Goal: Task Accomplishment & Management: Use online tool/utility

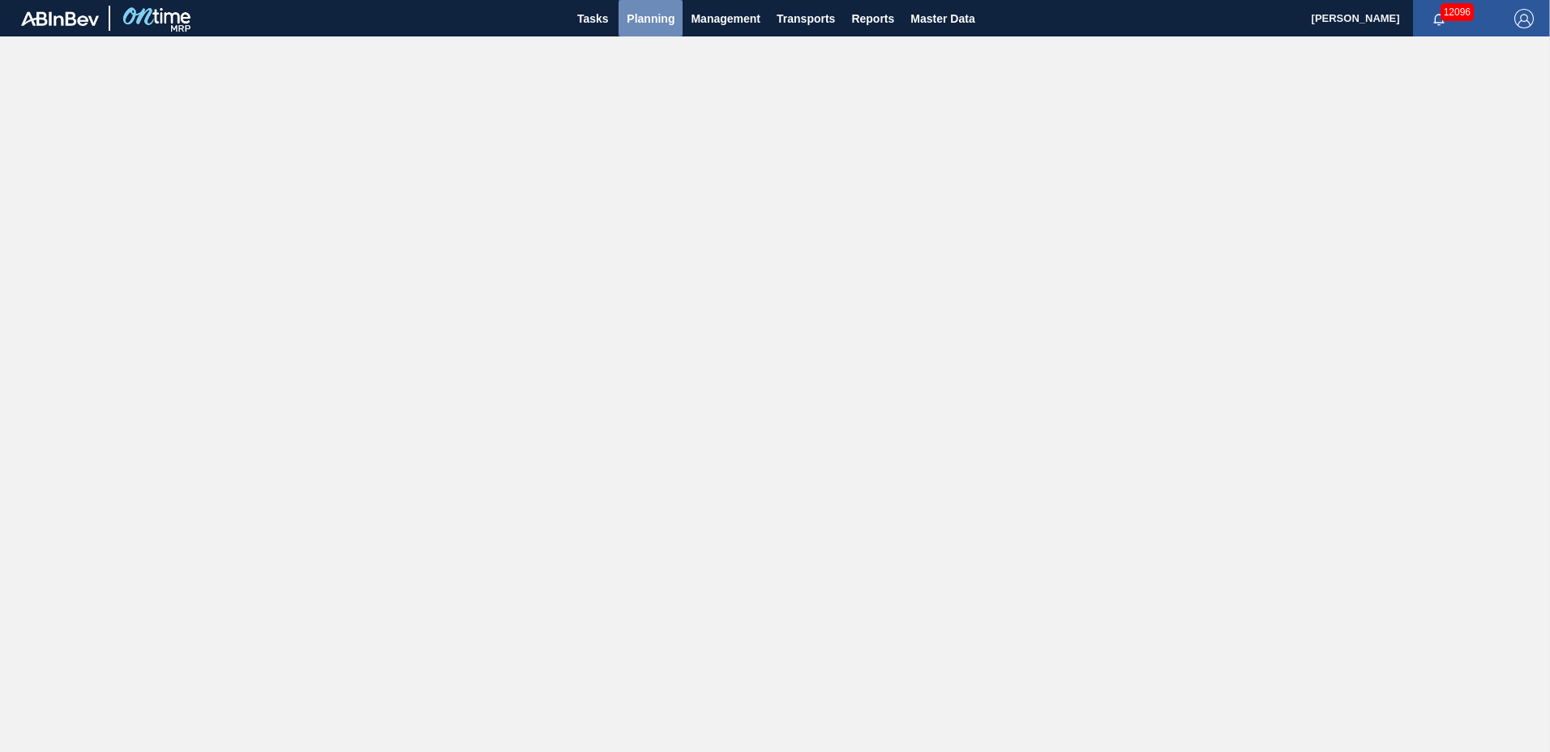
click at [652, 11] on span "Planning" at bounding box center [651, 18] width 48 height 19
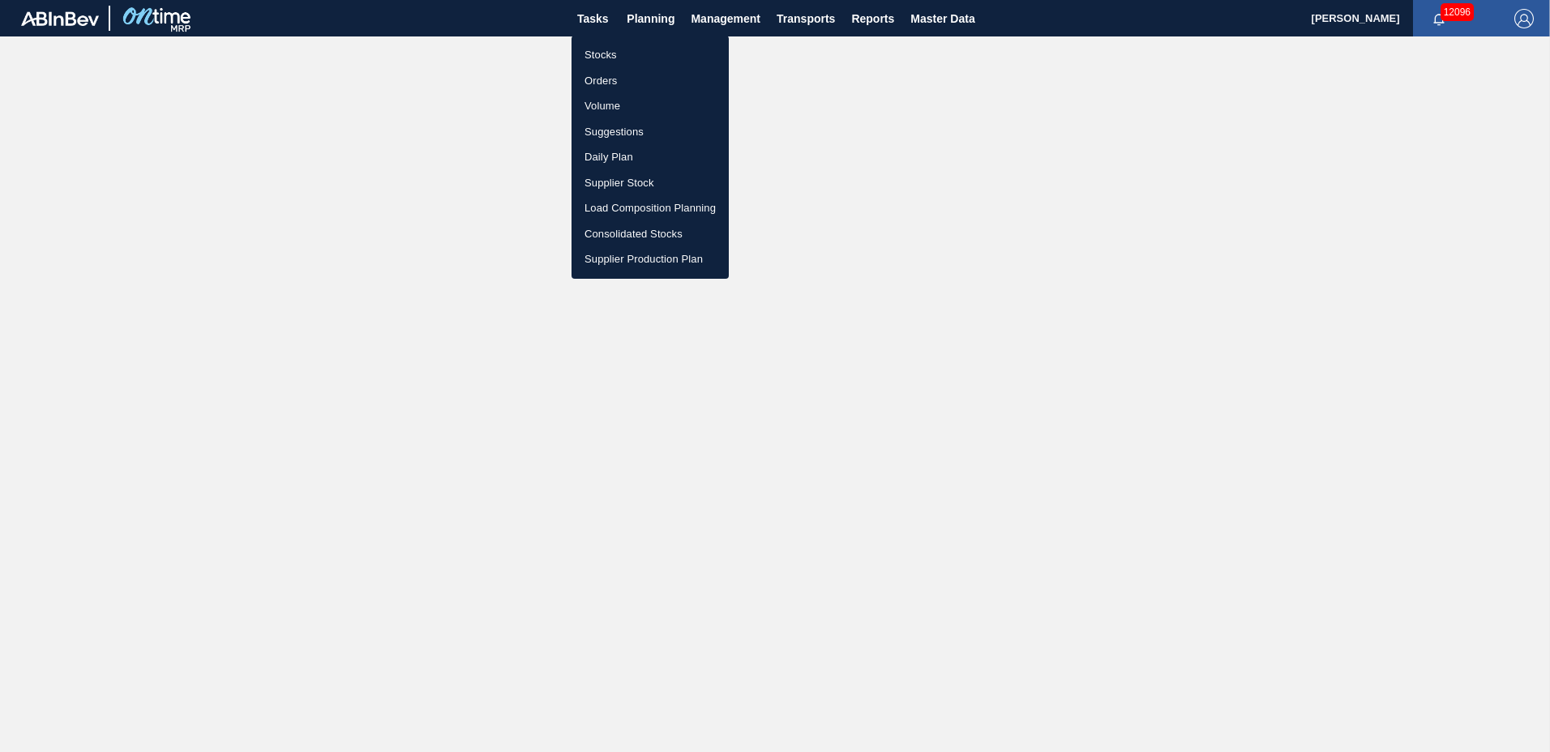
click at [622, 134] on li "Suggestions" at bounding box center [650, 132] width 157 height 26
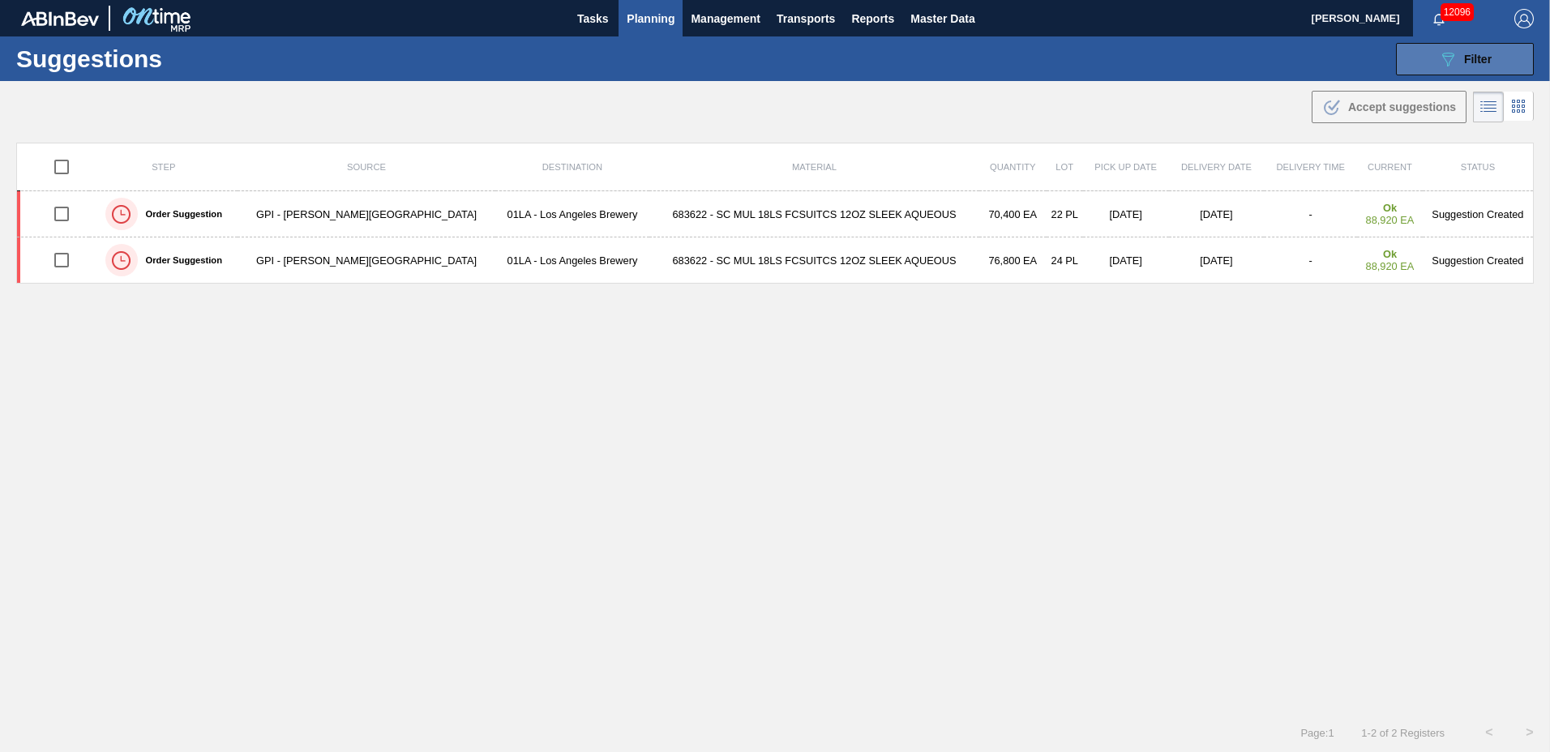
click at [1476, 56] on span "Filter" at bounding box center [1478, 59] width 28 height 13
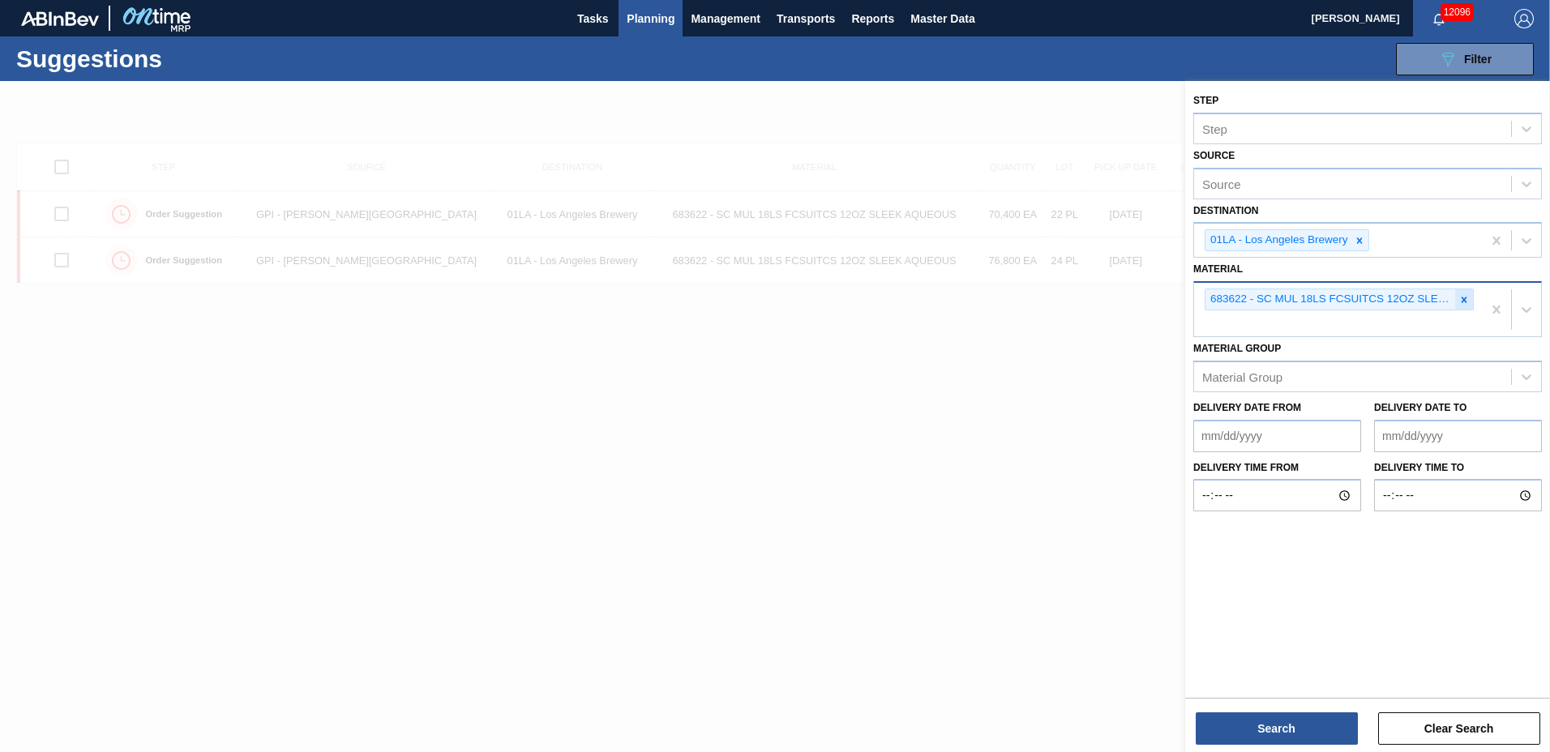
click at [1461, 298] on icon at bounding box center [1463, 299] width 11 height 11
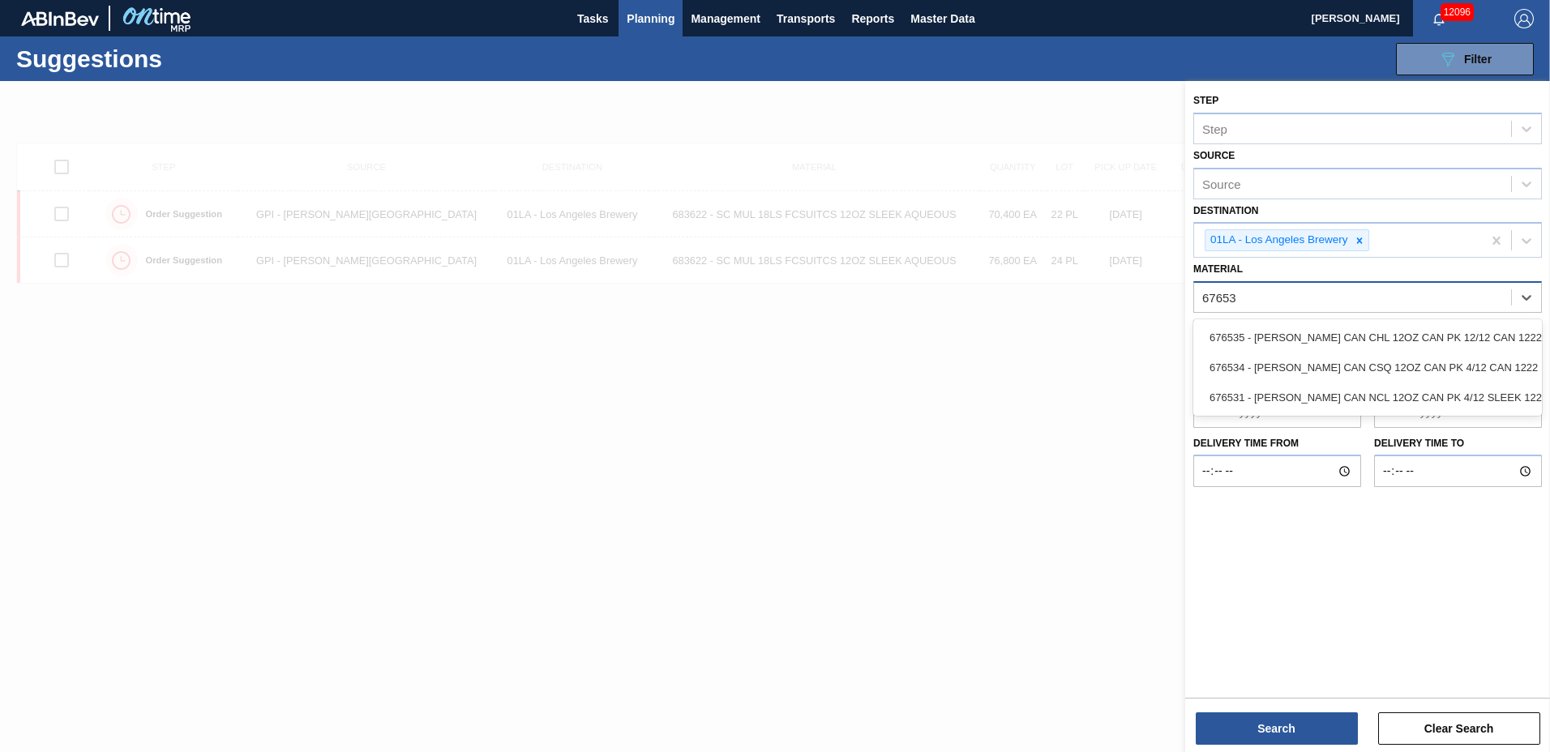
type input "676535"
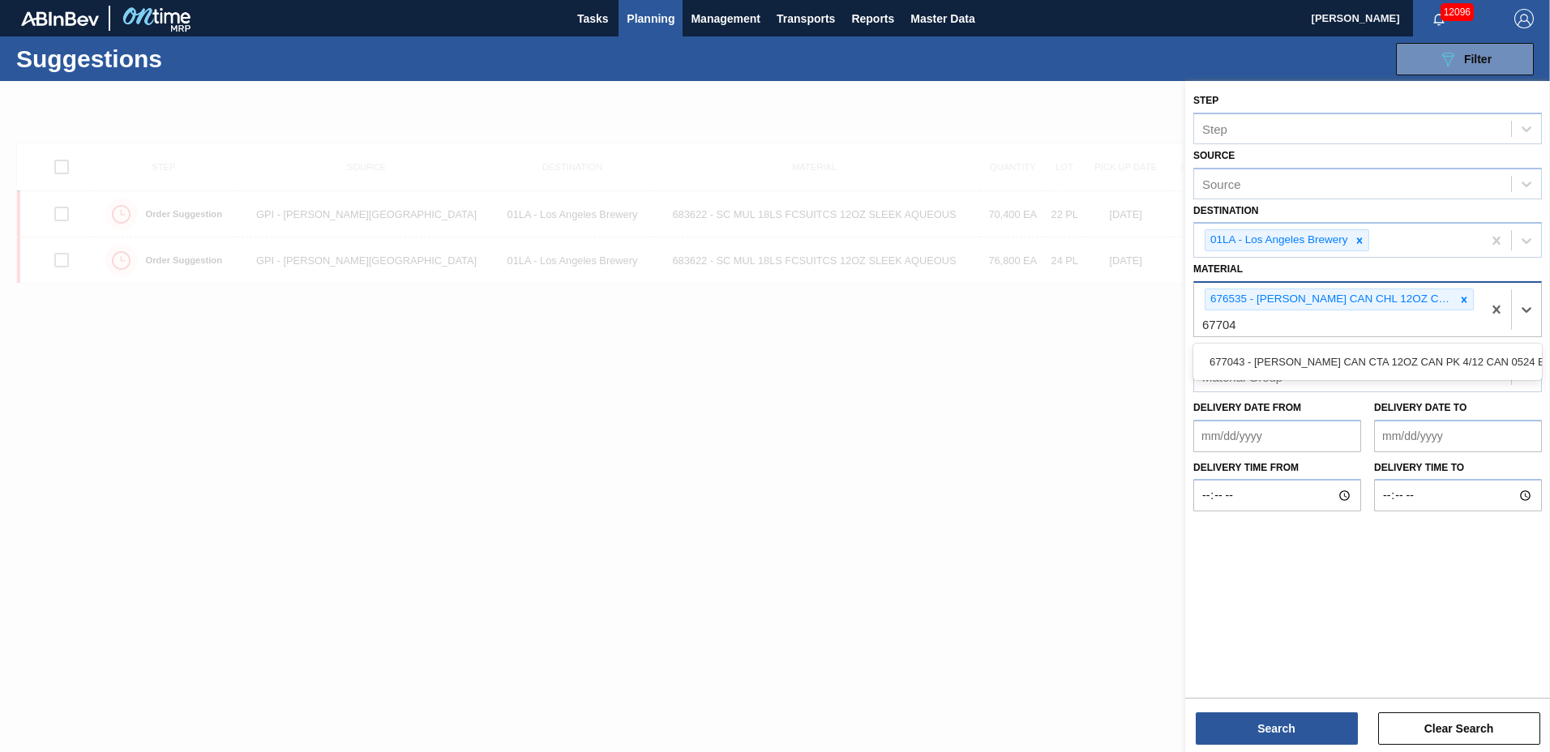
type input "677043"
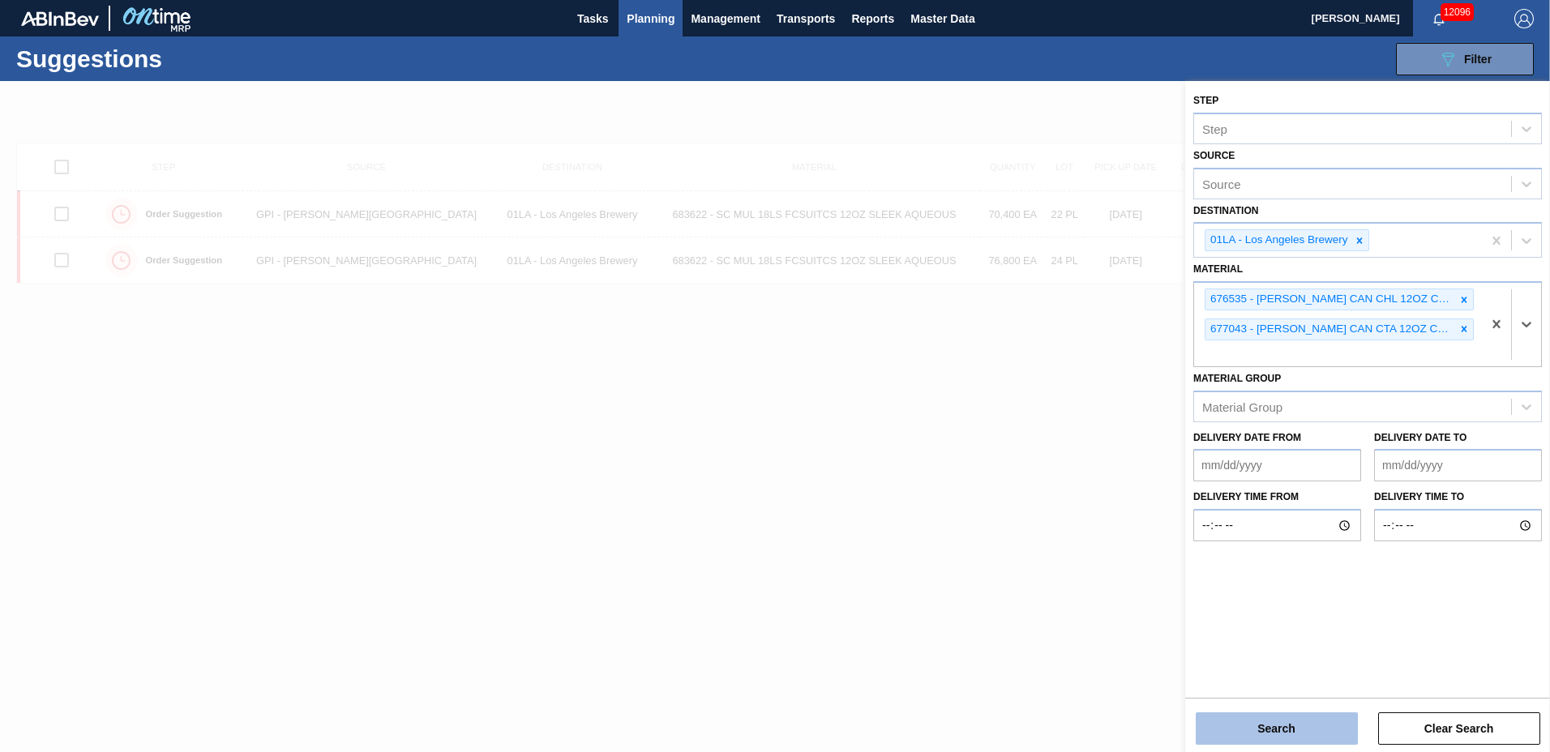
click at [1299, 722] on button "Search" at bounding box center [1277, 729] width 162 height 32
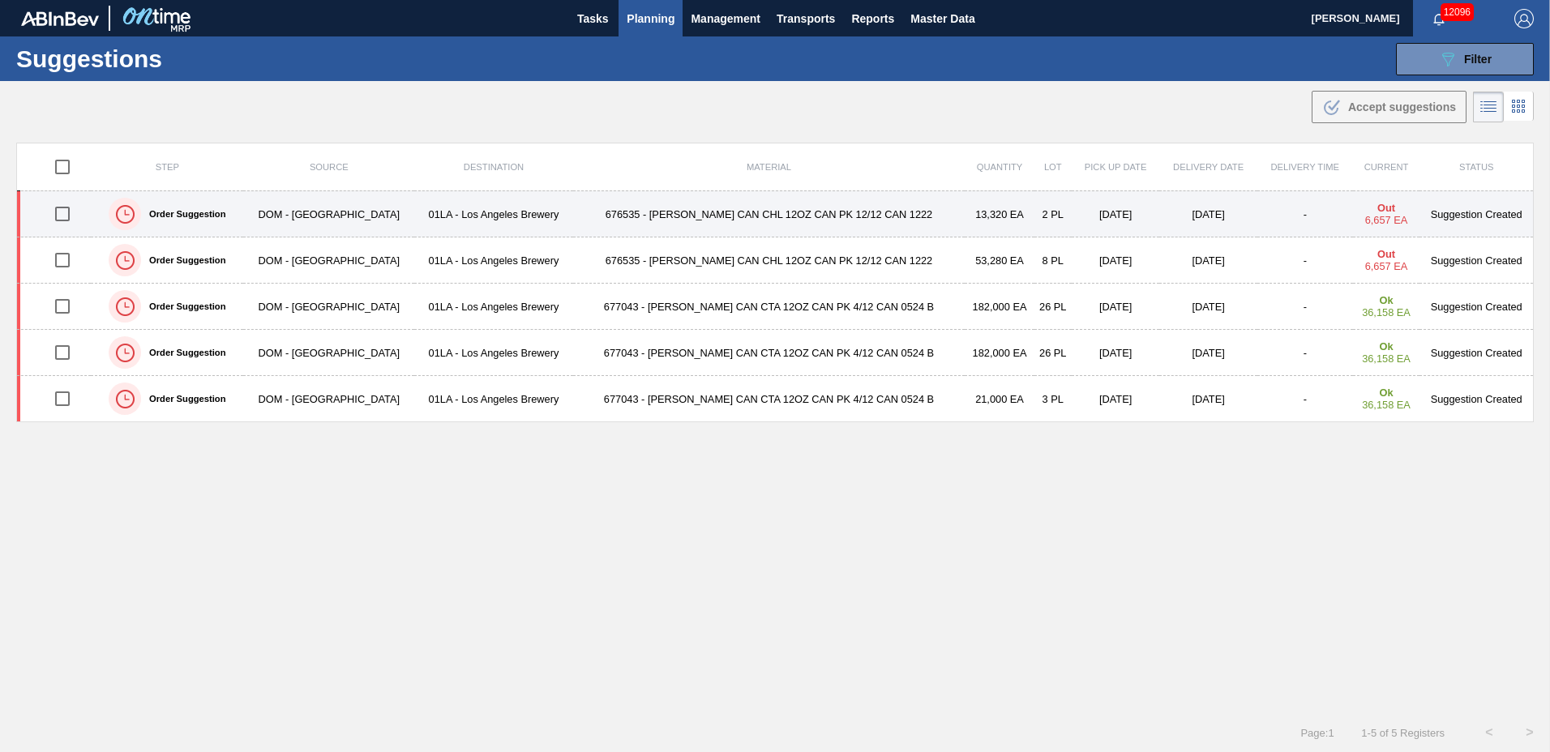
click at [63, 214] on input "checkbox" at bounding box center [62, 214] width 34 height 34
checkbox input "true"
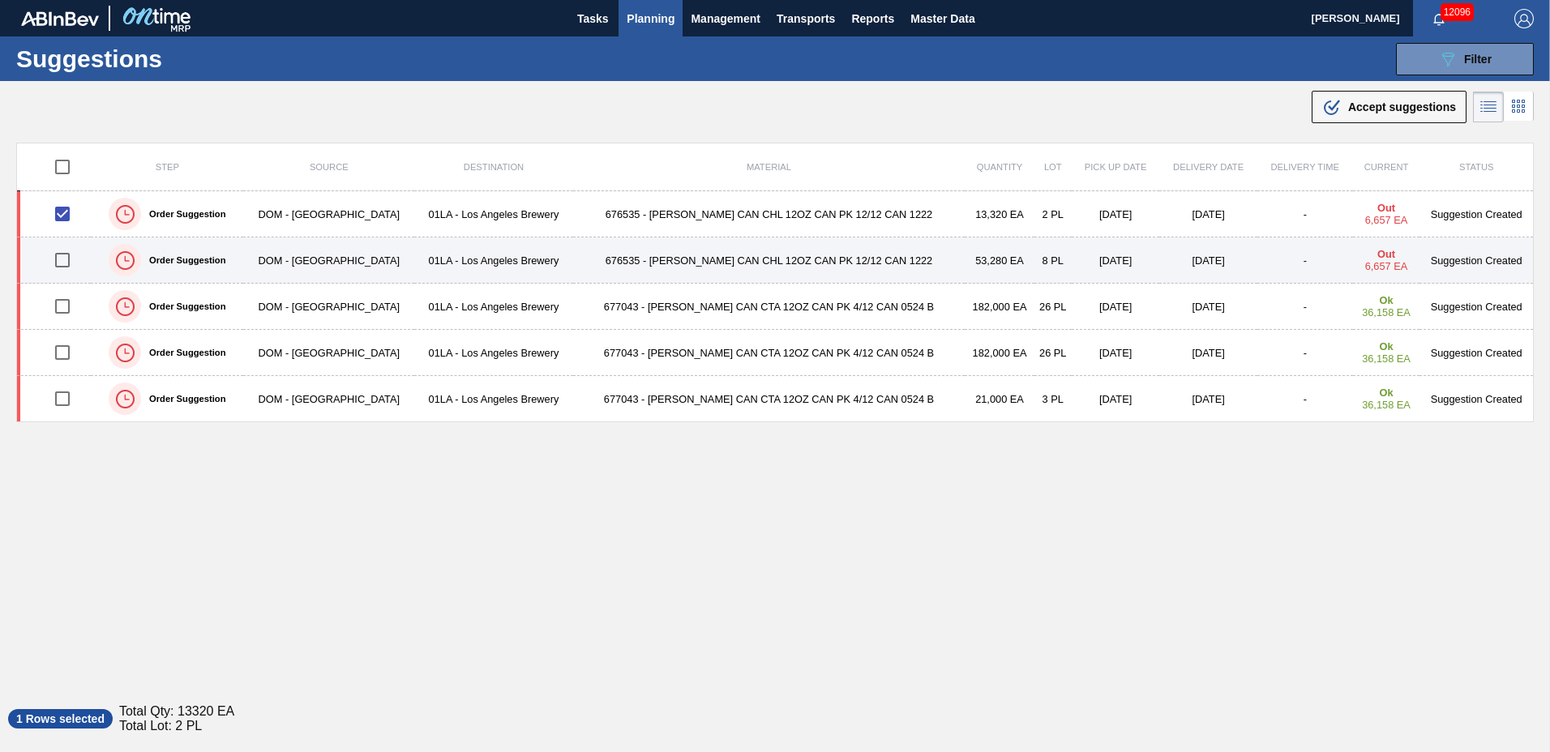
click at [64, 263] on input "checkbox" at bounding box center [62, 260] width 34 height 34
checkbox input "true"
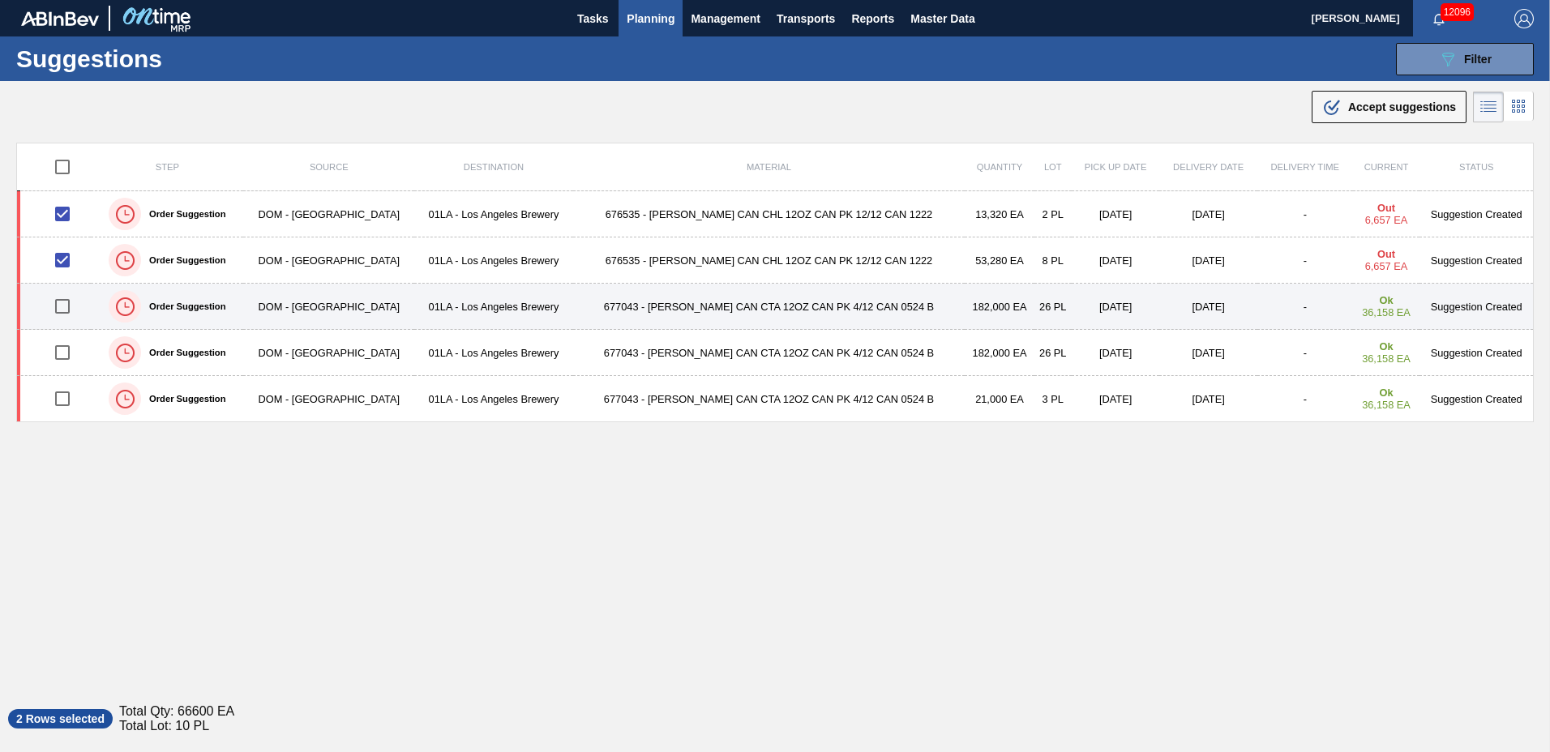
click at [72, 306] on input "checkbox" at bounding box center [62, 306] width 34 height 34
checkbox input "true"
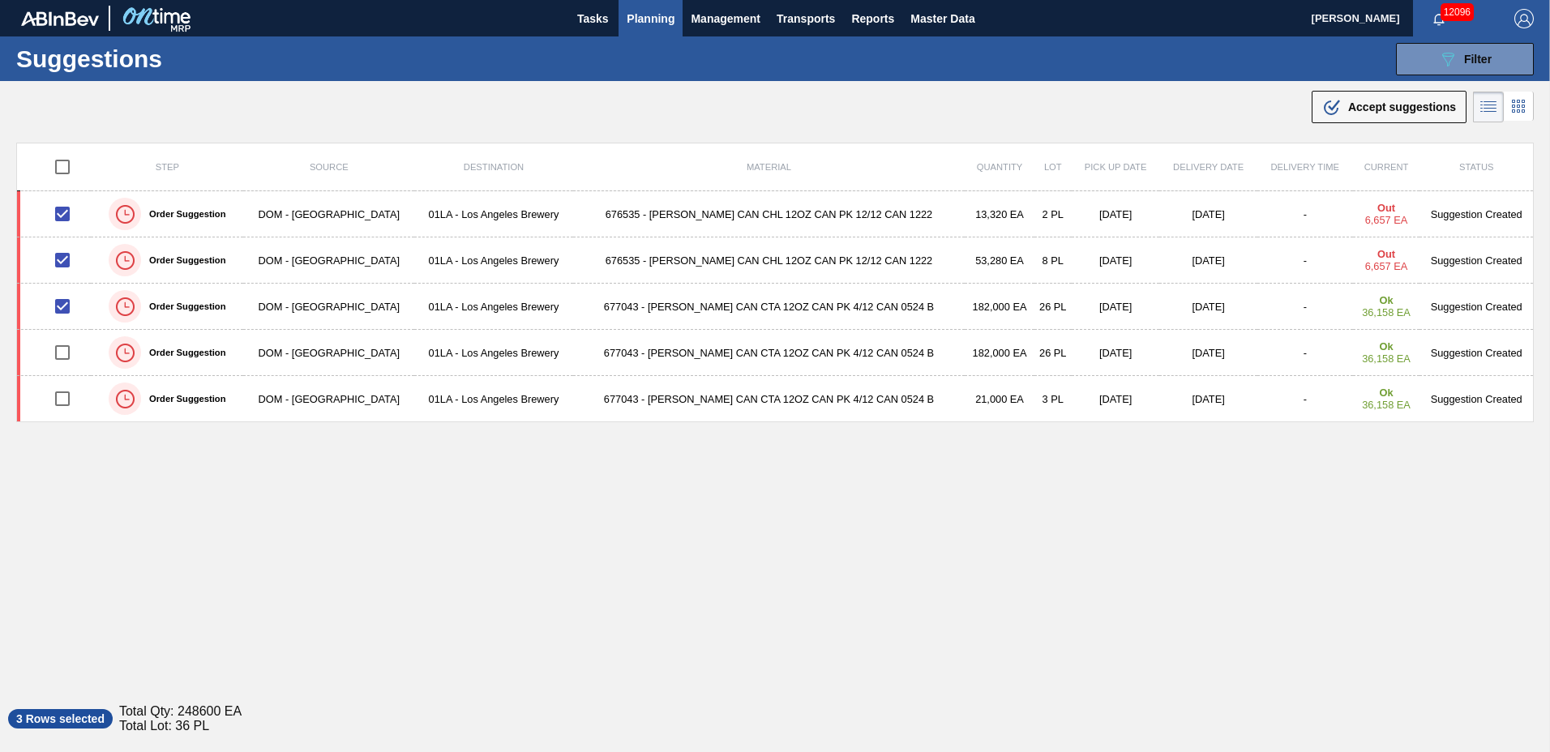
drag, startPoint x: 1355, startPoint y: 104, endPoint x: 1209, endPoint y: 164, distance: 157.0
click at [1349, 104] on span "Accept suggestions" at bounding box center [1402, 107] width 108 height 13
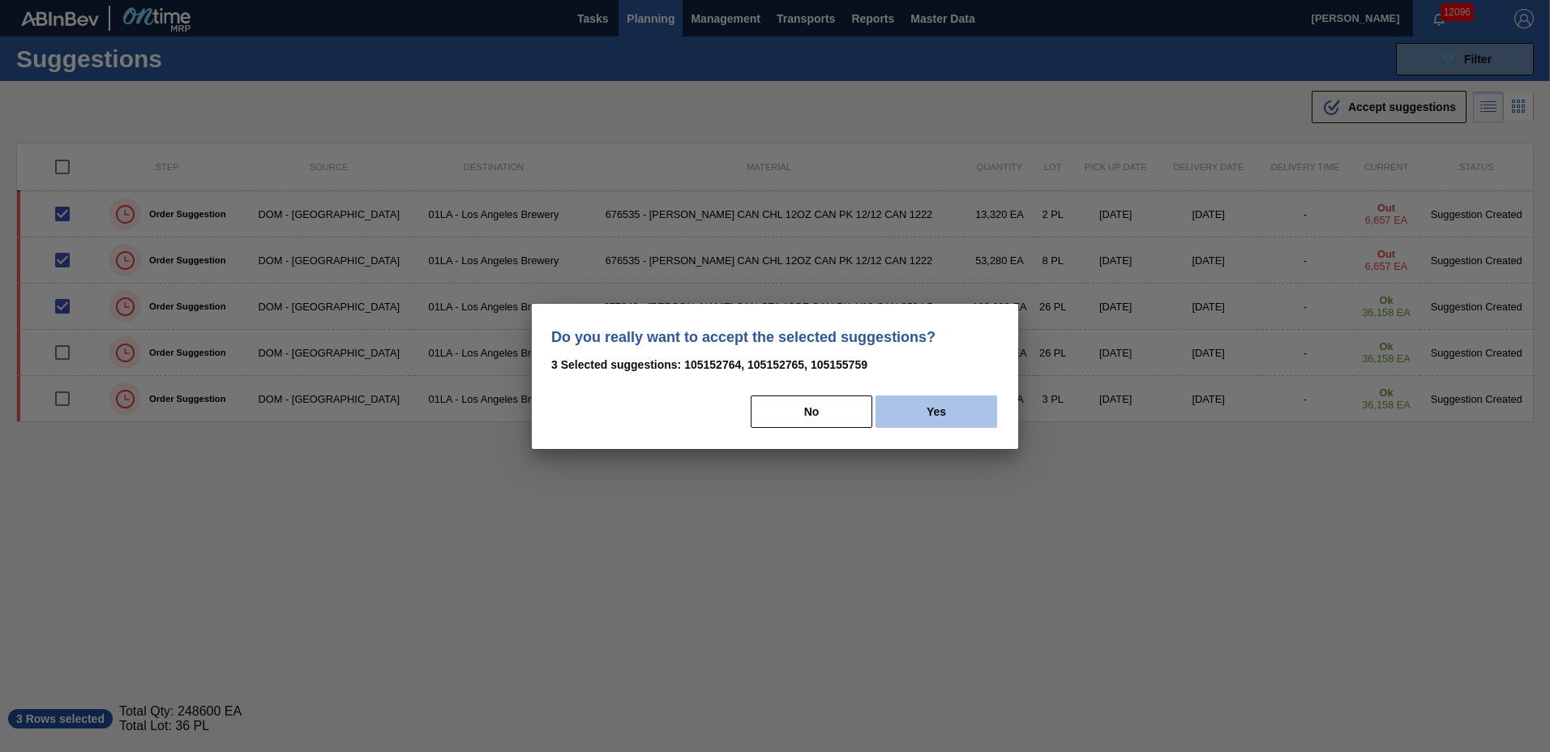
click at [924, 400] on button "Yes" at bounding box center [936, 412] width 122 height 32
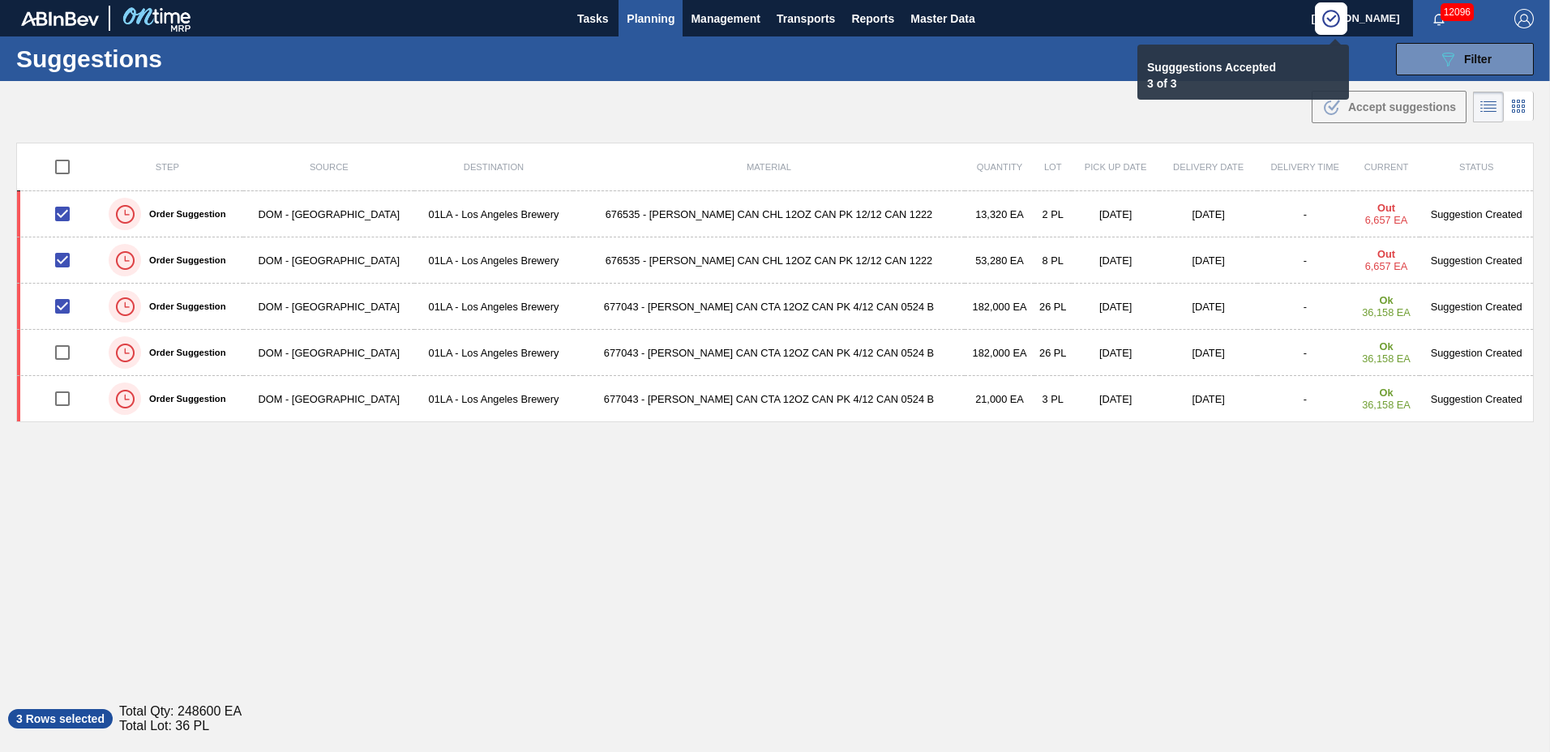
click at [649, 16] on span "Planning" at bounding box center [651, 18] width 48 height 19
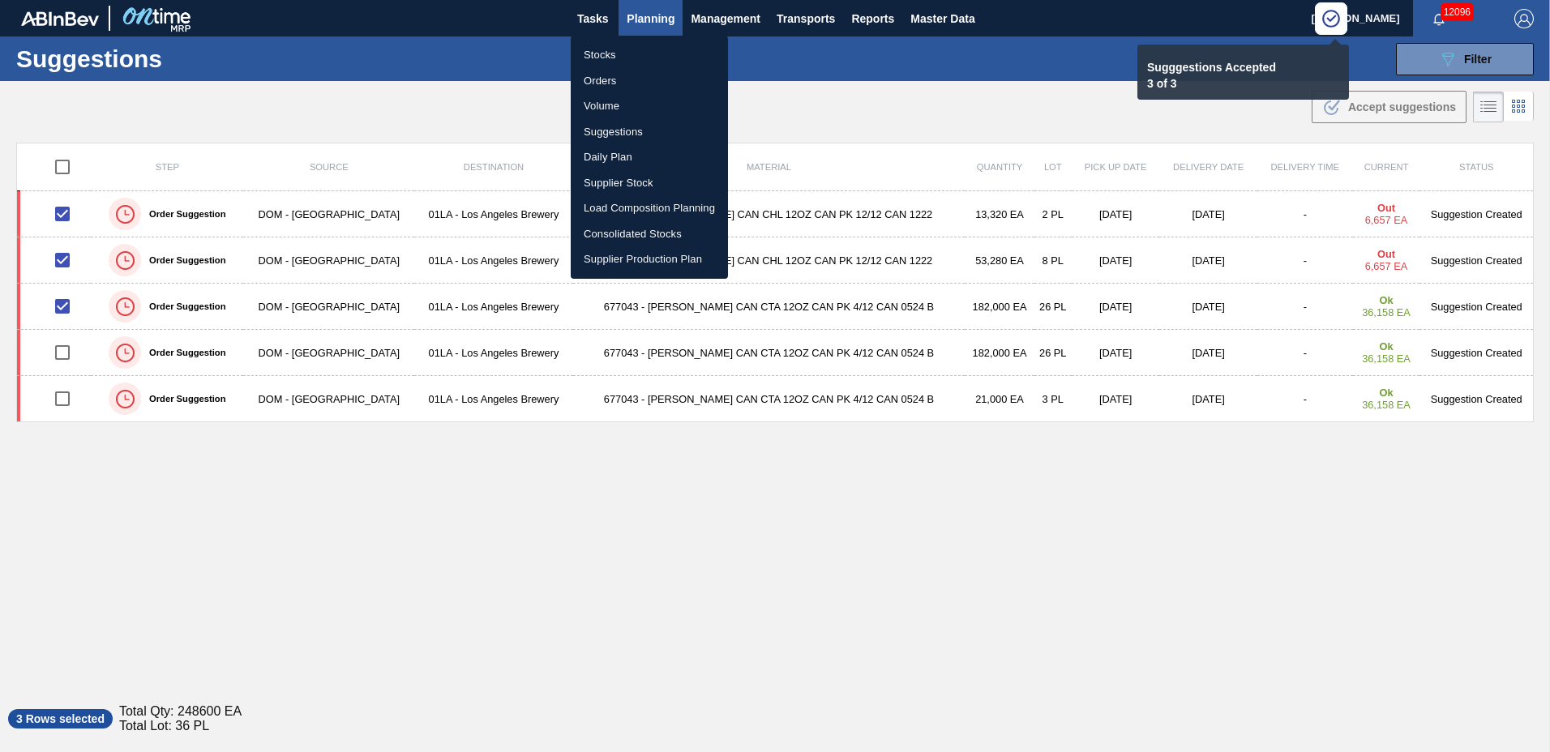
click at [645, 199] on li "Load Composition Planning" at bounding box center [649, 208] width 157 height 26
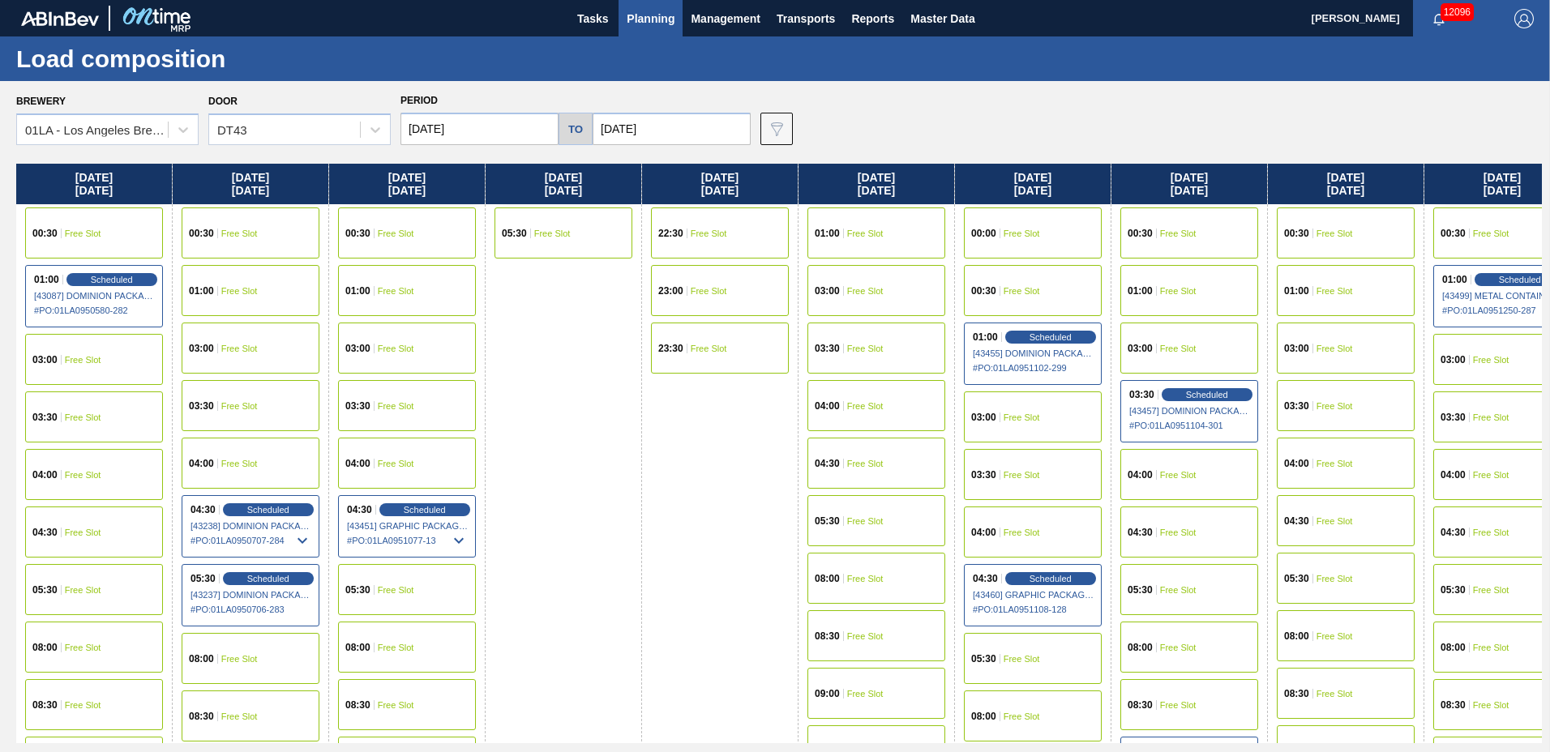
scroll to position [1279, 0]
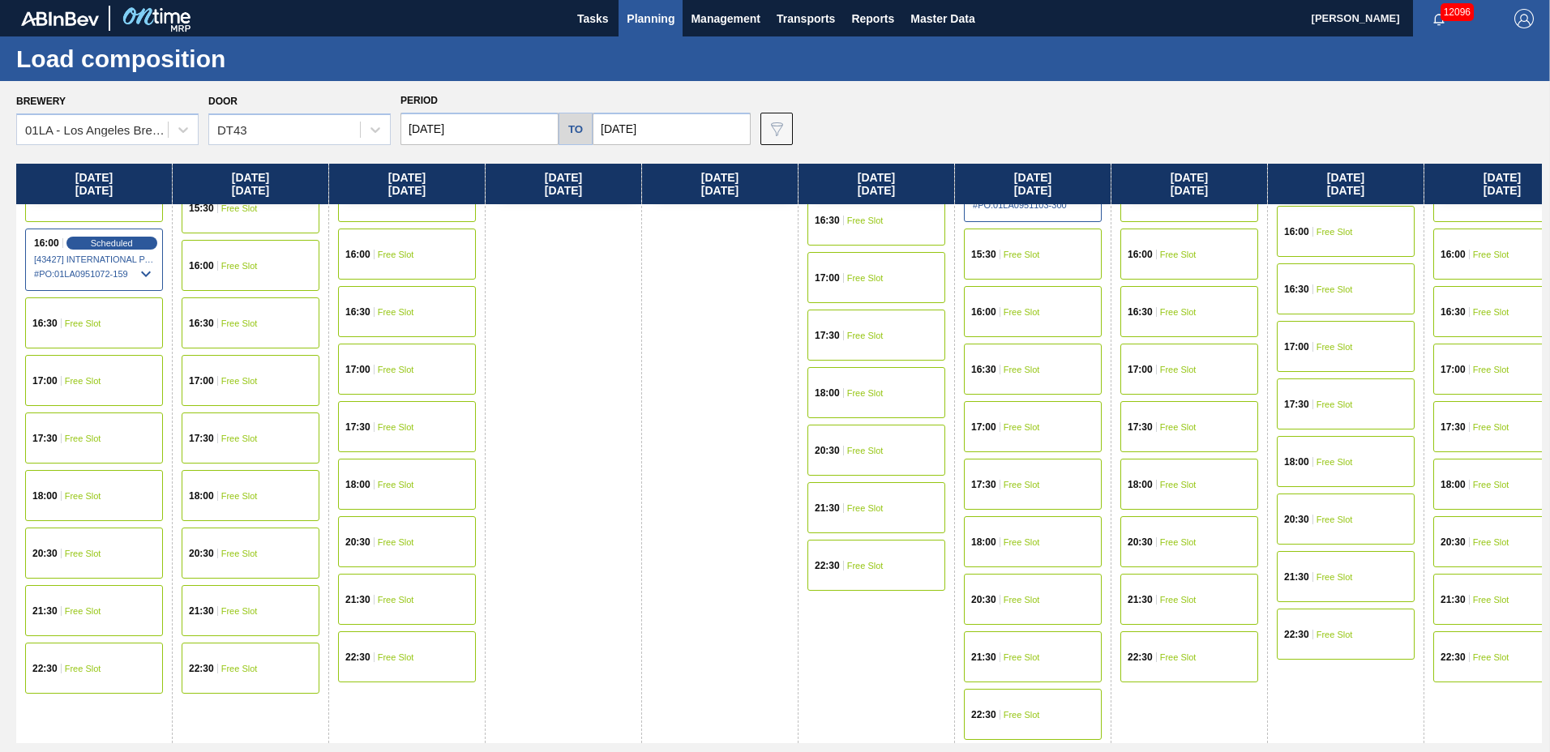
click at [1021, 598] on span "Free Slot" at bounding box center [1022, 600] width 36 height 10
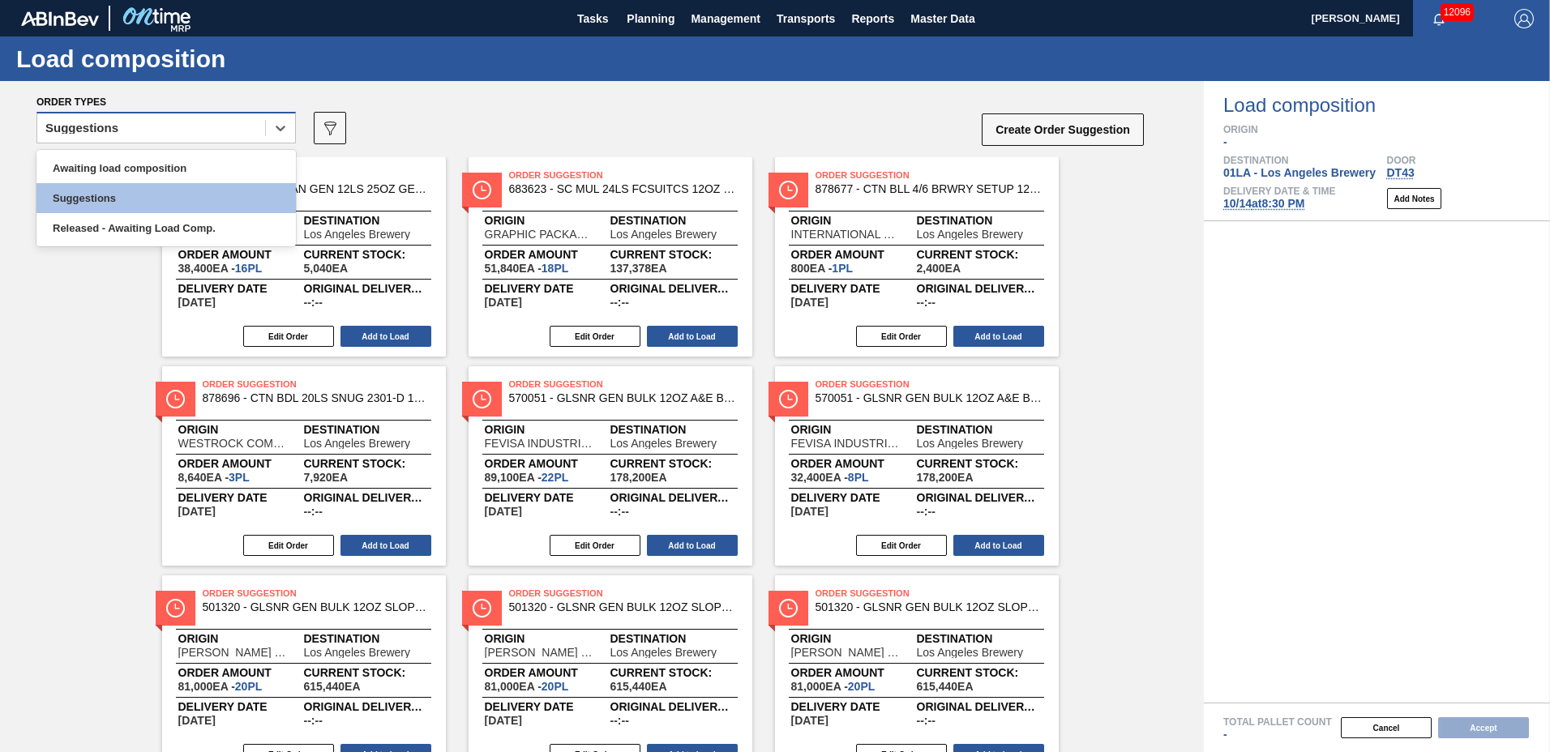
click at [147, 126] on div "Suggestions" at bounding box center [151, 129] width 228 height 24
click at [141, 171] on div "Awaiting load composition" at bounding box center [165, 168] width 259 height 30
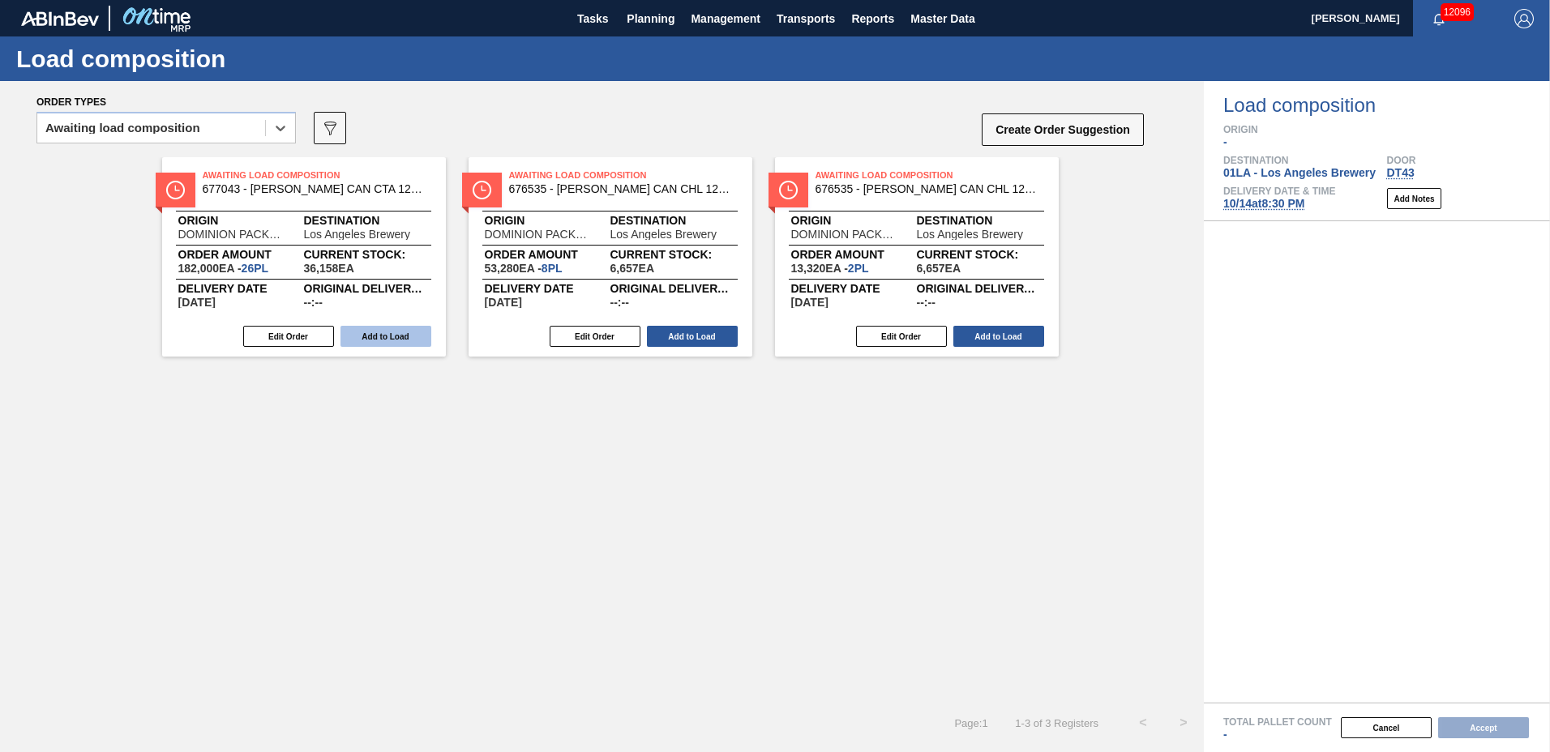
click at [391, 335] on button "Add to Load" at bounding box center [385, 336] width 91 height 21
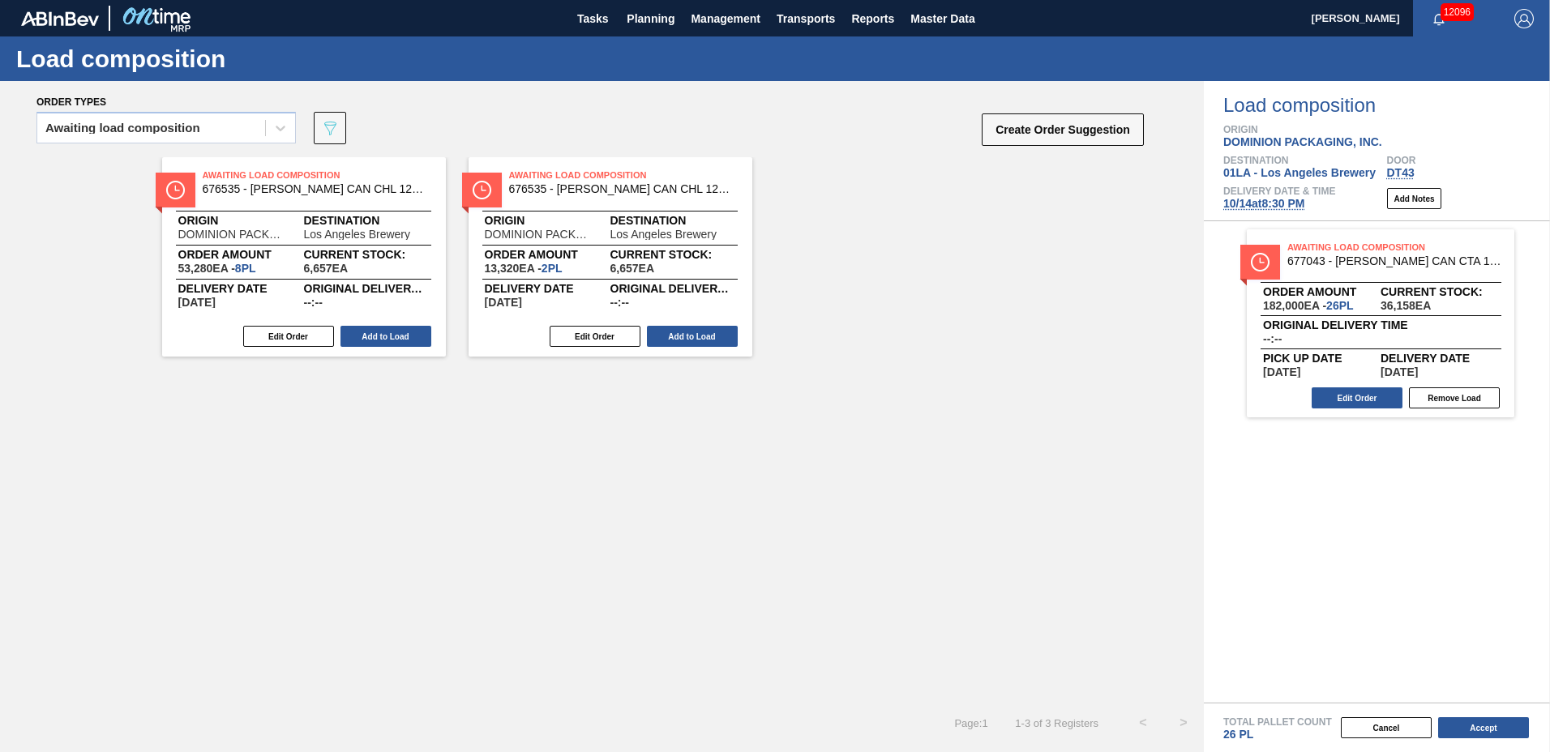
click at [390, 335] on button "Add to Load" at bounding box center [385, 336] width 91 height 21
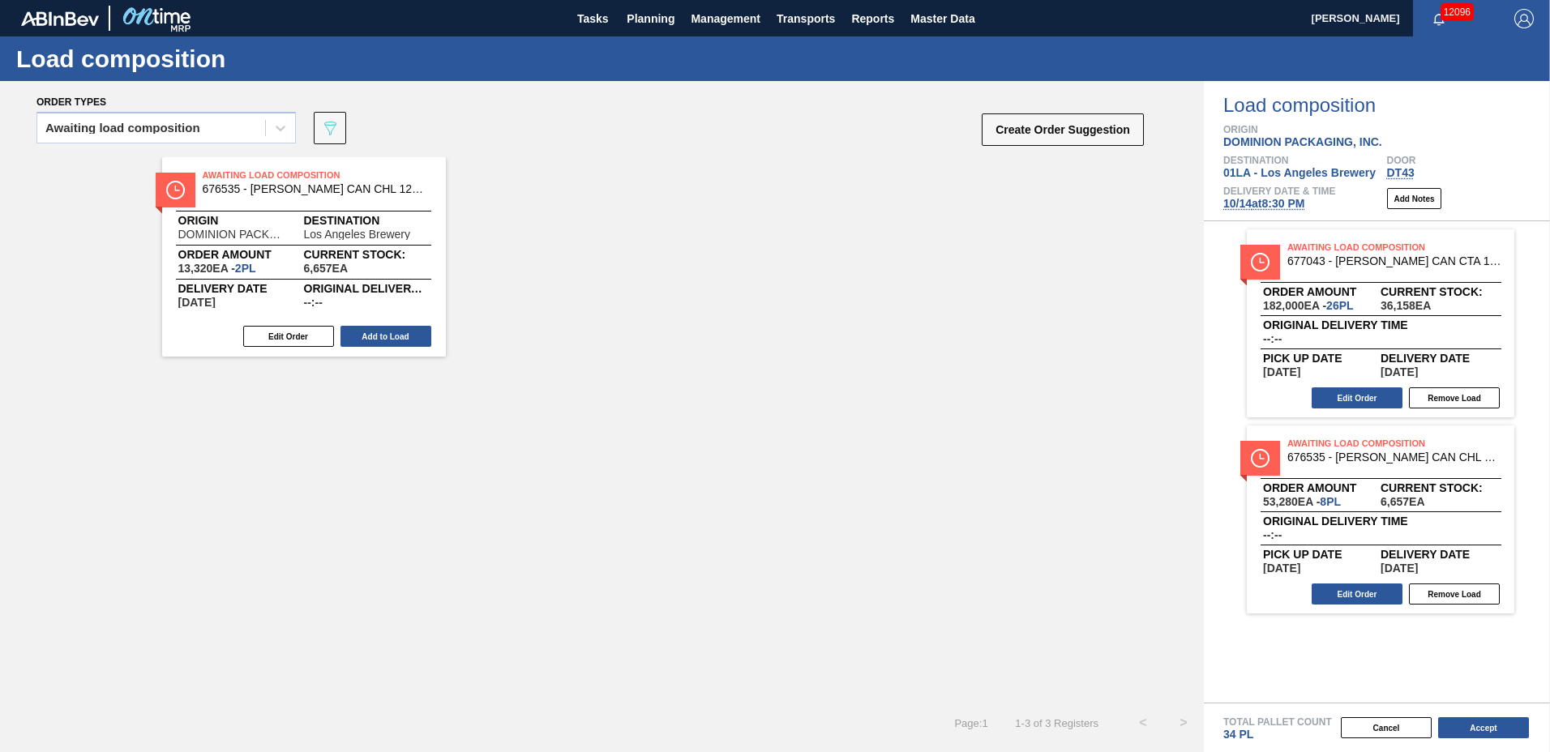
click at [390, 335] on button "Add to Load" at bounding box center [385, 336] width 91 height 21
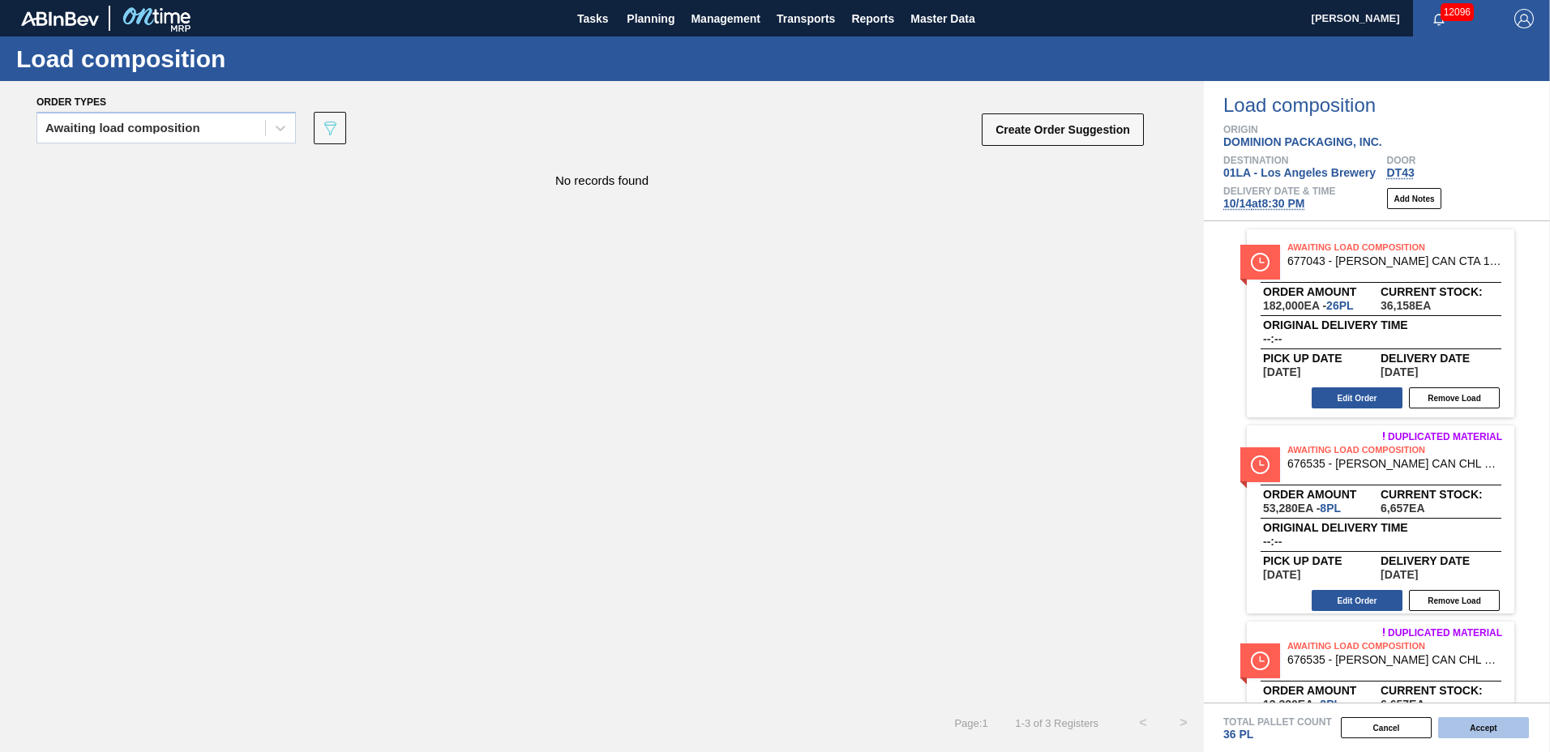
click at [1470, 720] on button "Accept" at bounding box center [1483, 727] width 91 height 21
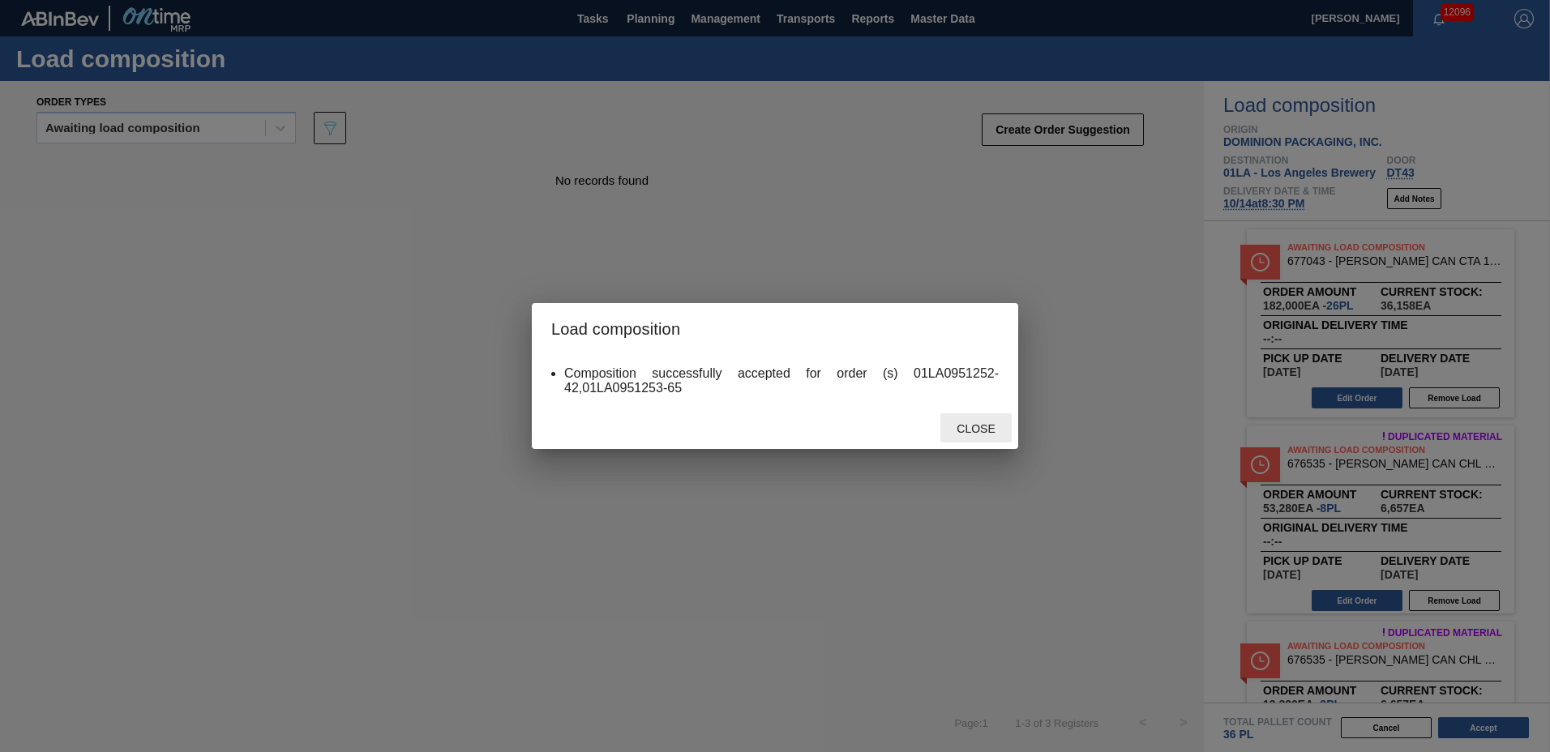
click at [987, 433] on span "Close" at bounding box center [976, 428] width 64 height 13
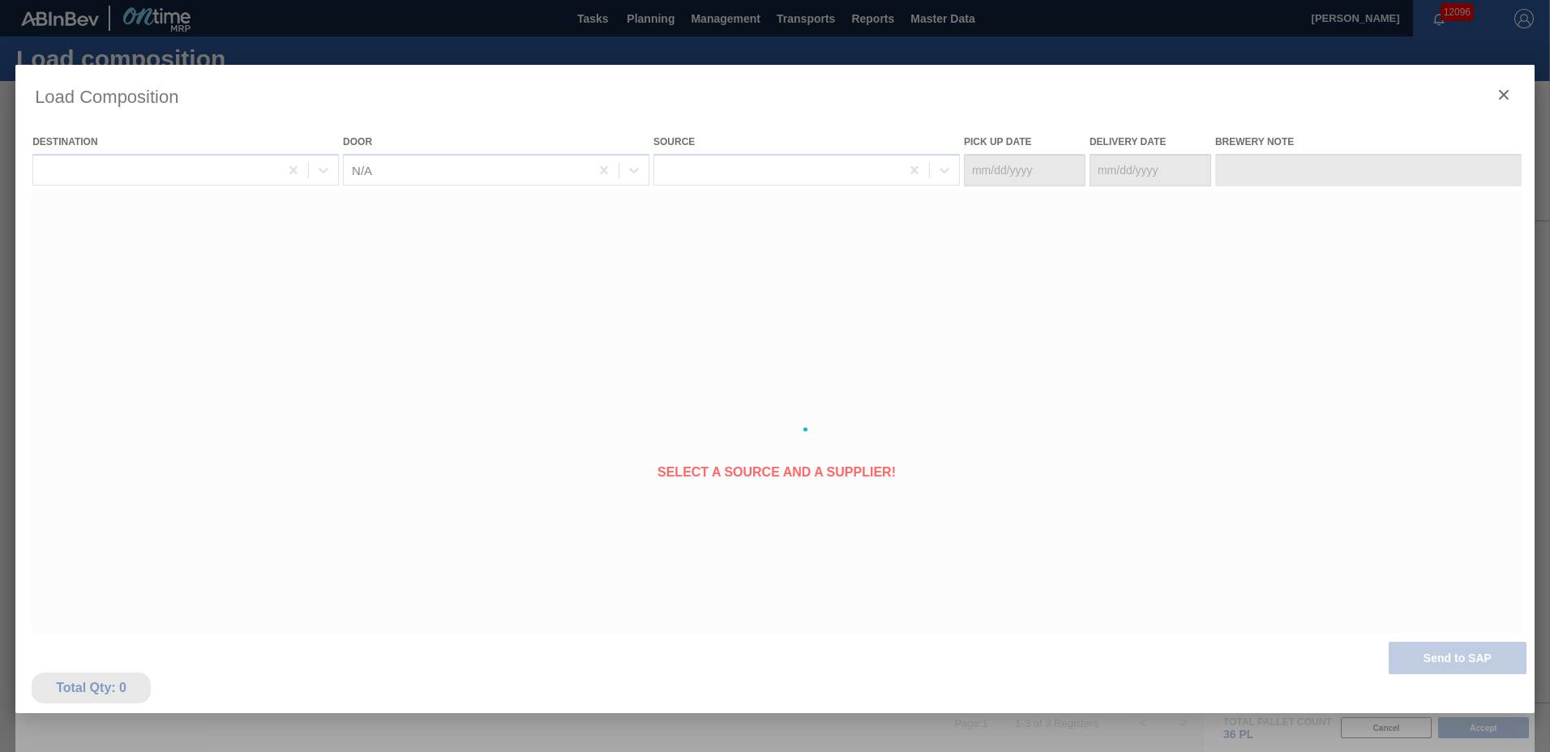
type Date "[DATE]"
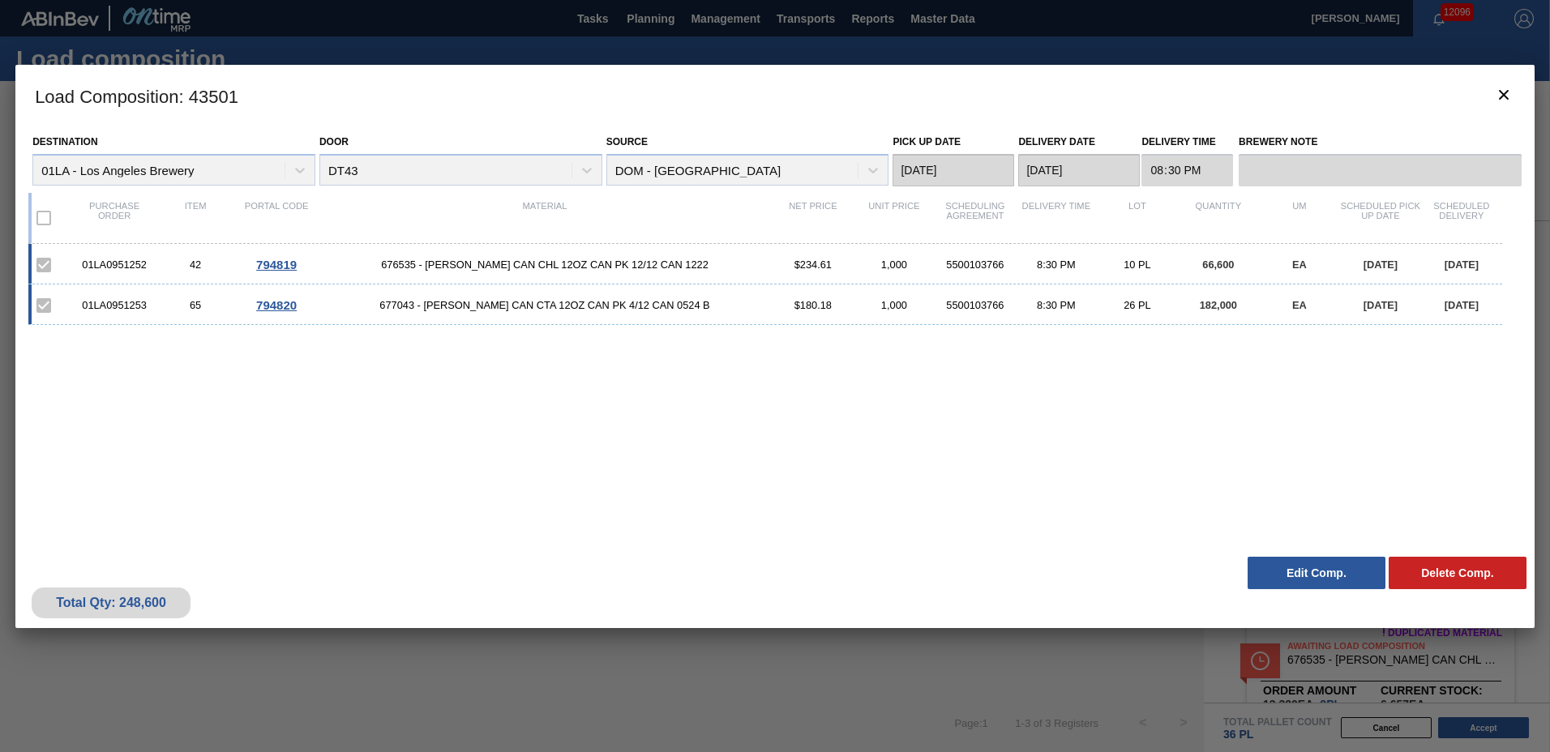
click at [1295, 571] on button "Edit Comp." at bounding box center [1317, 573] width 138 height 32
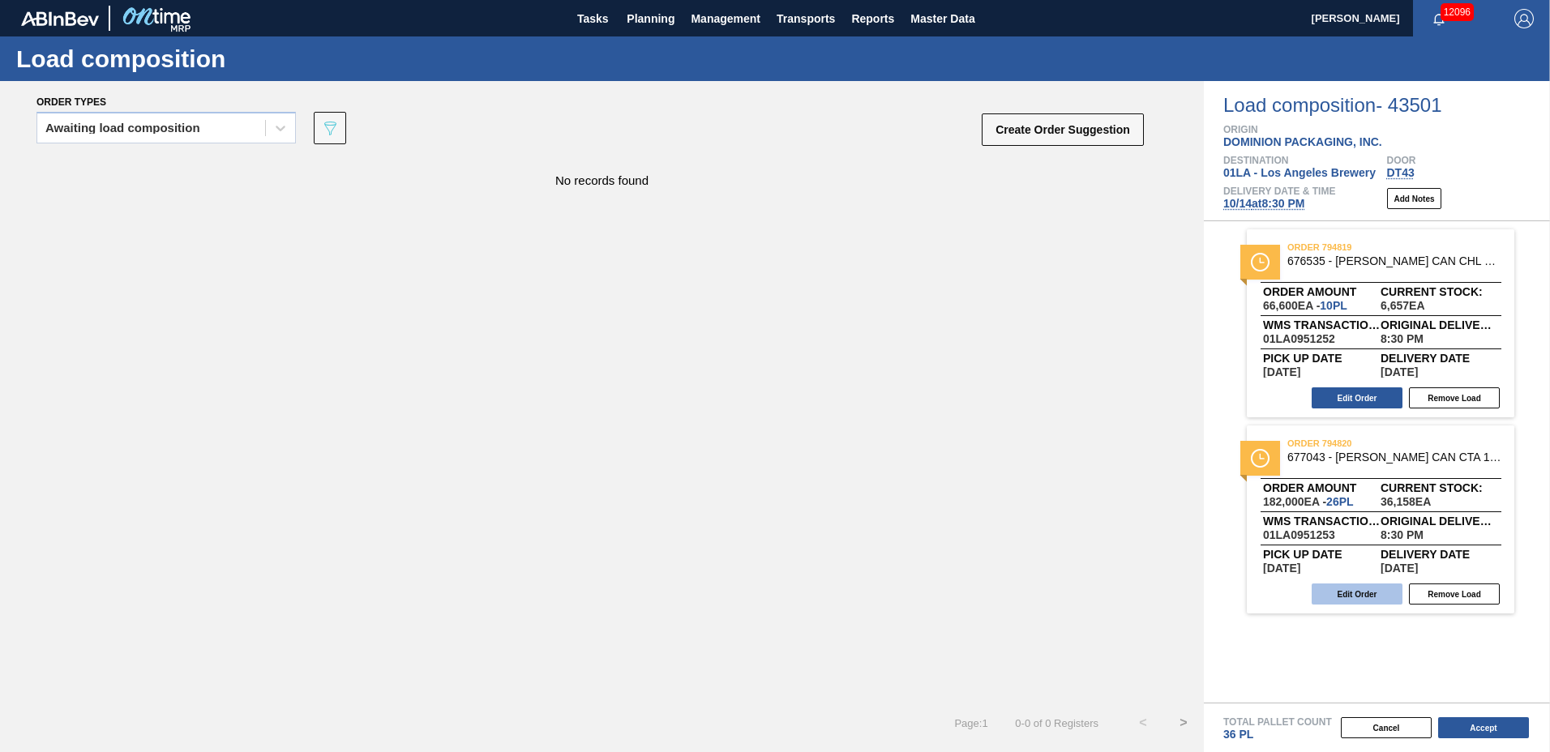
click at [1368, 597] on button "Edit Order" at bounding box center [1357, 594] width 91 height 21
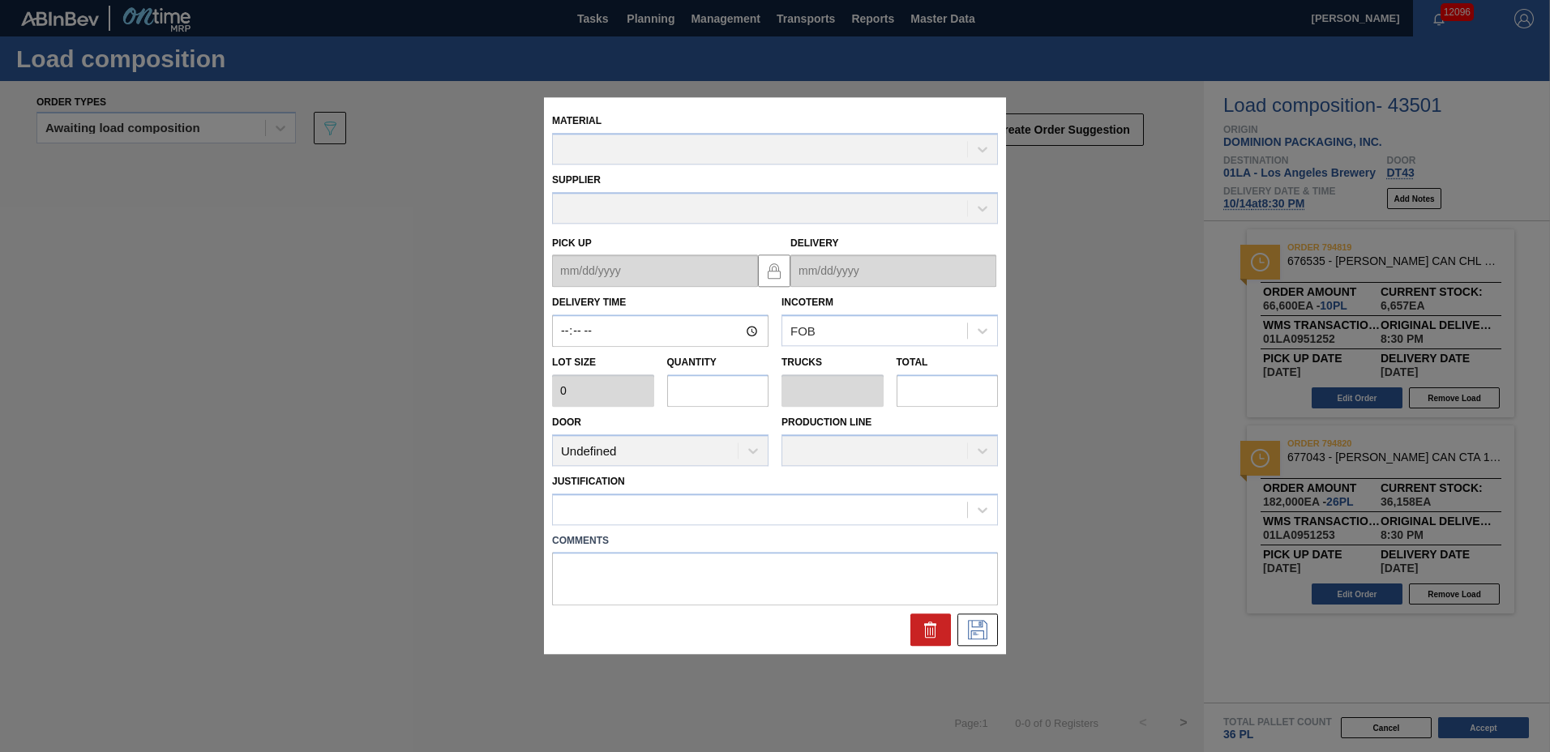
type input "20:30:00"
type input "7,000"
type input "26"
type input "1"
type input "182,000"
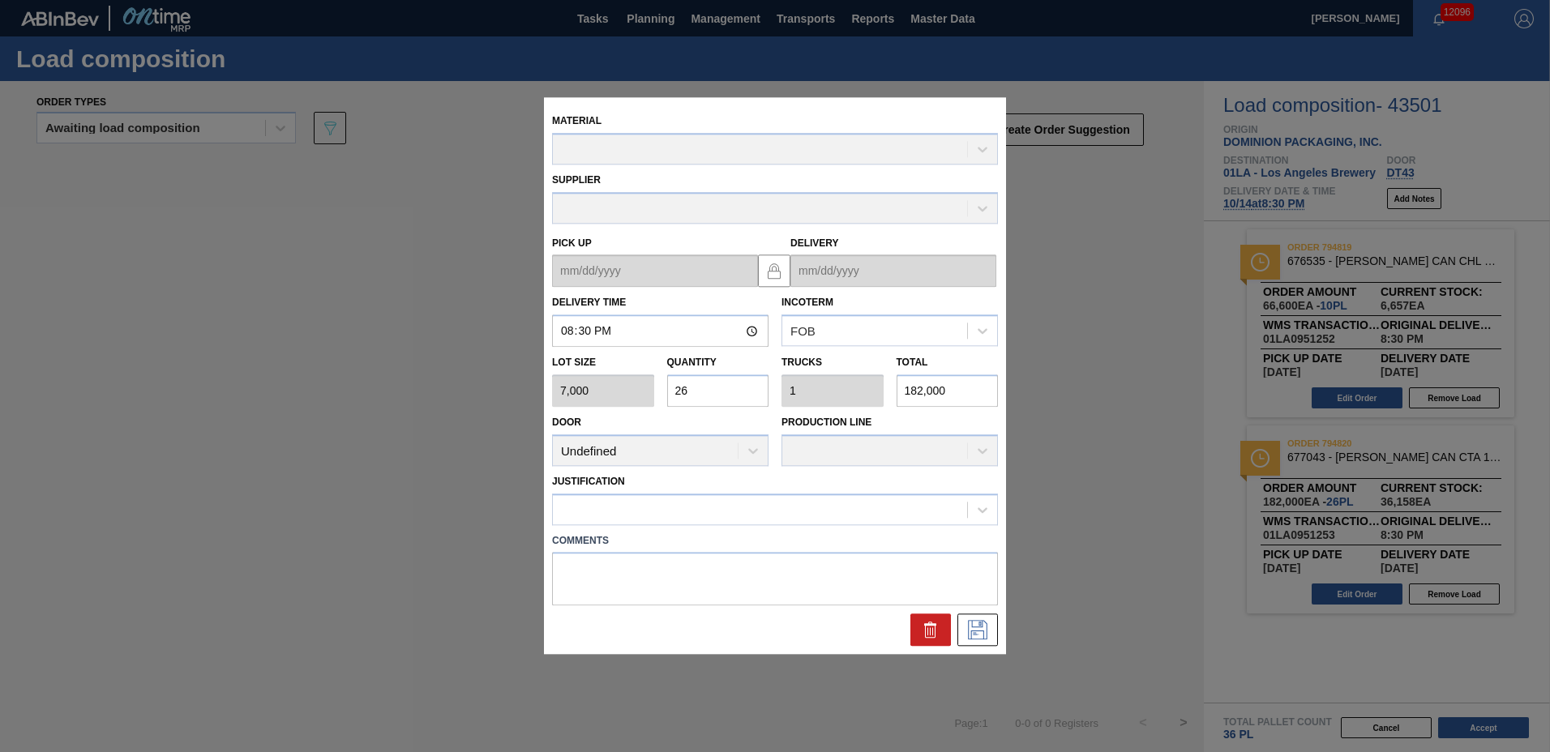
type up "[DATE]"
type input "[DATE]"
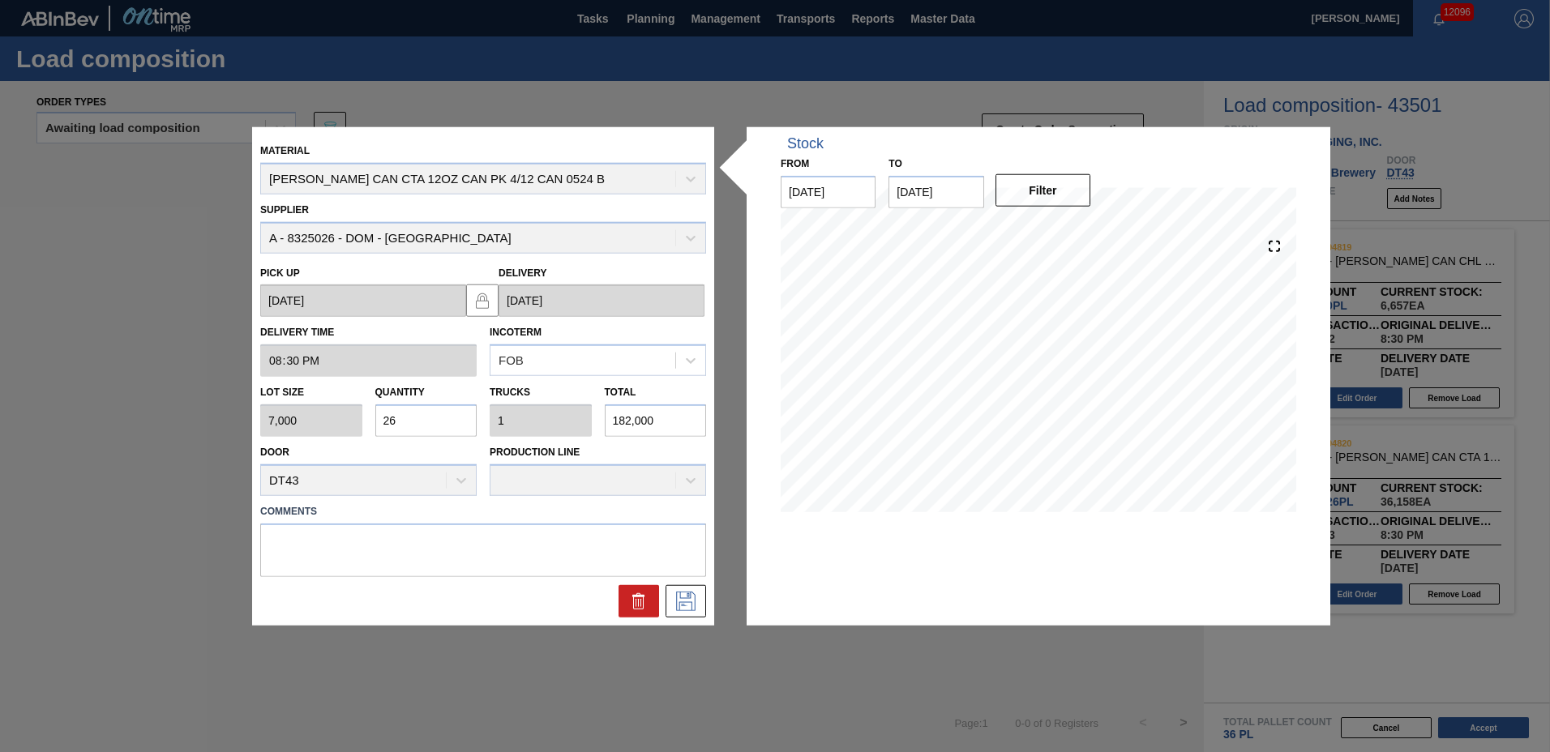
click at [454, 424] on input "26" at bounding box center [426, 421] width 102 height 32
type input "2"
type input "0.077"
type input "14,000"
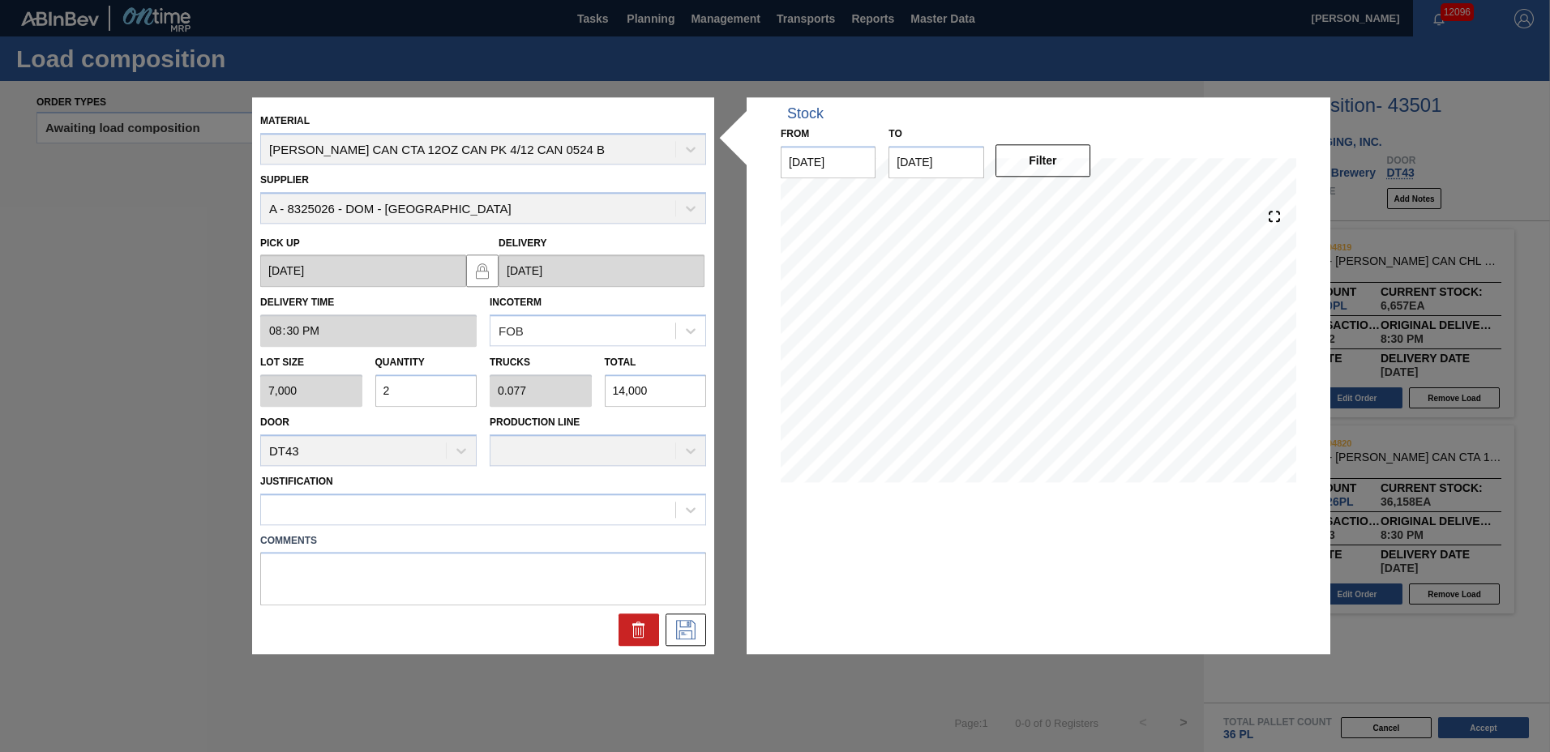
type input "0"
type input "1"
type input "0.038"
type input "7,000"
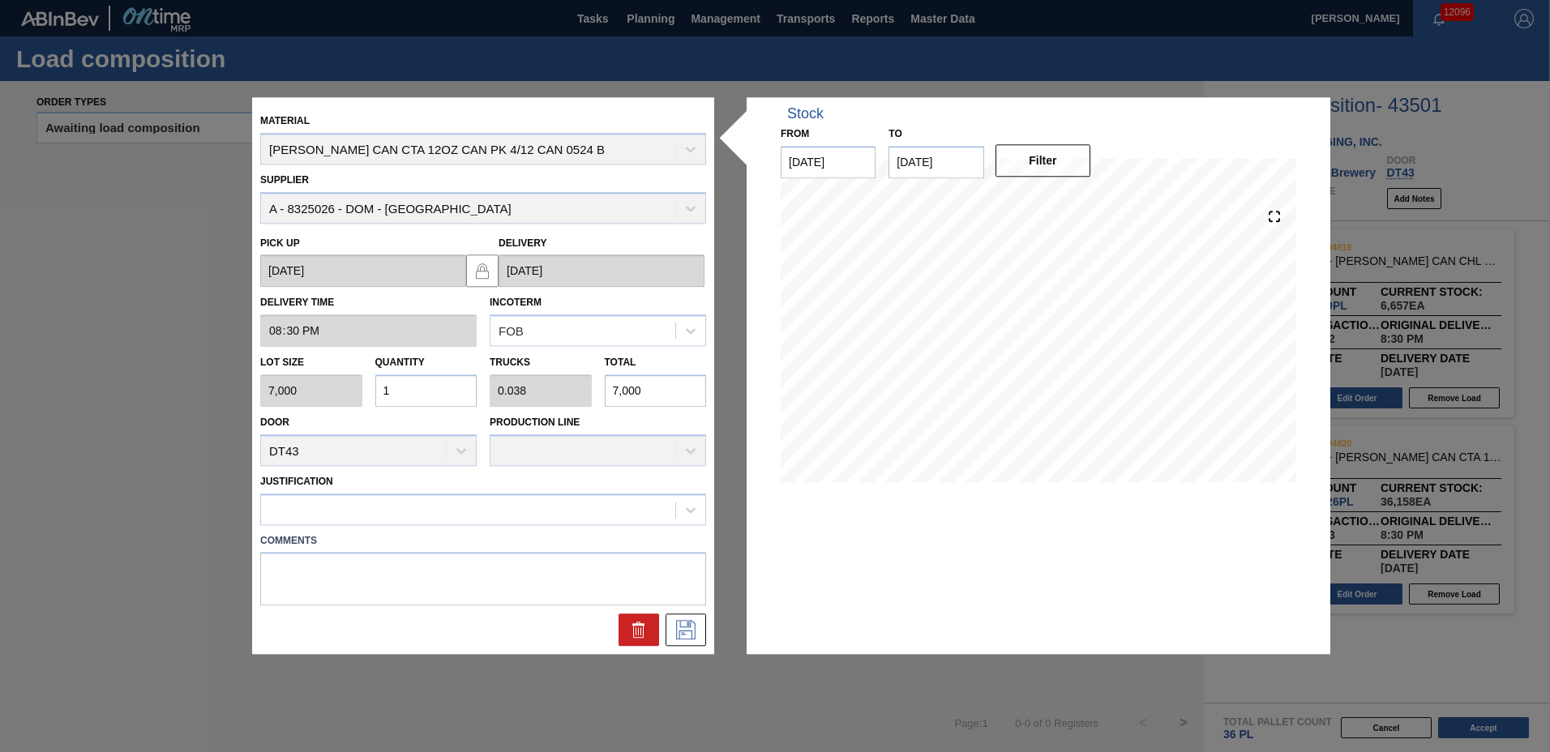
type input "16"
type input "0.615"
type input "112,000"
type input "16"
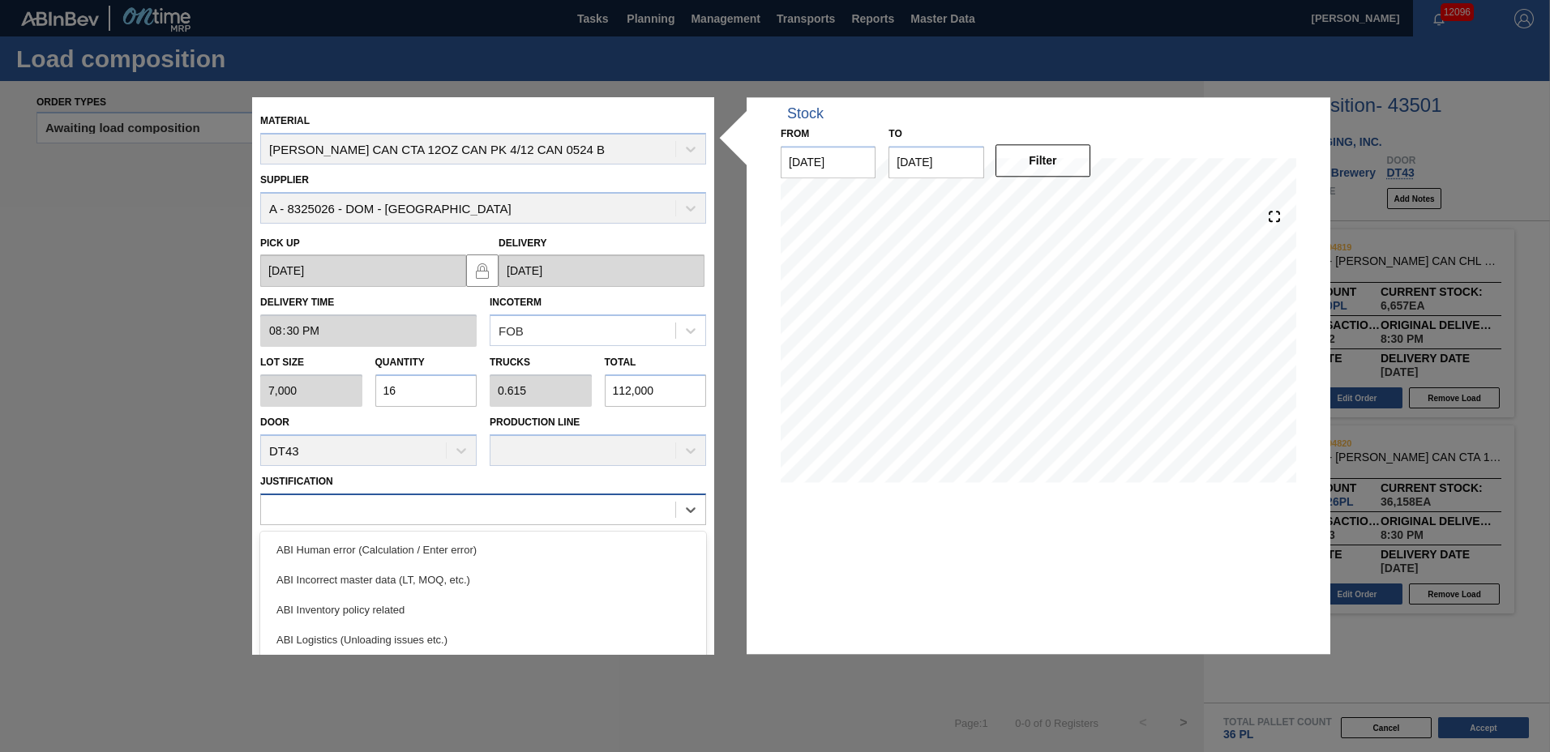
click at [357, 517] on div at bounding box center [468, 510] width 414 height 24
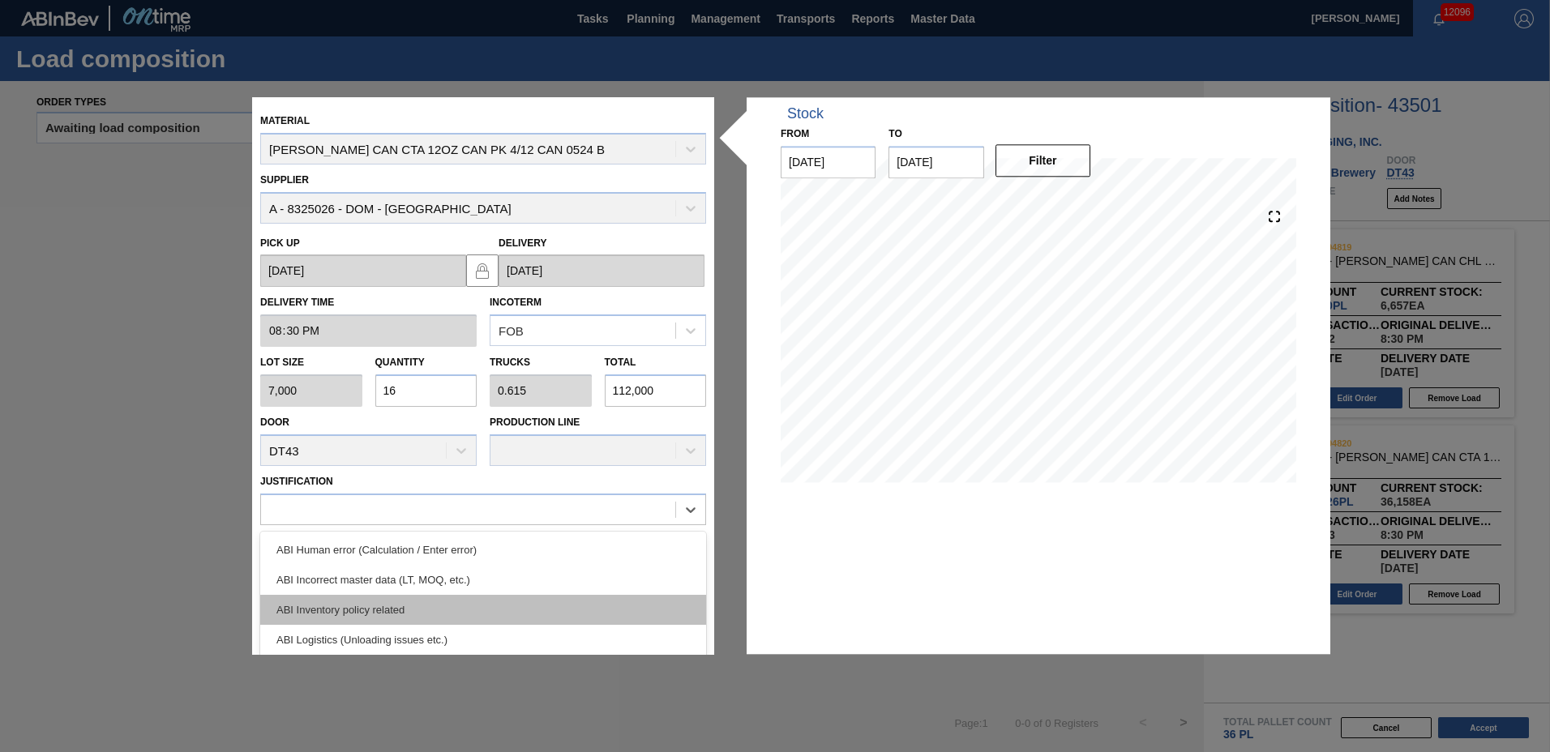
click at [370, 599] on div "ABI Inventory policy related" at bounding box center [483, 610] width 446 height 30
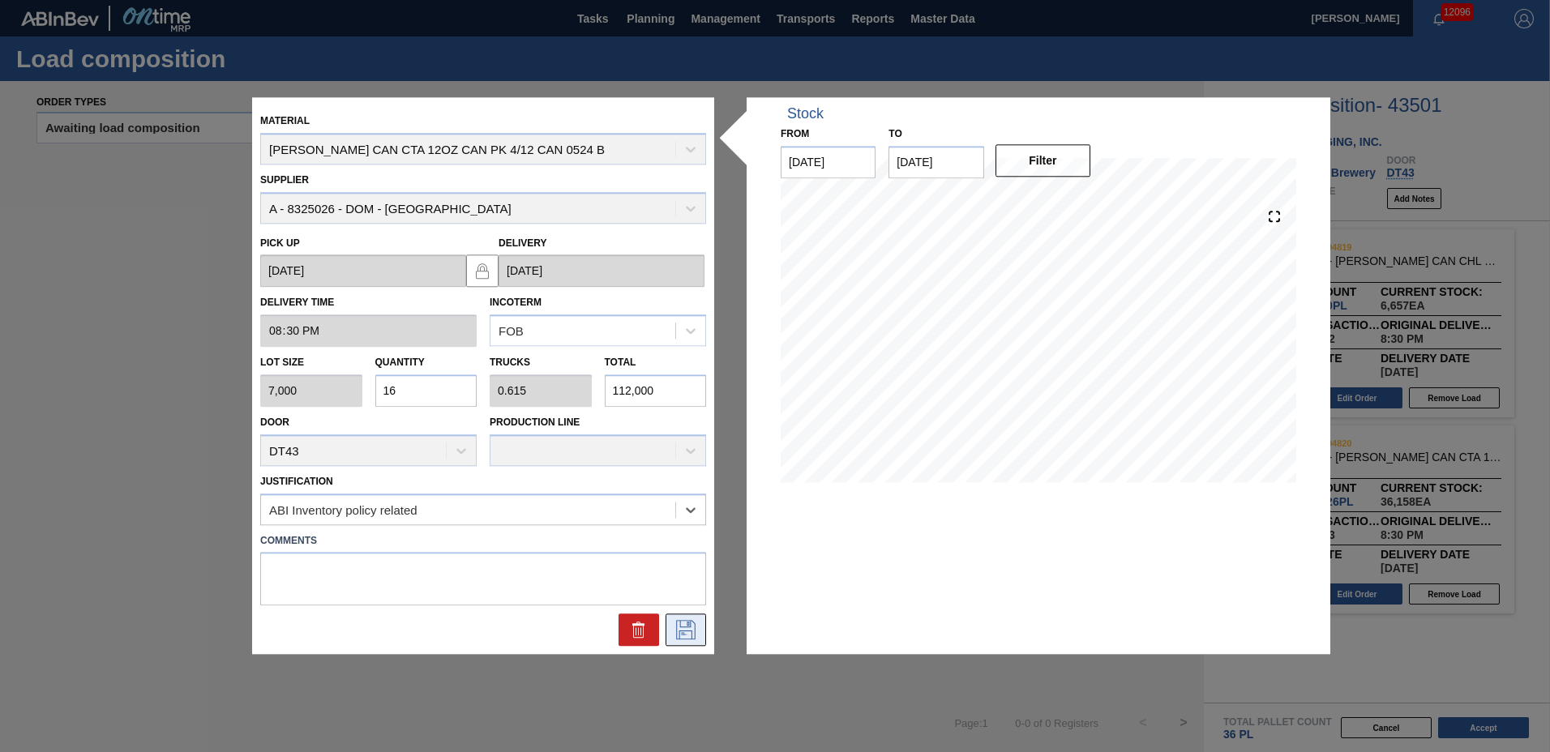
click at [672, 627] on button at bounding box center [686, 630] width 41 height 32
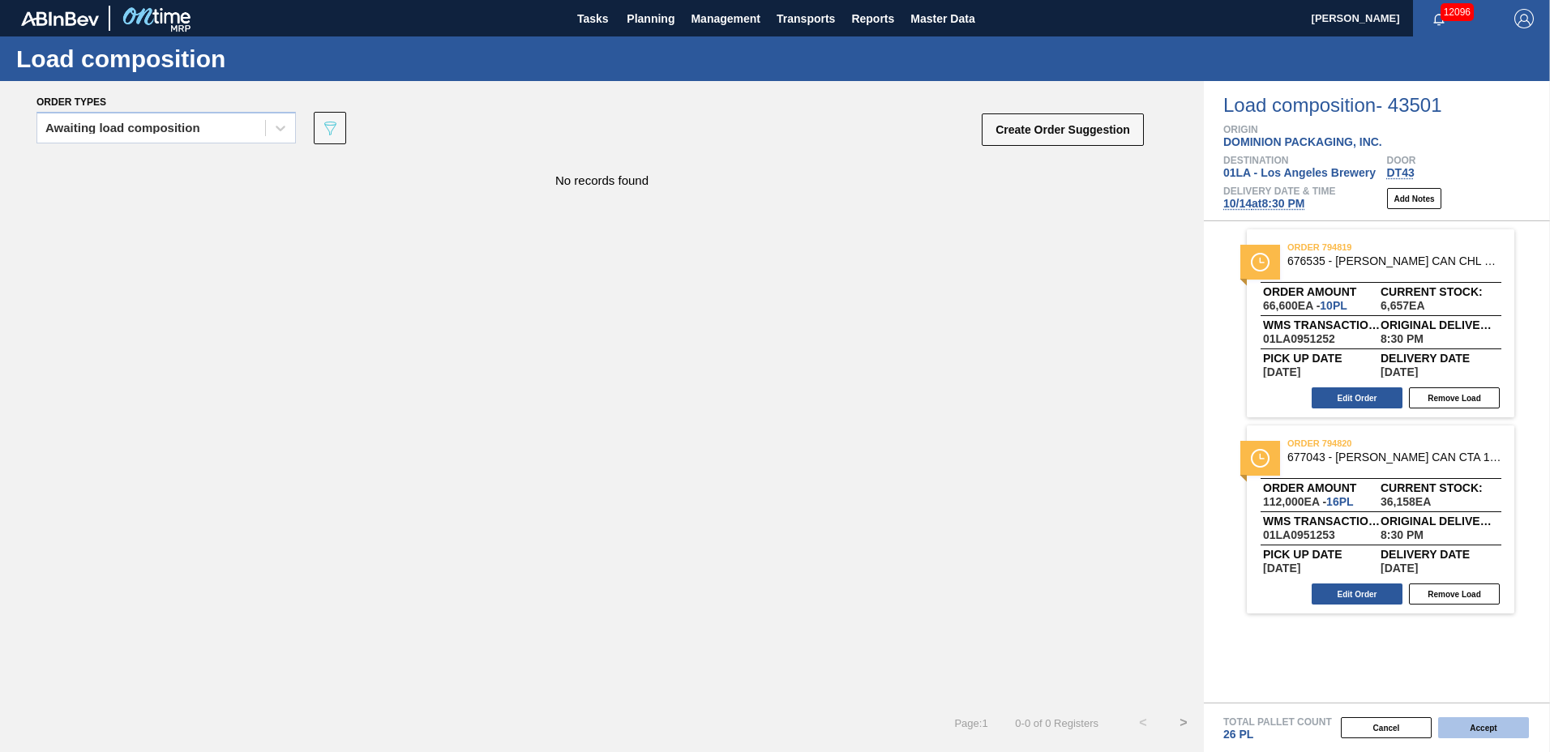
click at [1492, 729] on button "Accept" at bounding box center [1483, 727] width 91 height 21
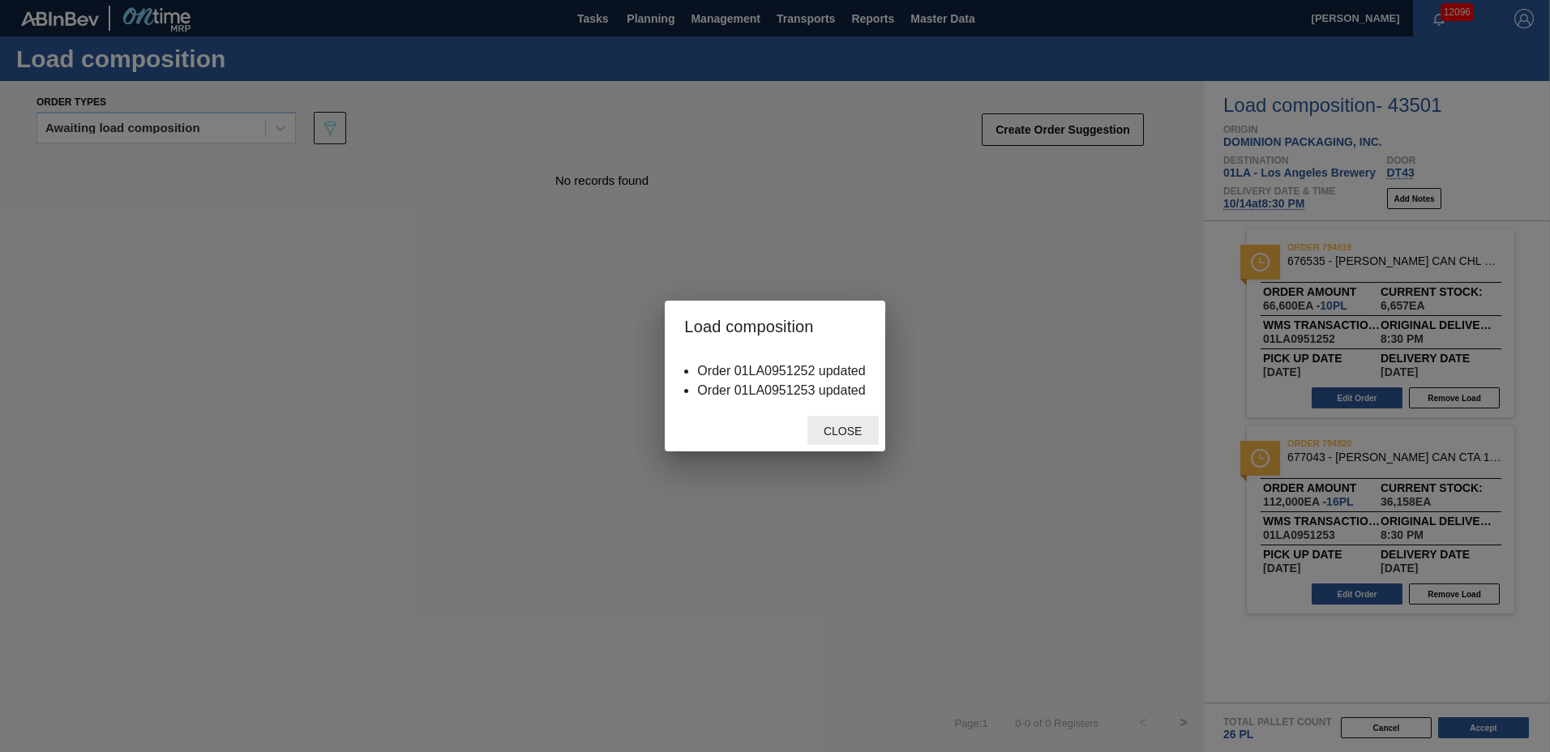
click at [839, 431] on span "Close" at bounding box center [843, 431] width 64 height 13
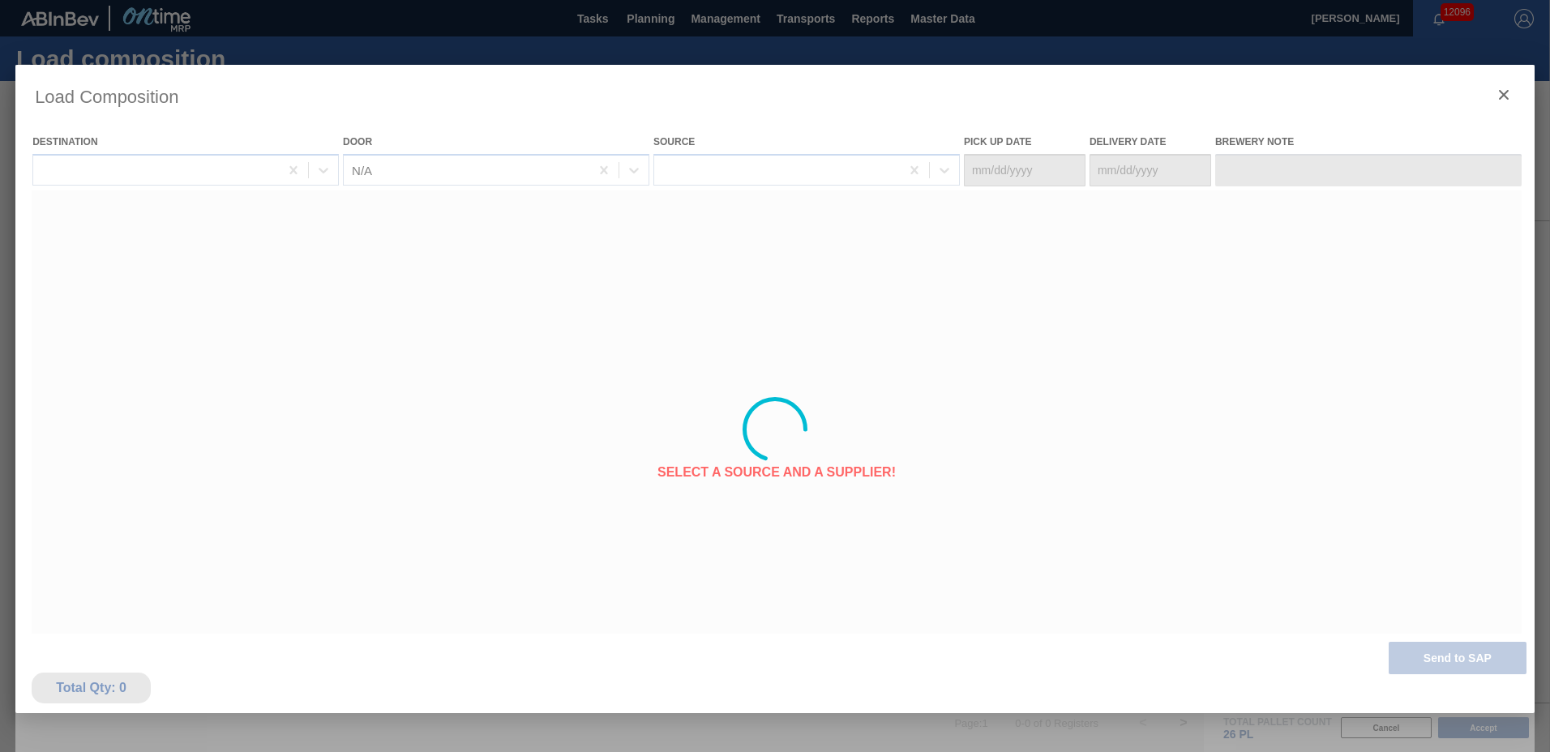
type Date "[DATE]"
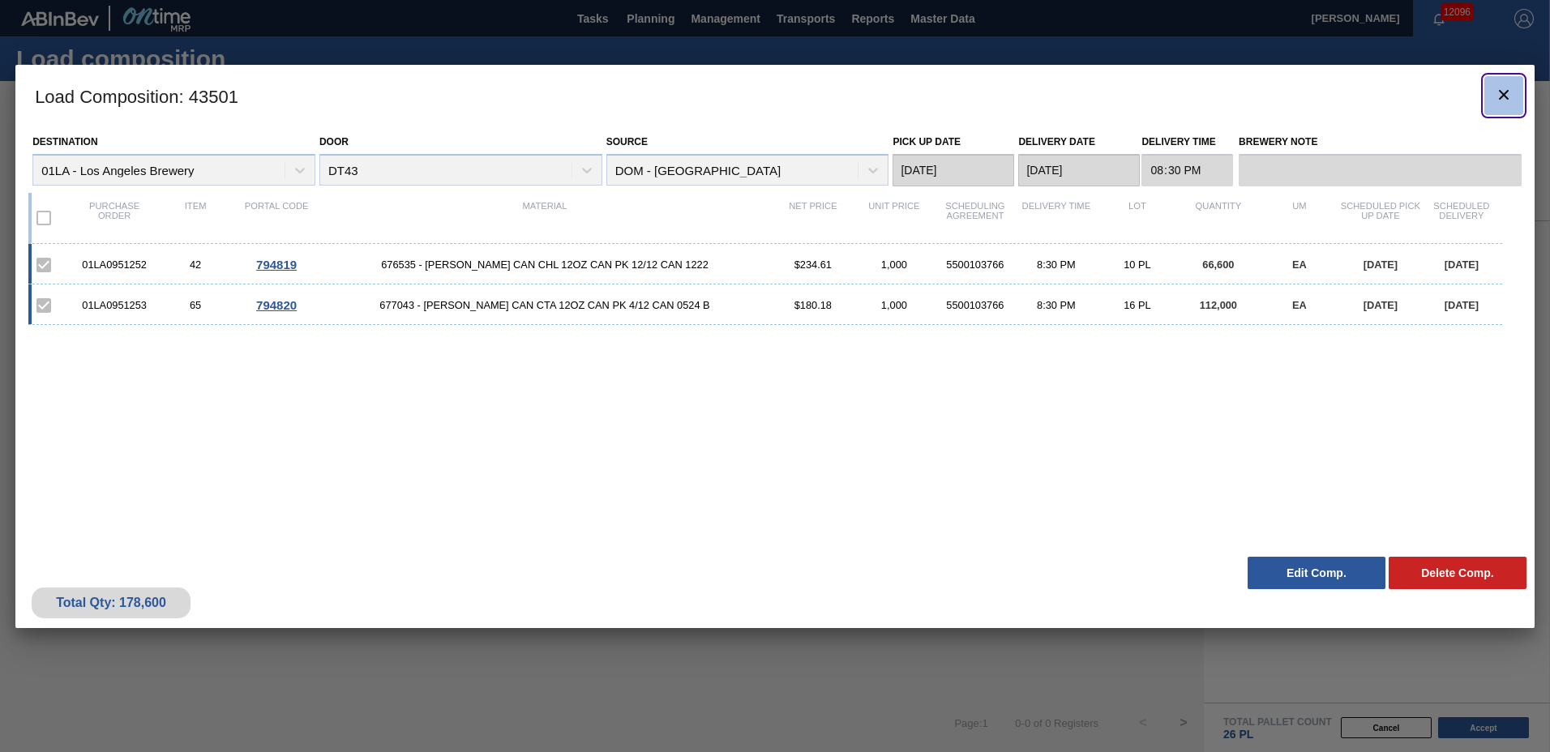
click at [1504, 91] on icon "botão de ícone" at bounding box center [1503, 94] width 19 height 19
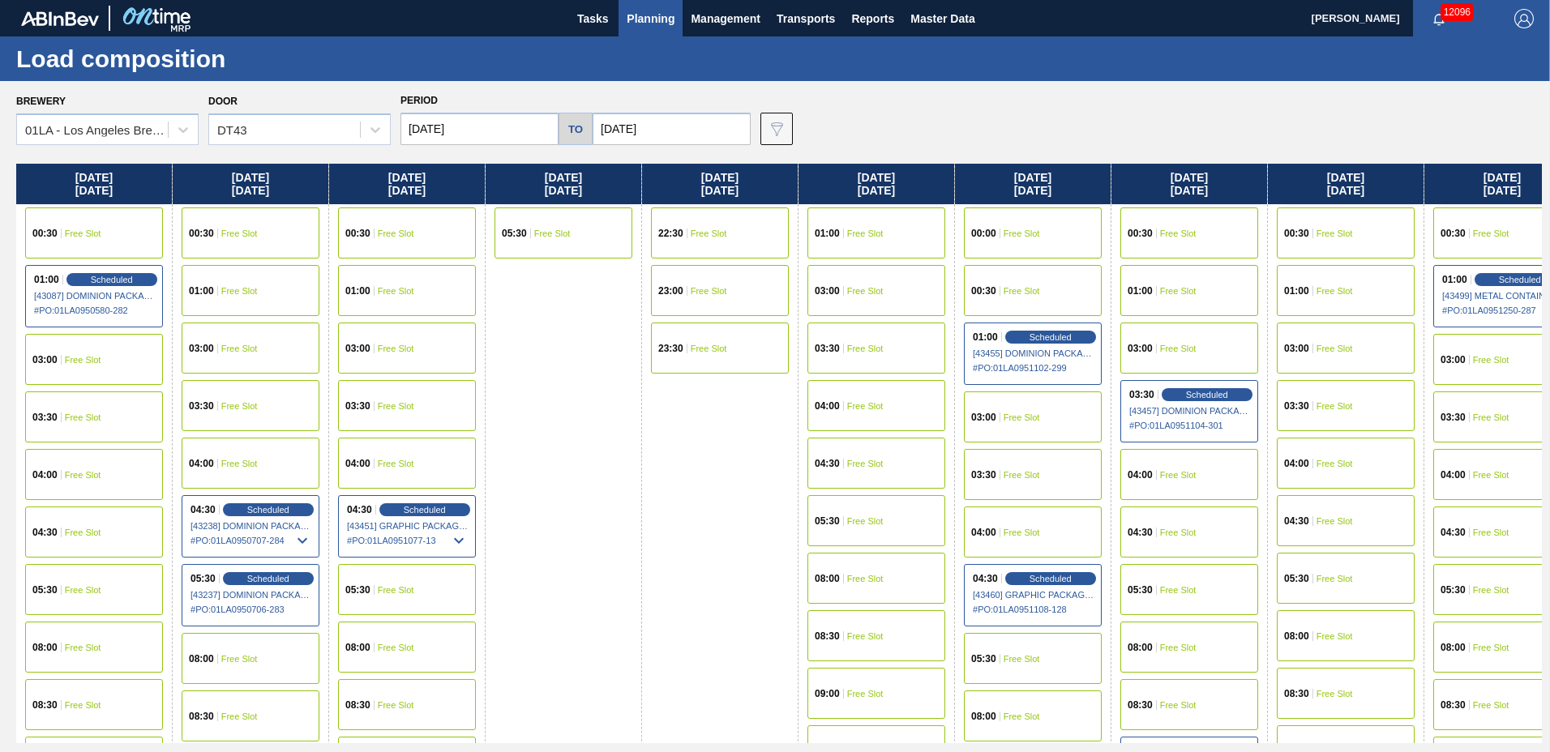
click at [650, 15] on span "Planning" at bounding box center [651, 18] width 48 height 19
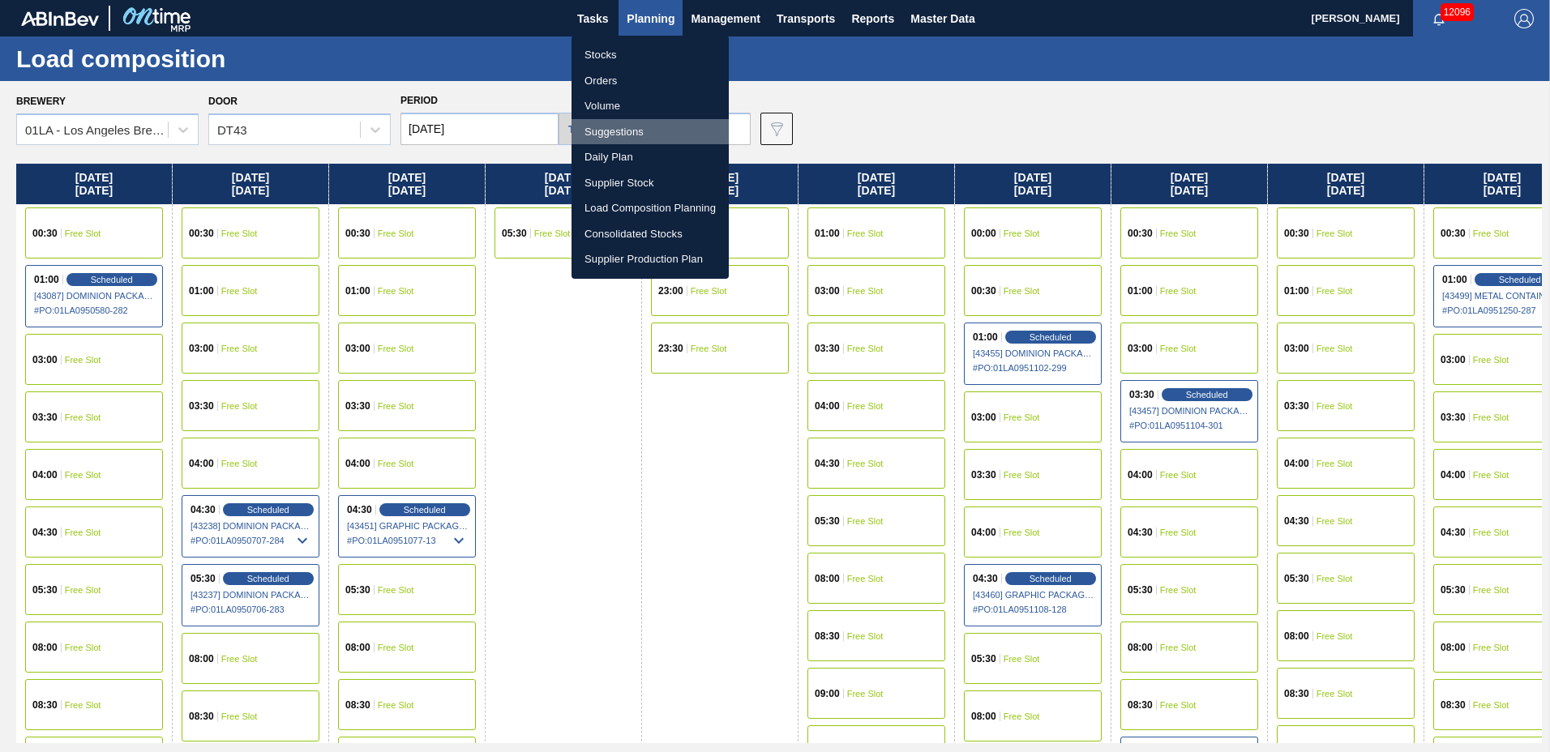
drag, startPoint x: 639, startPoint y: 126, endPoint x: 887, endPoint y: 136, distance: 248.3
click at [639, 125] on li "Suggestions" at bounding box center [650, 132] width 157 height 26
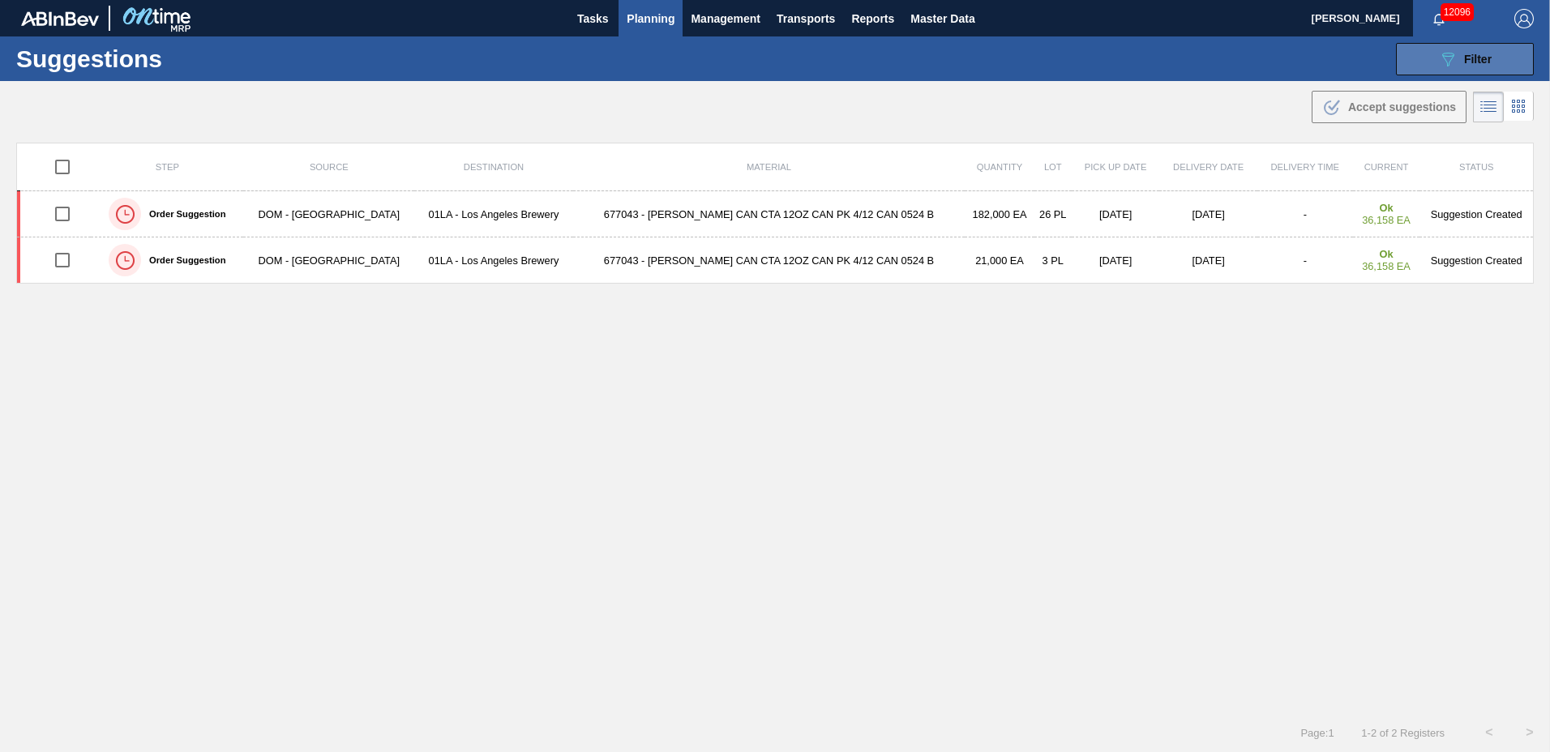
click at [1479, 62] on span "Filter" at bounding box center [1478, 59] width 28 height 13
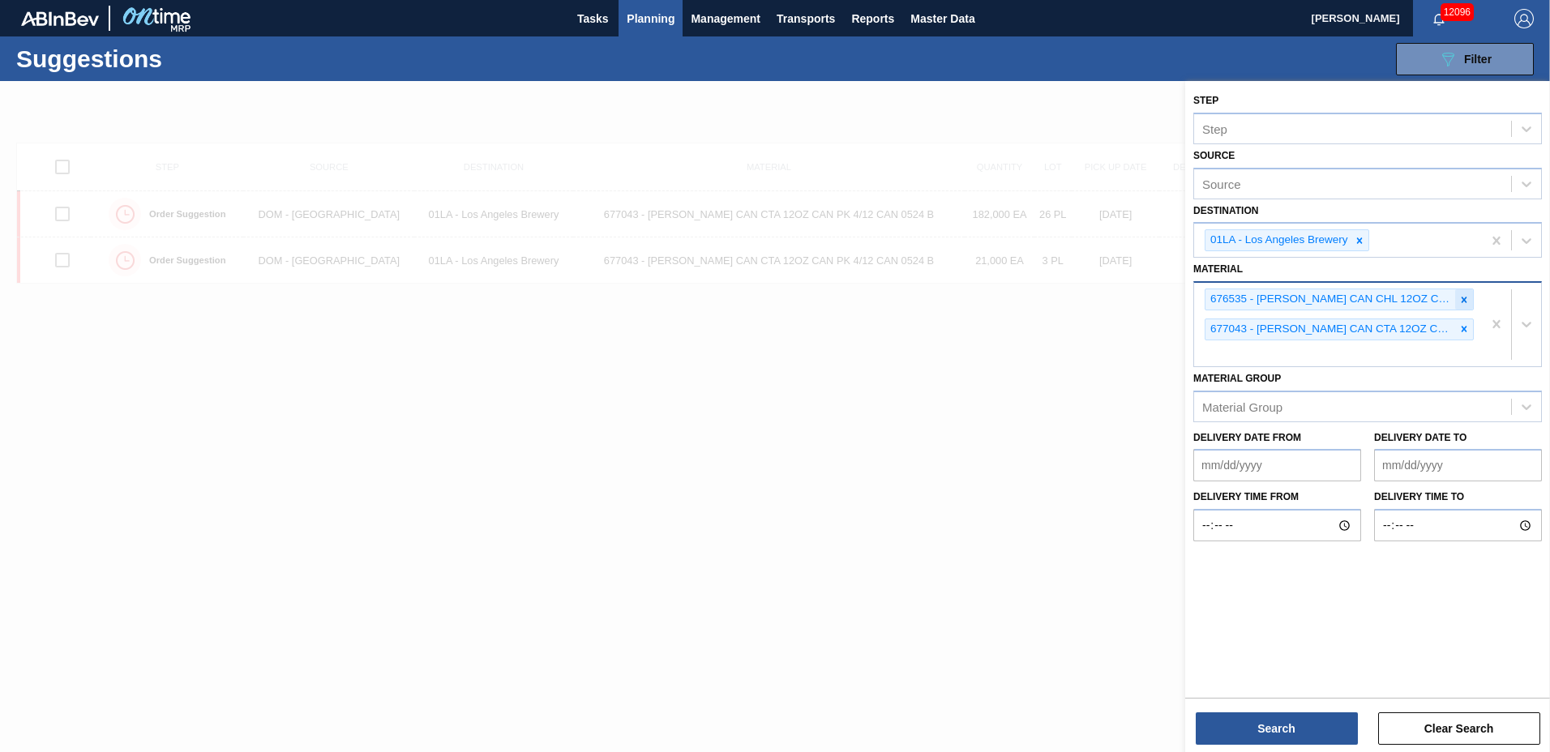
click at [1466, 294] on icon at bounding box center [1463, 299] width 11 height 11
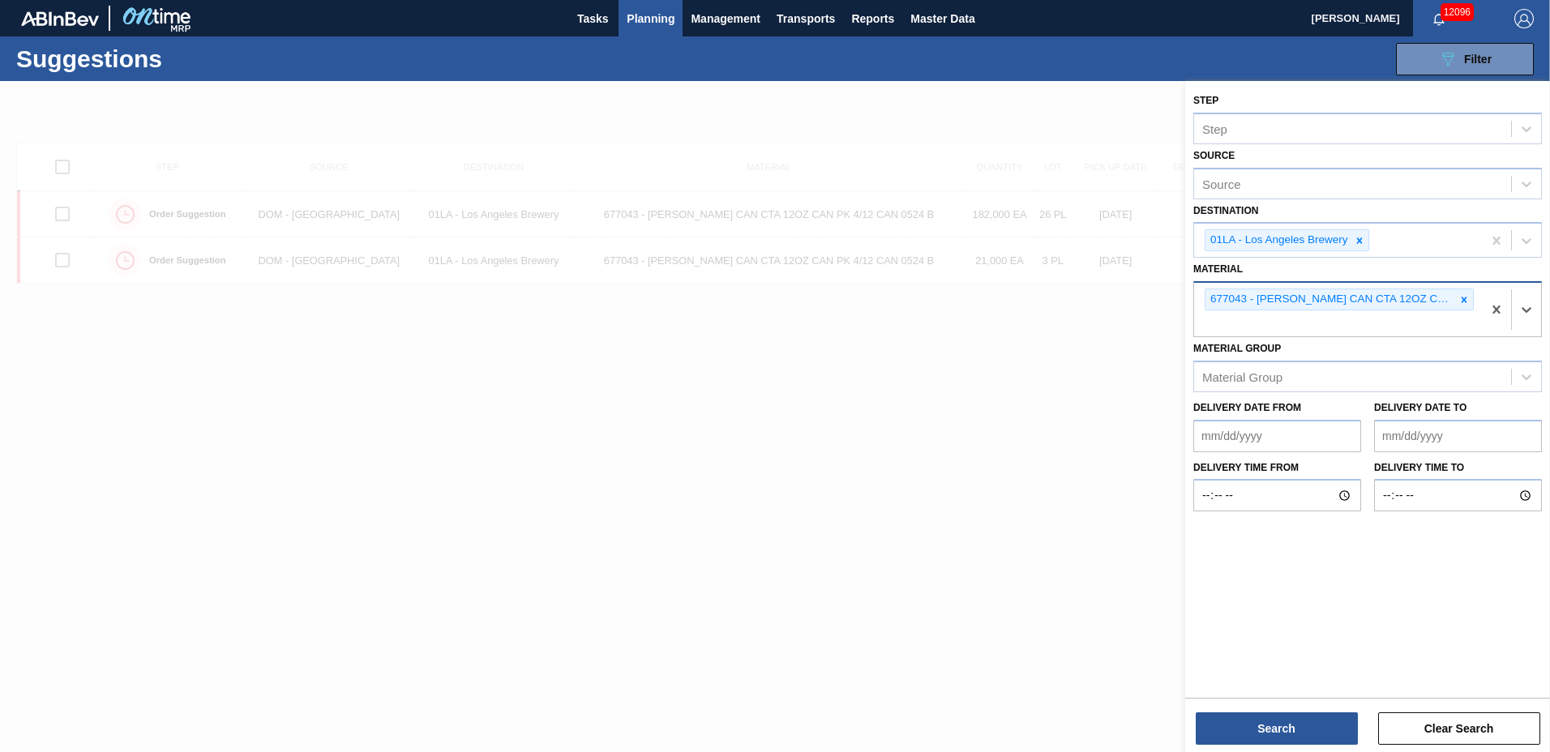
click at [1466, 294] on icon at bounding box center [1463, 299] width 11 height 11
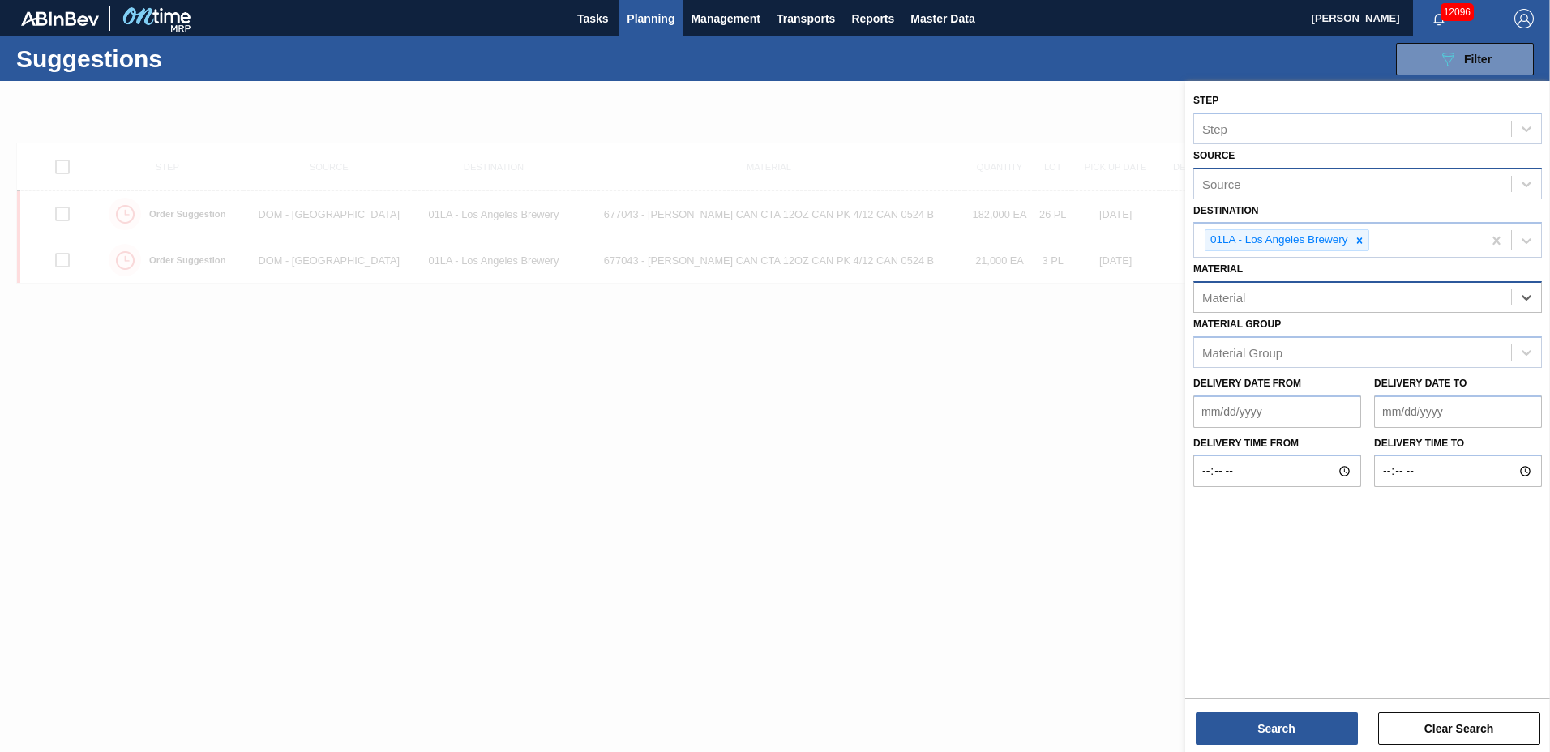
click at [1269, 179] on div "Source" at bounding box center [1352, 184] width 317 height 24
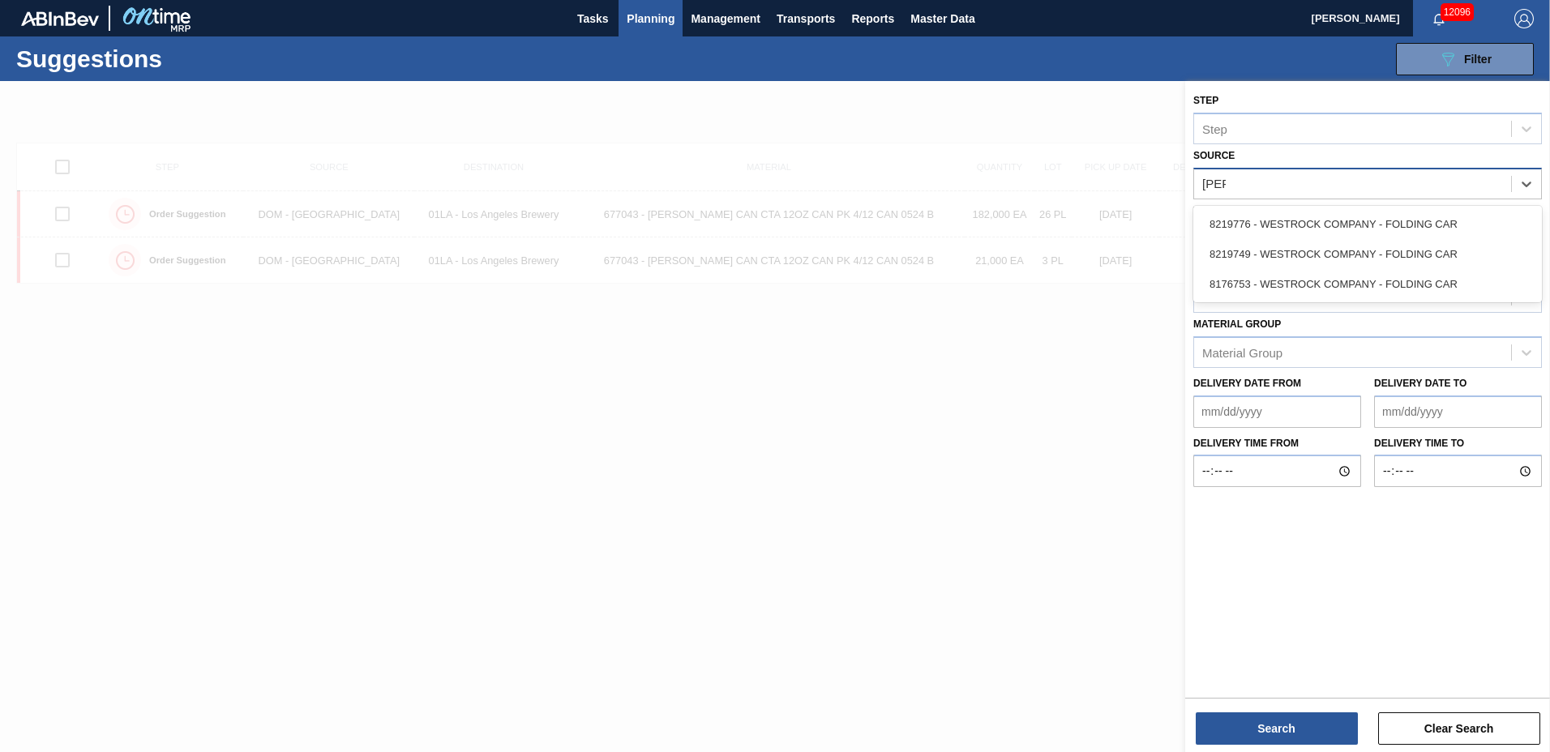
type input "west"
click at [1296, 226] on div "8219776 - WESTROCK COMPANY - FOLDING CAR" at bounding box center [1367, 224] width 349 height 30
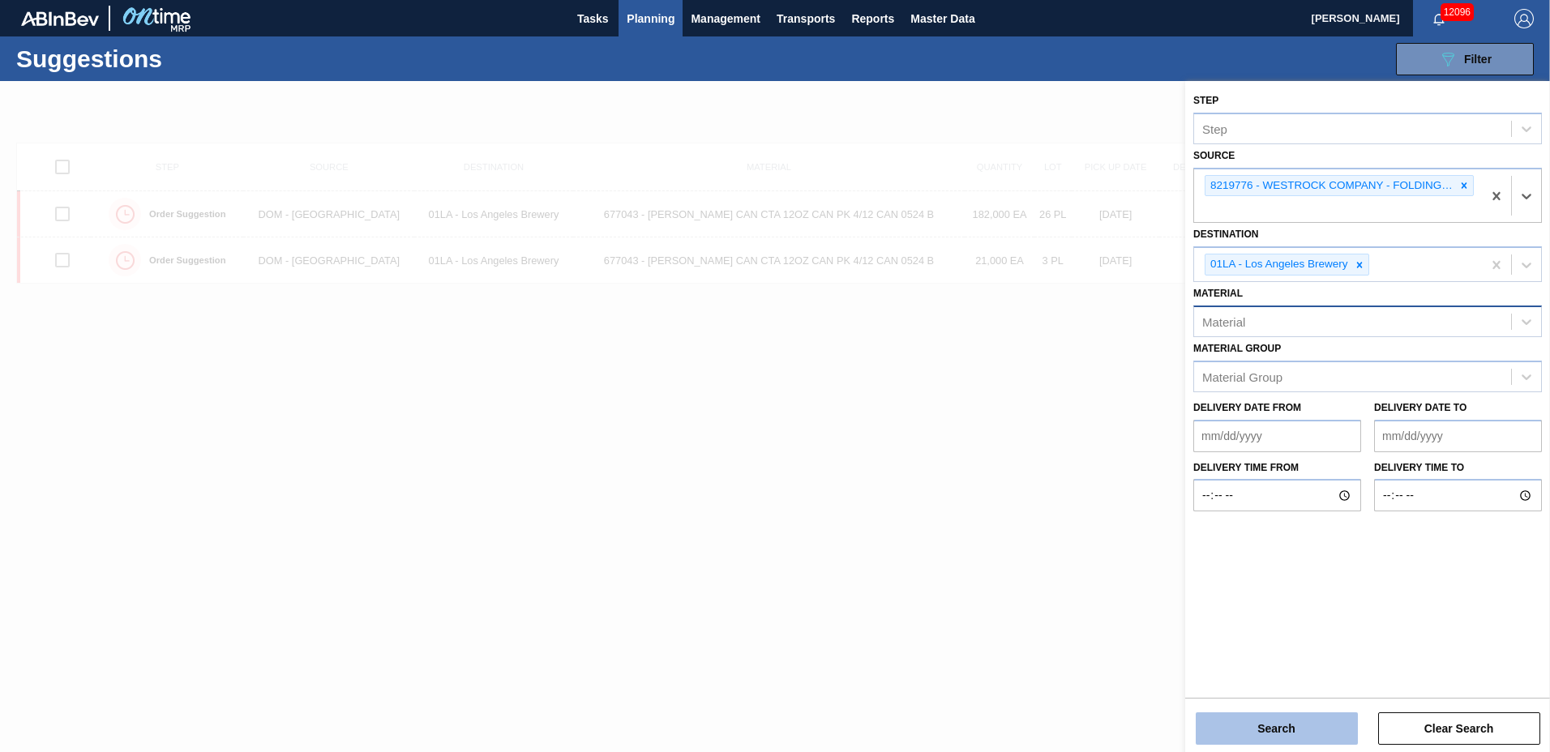
click at [1257, 724] on button "Search" at bounding box center [1277, 729] width 162 height 32
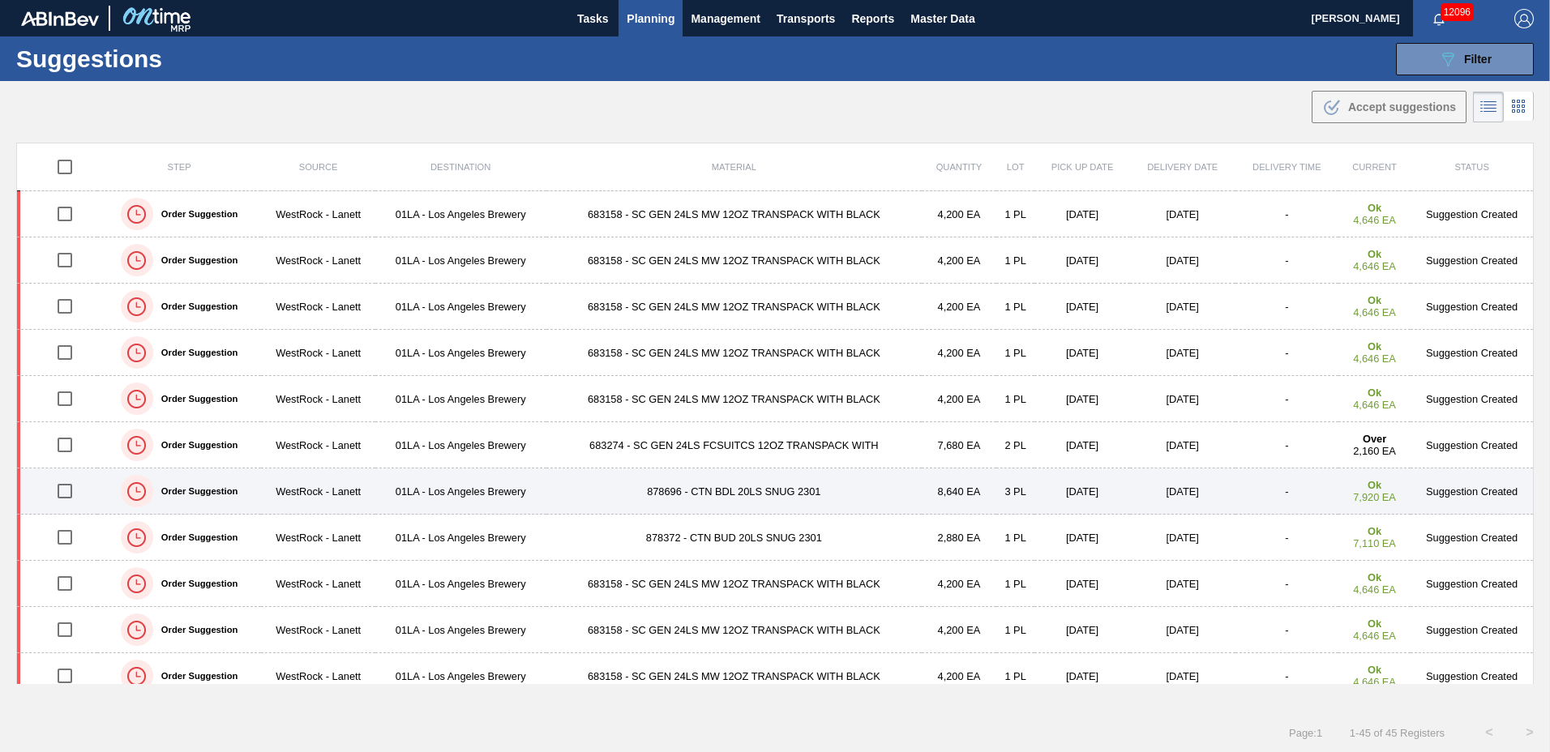
click at [60, 487] on input "checkbox" at bounding box center [65, 491] width 34 height 34
checkbox input "true"
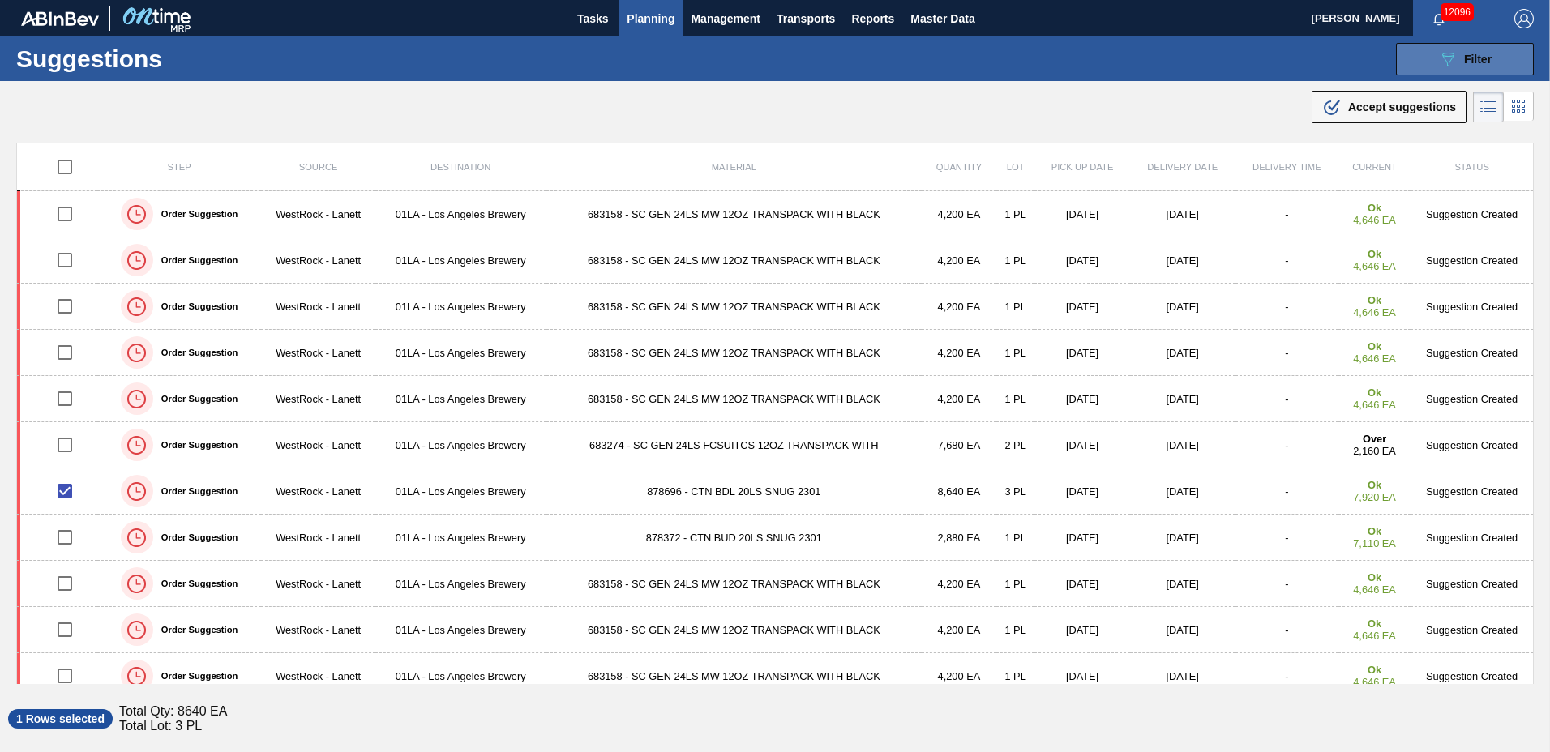
click at [1466, 62] on span "Filter" at bounding box center [1478, 59] width 28 height 13
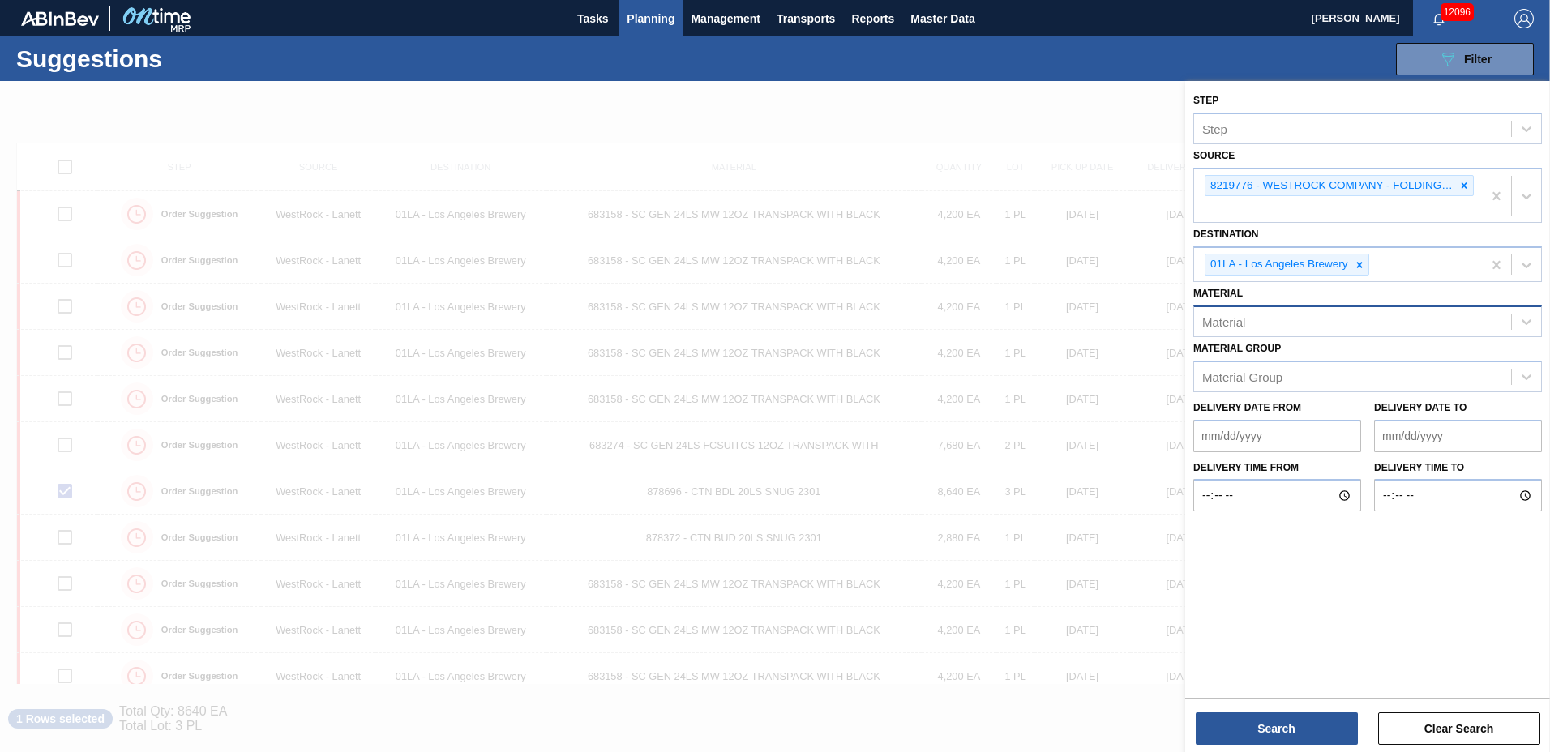
drag, startPoint x: 1464, startPoint y: 185, endPoint x: 1443, endPoint y: 201, distance: 26.6
click at [1463, 185] on icon at bounding box center [1465, 185] width 6 height 6
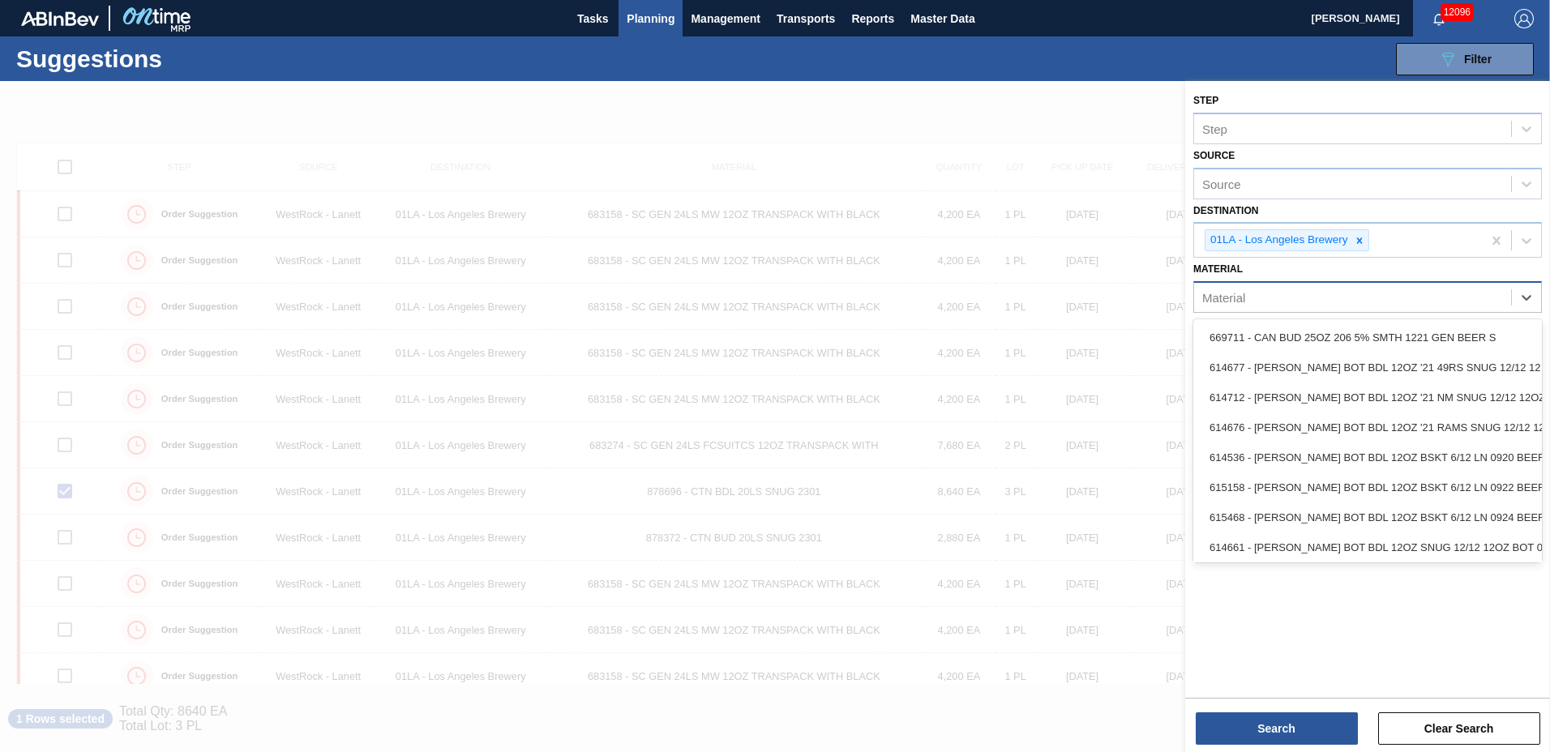
click at [1381, 305] on div "Material" at bounding box center [1352, 298] width 317 height 24
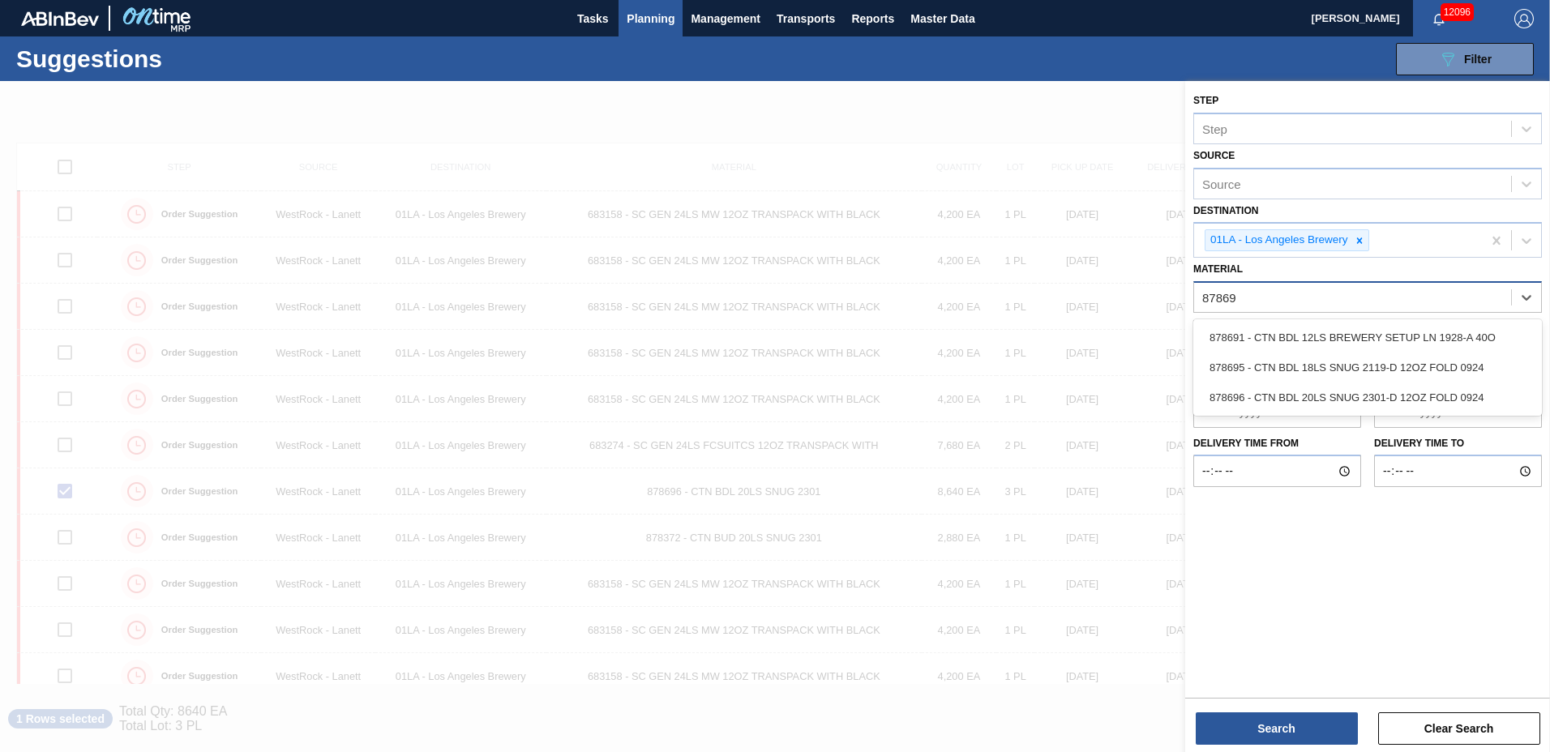
type input "878696"
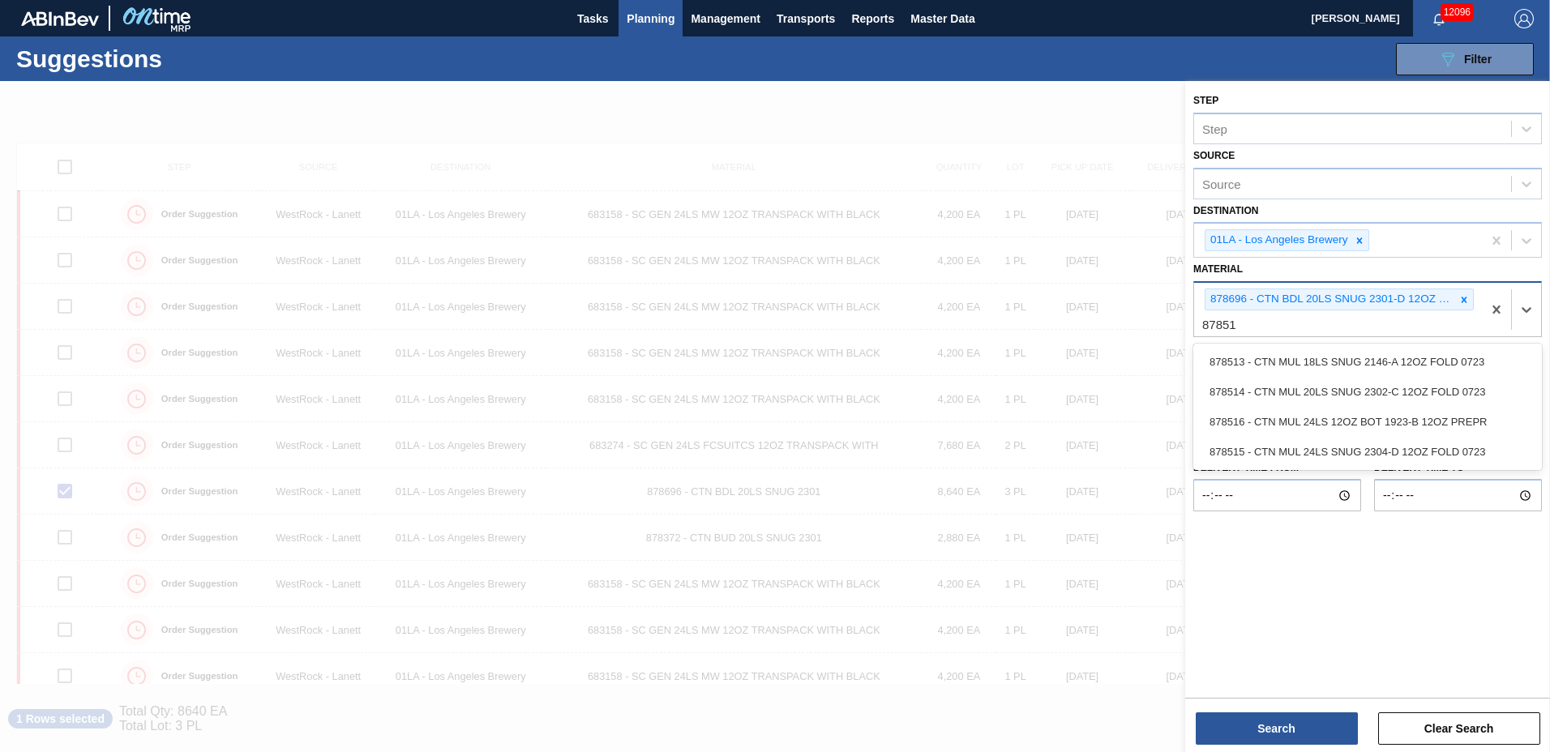
type input "878513"
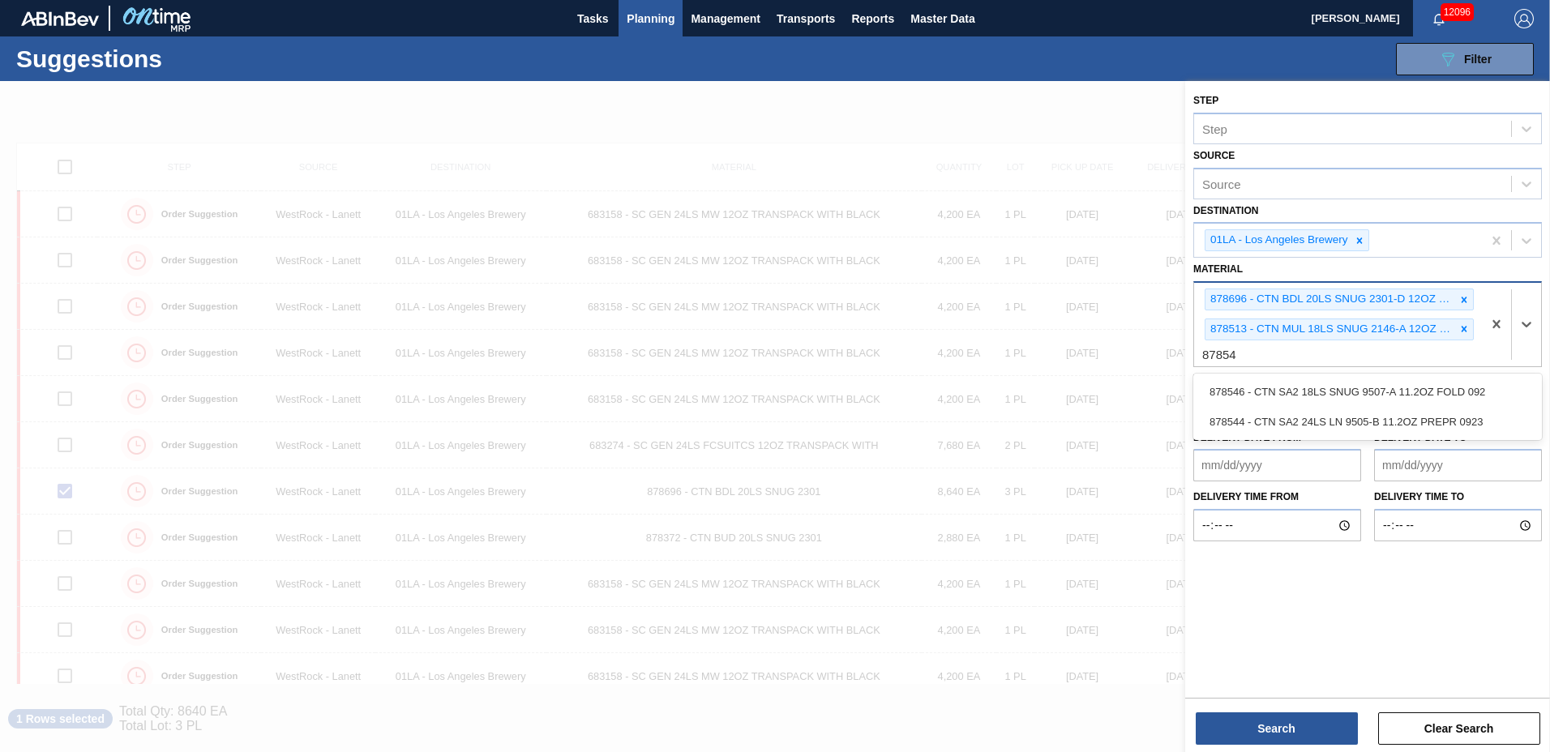
type input "878546"
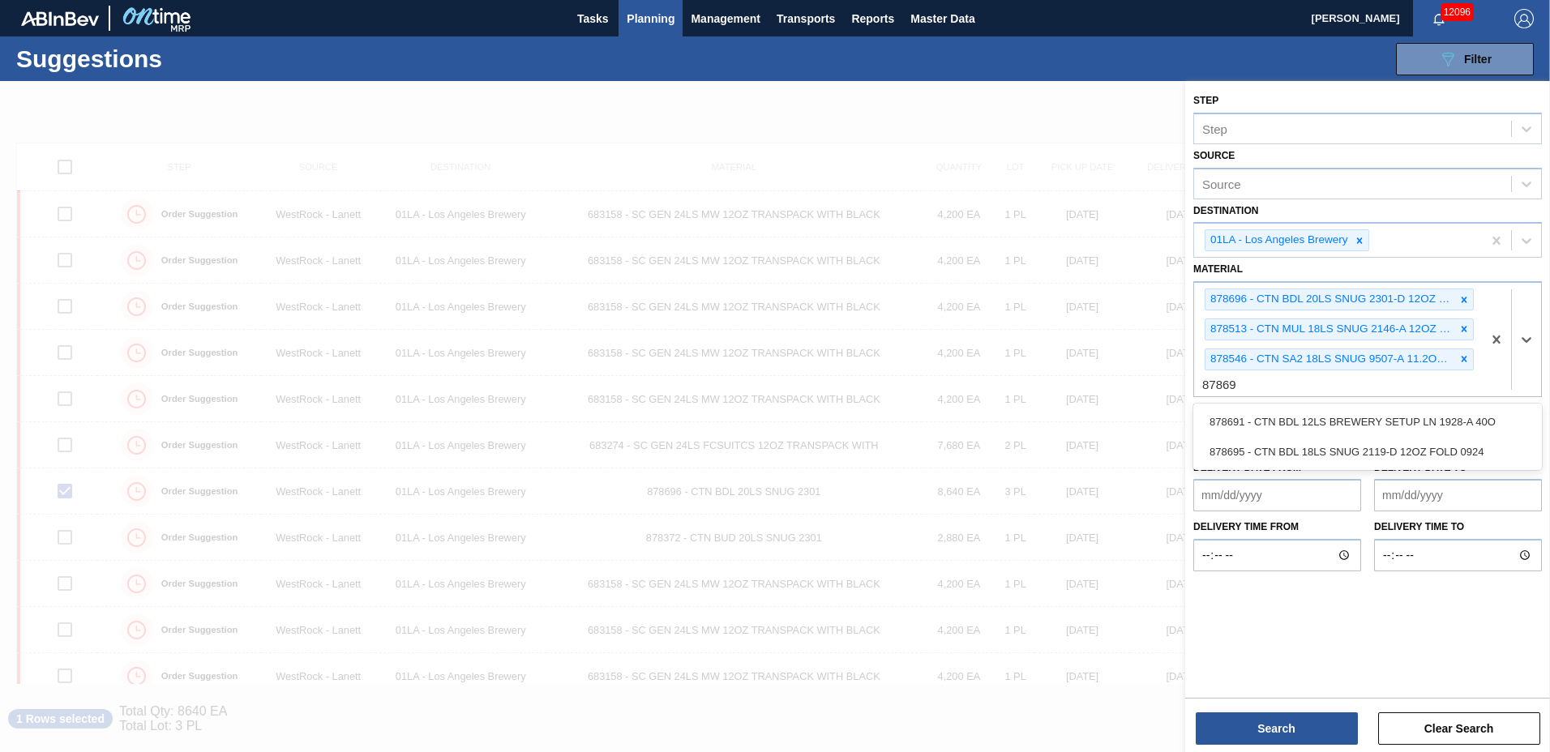
type input "878695"
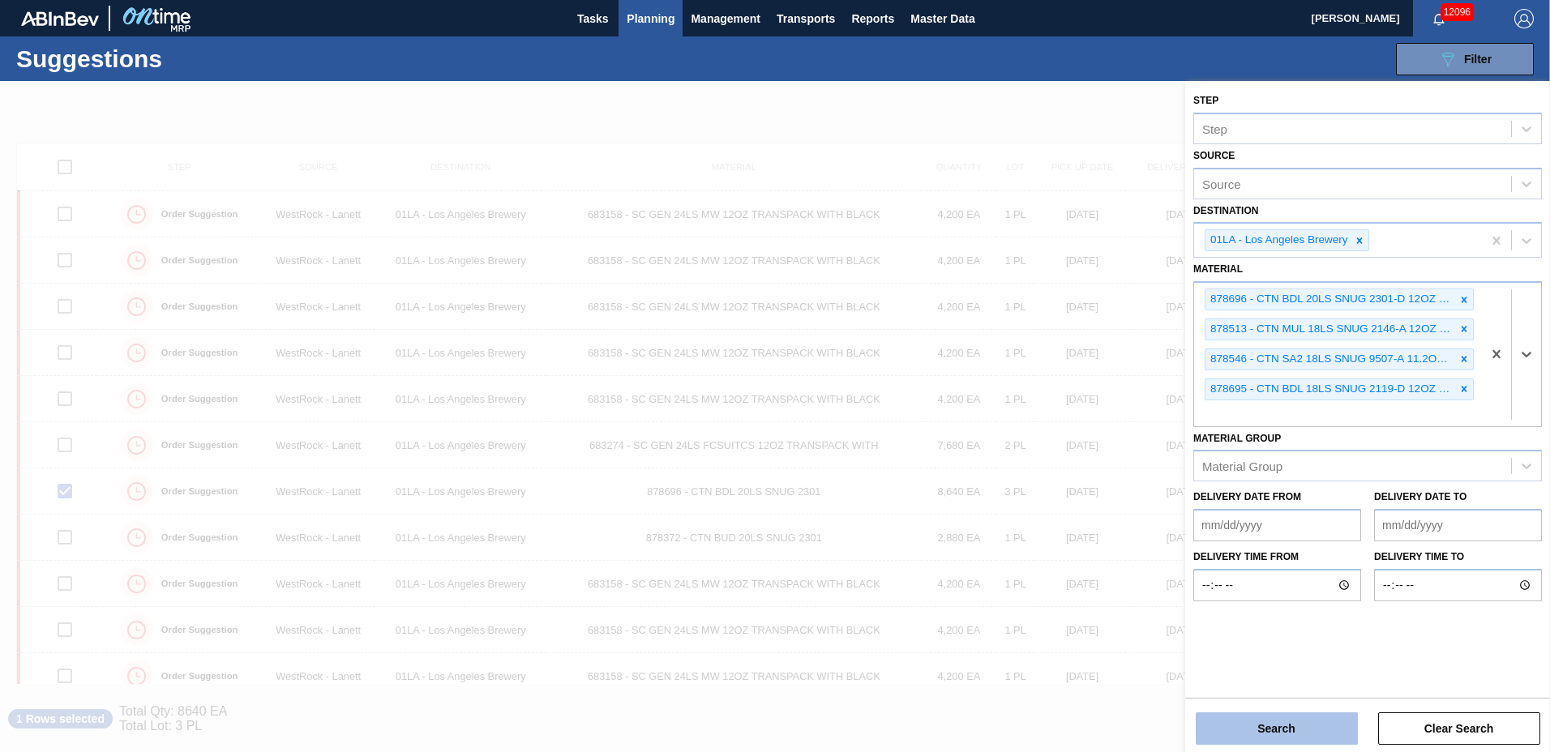
click at [1268, 736] on button "Search" at bounding box center [1277, 729] width 162 height 32
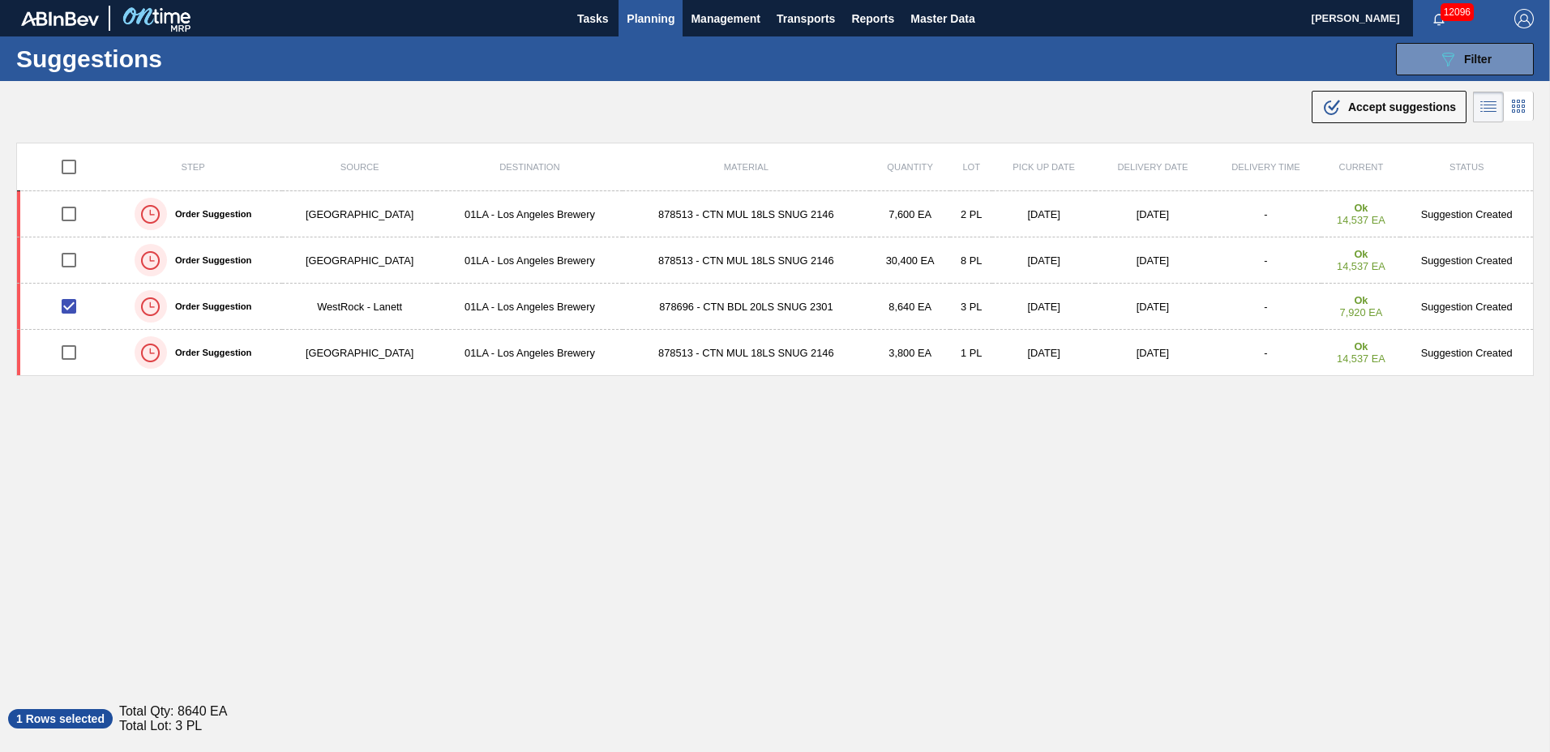
click at [69, 166] on input "checkbox" at bounding box center [69, 167] width 34 height 34
checkbox input "true"
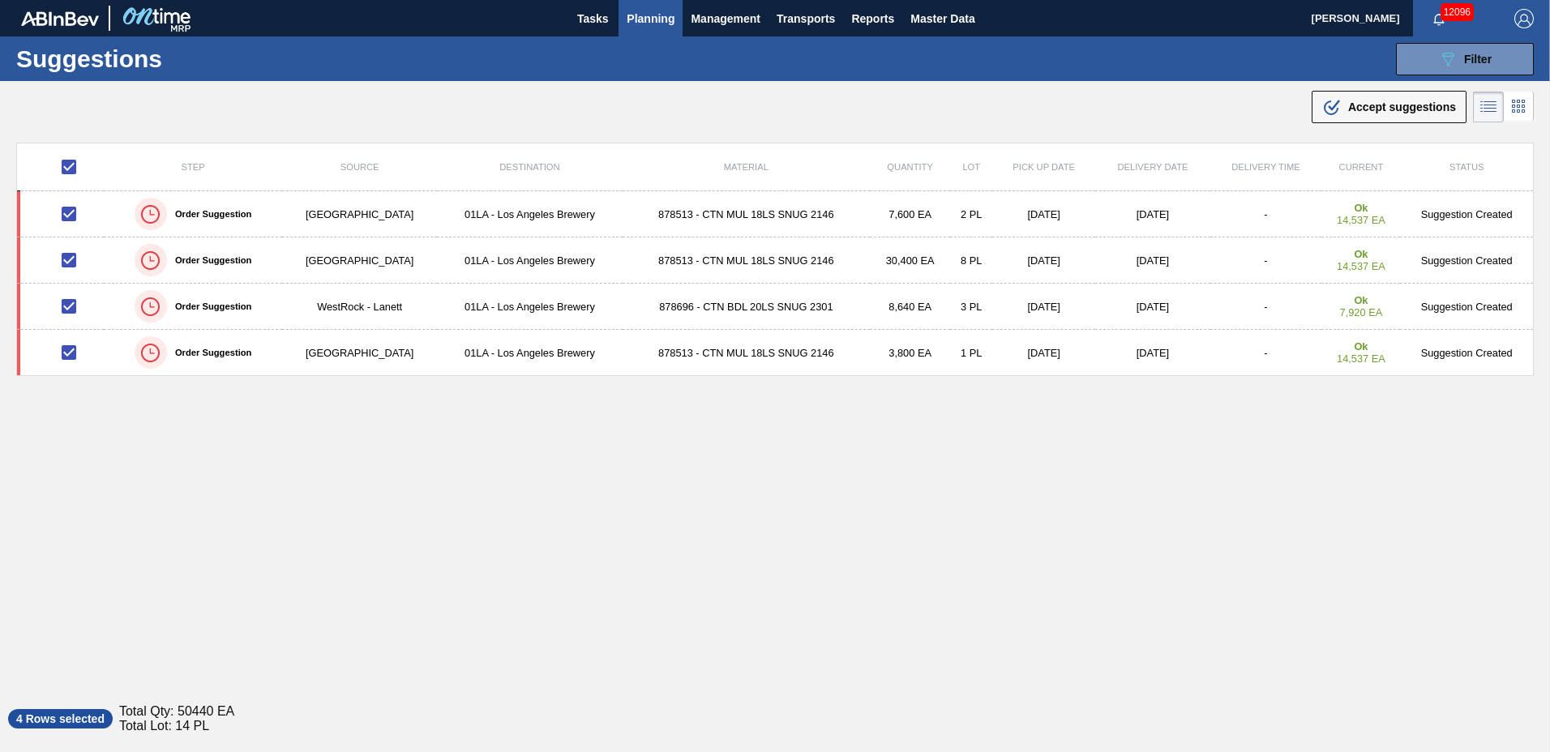
click at [1369, 106] on span "Accept suggestions" at bounding box center [1402, 107] width 108 height 13
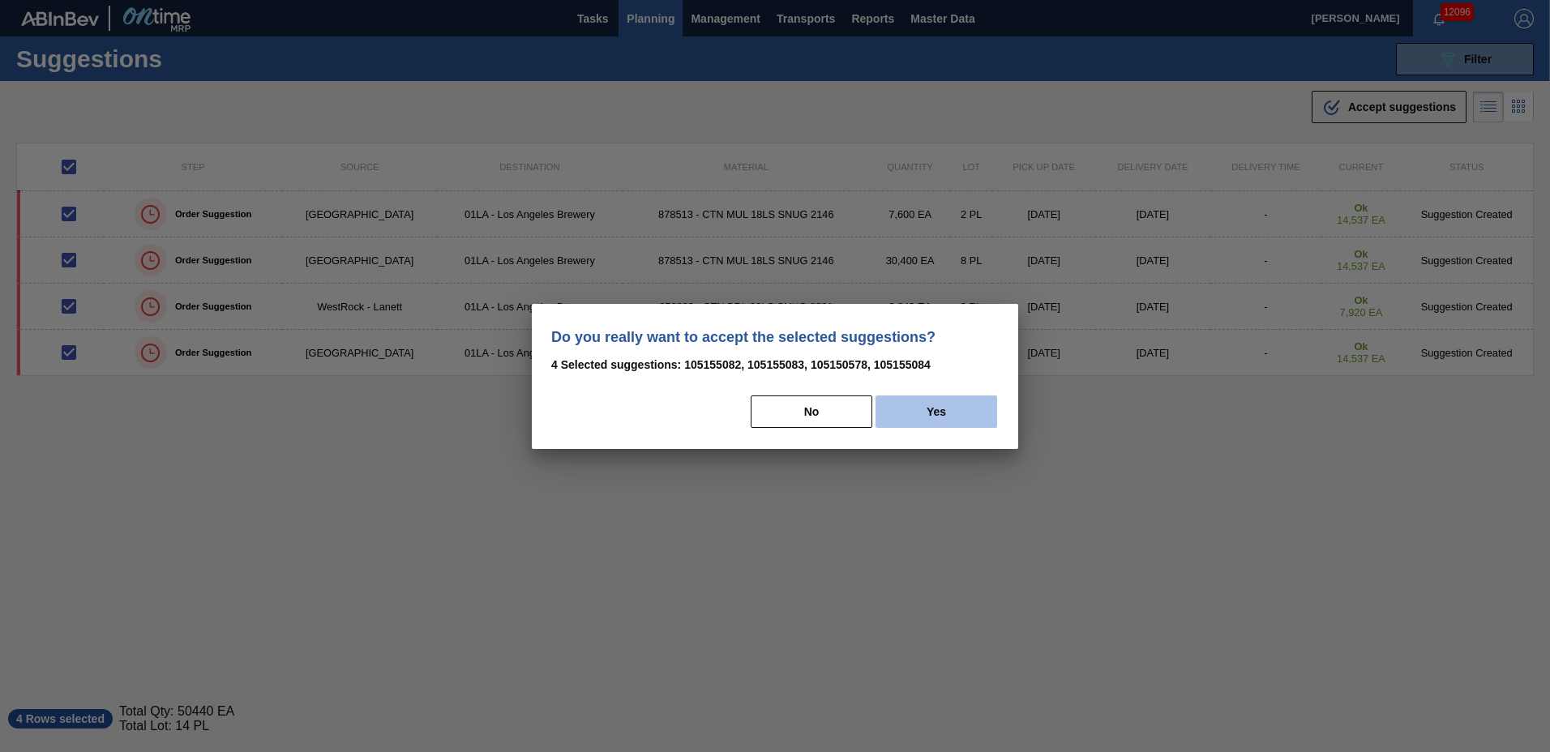
click at [944, 413] on button "Yes" at bounding box center [936, 412] width 122 height 32
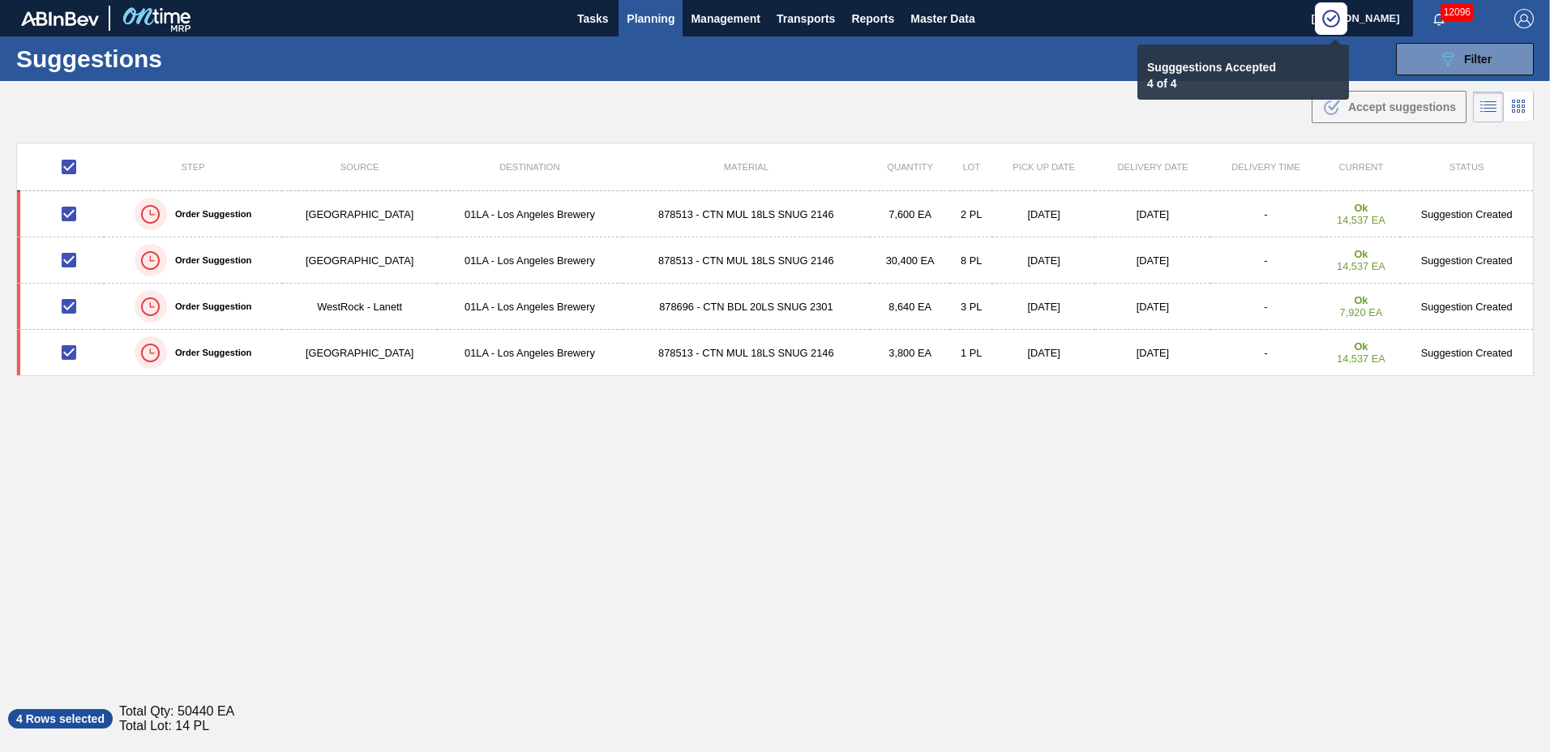
click at [660, 19] on span "Planning" at bounding box center [651, 18] width 48 height 19
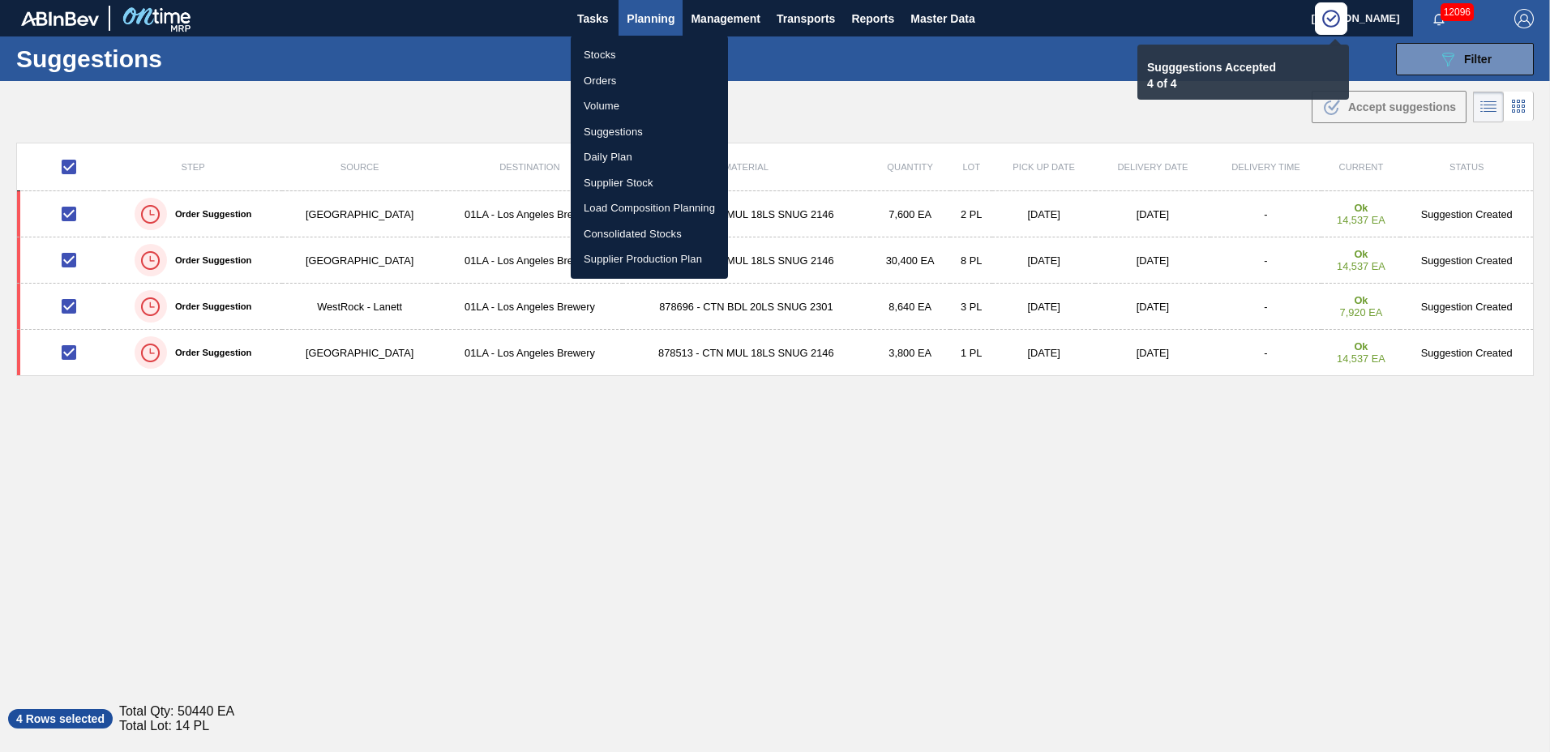
click at [618, 206] on li "Load Composition Planning" at bounding box center [649, 208] width 157 height 26
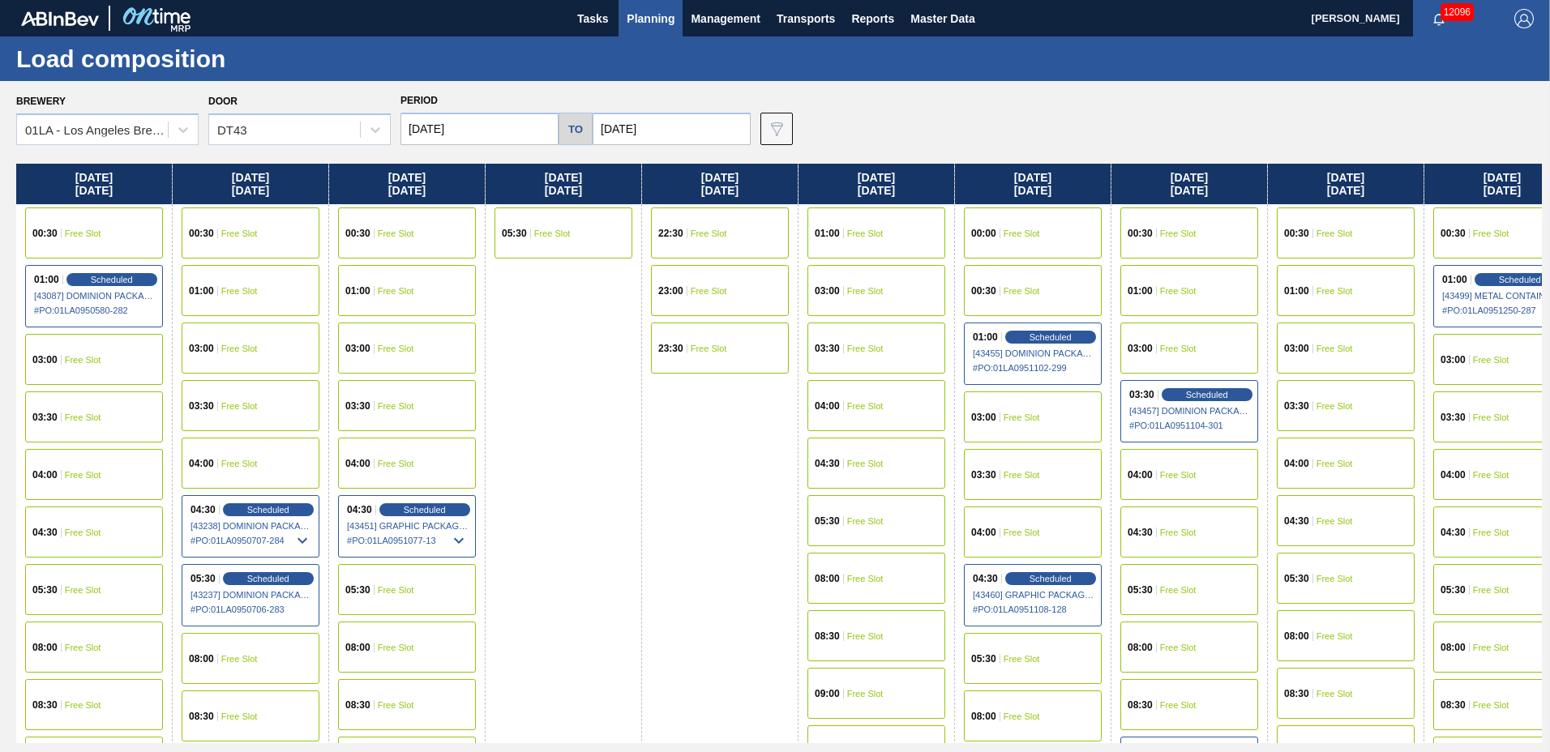
scroll to position [1291, 0]
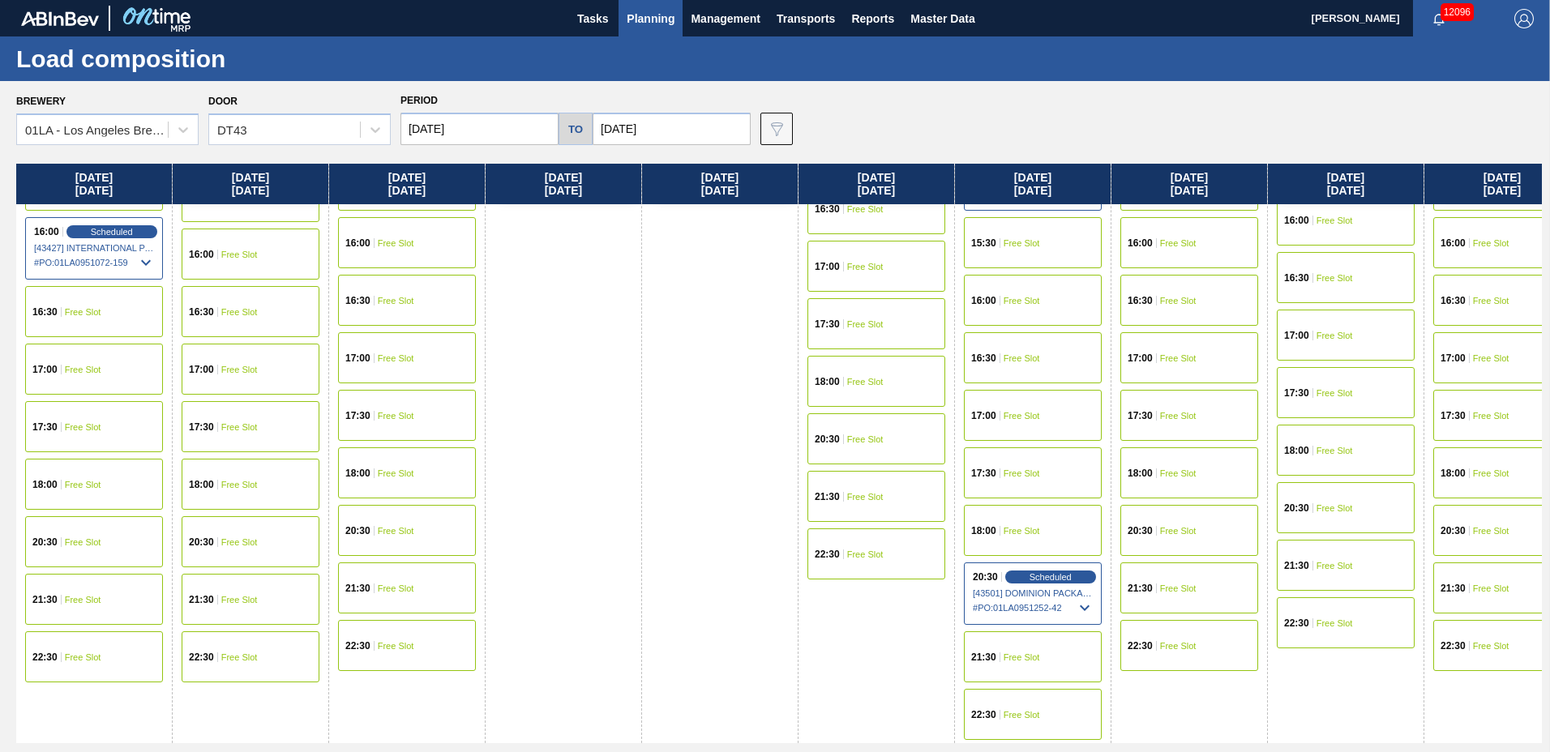
click at [256, 490] on div "18:00 Free Slot" at bounding box center [251, 484] width 138 height 51
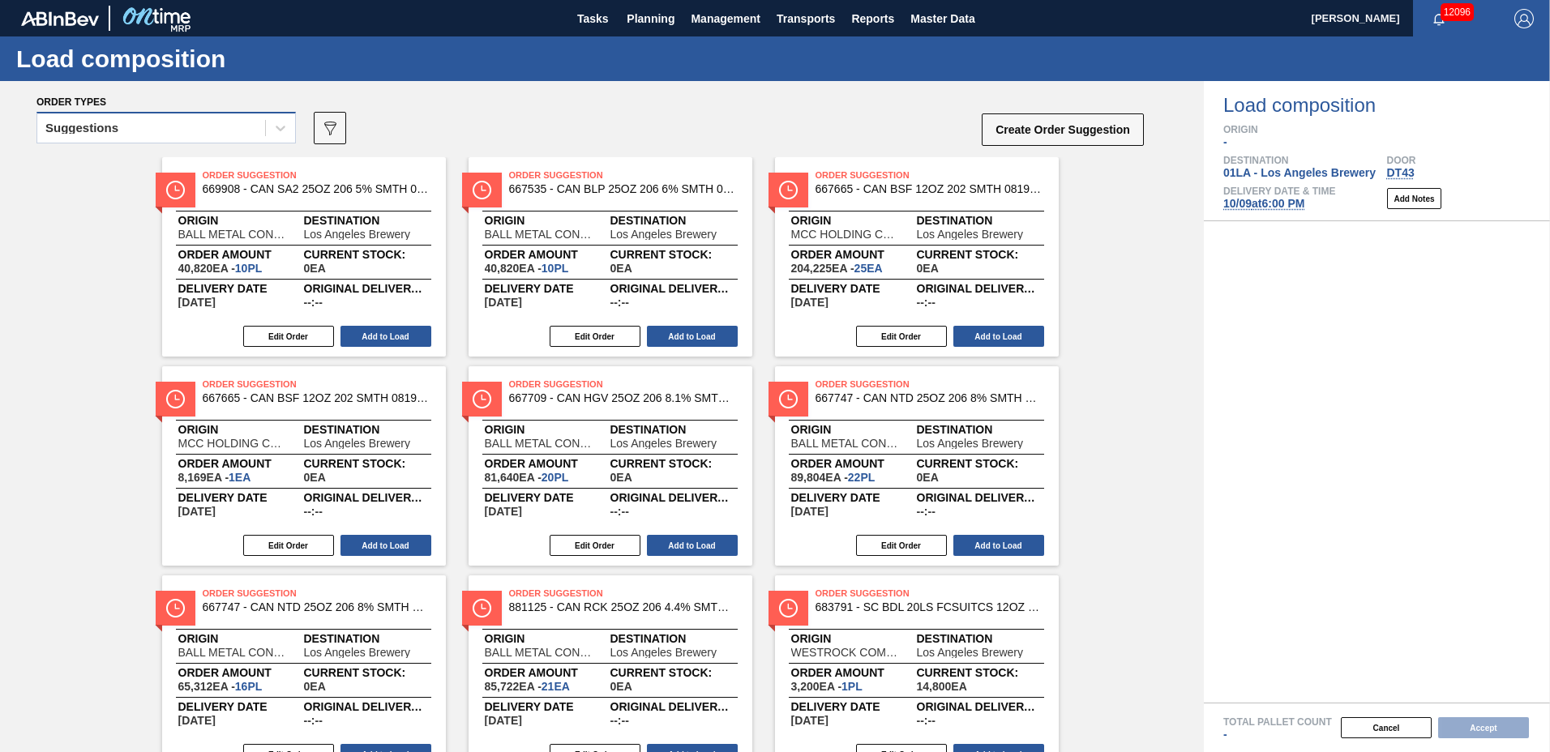
click at [110, 131] on div "Suggestions" at bounding box center [81, 127] width 73 height 11
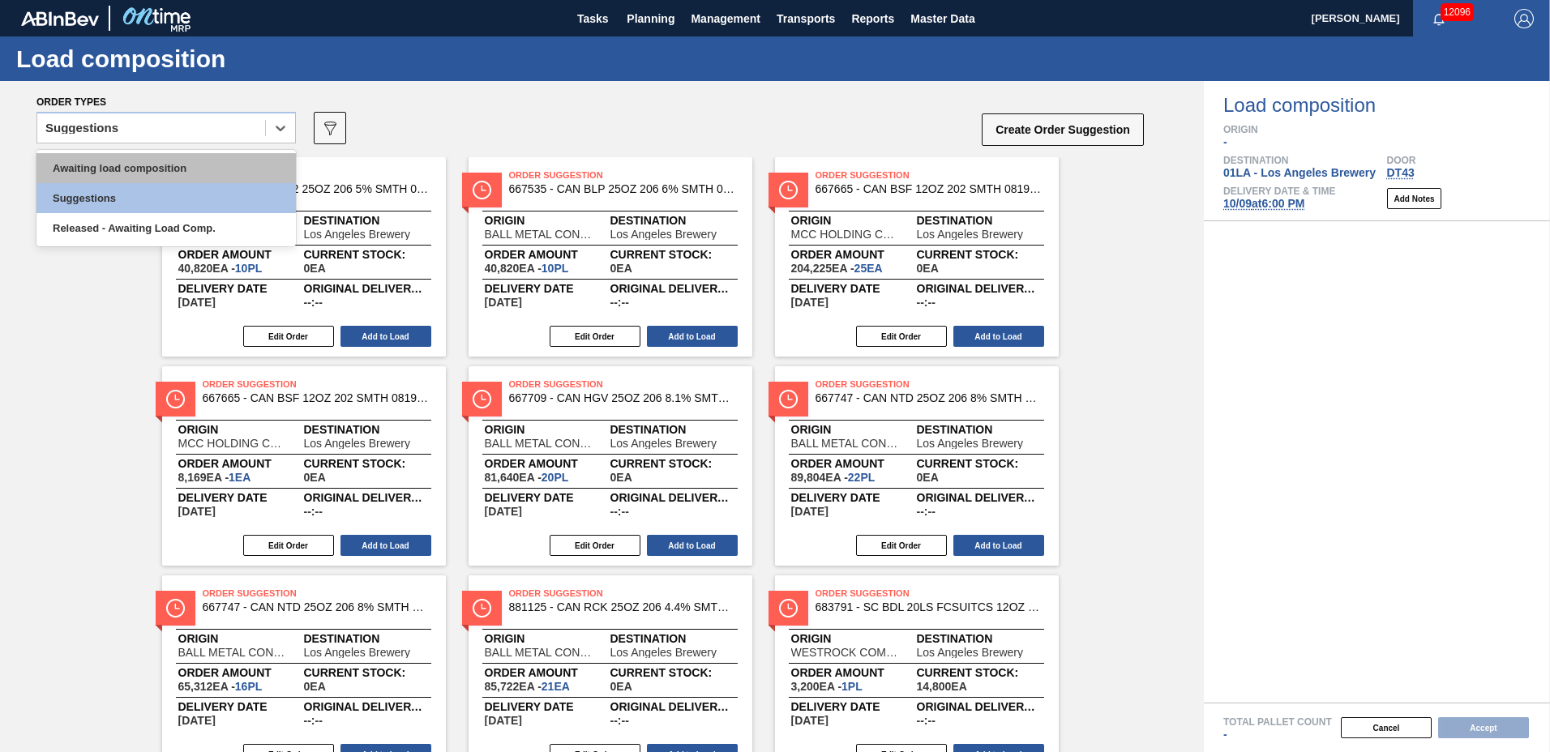
click at [127, 169] on div "Awaiting load composition" at bounding box center [165, 168] width 259 height 30
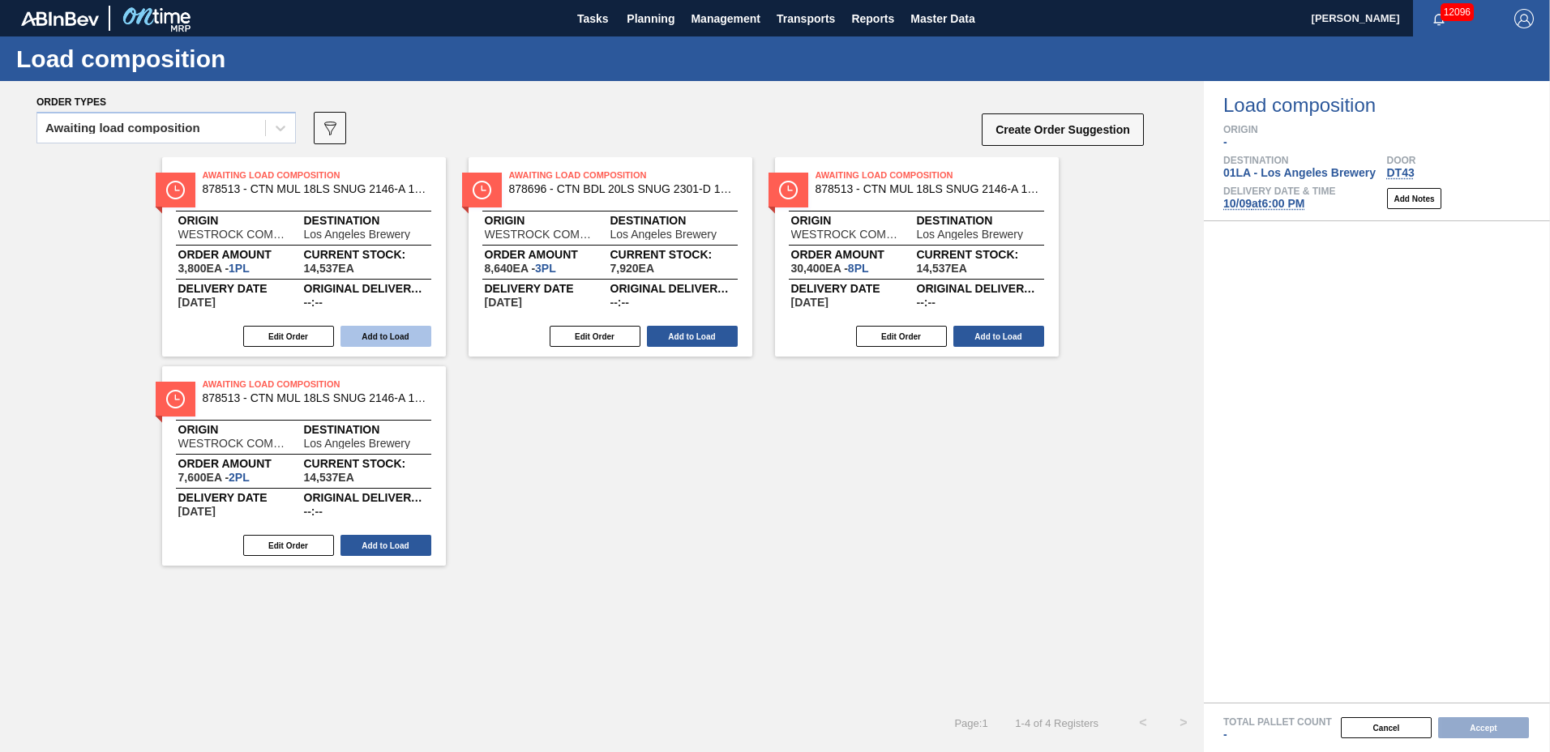
click at [418, 336] on button "Add to Load" at bounding box center [385, 336] width 91 height 21
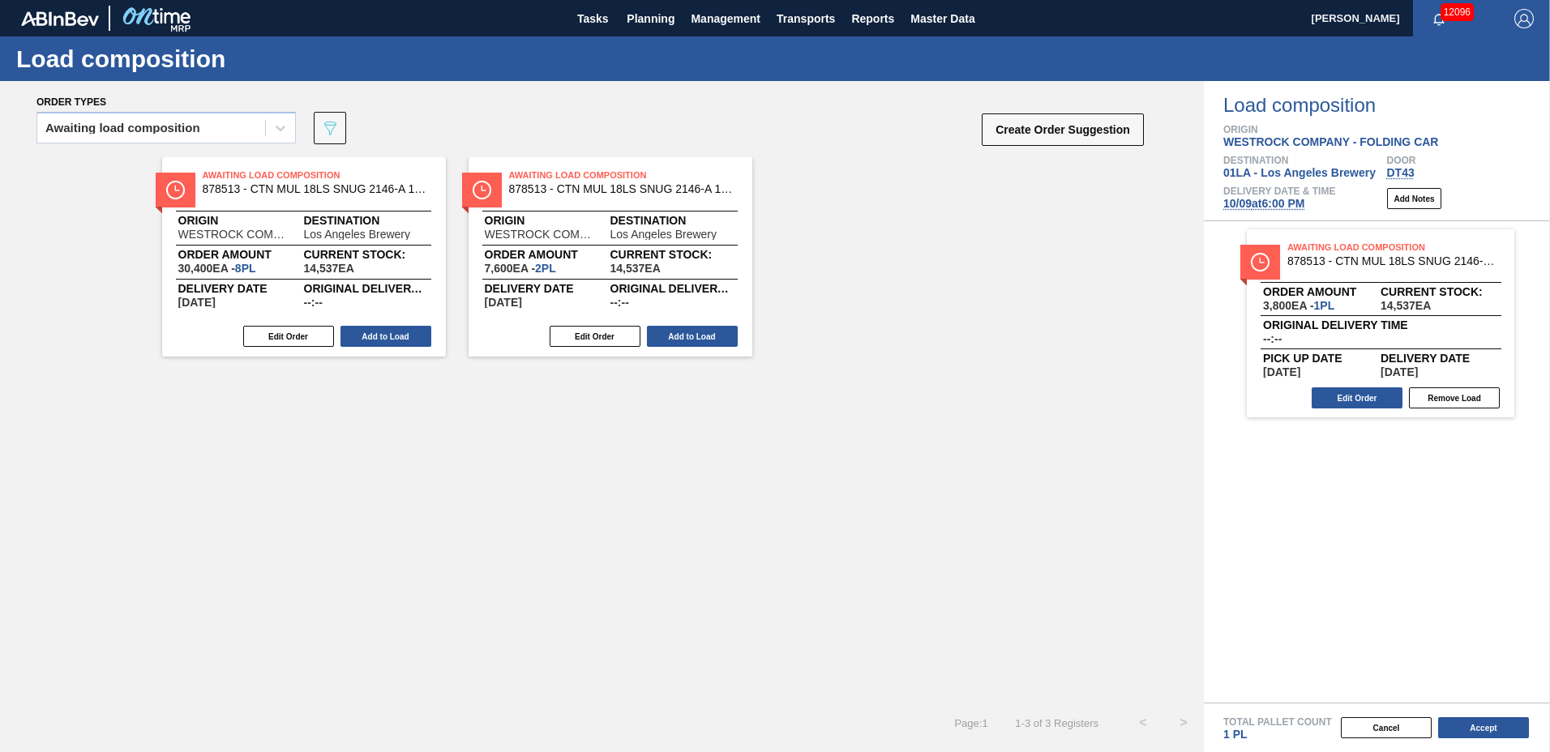
click at [418, 336] on button "Add to Load" at bounding box center [385, 336] width 91 height 21
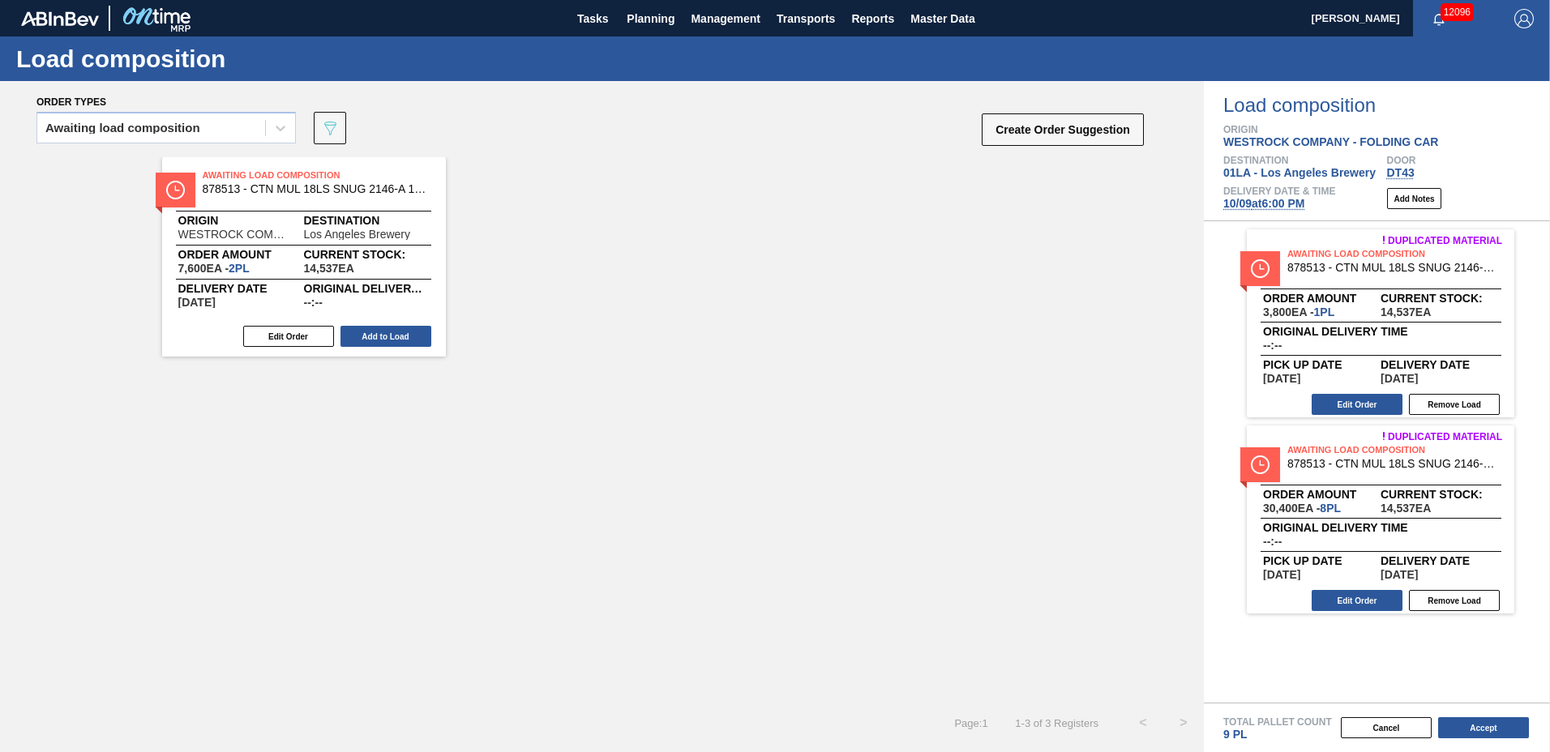
click at [418, 336] on button "Add to Load" at bounding box center [385, 336] width 91 height 21
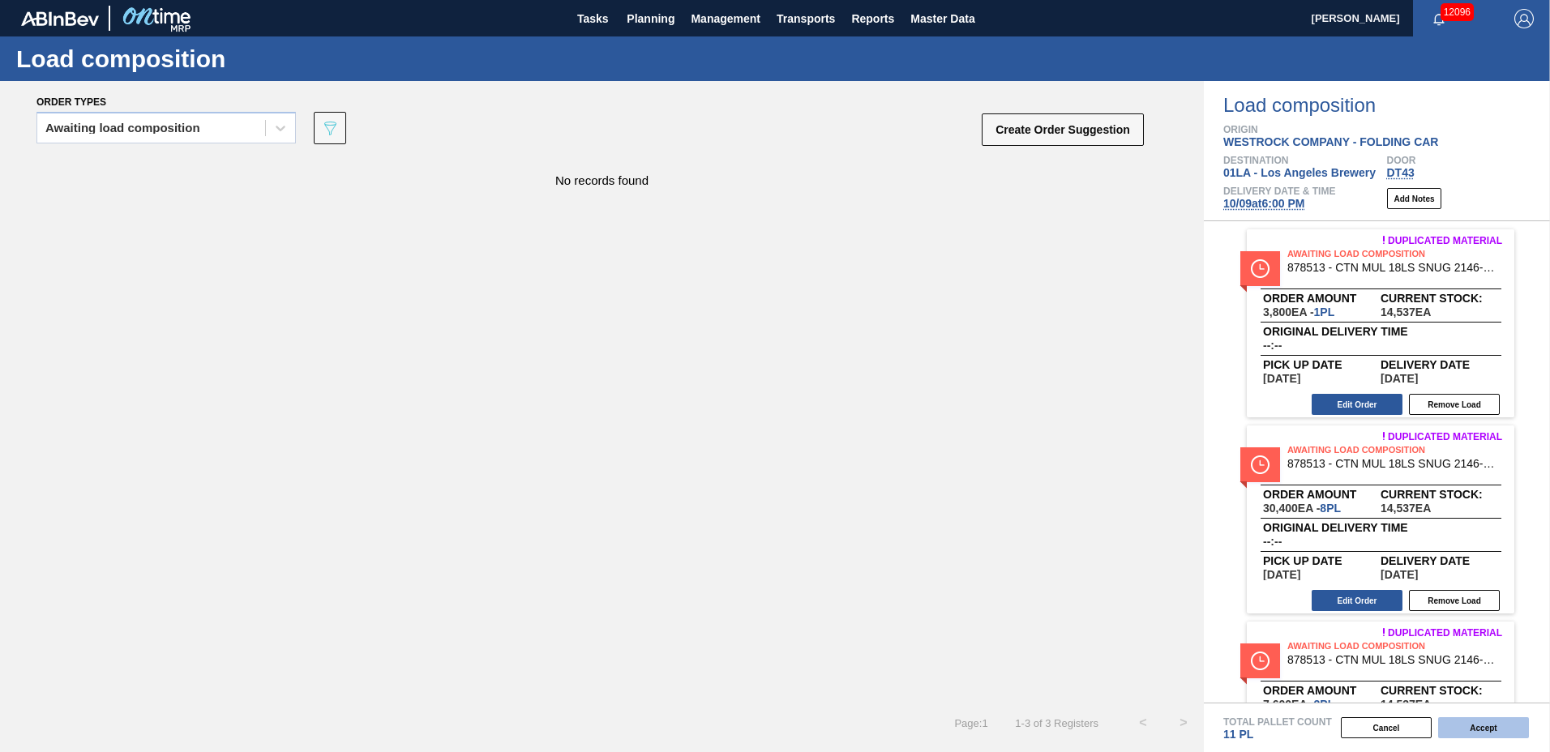
click at [1511, 726] on button "Accept" at bounding box center [1483, 727] width 91 height 21
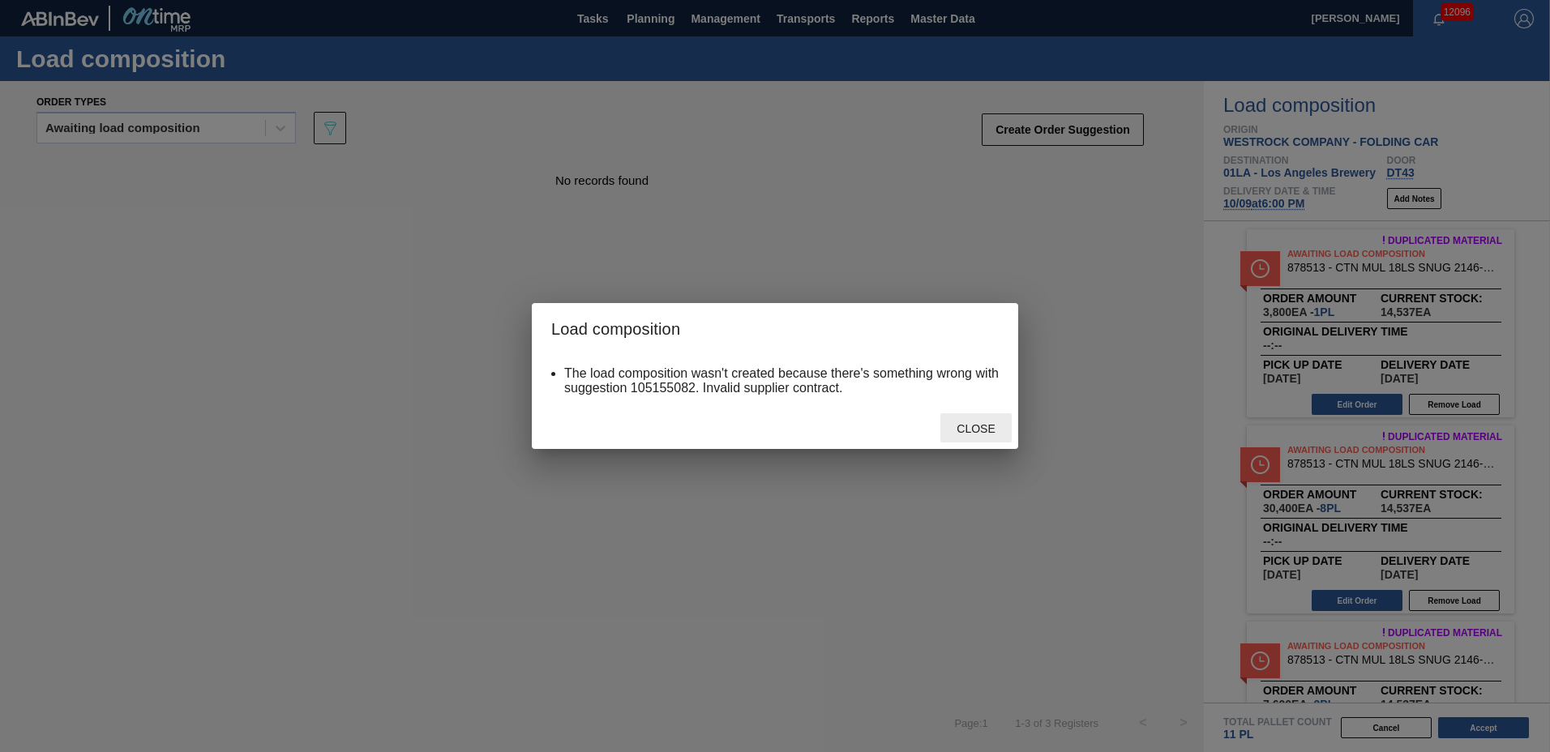
click at [968, 426] on span "Close" at bounding box center [976, 428] width 64 height 13
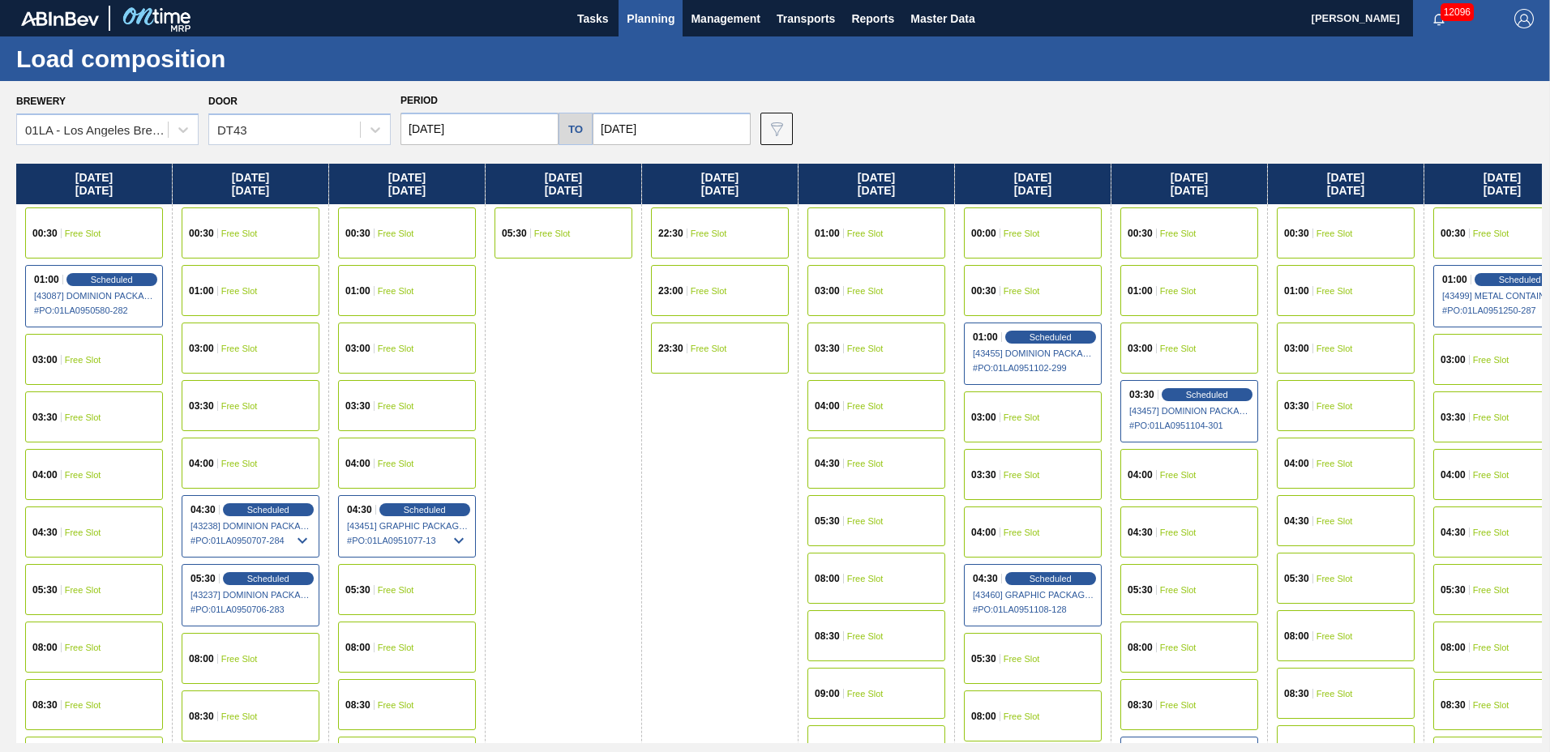
scroll to position [1243, 0]
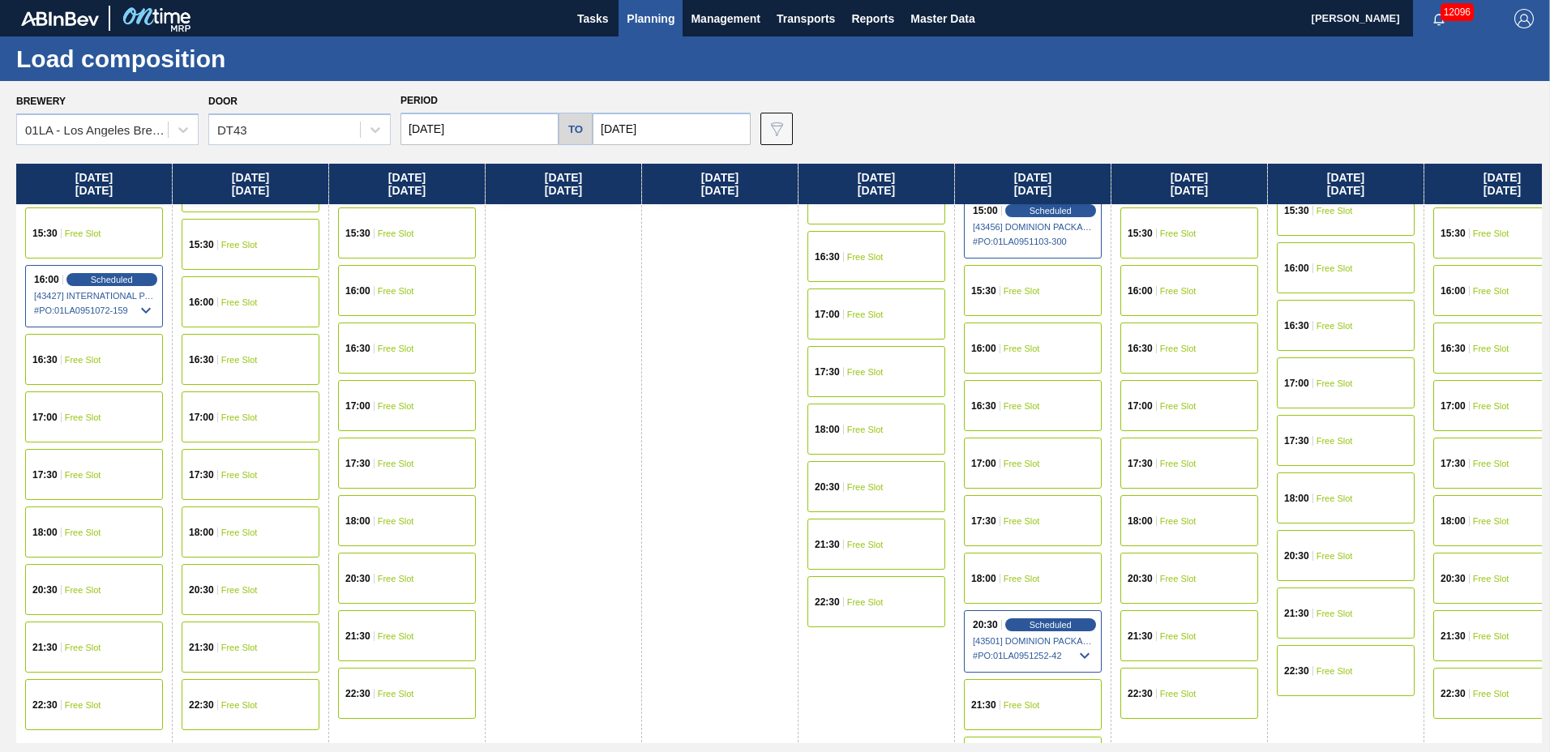
click at [238, 542] on div "18:00 Free Slot" at bounding box center [251, 532] width 138 height 51
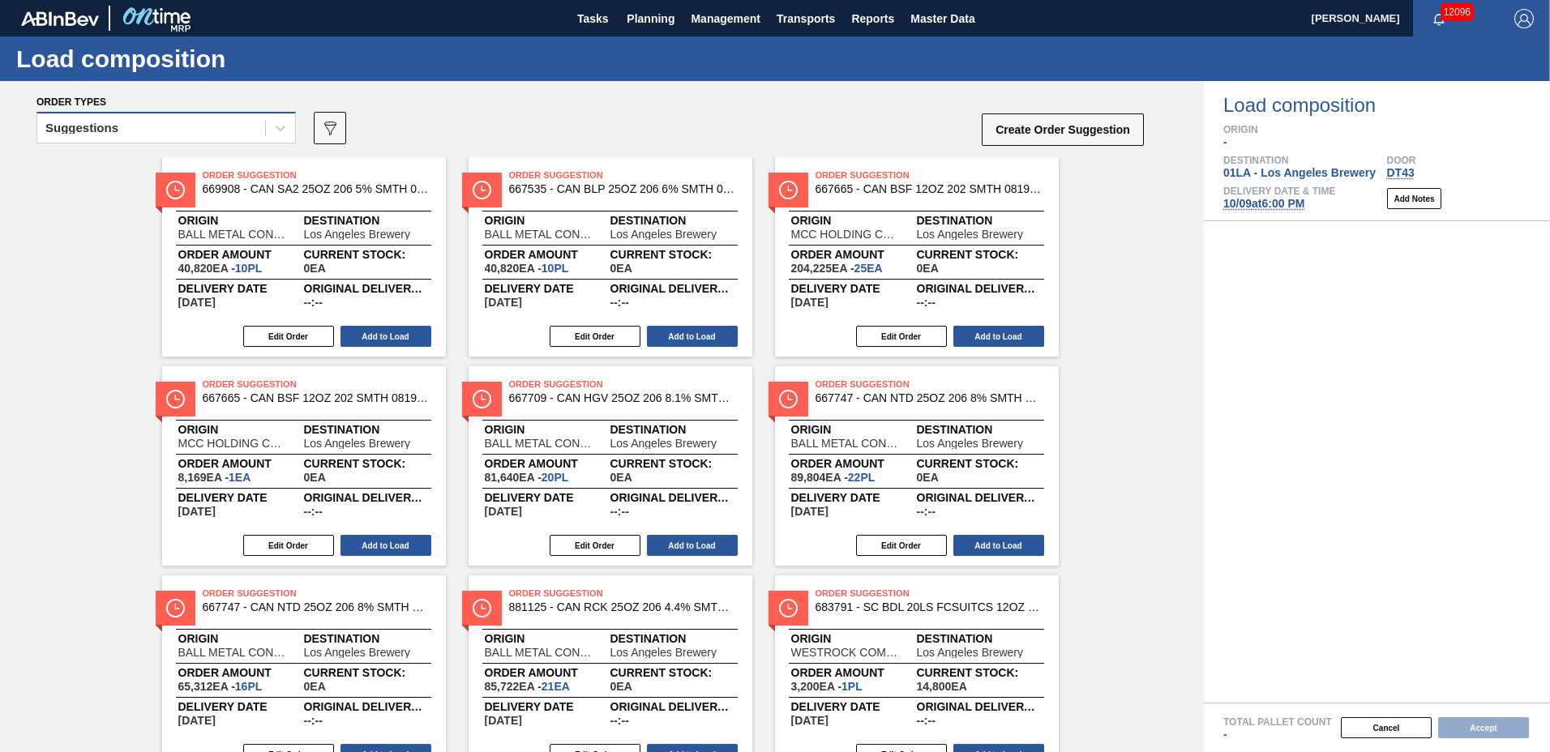
click at [125, 131] on div "Suggestions" at bounding box center [151, 129] width 228 height 24
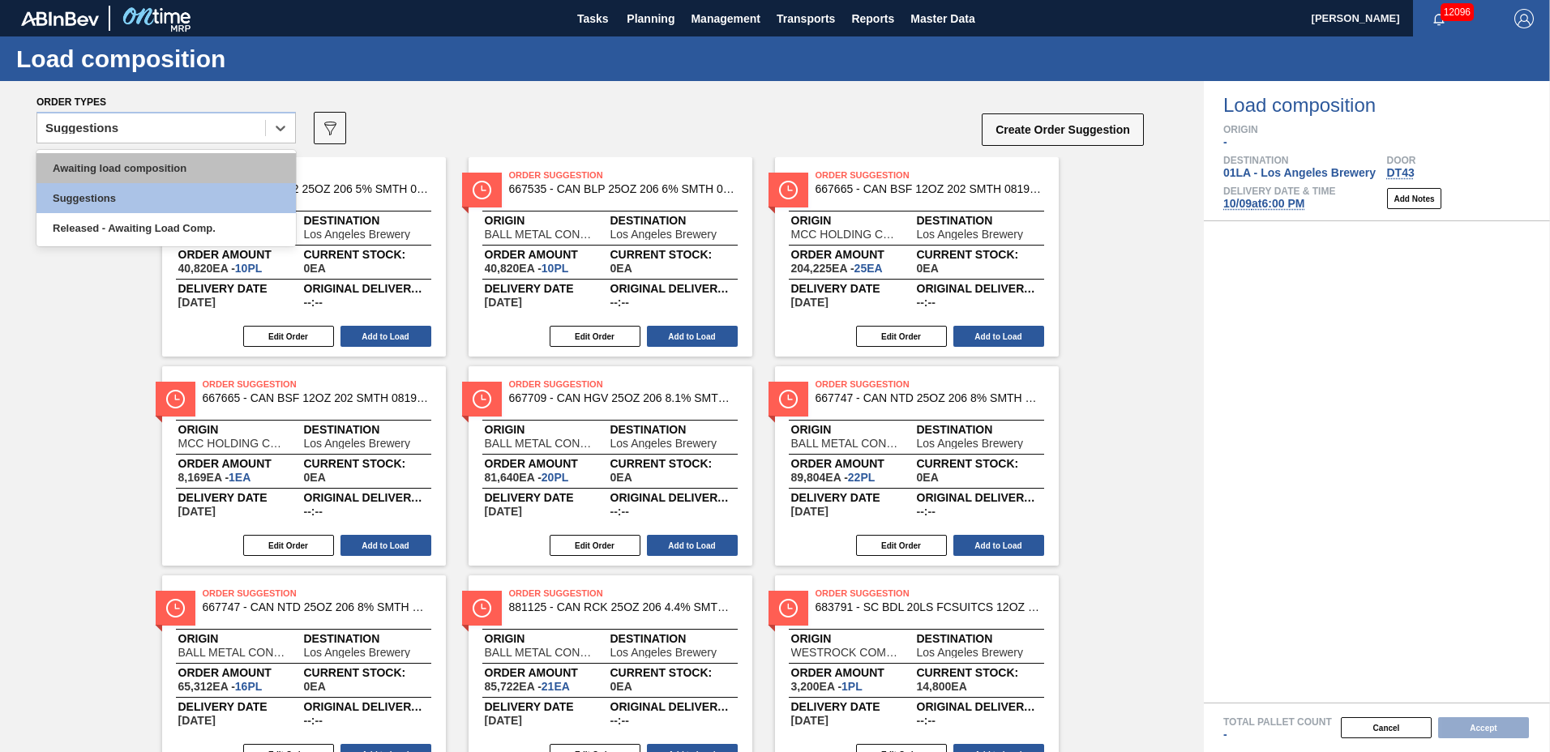
click at [135, 168] on div "Awaiting load composition" at bounding box center [165, 168] width 259 height 30
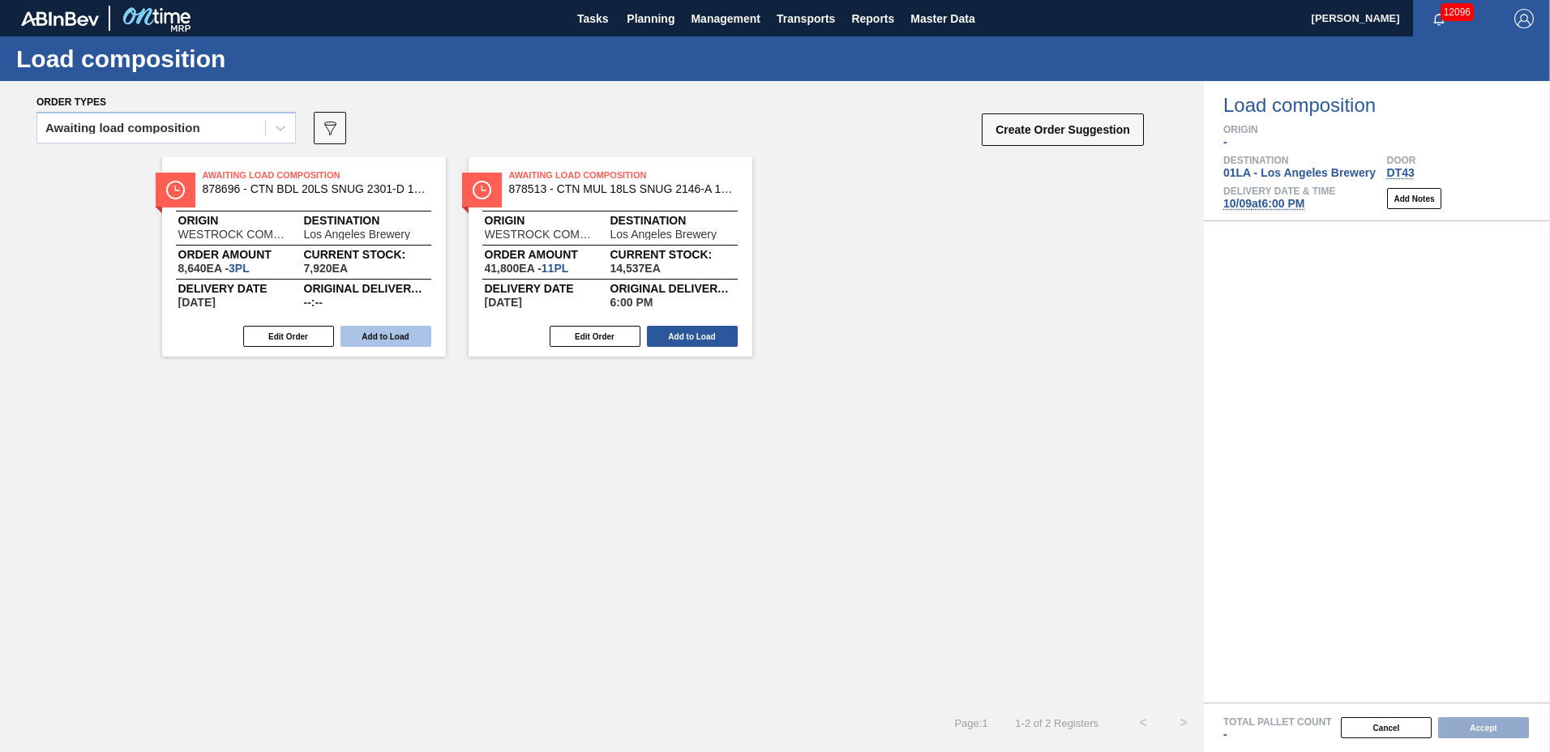
click at [413, 341] on button "Add to Load" at bounding box center [385, 336] width 91 height 21
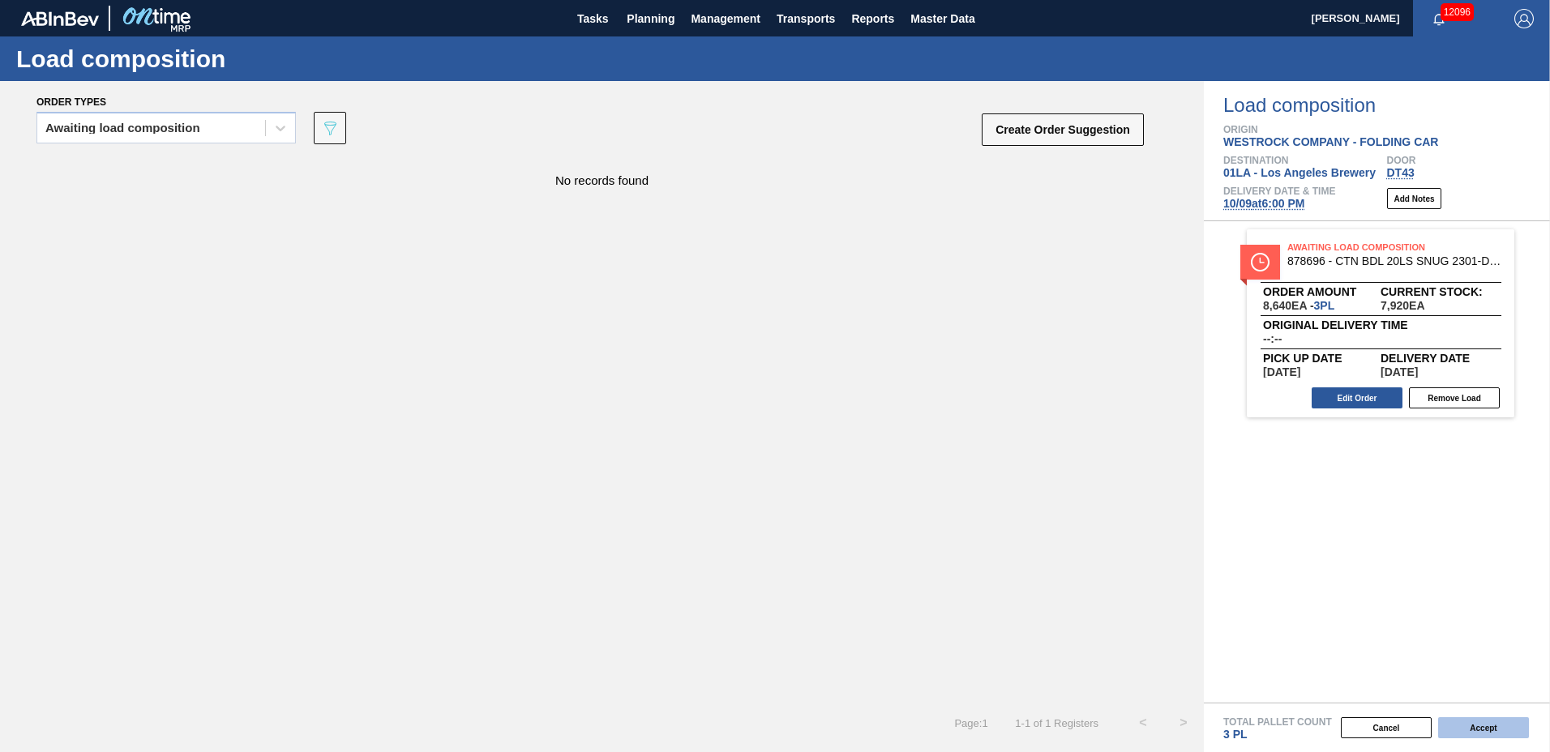
click at [1470, 726] on button "Accept" at bounding box center [1483, 727] width 91 height 21
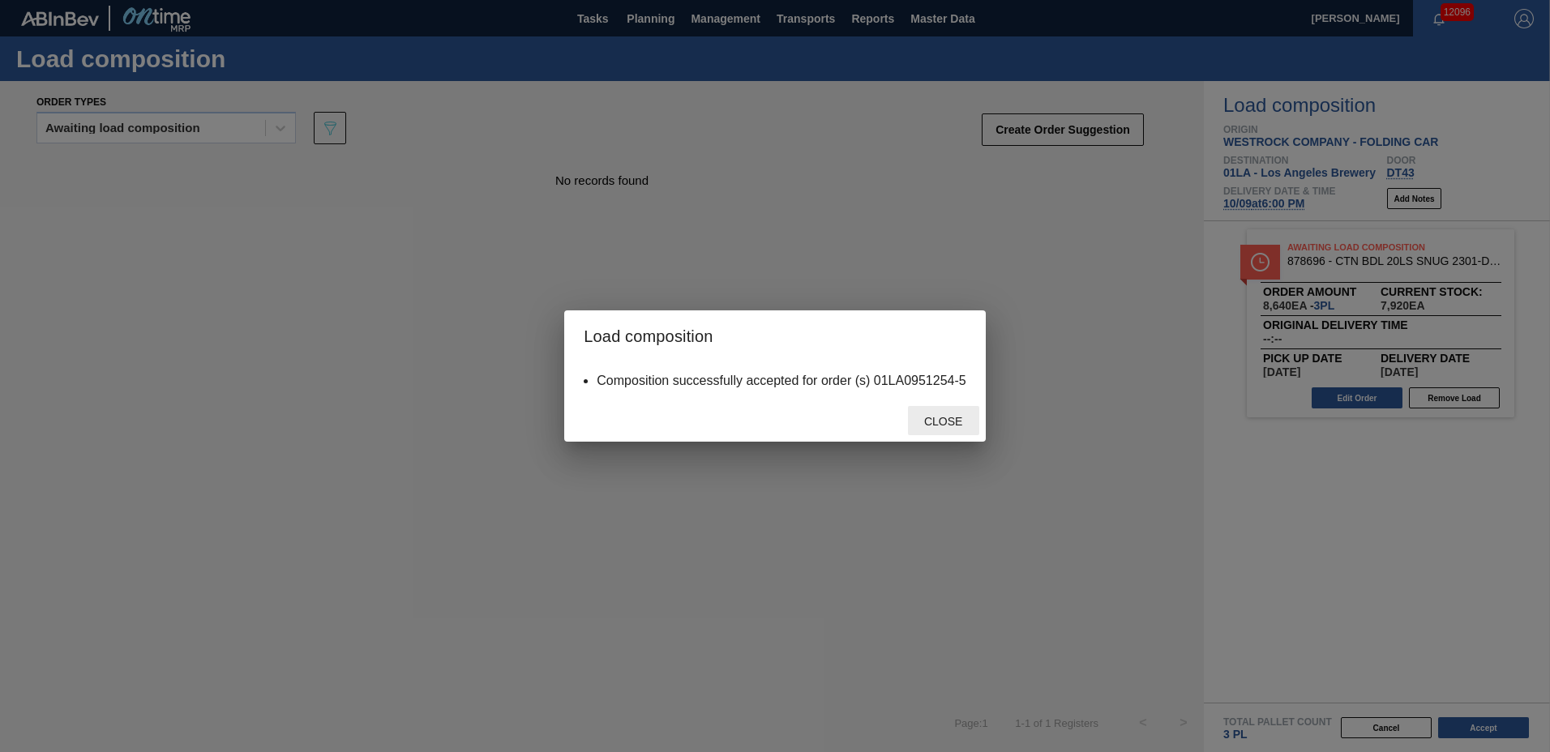
click at [929, 420] on span "Close" at bounding box center [943, 421] width 64 height 13
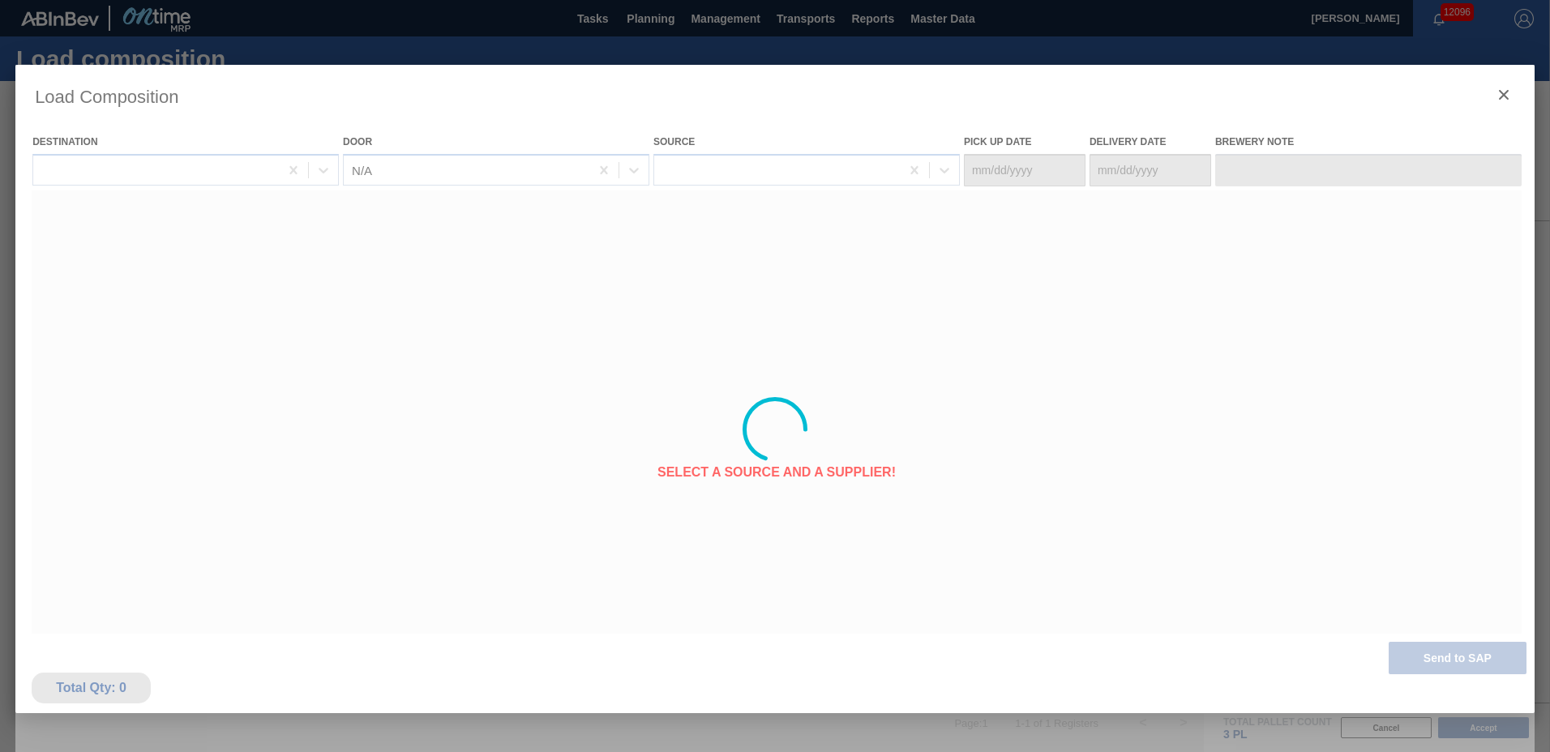
type Date "[DATE]"
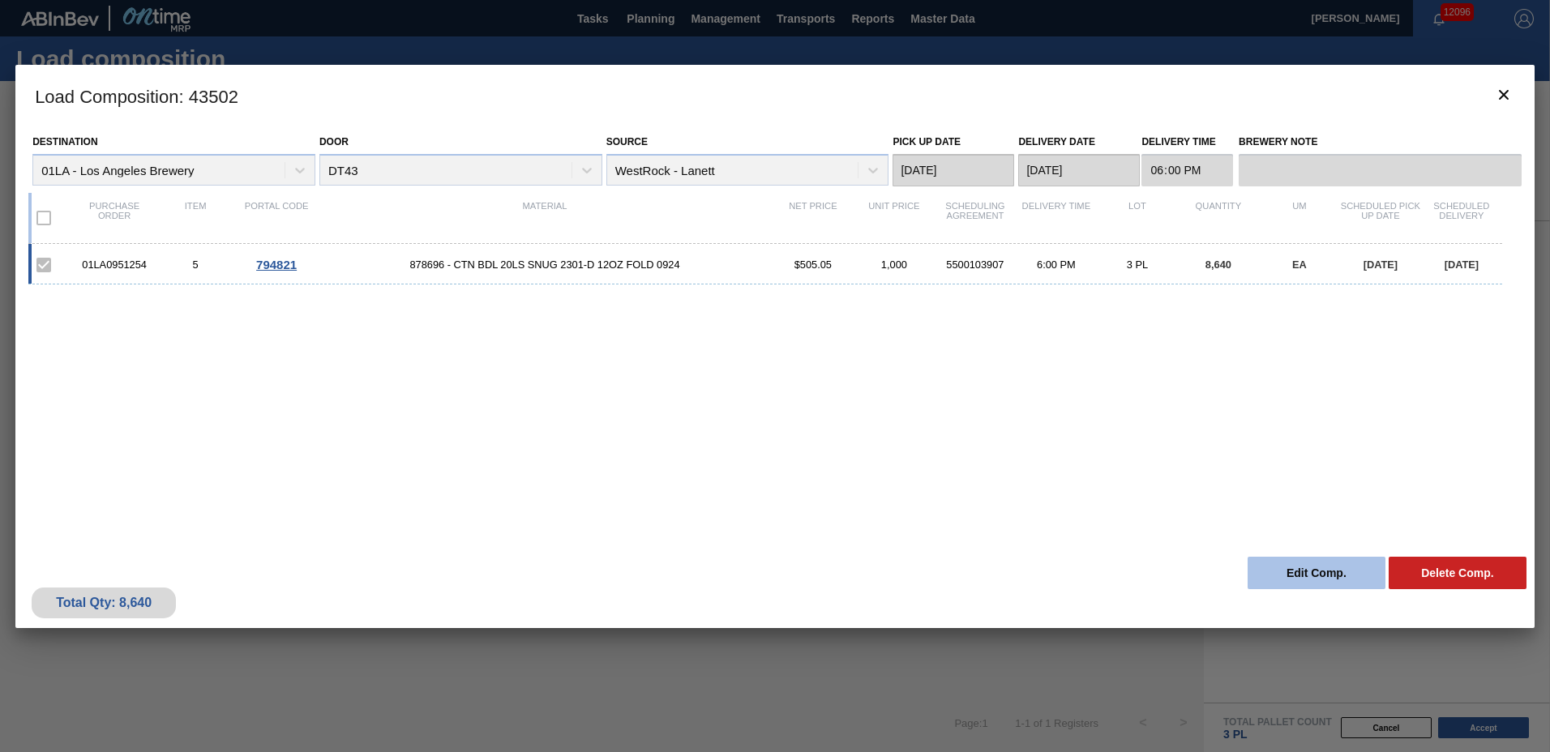
click at [1295, 573] on button "Edit Comp." at bounding box center [1317, 573] width 138 height 32
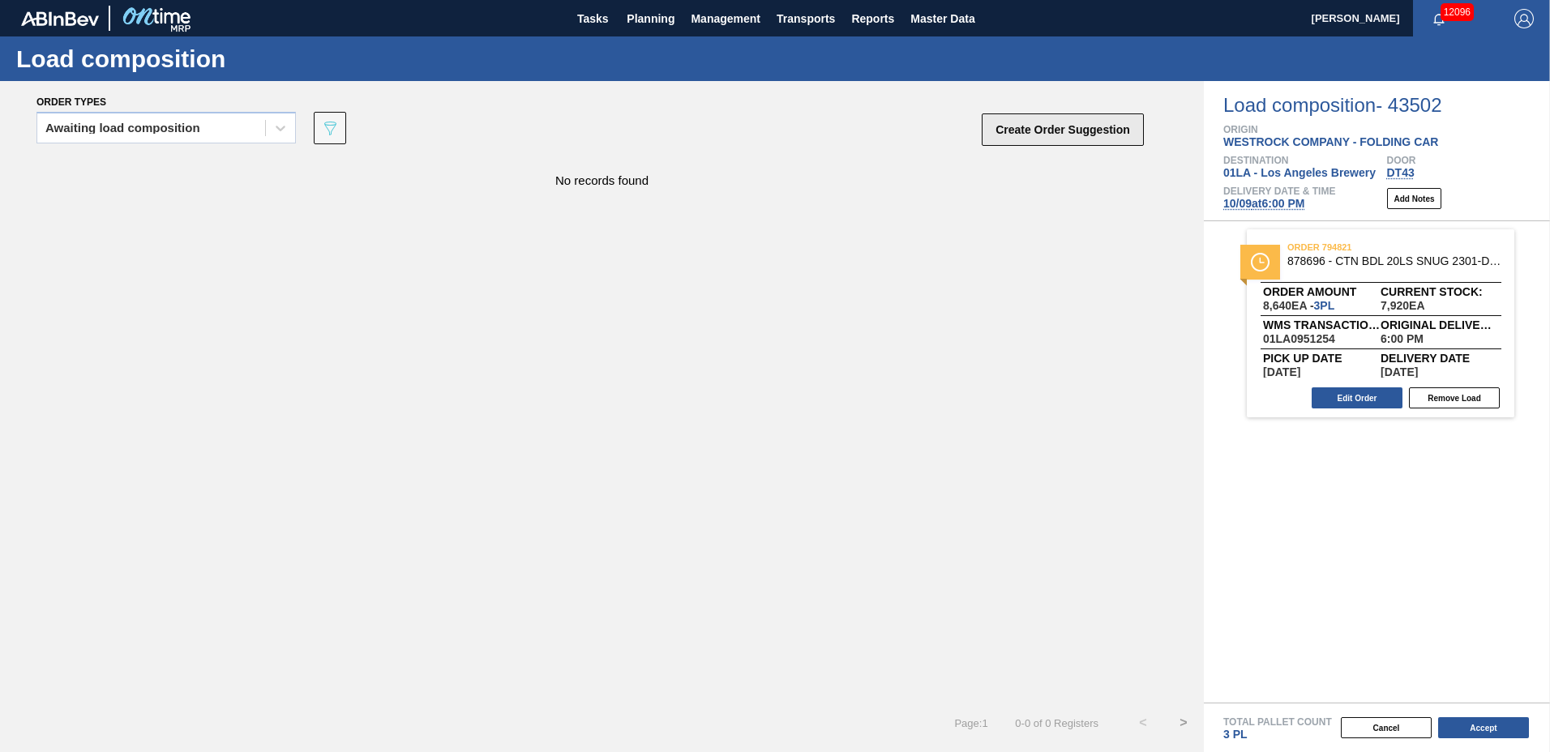
click at [1092, 115] on button "Create Order Suggestion" at bounding box center [1063, 129] width 162 height 32
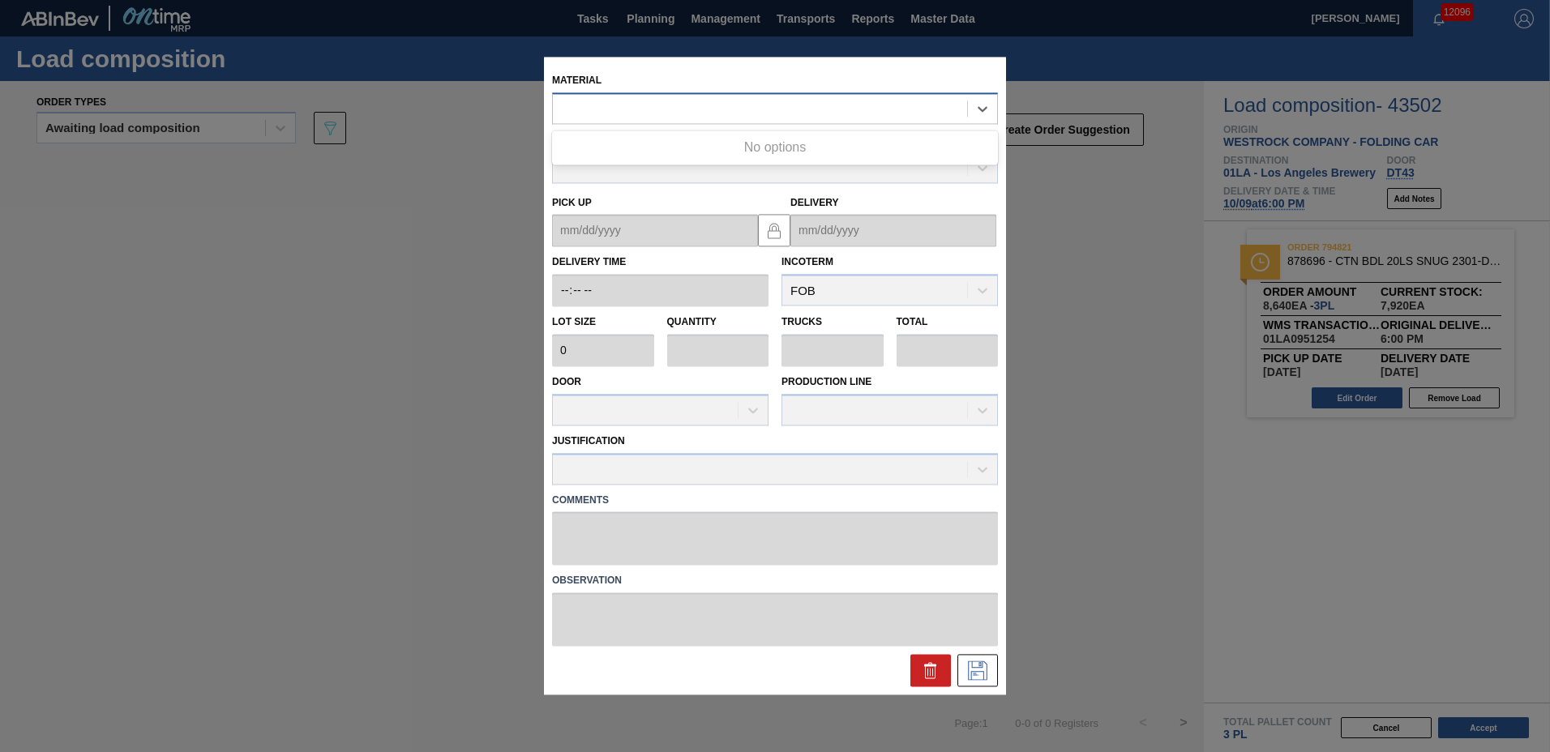
click at [879, 118] on div at bounding box center [760, 109] width 414 height 24
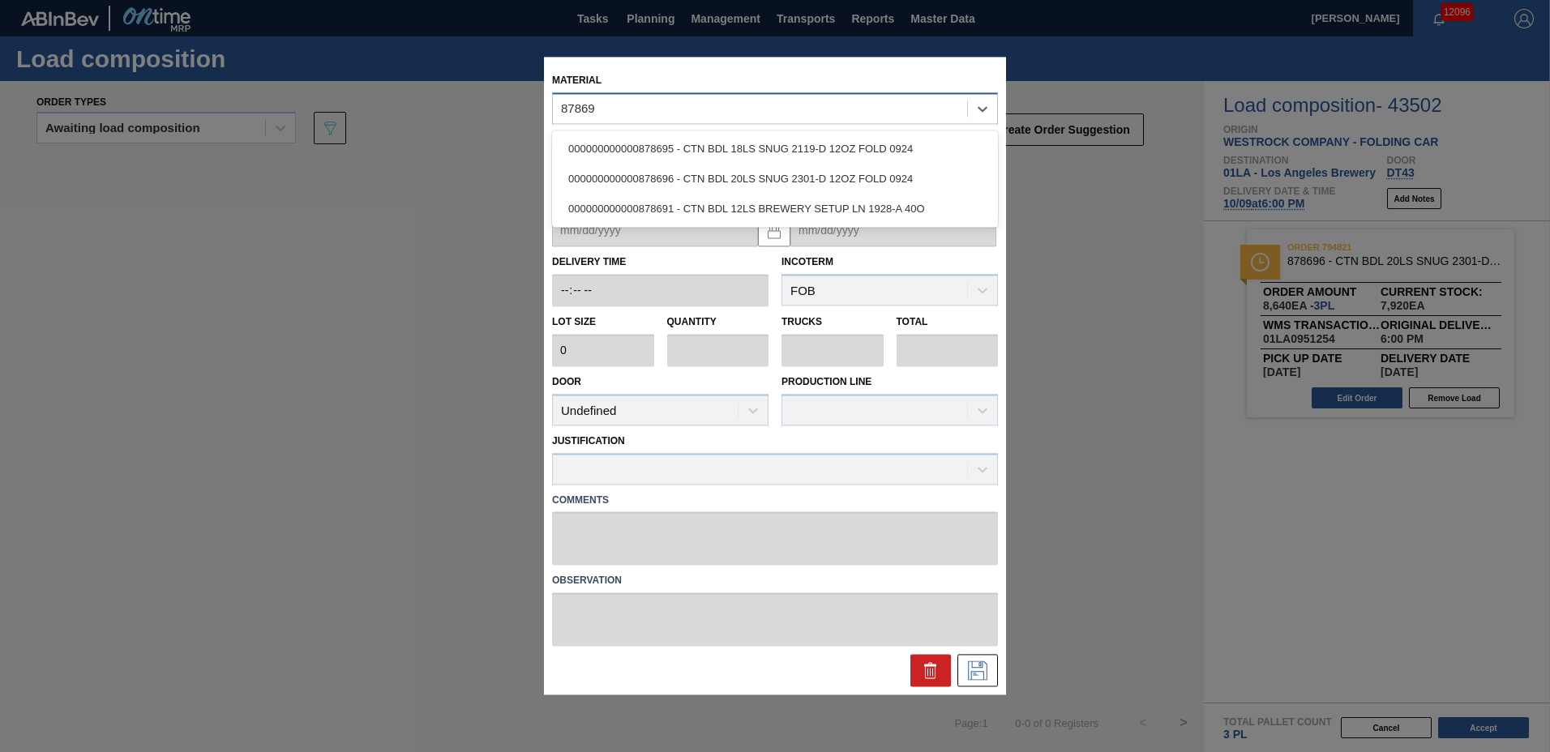
type input "878695"
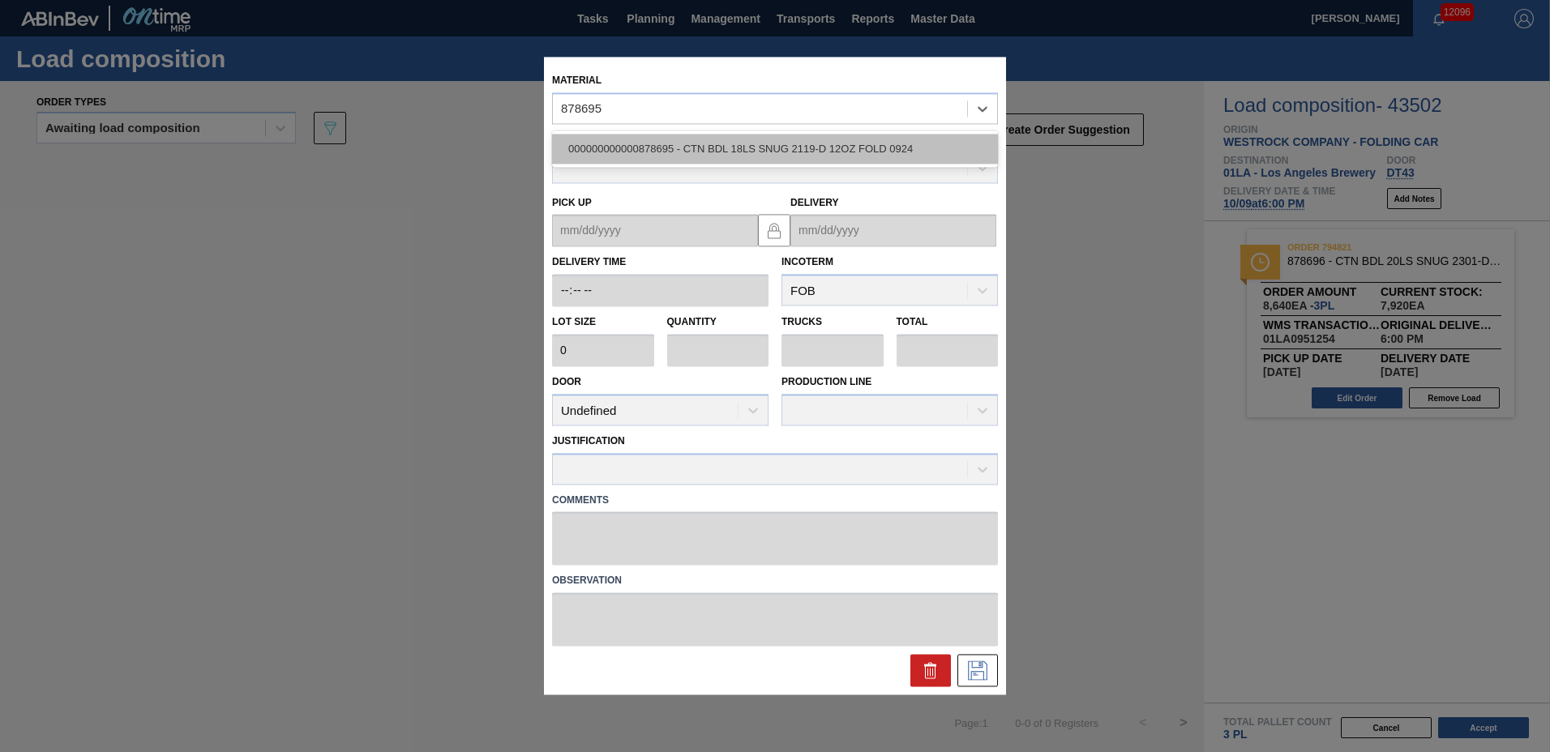
click at [850, 158] on div "000000000000878695 - CTN BDL 18LS SNUG 2119-D 12OZ FOLD 0924" at bounding box center [775, 149] width 446 height 30
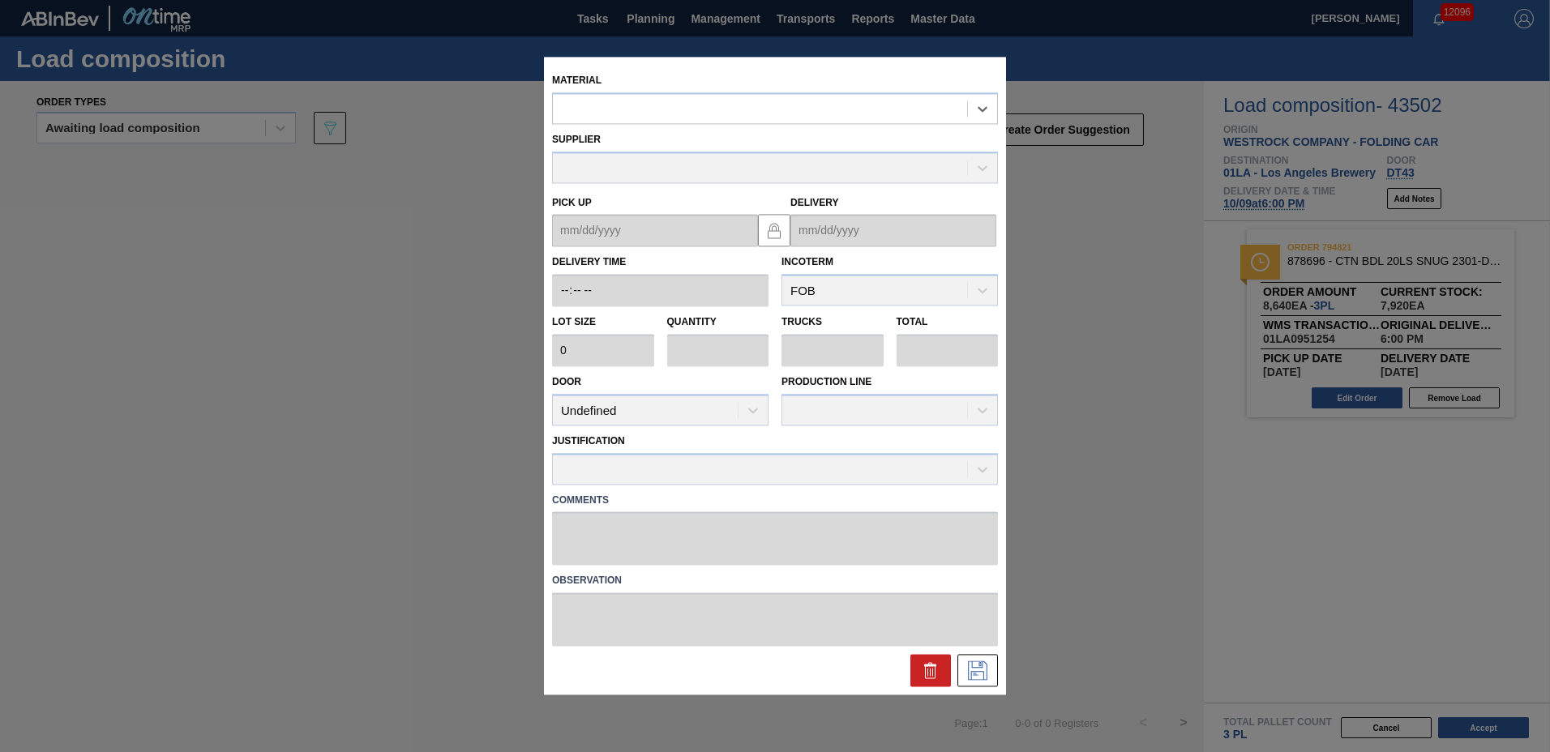
type input "3,800"
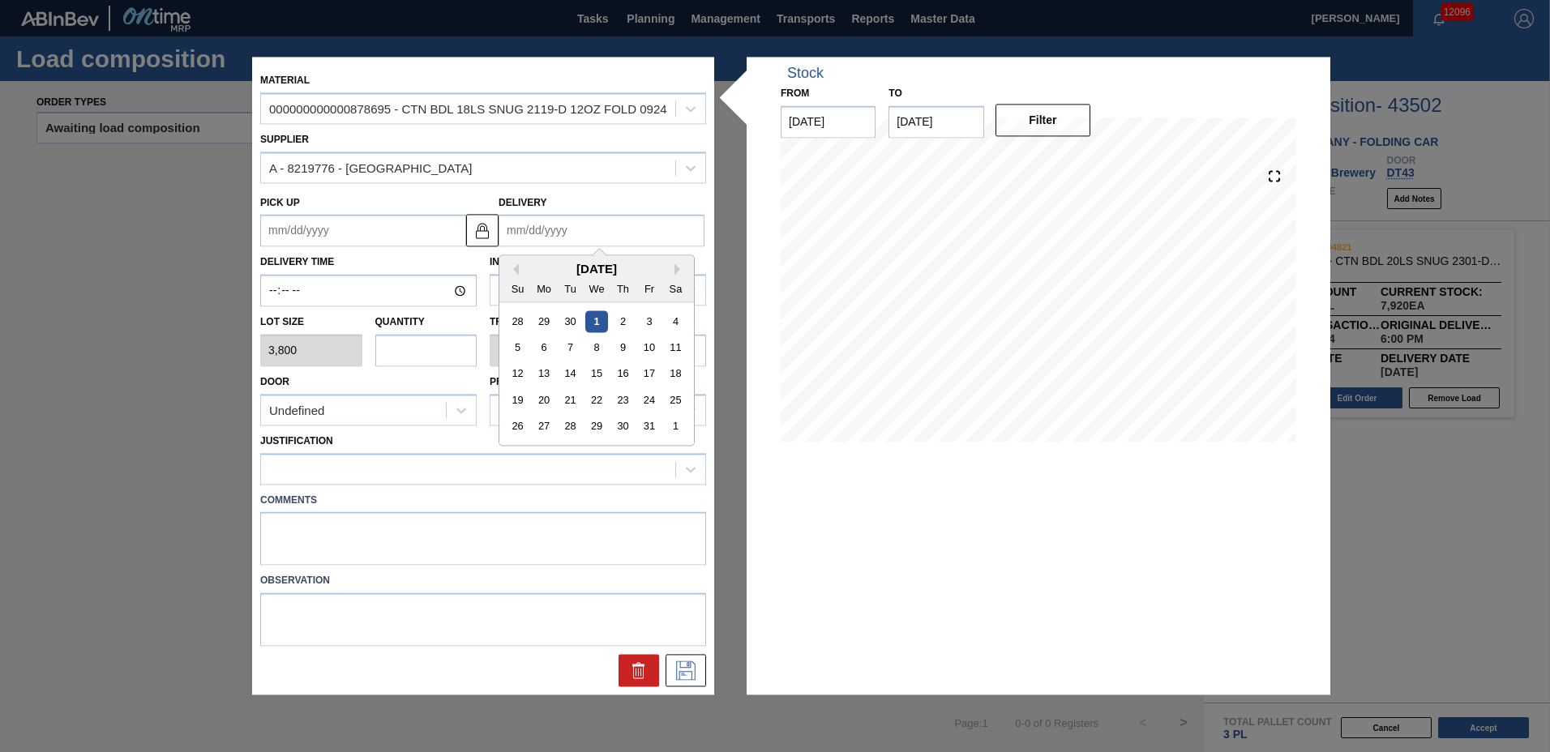
click at [617, 232] on input "Delivery" at bounding box center [602, 231] width 206 height 32
click at [626, 349] on div "9" at bounding box center [623, 348] width 22 height 22
type up "[DATE]"
type input "[DATE]"
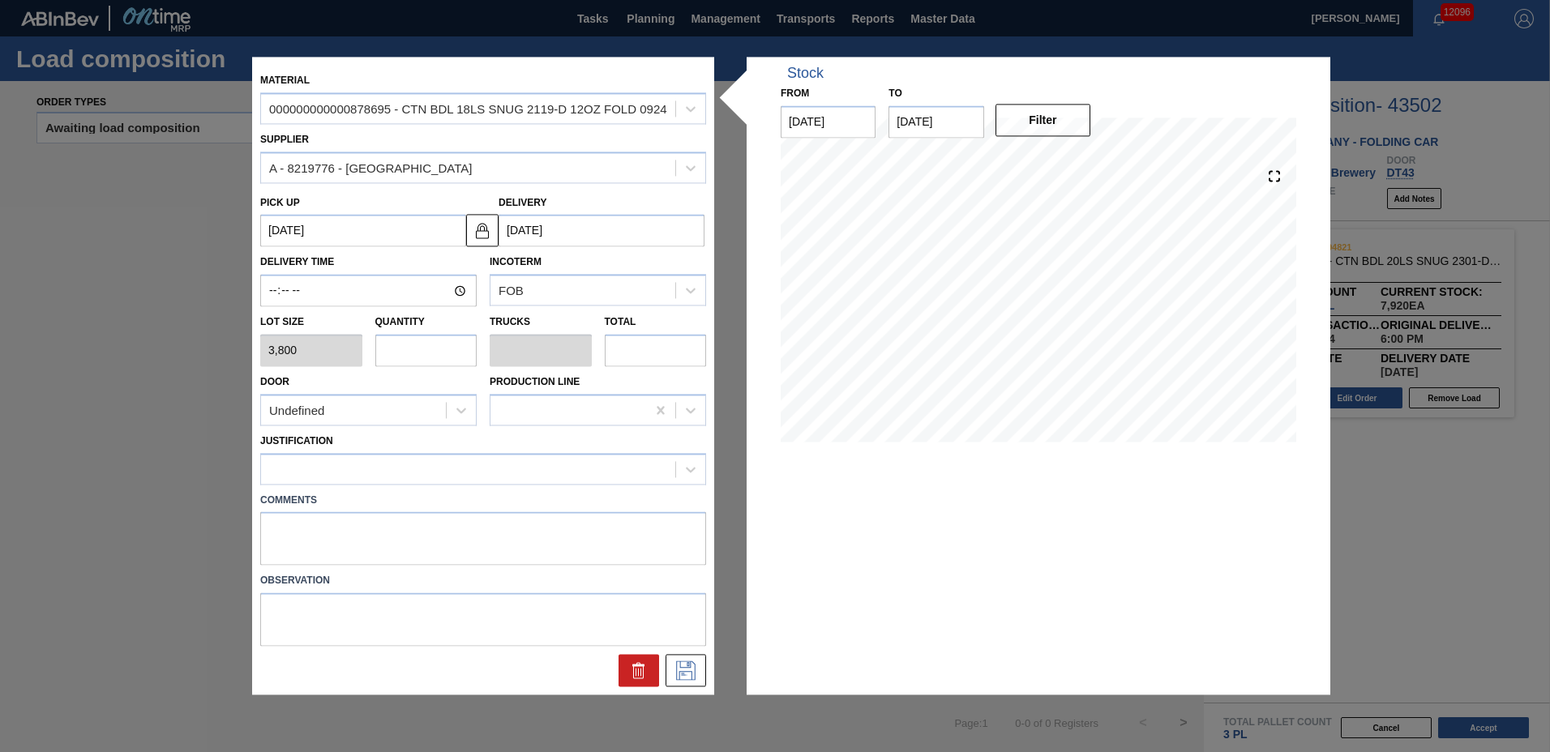
click at [442, 345] on input "text" at bounding box center [426, 350] width 102 height 32
type input "2"
type input "0.1"
type input "7,600"
type input "2"
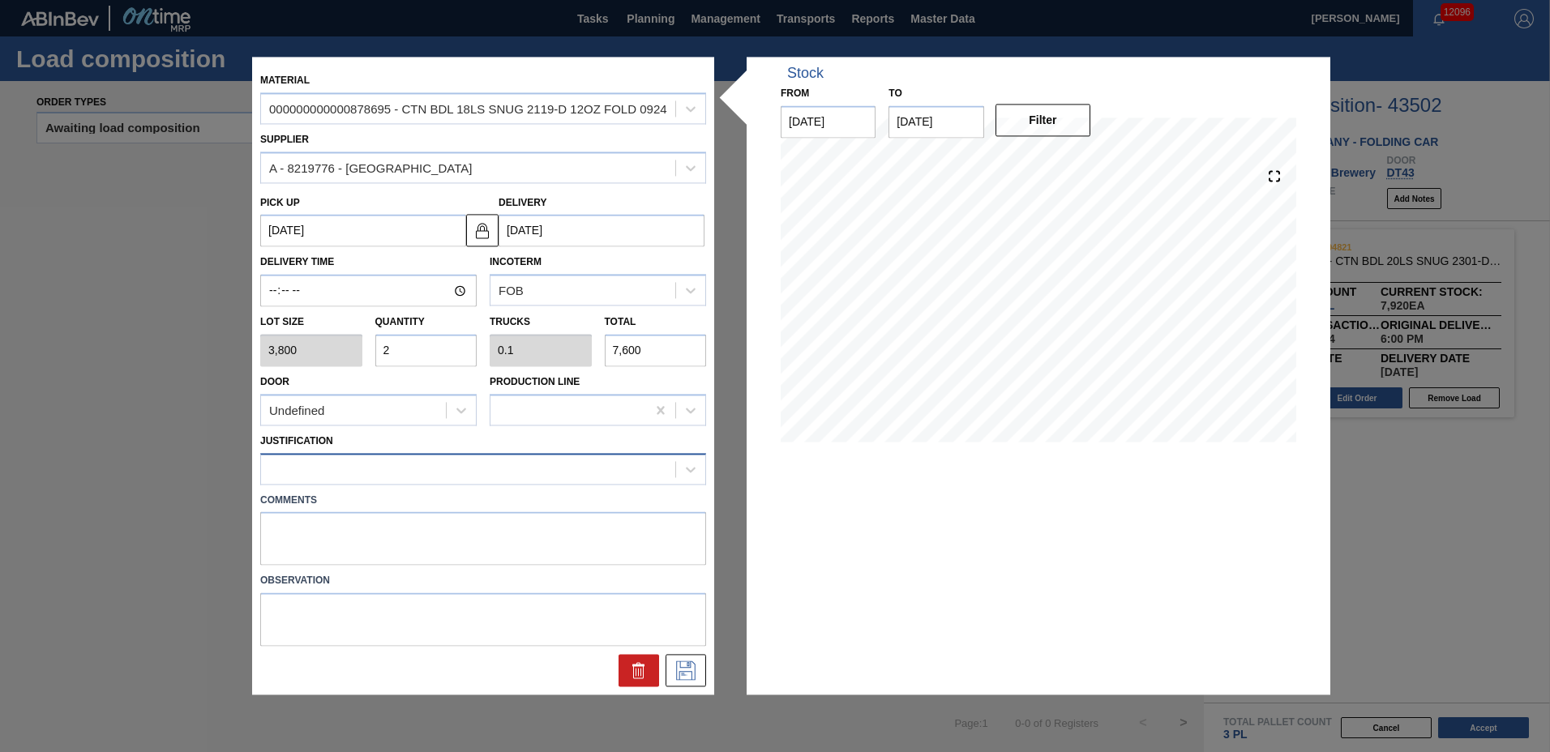
click at [427, 482] on div at bounding box center [483, 469] width 446 height 32
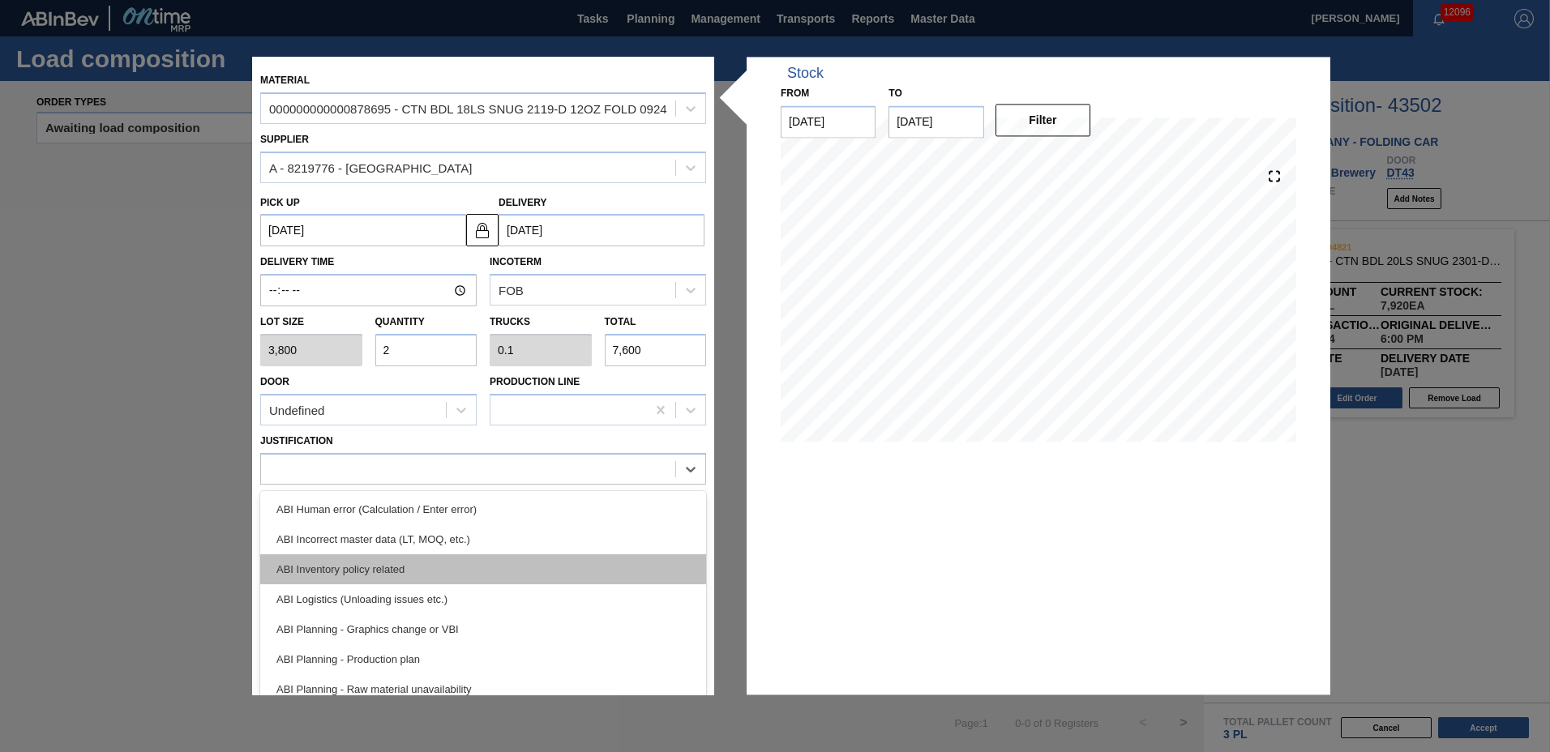
click at [423, 574] on div "ABI Inventory policy related" at bounding box center [483, 569] width 446 height 30
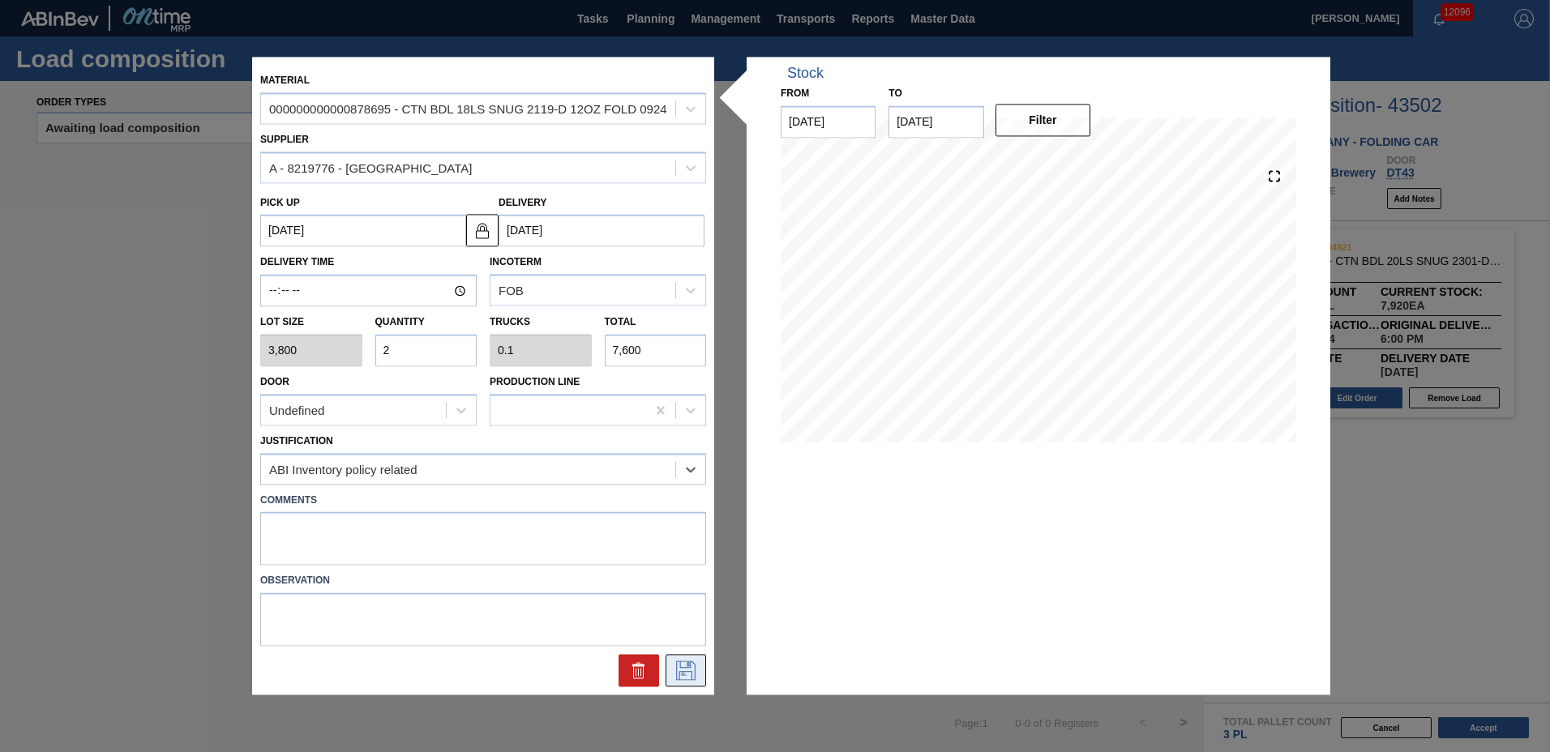
click at [697, 657] on button at bounding box center [686, 671] width 41 height 32
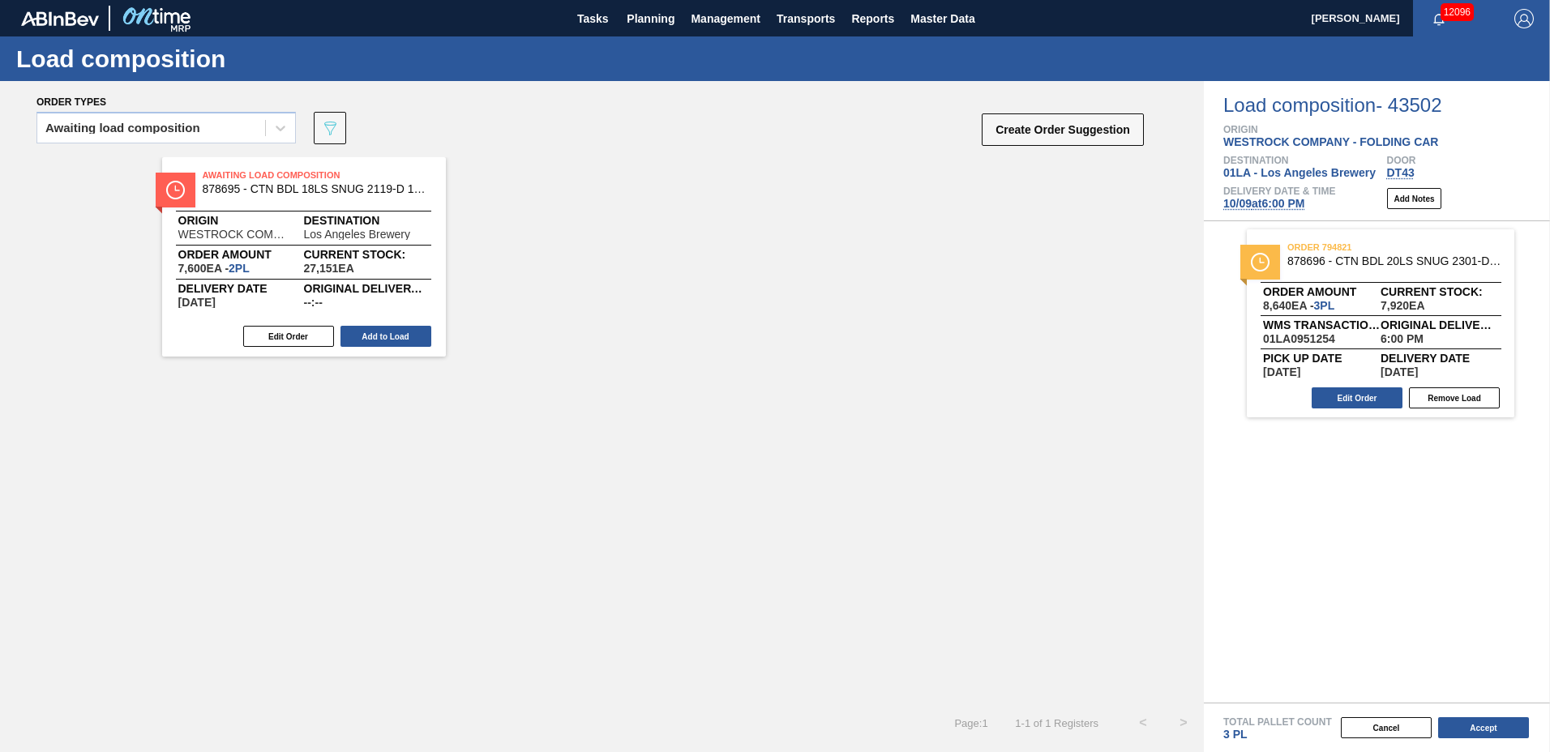
click at [401, 333] on button "Add to Load" at bounding box center [385, 336] width 91 height 21
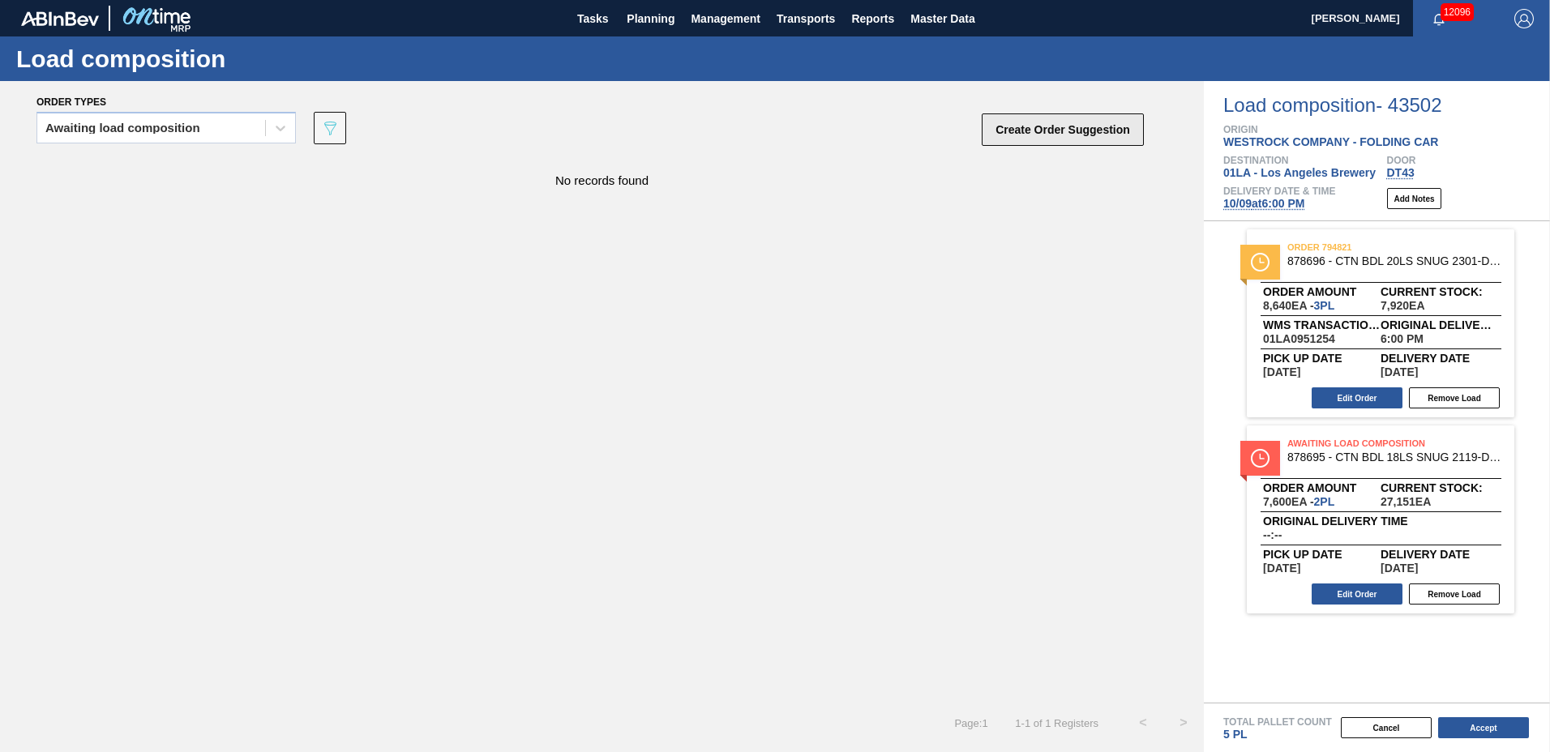
click at [1057, 139] on button "Create Order Suggestion" at bounding box center [1063, 129] width 162 height 32
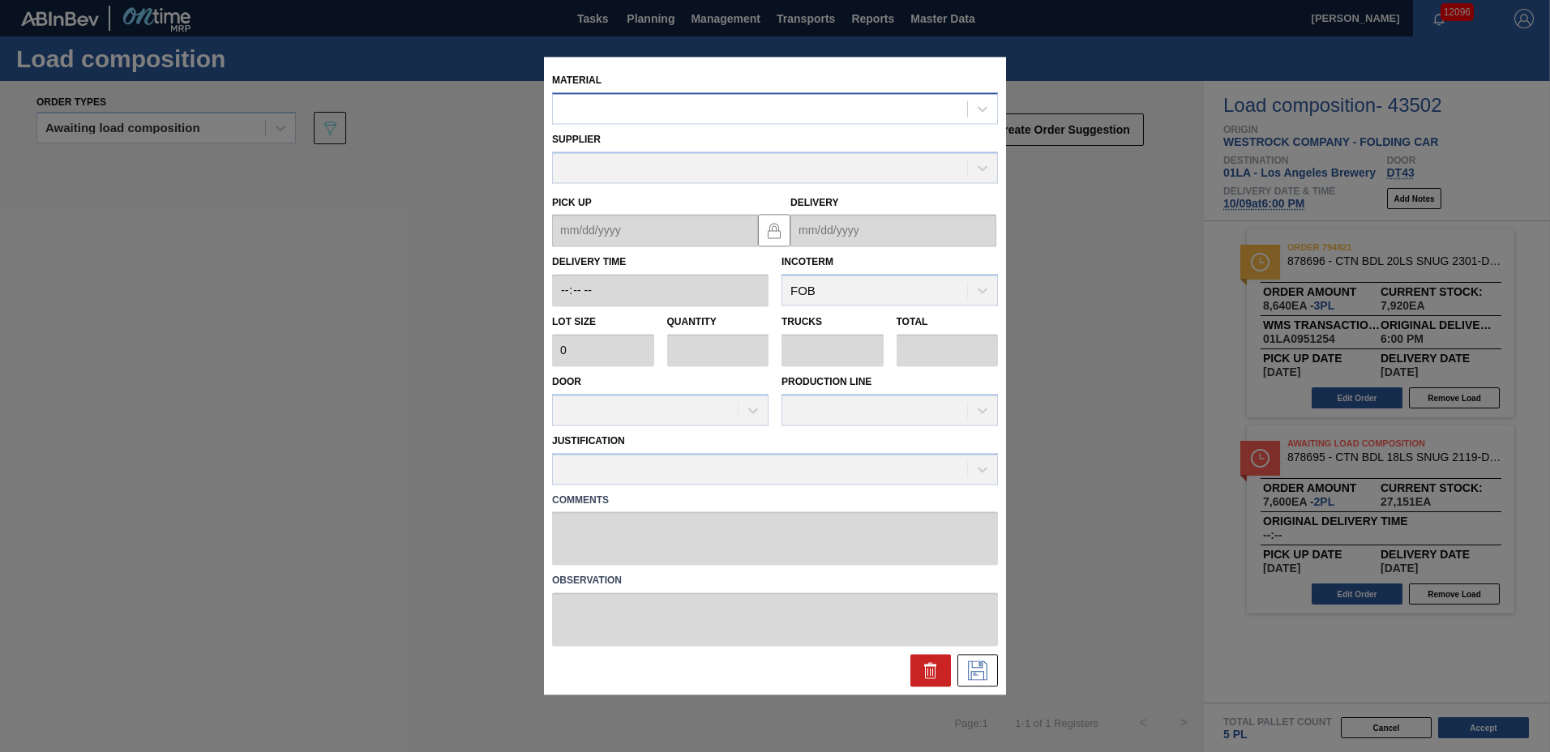
click at [730, 108] on div at bounding box center [760, 109] width 414 height 24
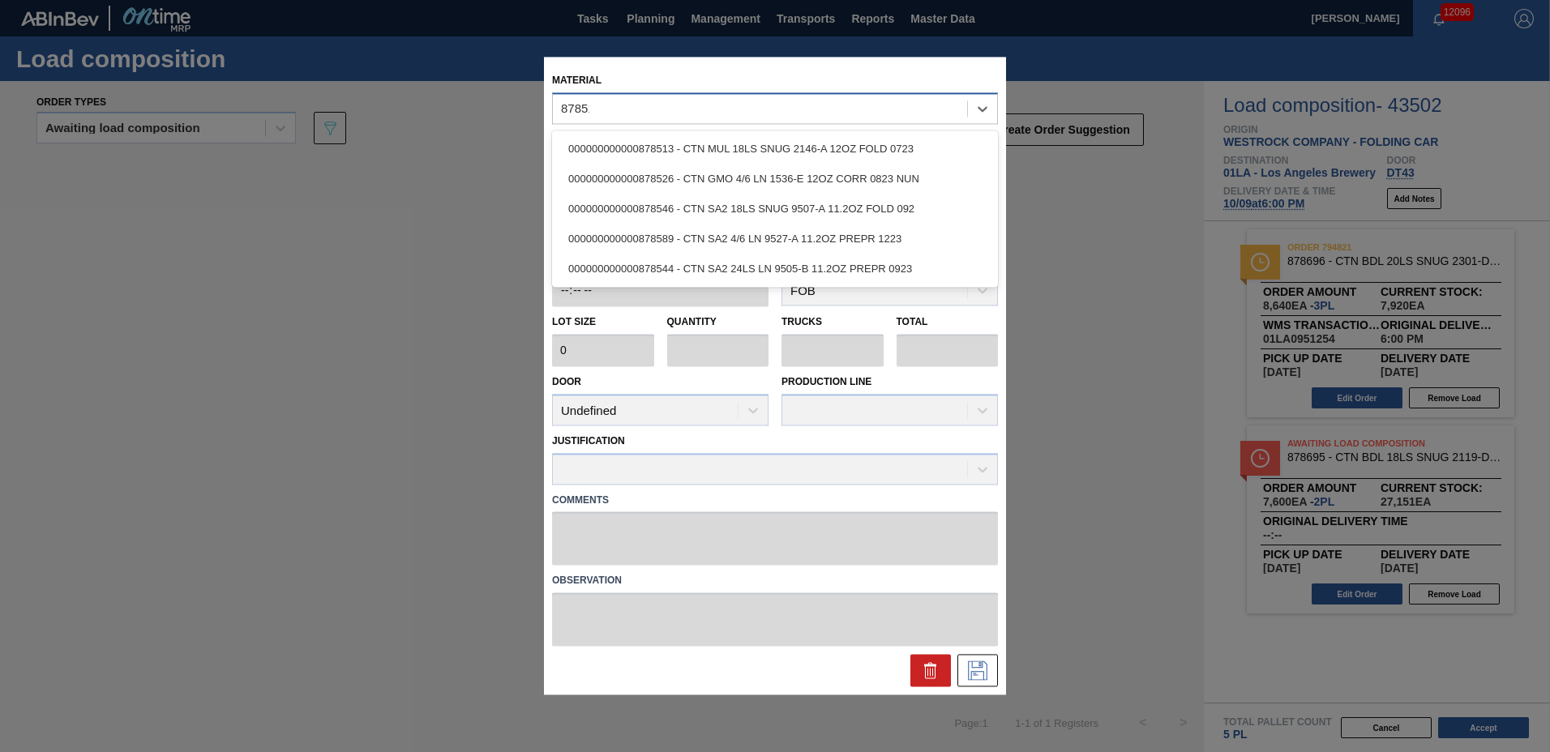
type input "878513"
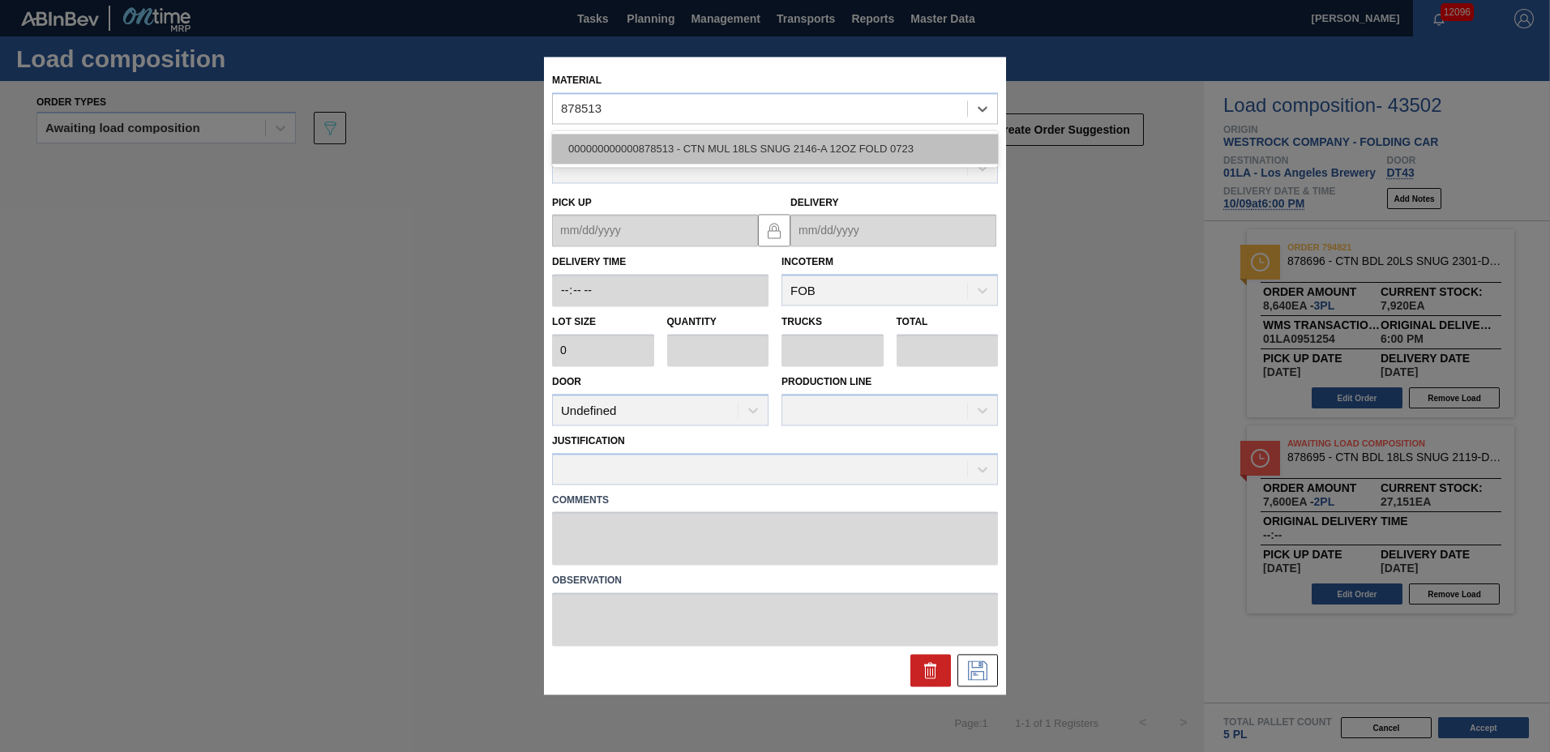
click at [716, 135] on div "000000000000878513 - CTN MUL 18LS SNUG 2146-A 12OZ FOLD 0723" at bounding box center [775, 149] width 446 height 30
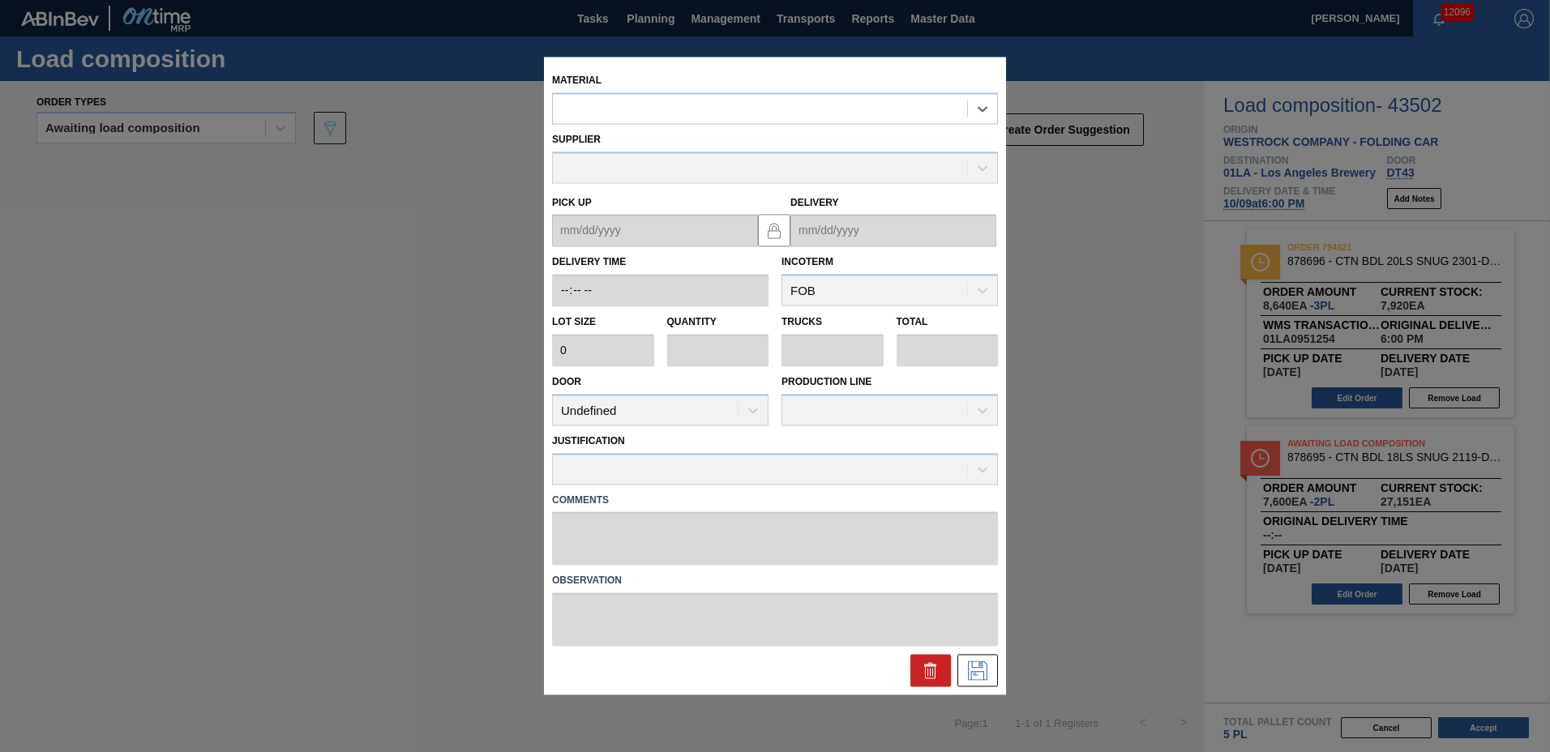
type input "3,800"
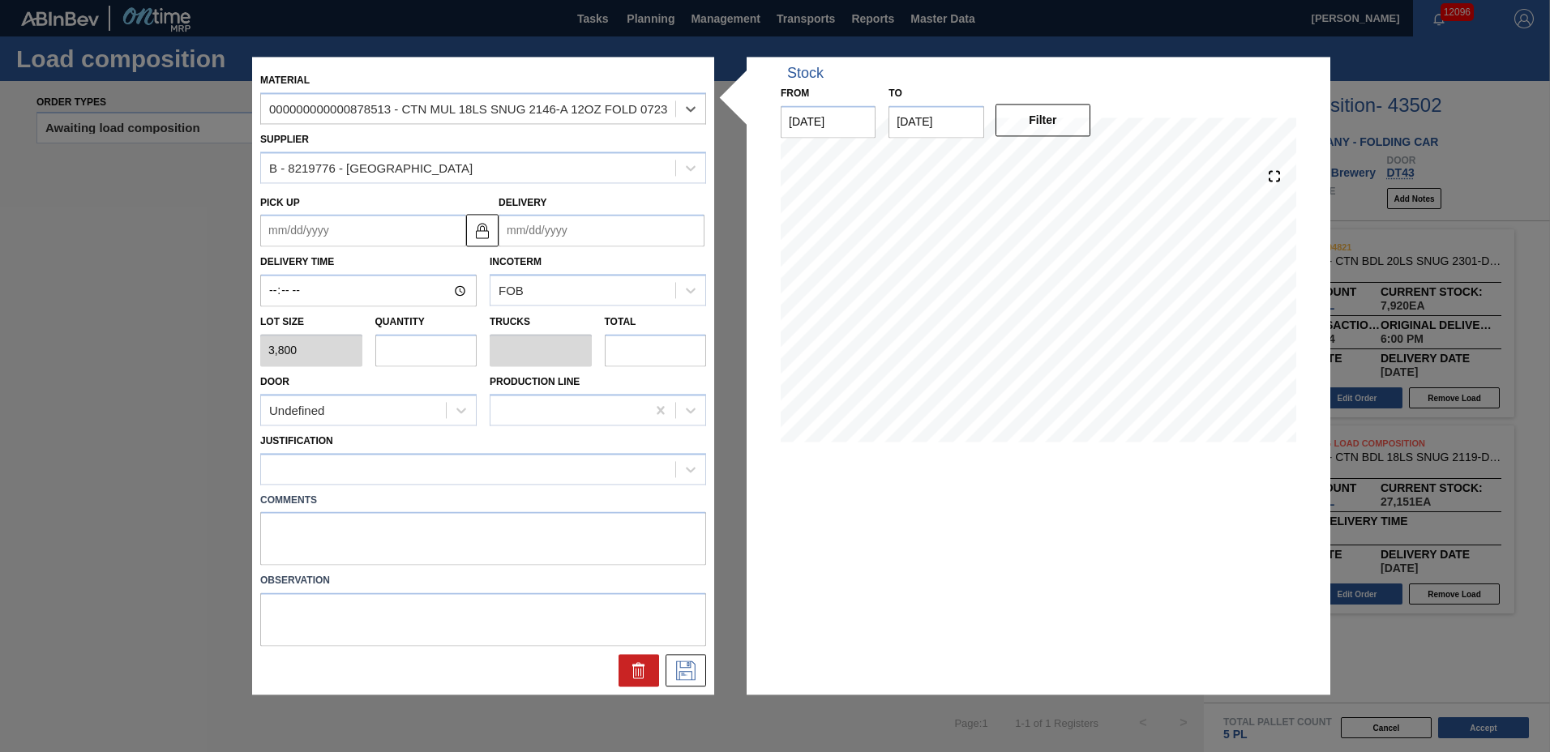
click at [602, 223] on input "Delivery" at bounding box center [602, 231] width 206 height 32
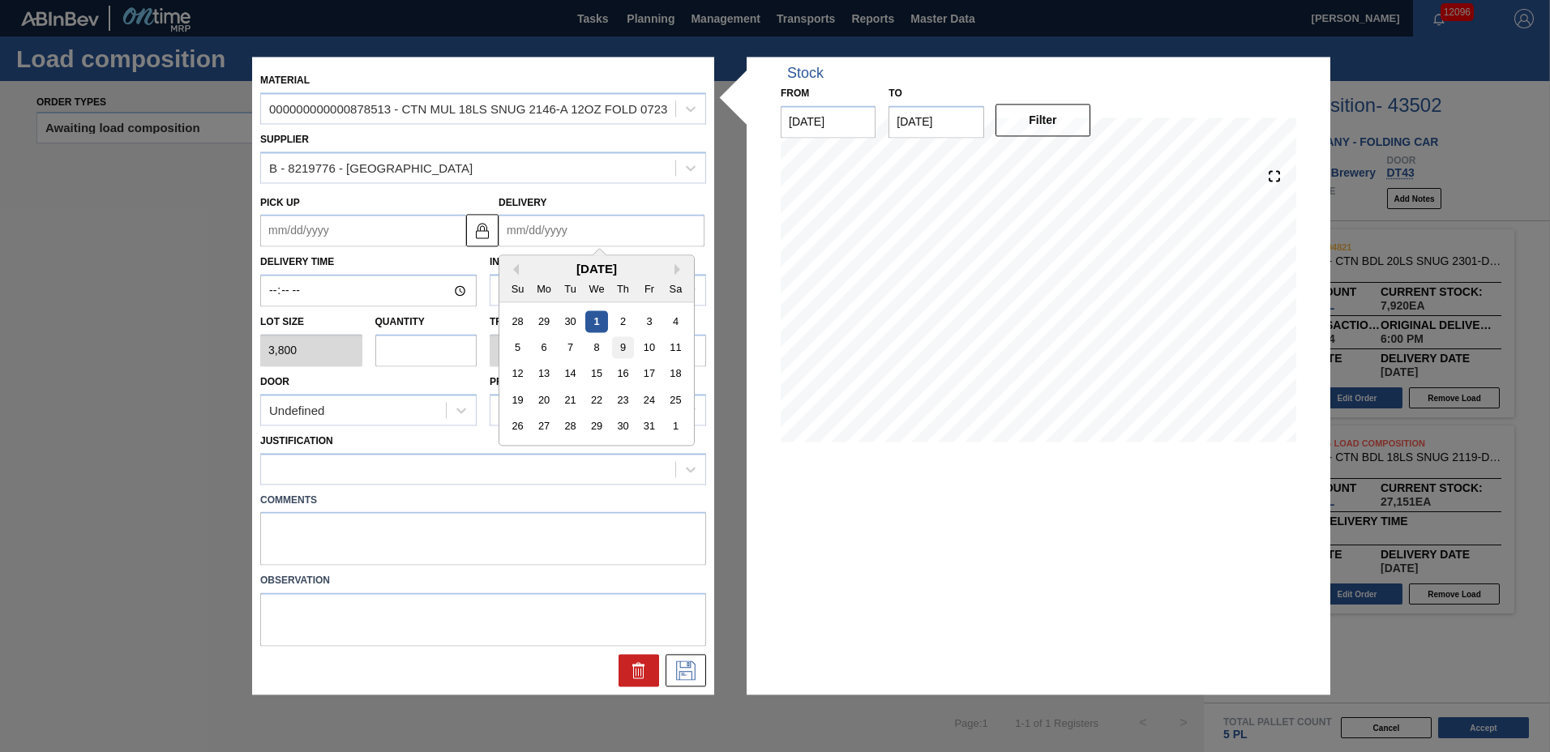
click at [618, 347] on div "9" at bounding box center [623, 348] width 22 height 22
type up "[DATE]"
type input "[DATE]"
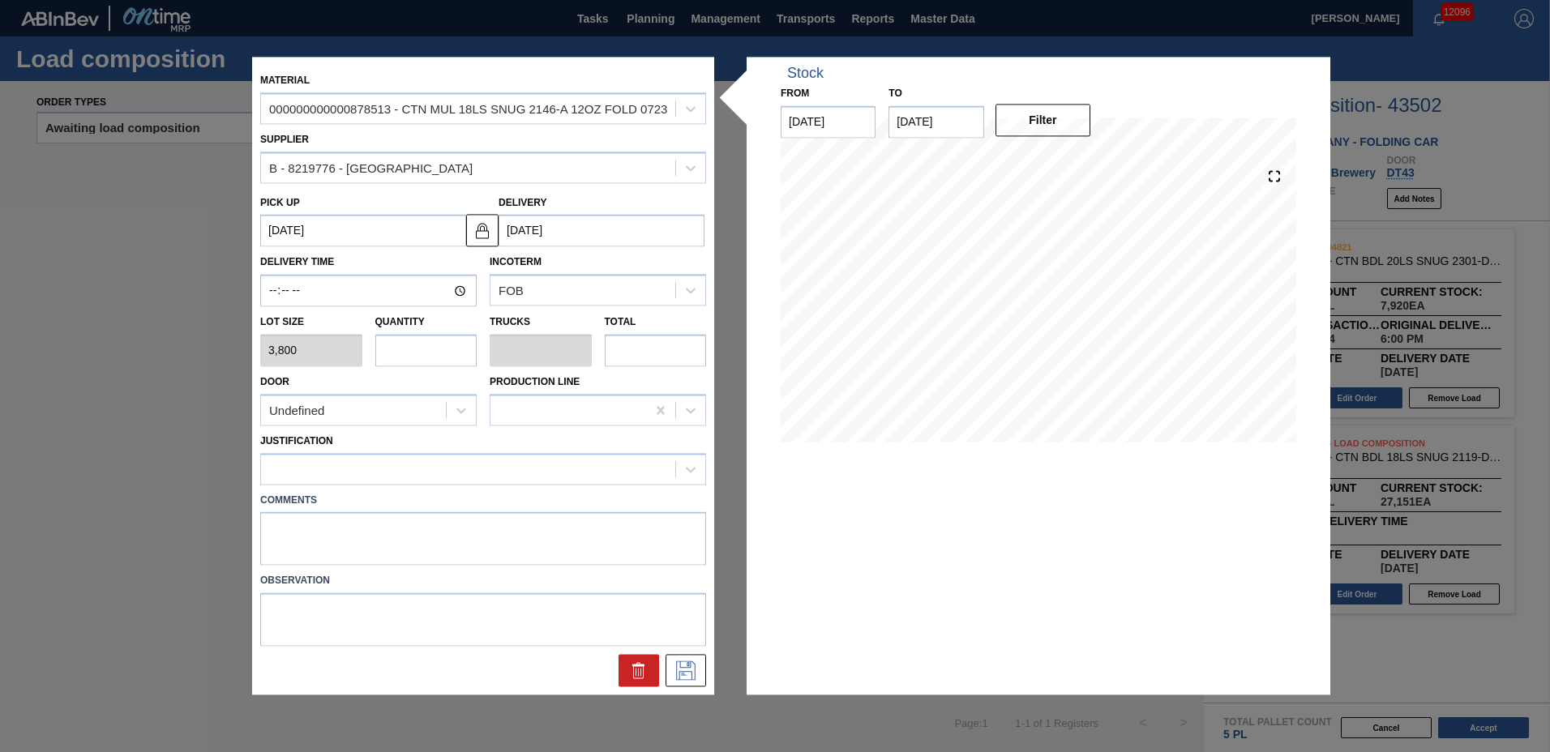
click at [428, 331] on div "Quantity" at bounding box center [426, 339] width 102 height 56
click at [419, 368] on div "Door Undefined Production Line" at bounding box center [483, 395] width 459 height 59
click at [419, 339] on input "text" at bounding box center [426, 350] width 102 height 32
type input "1"
type input "0.042"
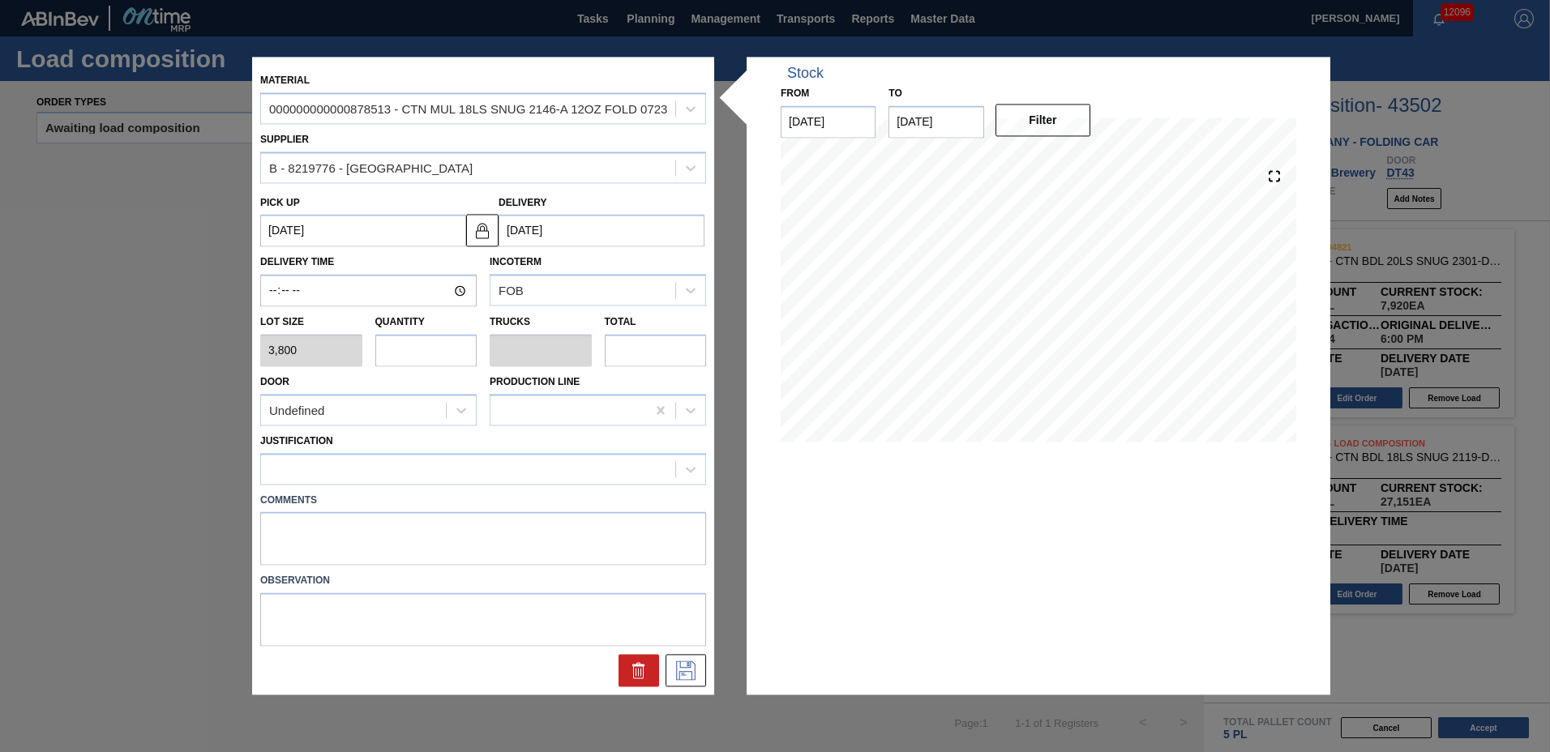
type input "3,800"
type input "12"
type input "0.5"
type input "45,600"
type input "12"
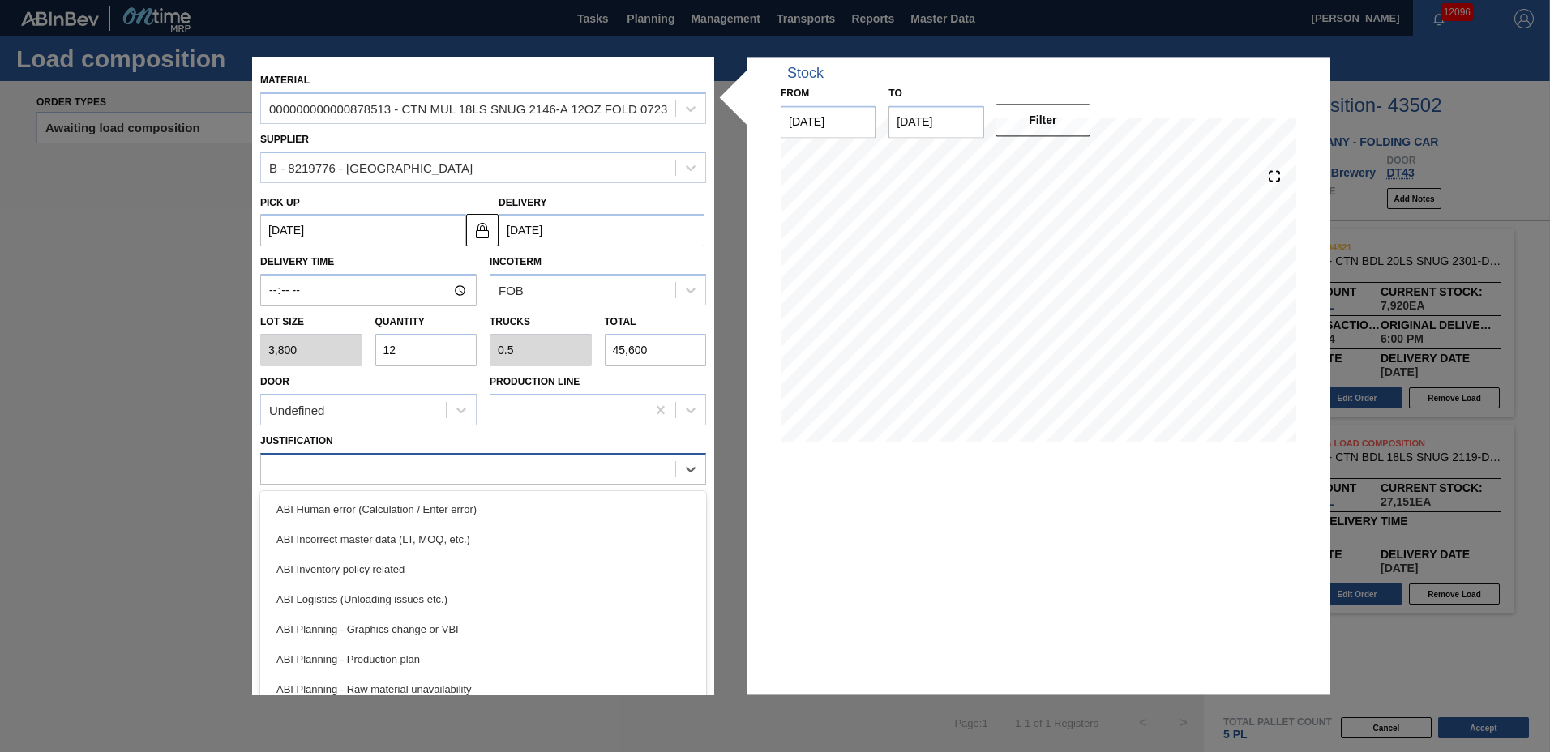
click at [384, 481] on div at bounding box center [468, 469] width 414 height 24
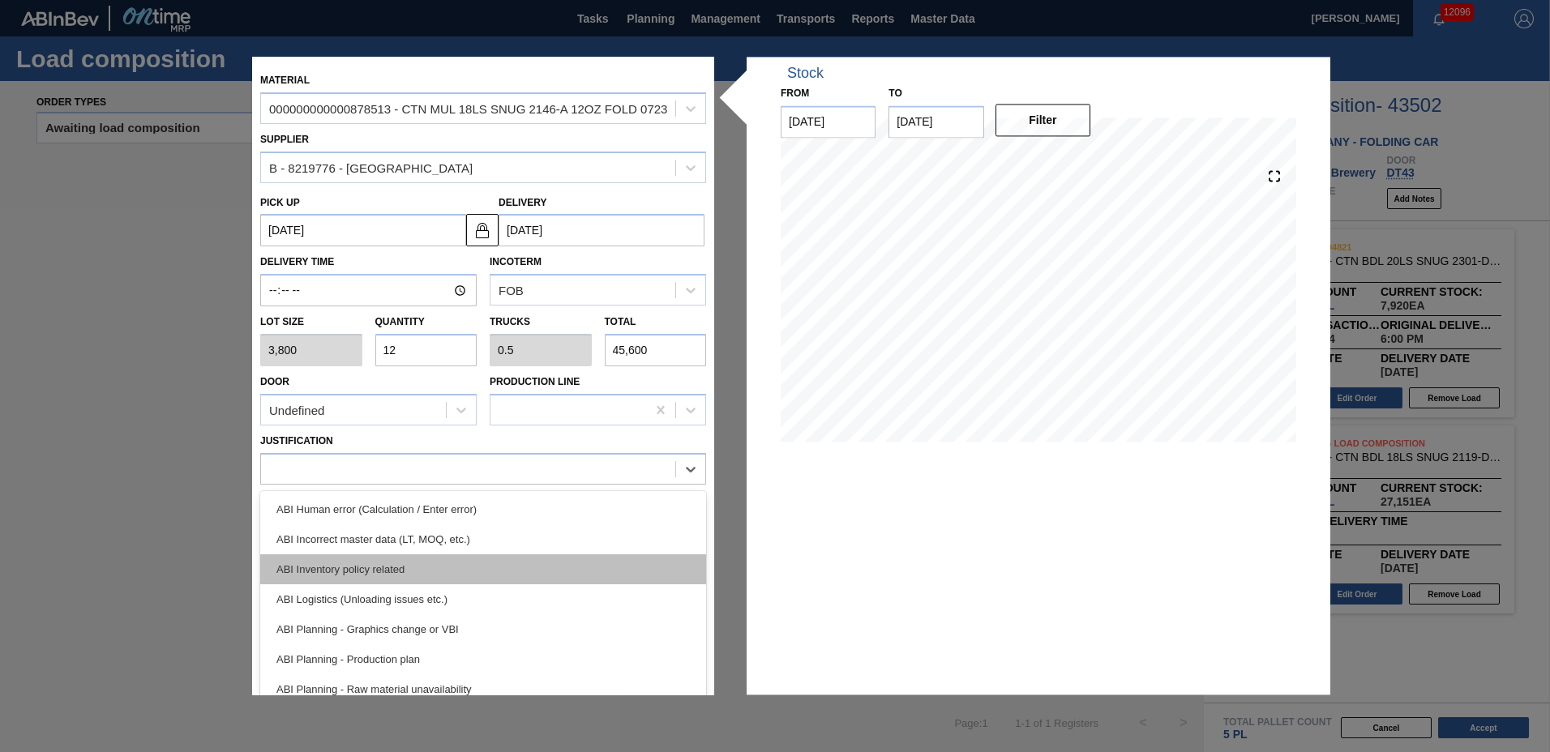
click at [386, 573] on div "ABI Inventory policy related" at bounding box center [483, 569] width 446 height 30
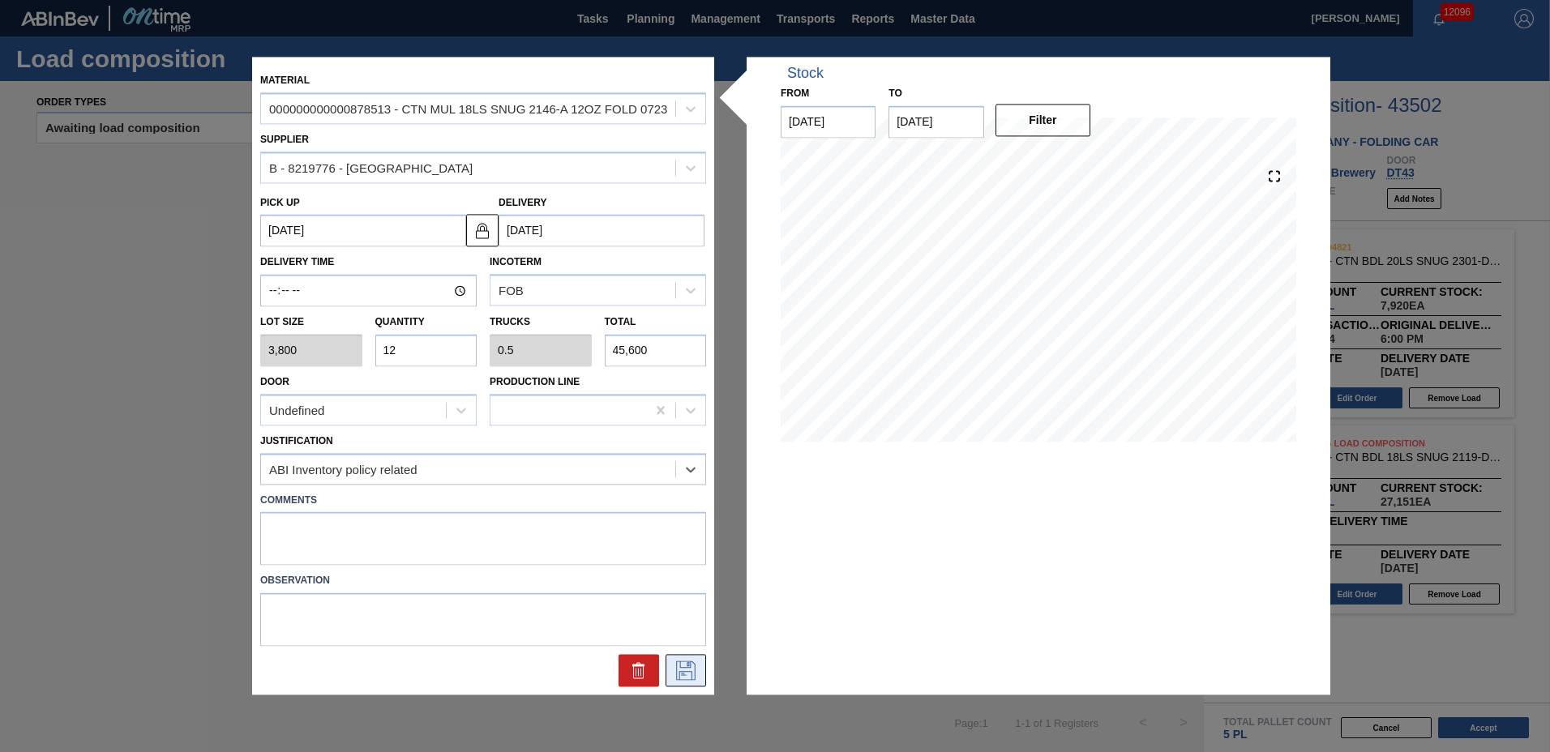
click at [674, 667] on icon at bounding box center [686, 670] width 26 height 19
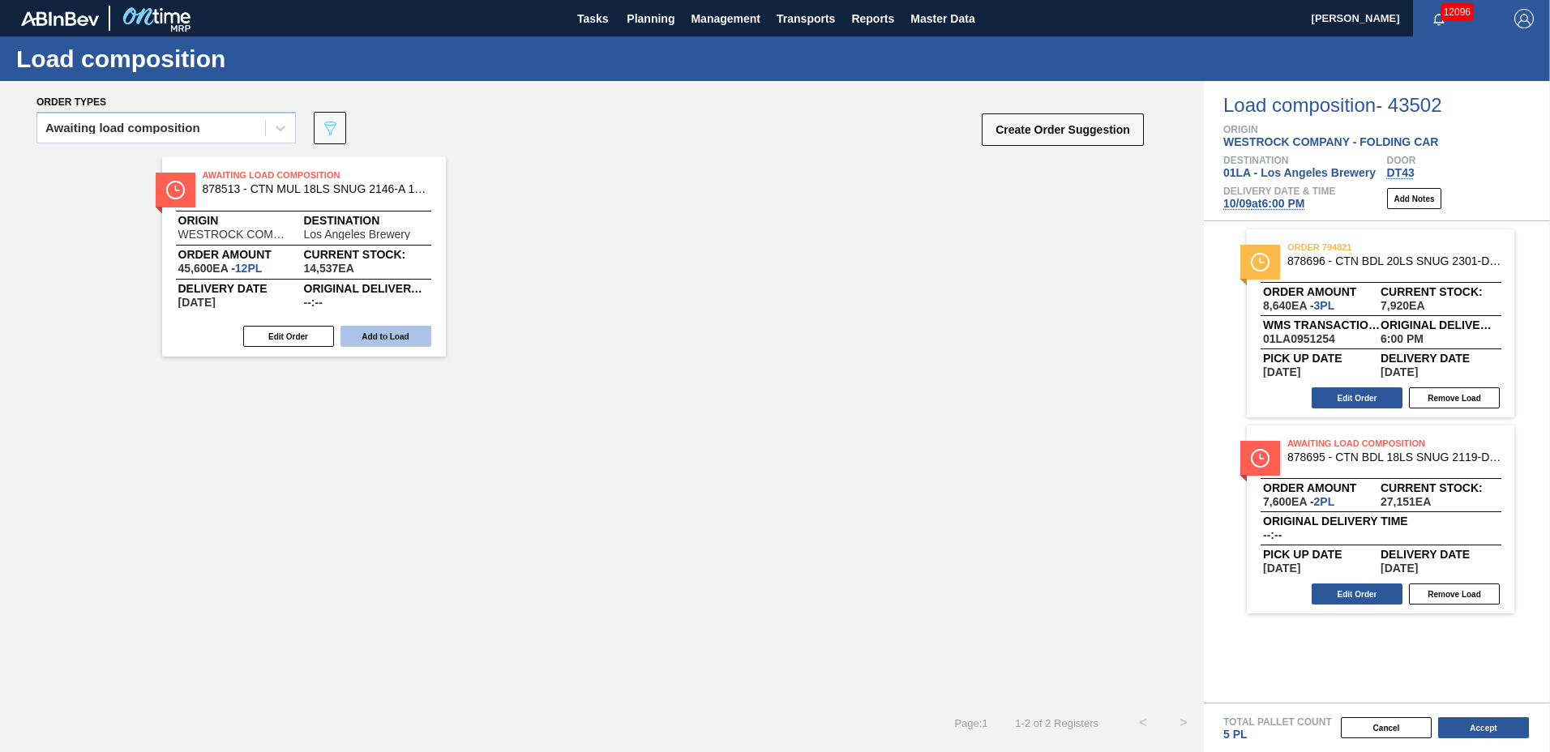
click at [380, 340] on button "Add to Load" at bounding box center [385, 336] width 91 height 21
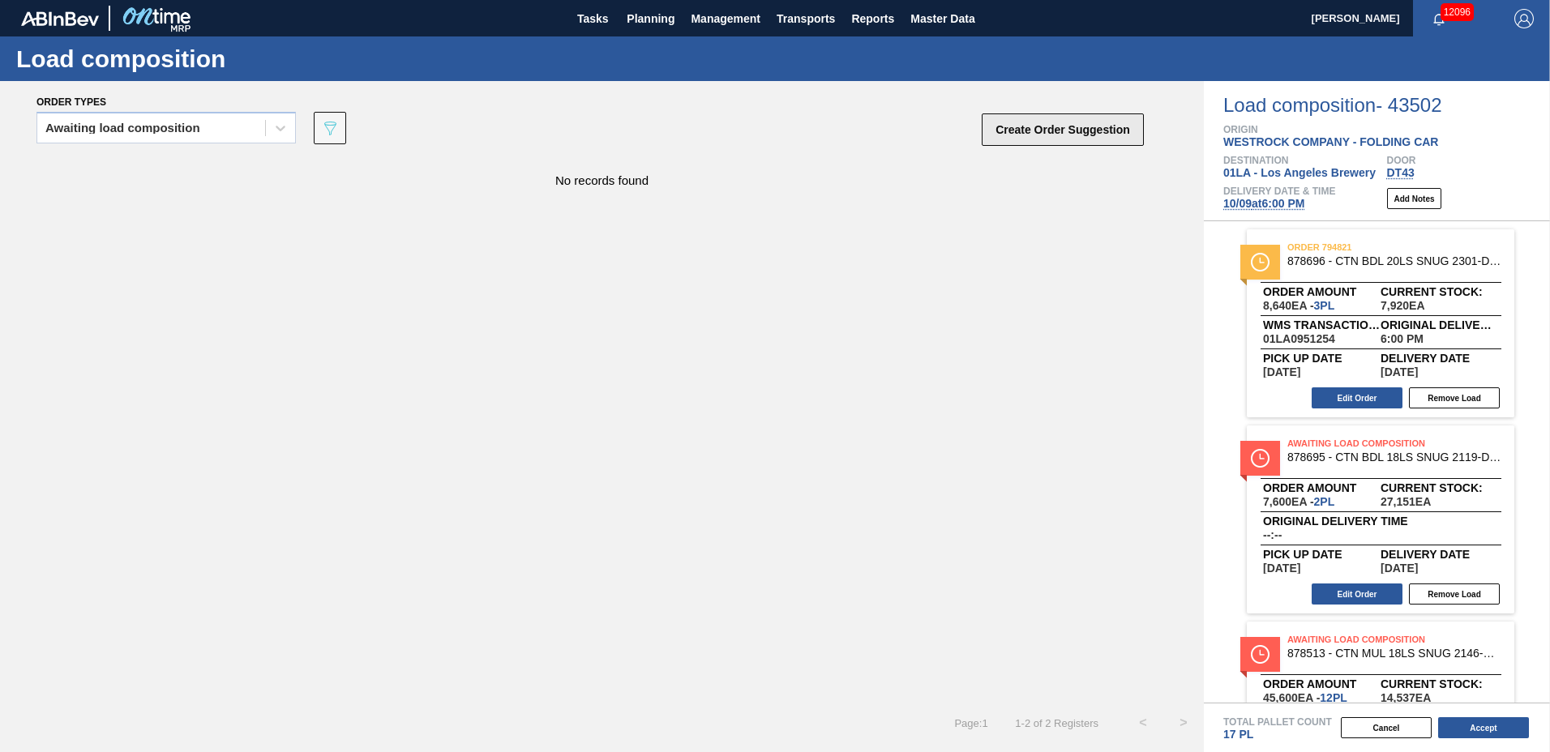
click at [1060, 128] on button "Create Order Suggestion" at bounding box center [1063, 129] width 162 height 32
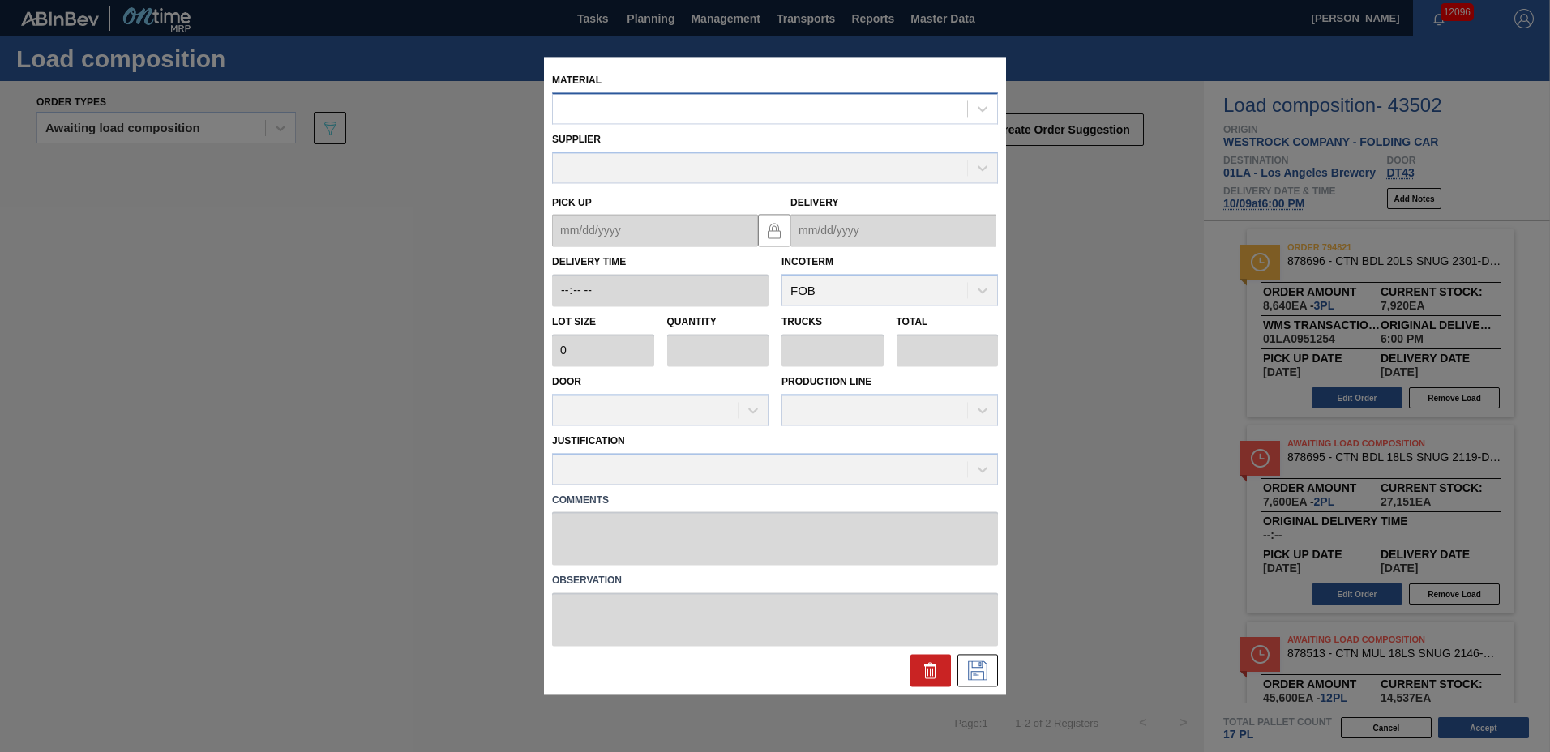
click at [798, 119] on div at bounding box center [760, 109] width 414 height 24
type input "878546"
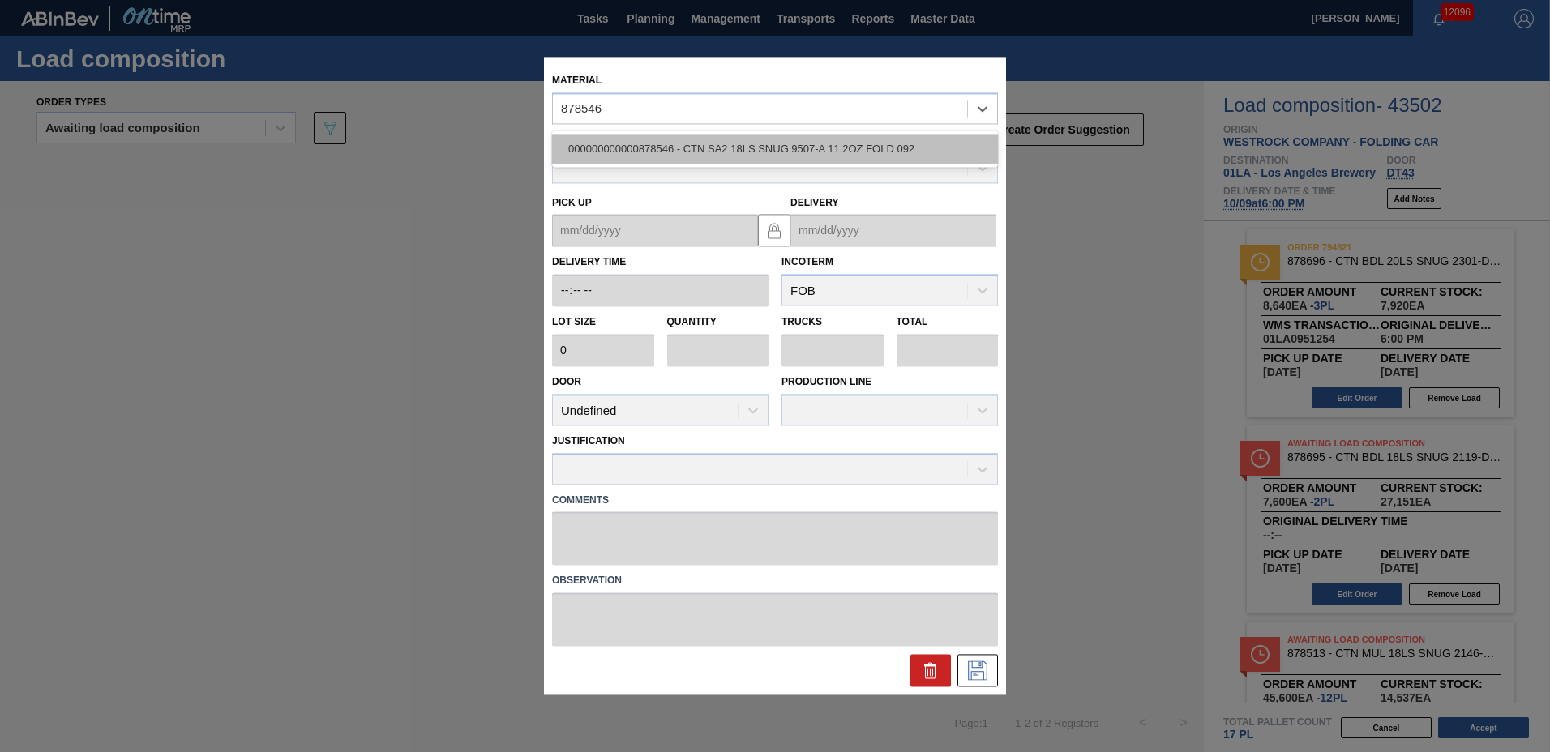
click at [768, 146] on div "000000000000878546 - CTN SA2 18LS SNUG 9507-A 11.2OZ FOLD 092" at bounding box center [775, 149] width 446 height 30
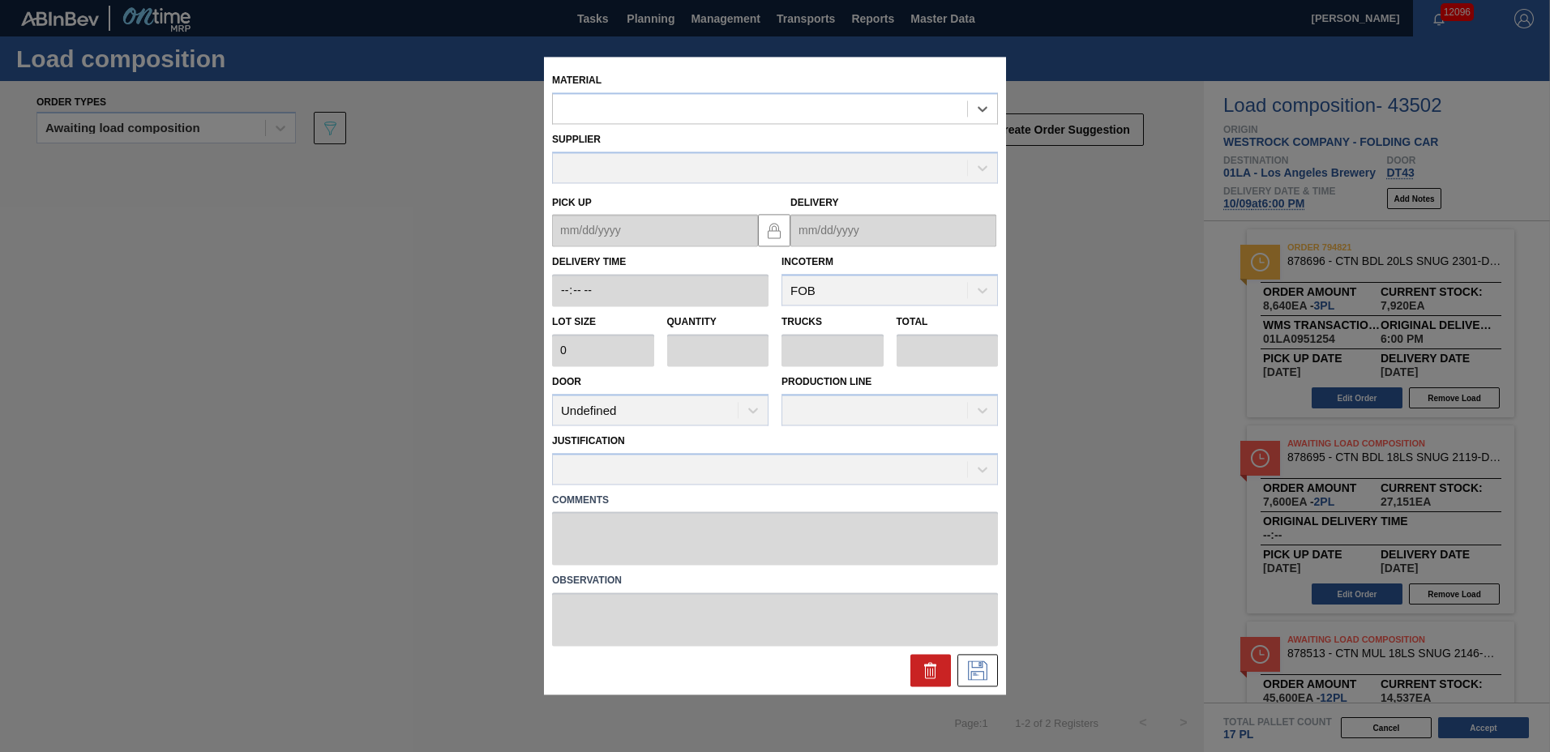
type input "3,800"
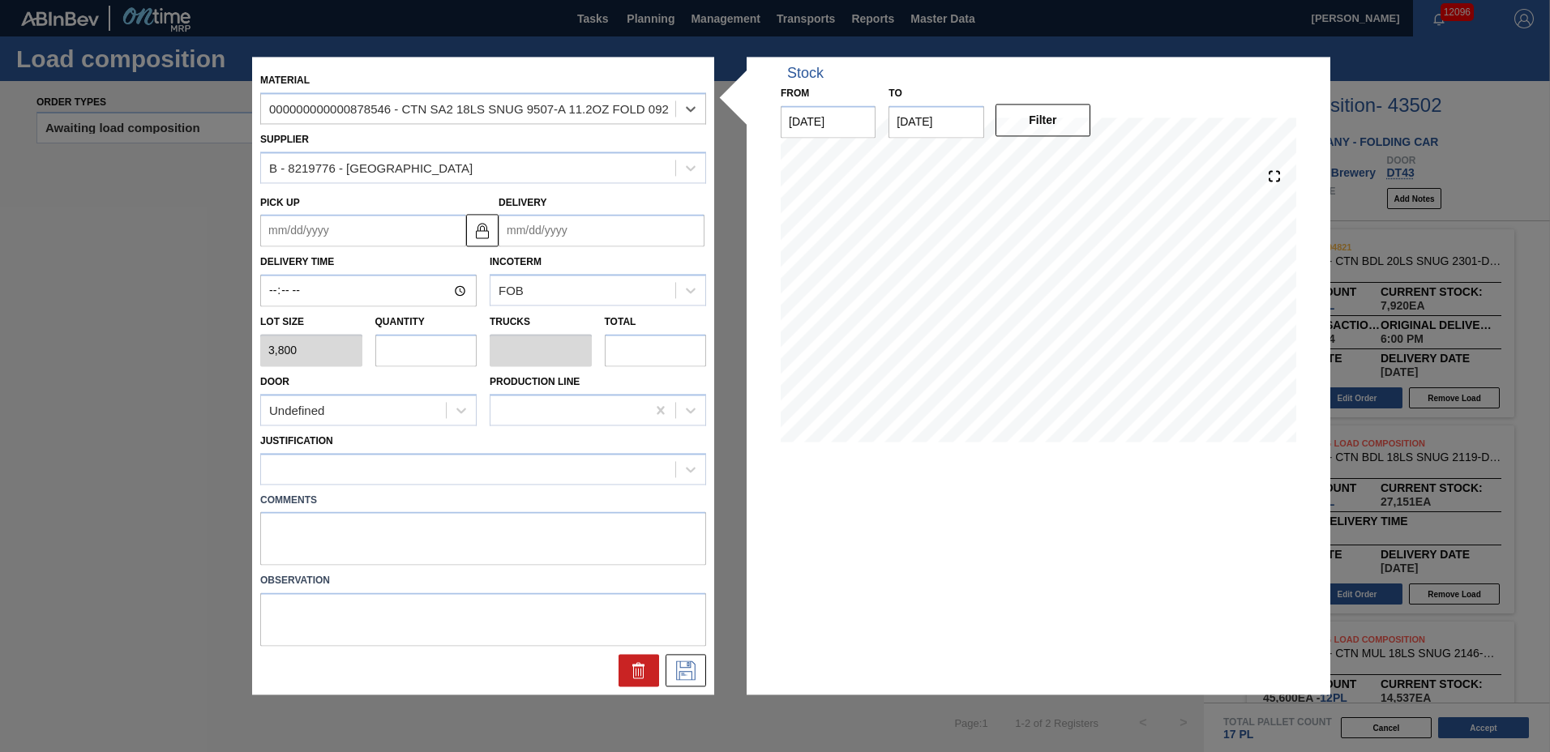
click at [638, 236] on input "Delivery" at bounding box center [602, 231] width 206 height 32
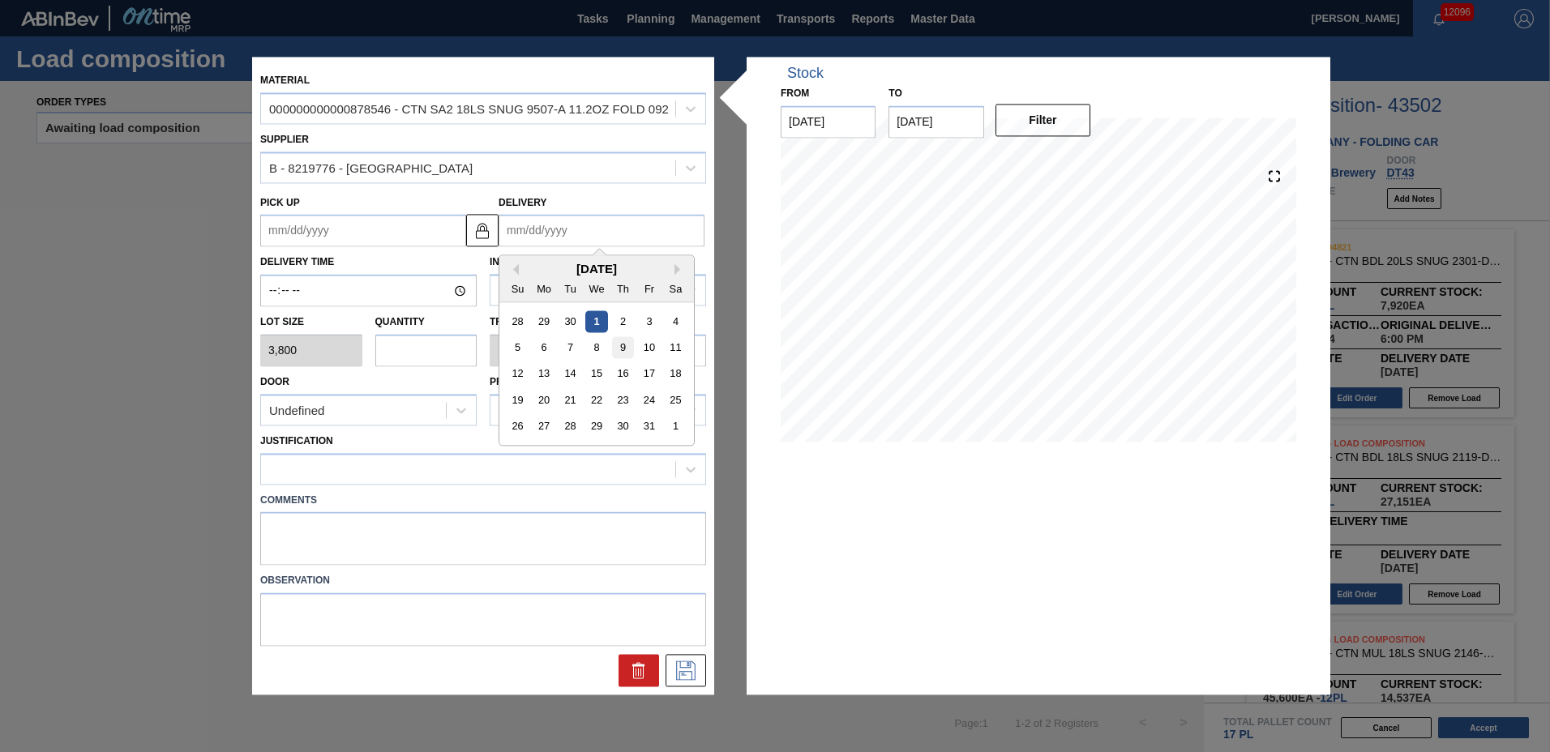
click at [623, 349] on div "9" at bounding box center [623, 348] width 22 height 22
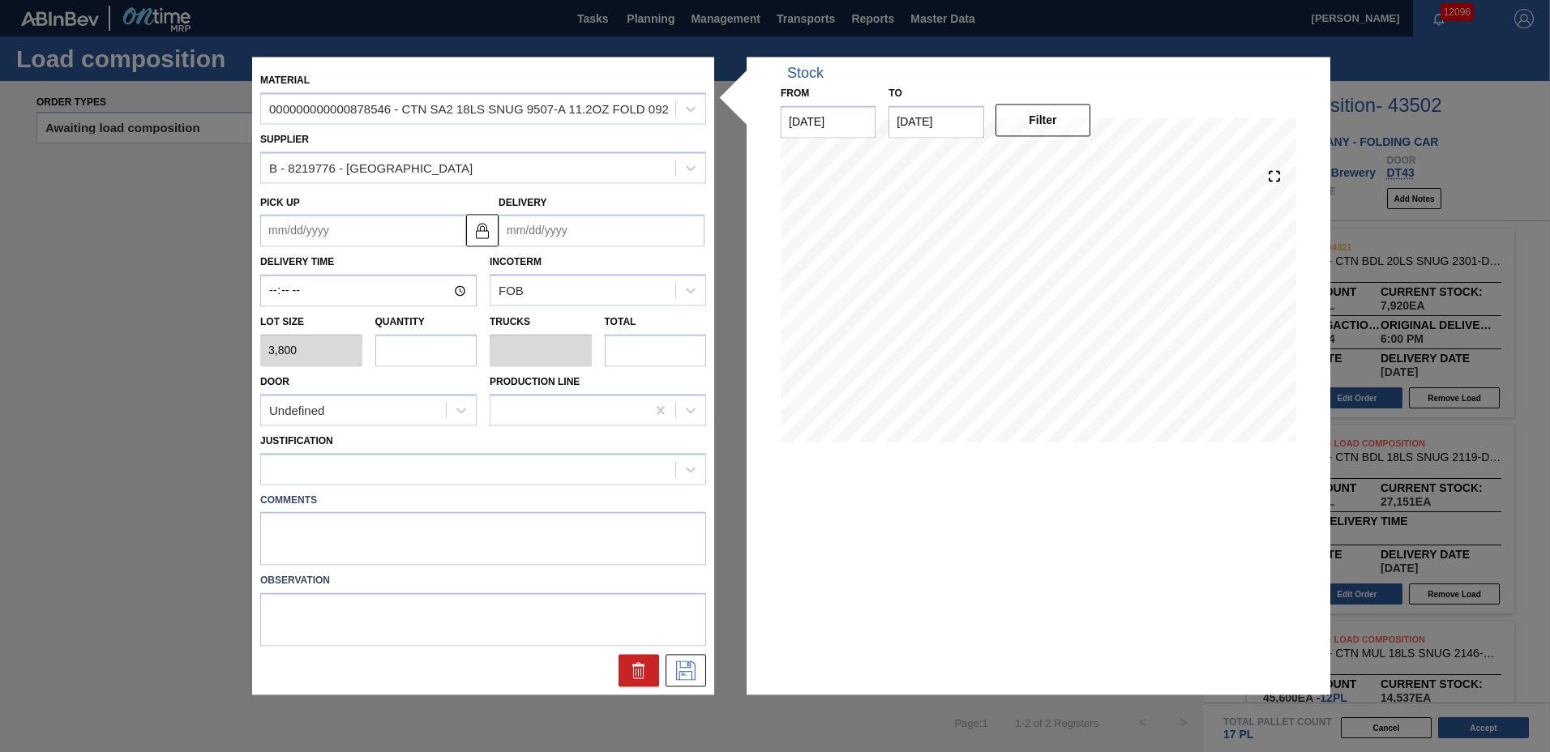
type up "[DATE]"
type input "[DATE]"
click at [437, 346] on input "text" at bounding box center [426, 350] width 102 height 32
type input "2"
type input "0.083"
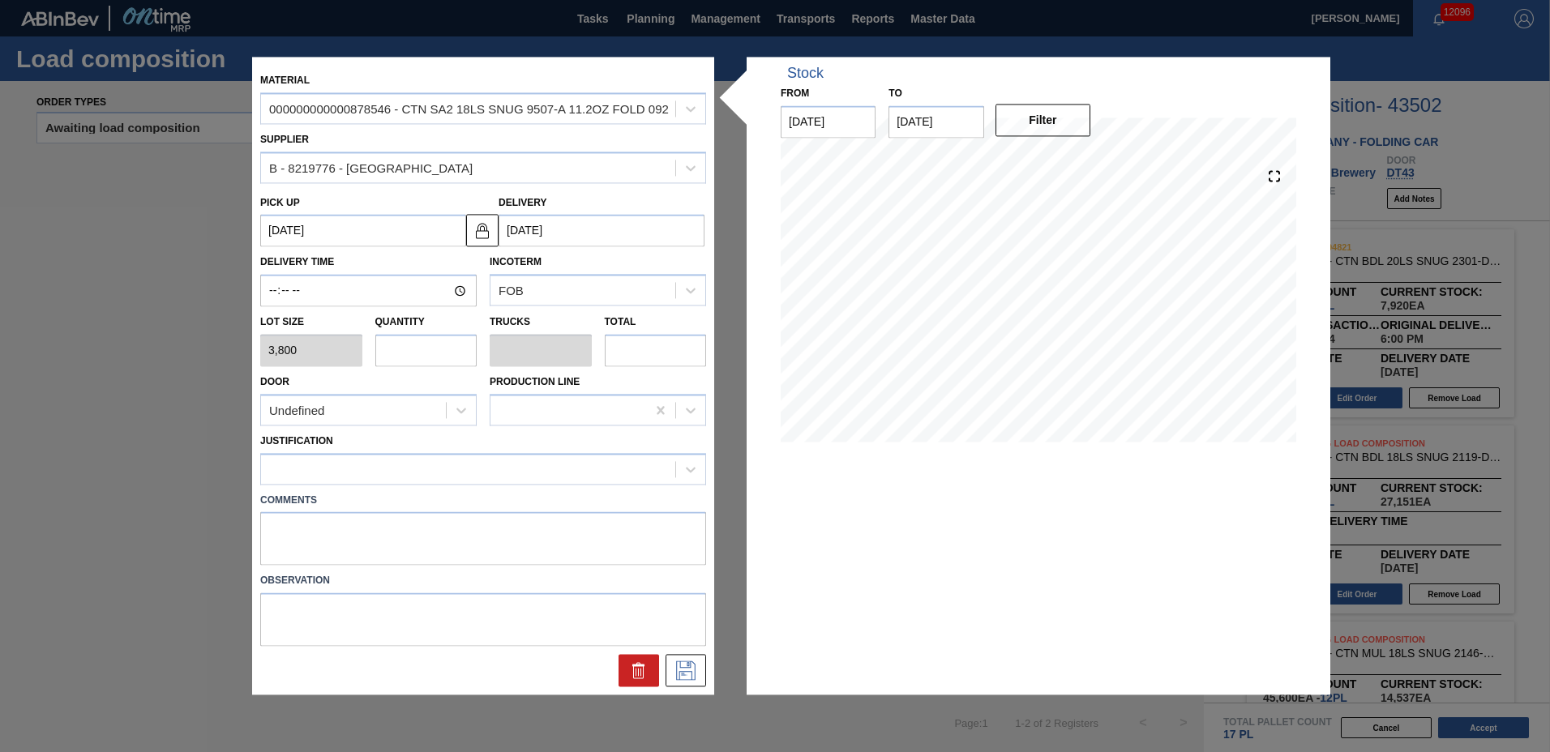
type input "7,600"
type input "2"
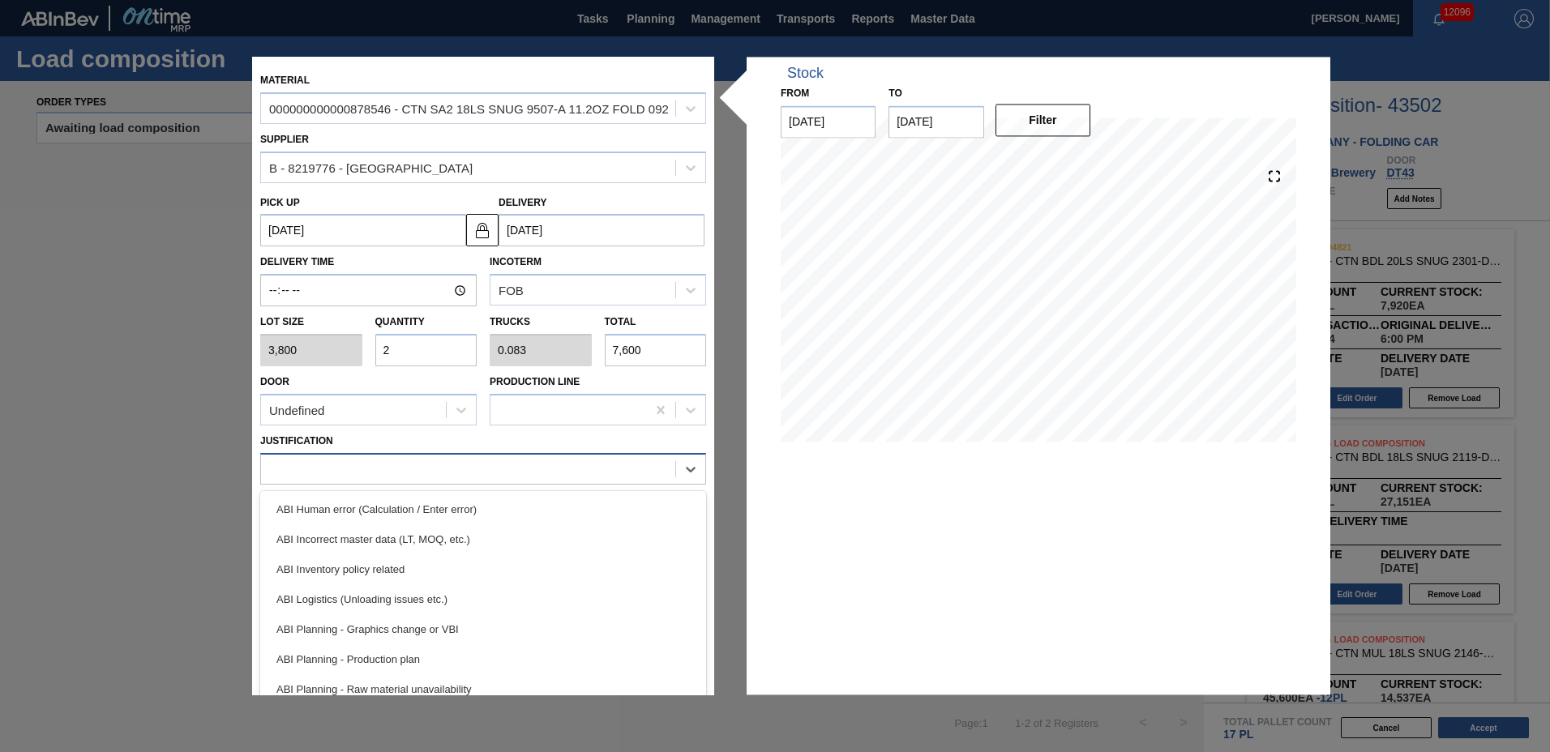
click at [390, 471] on div at bounding box center [468, 469] width 414 height 24
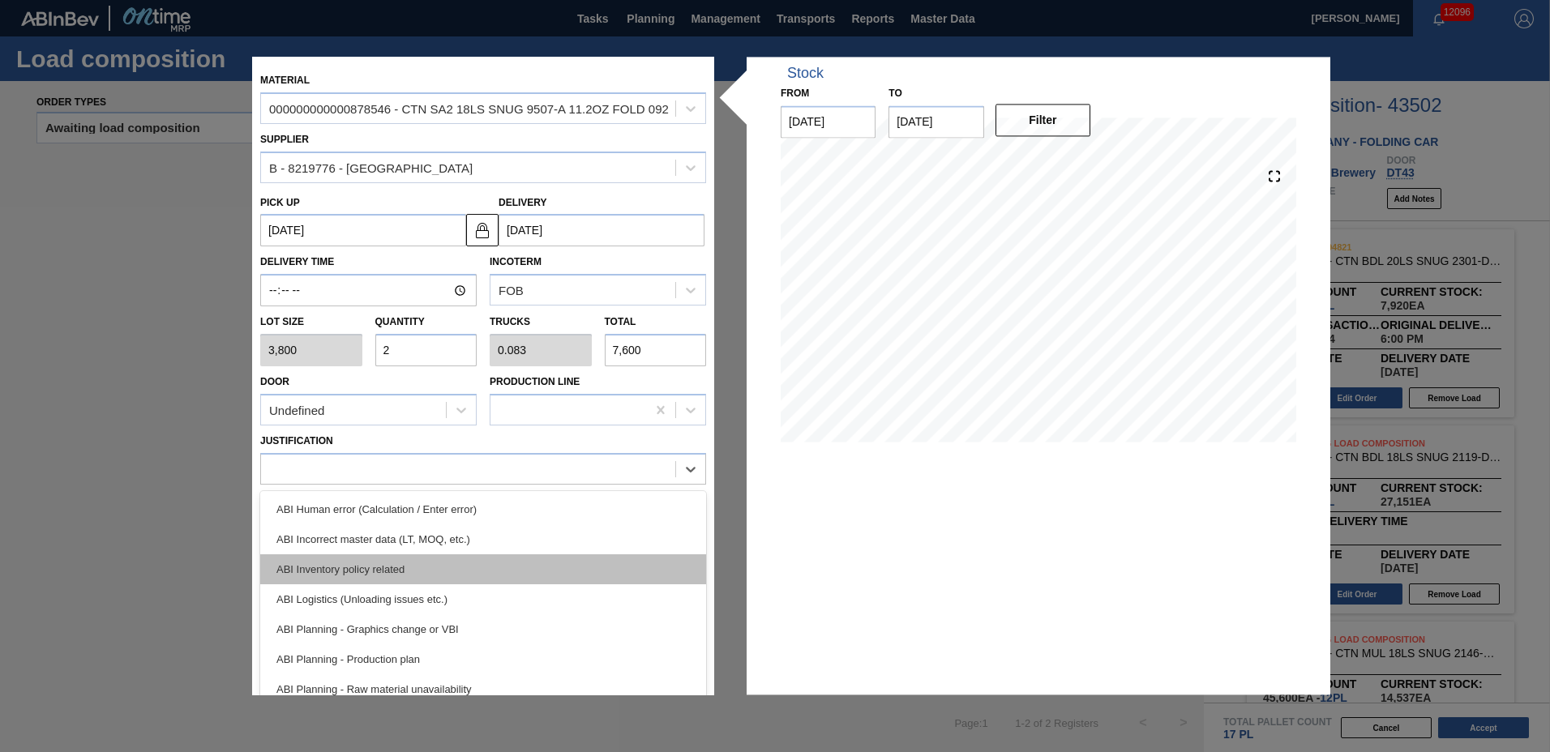
click at [398, 568] on div "ABI Inventory policy related" at bounding box center [483, 569] width 446 height 30
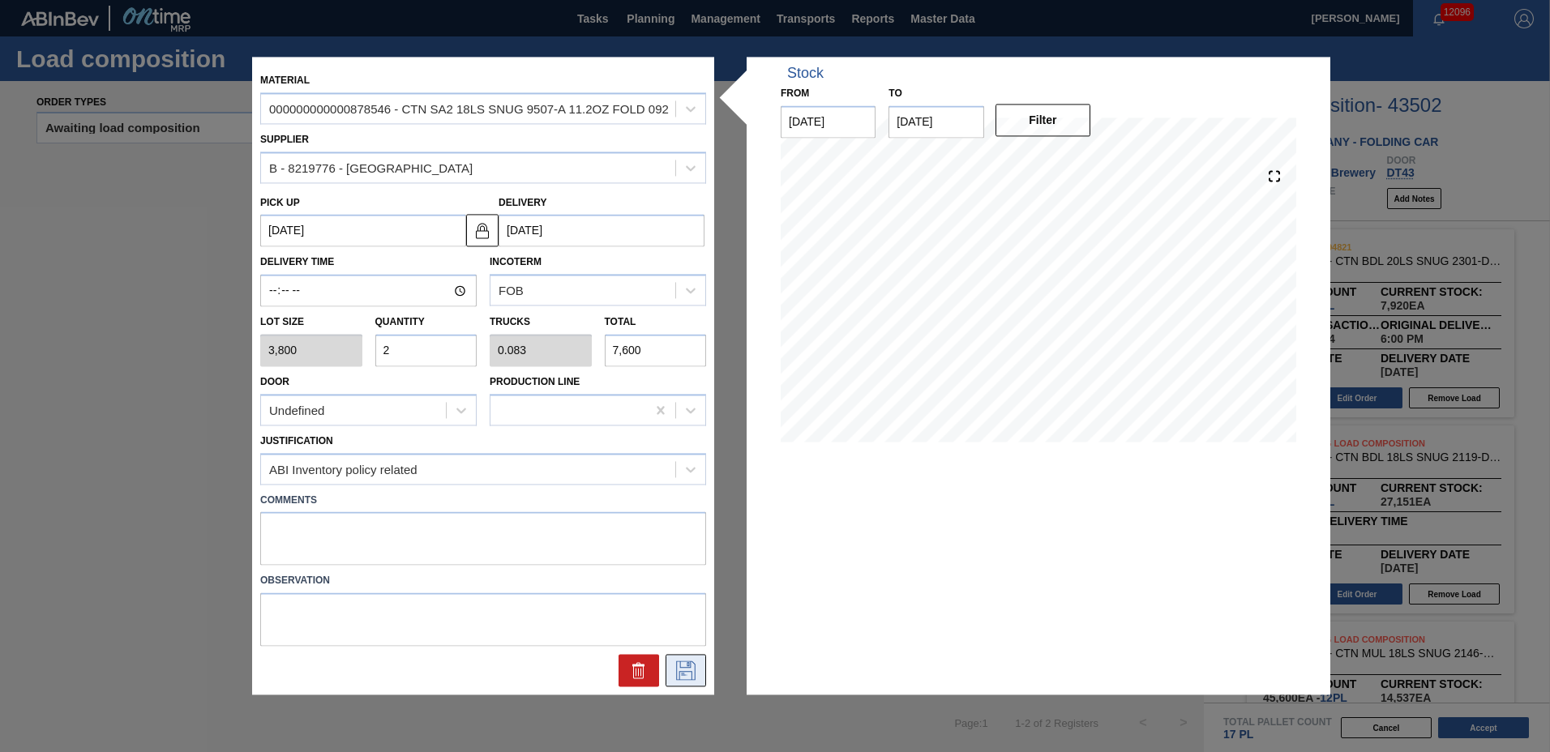
click at [678, 674] on icon at bounding box center [686, 670] width 26 height 19
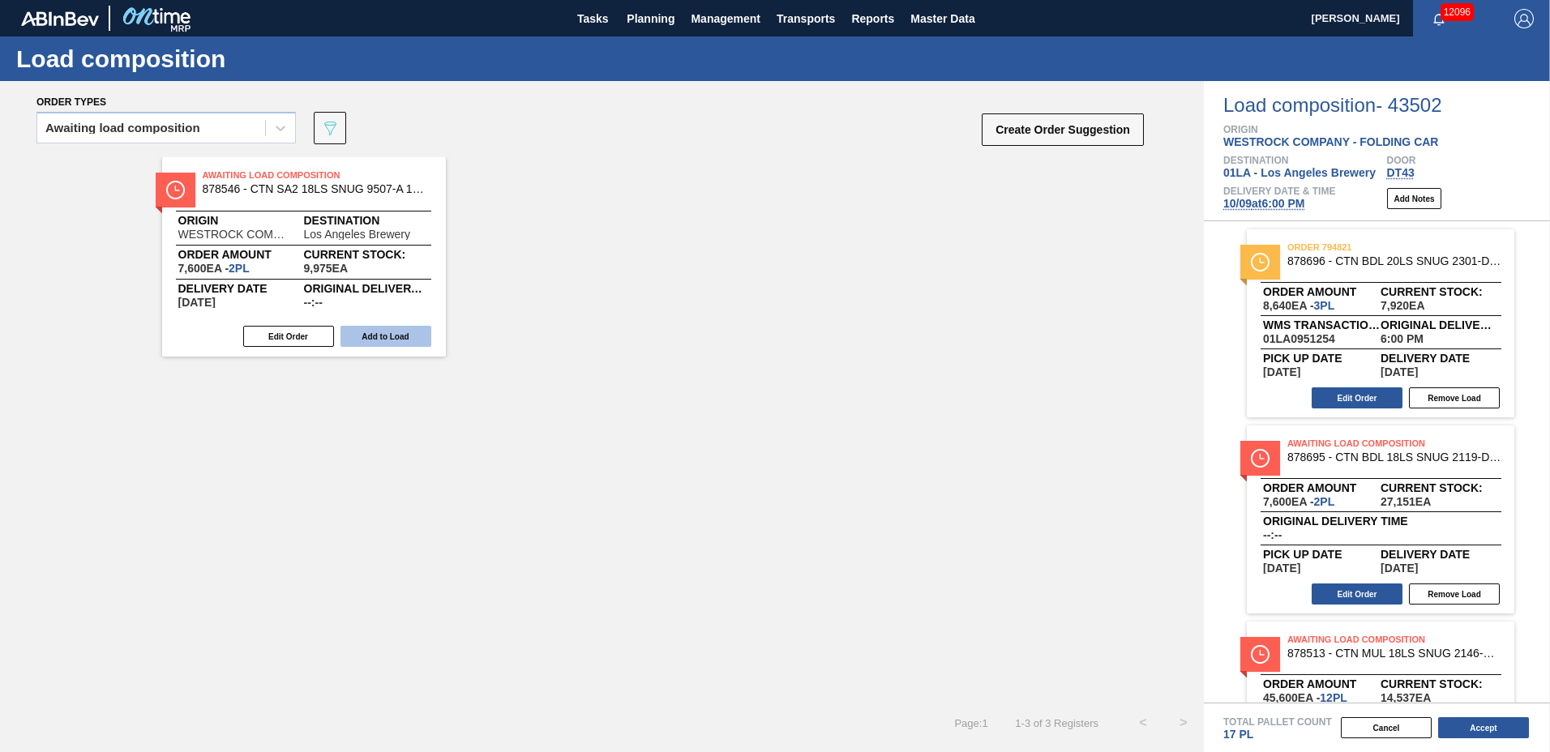
click at [392, 327] on button "Add to Load" at bounding box center [385, 336] width 91 height 21
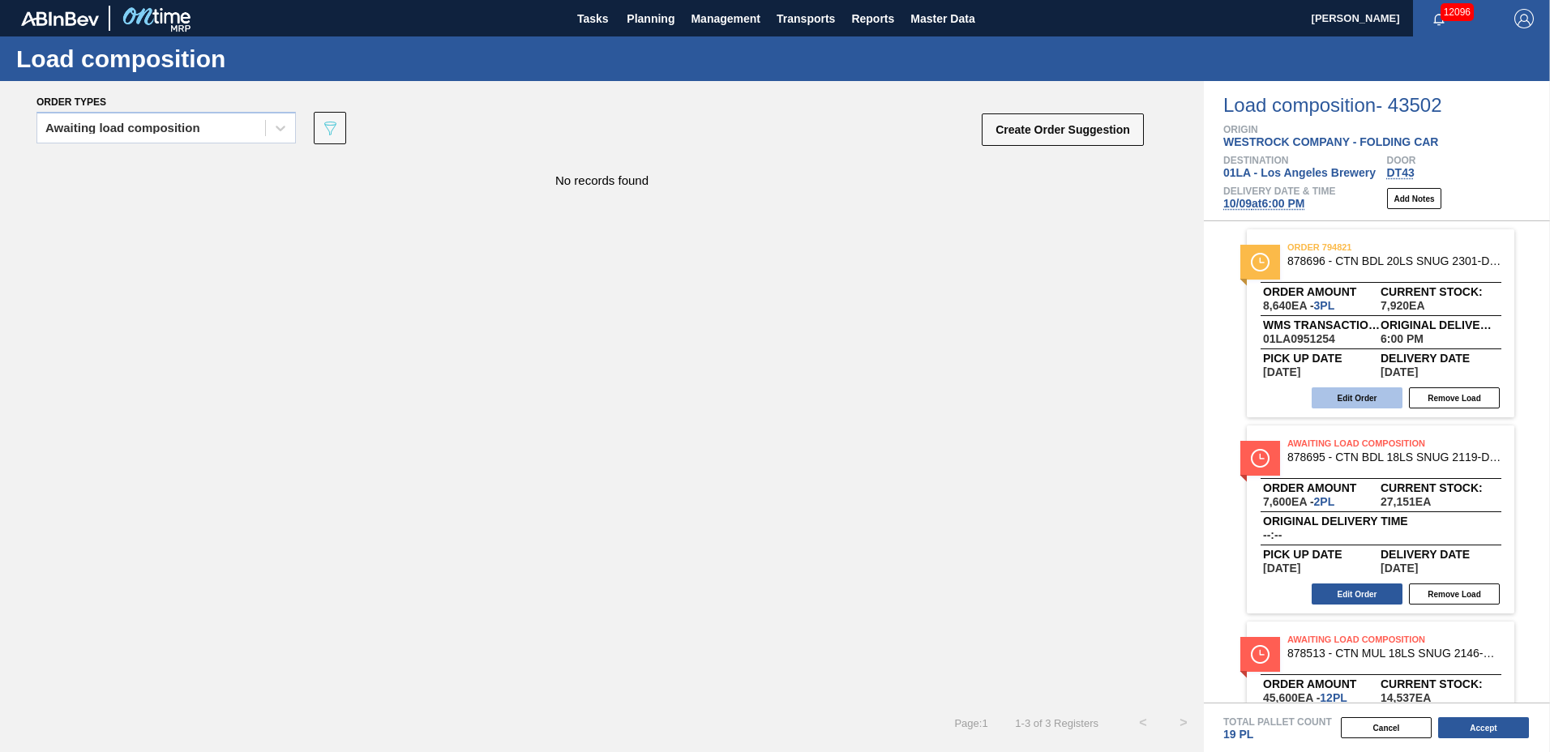
click at [1383, 388] on button "Edit Order" at bounding box center [1357, 397] width 91 height 21
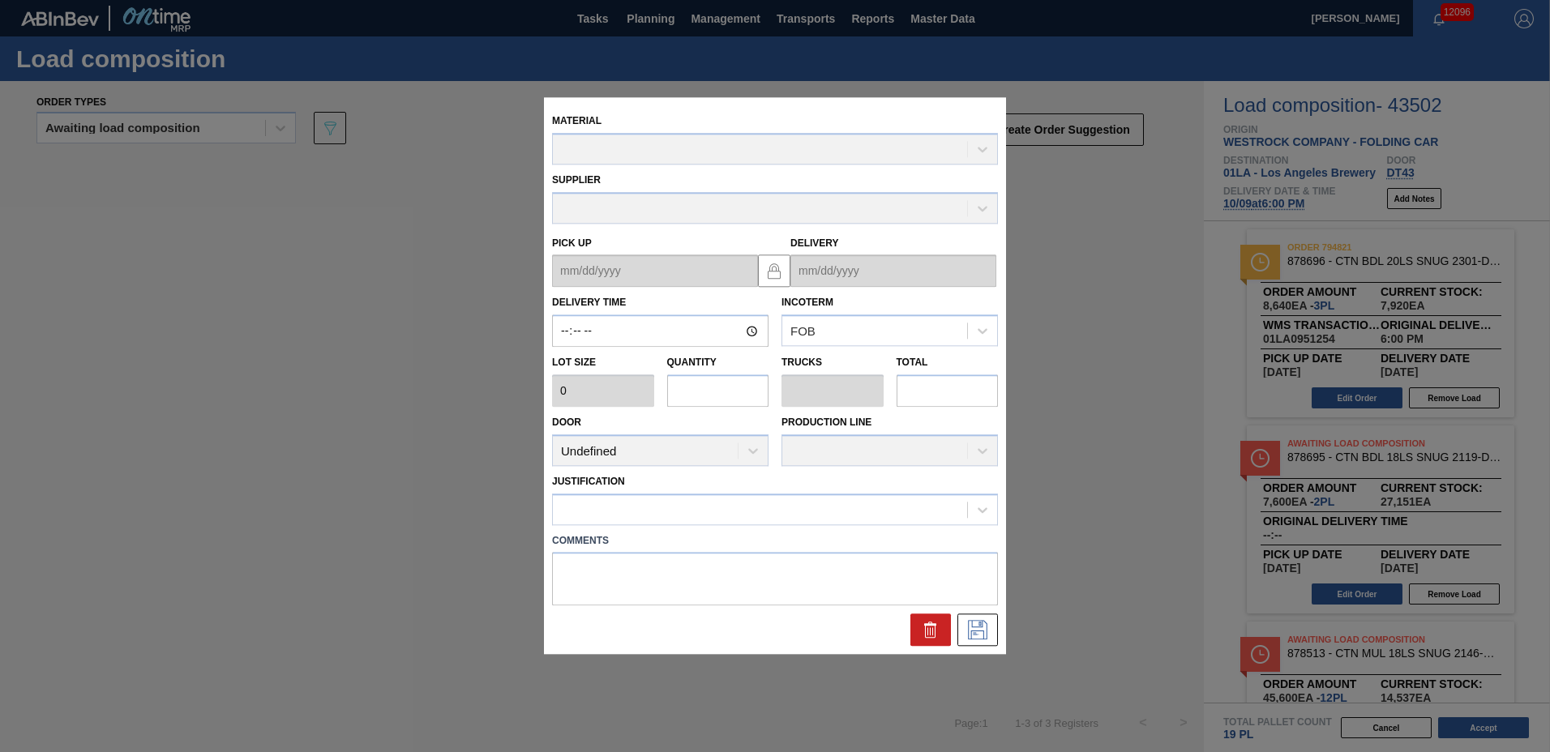
type input "18:00:00"
type input "2,880"
type input "3"
type input "0.115"
type input "8,640"
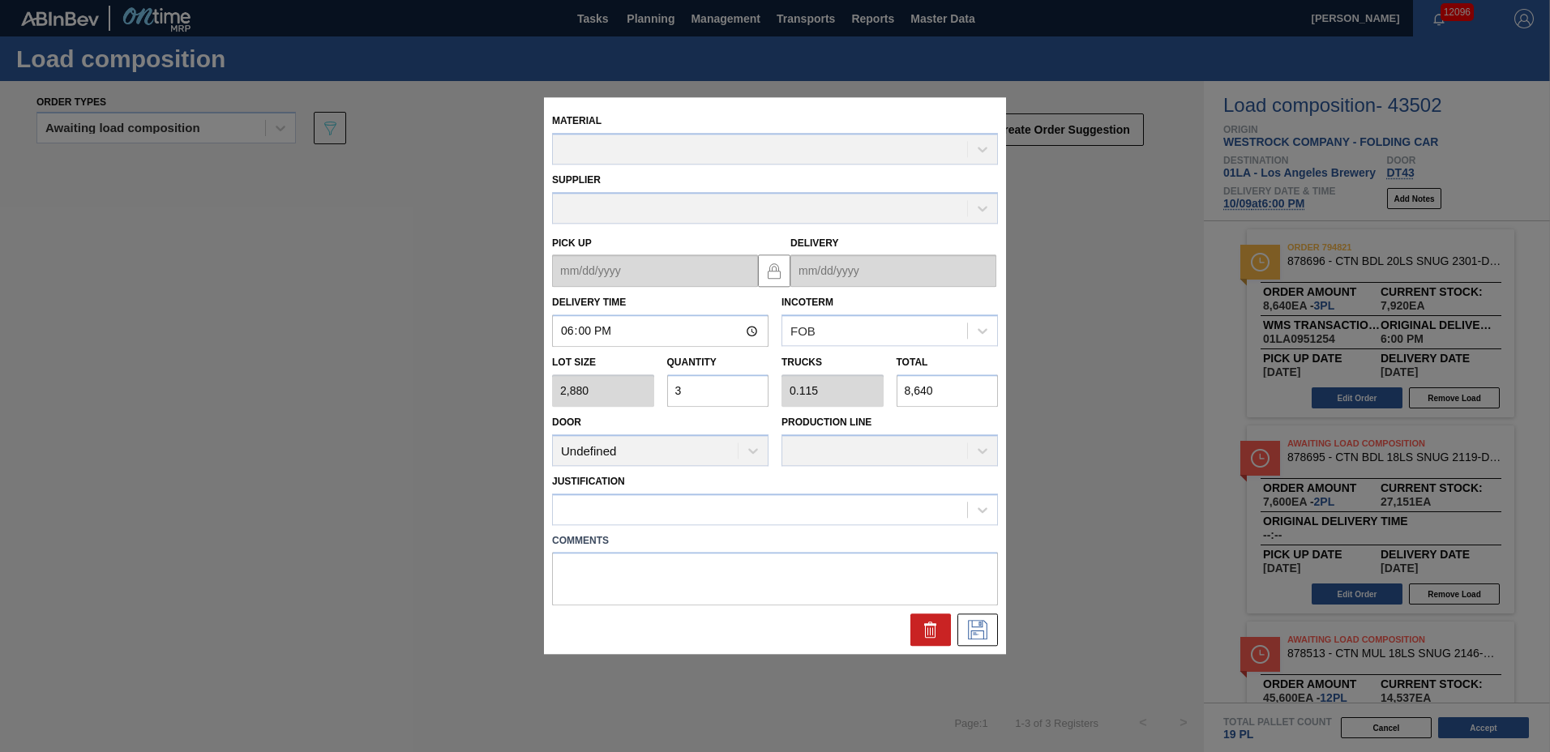
type up "[DATE]"
type input "[DATE]"
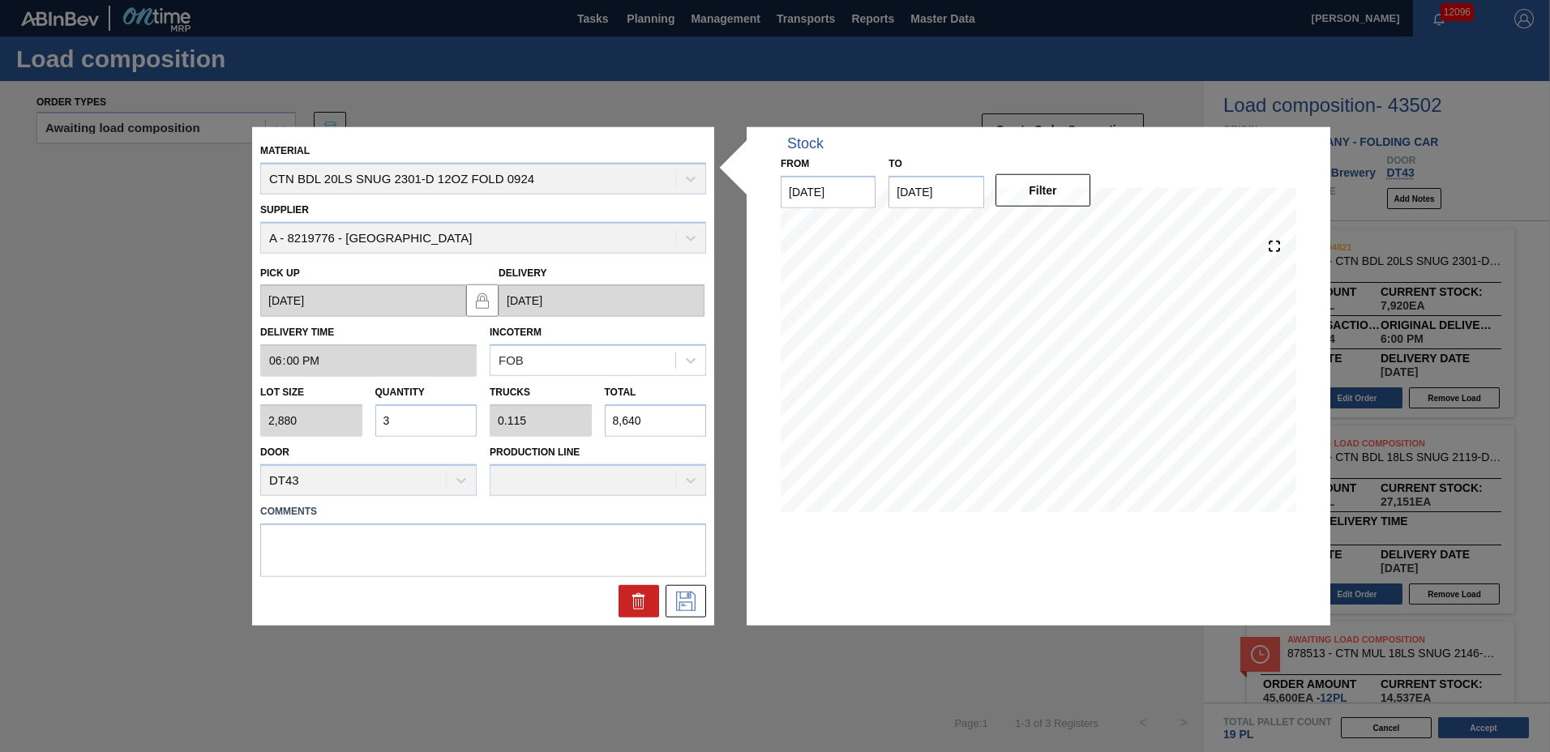
click at [442, 427] on input "3" at bounding box center [426, 421] width 102 height 32
type input "0"
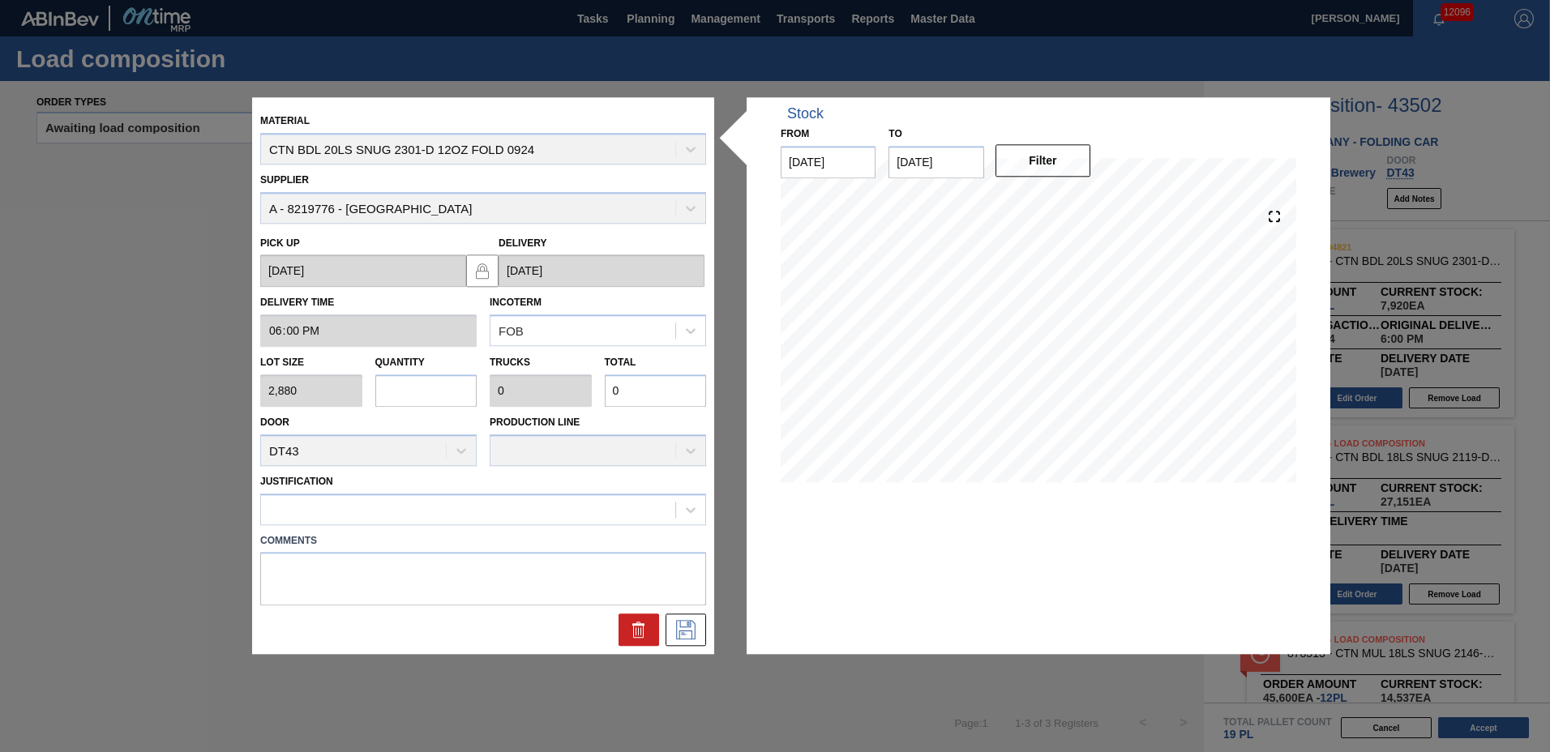
type input "4"
type input "0.154"
type input "11,520"
type input "4"
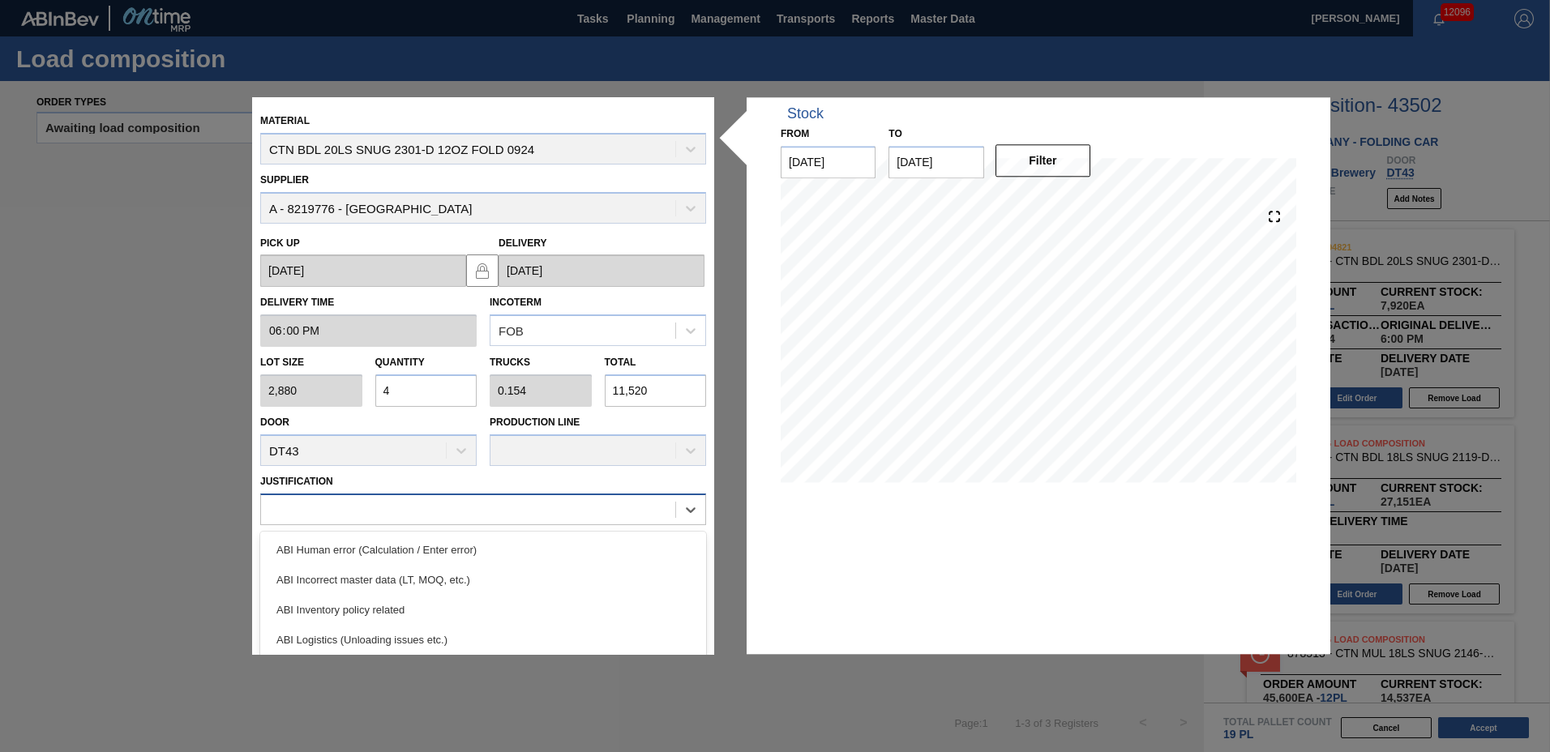
click at [310, 514] on div at bounding box center [468, 510] width 414 height 24
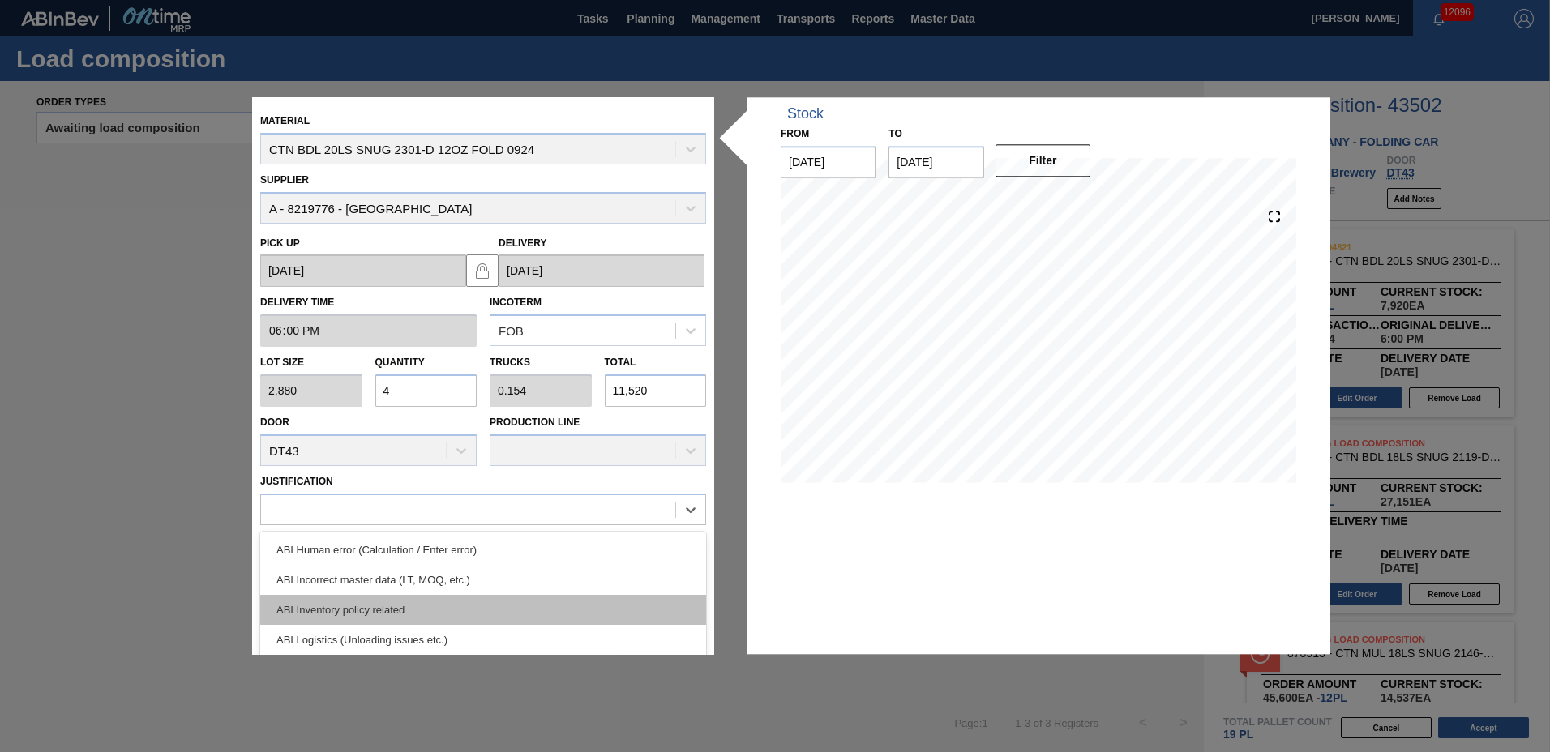
click at [344, 598] on div "ABI Inventory policy related" at bounding box center [483, 610] width 446 height 30
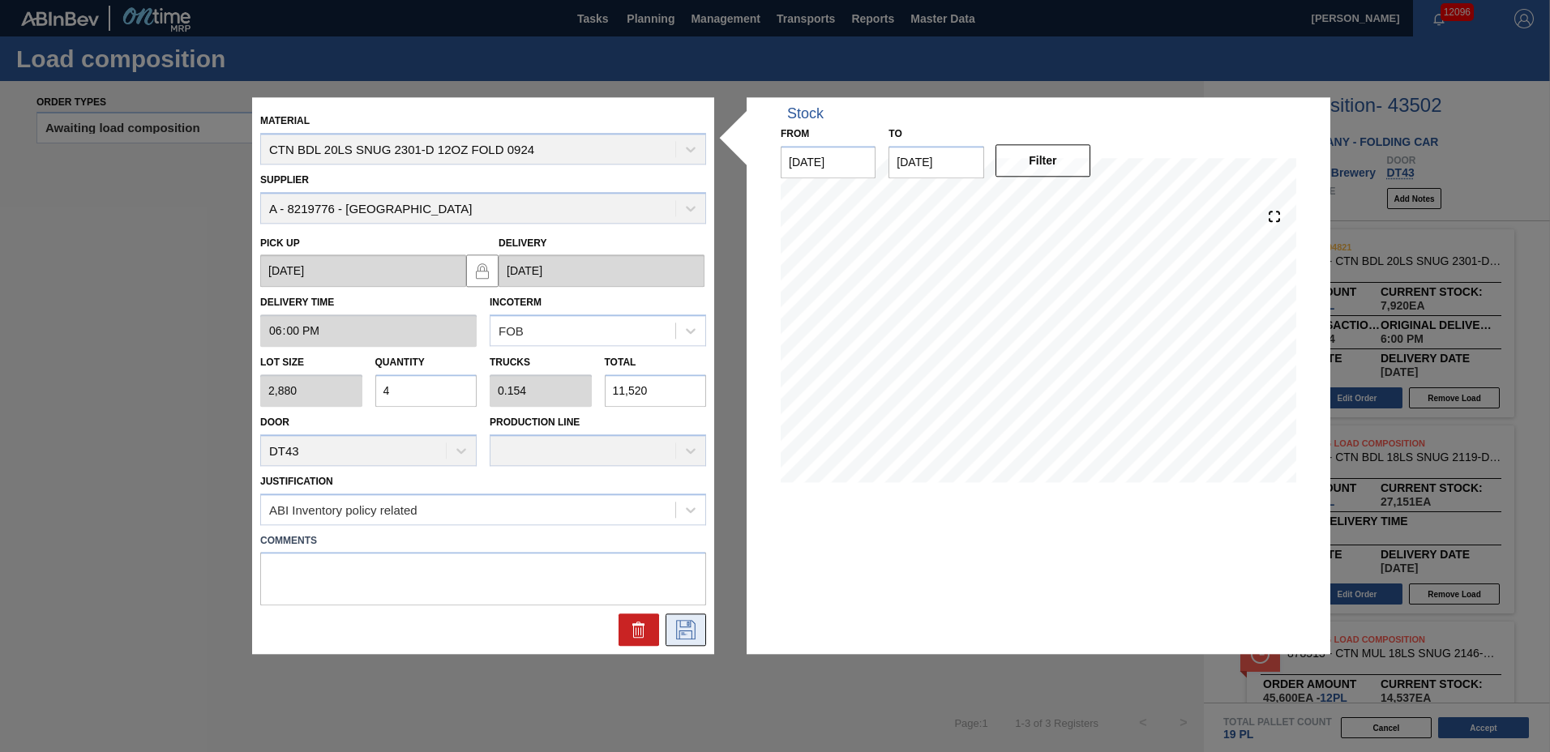
click at [694, 632] on icon at bounding box center [686, 630] width 26 height 19
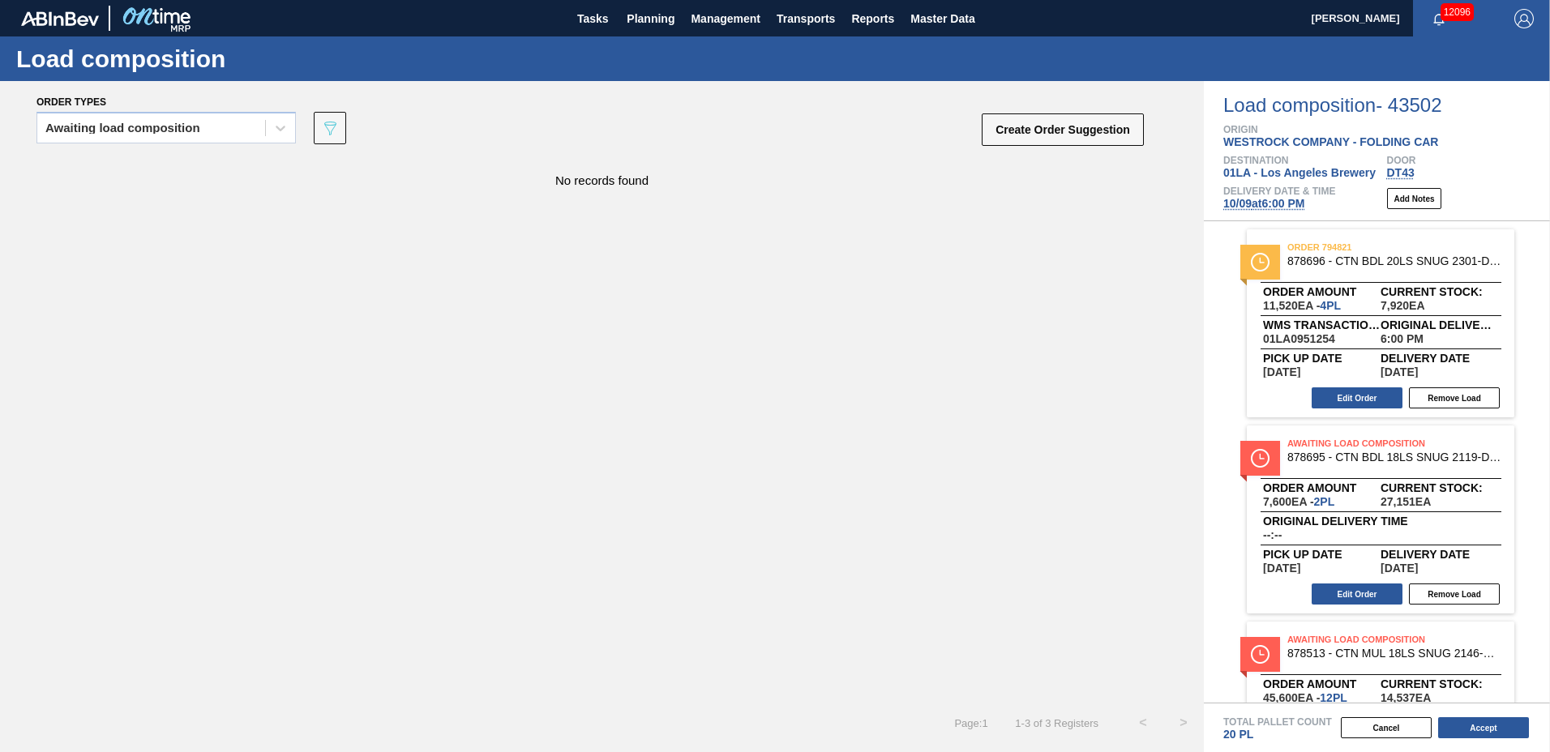
click at [1501, 732] on button "Accept" at bounding box center [1483, 727] width 91 height 21
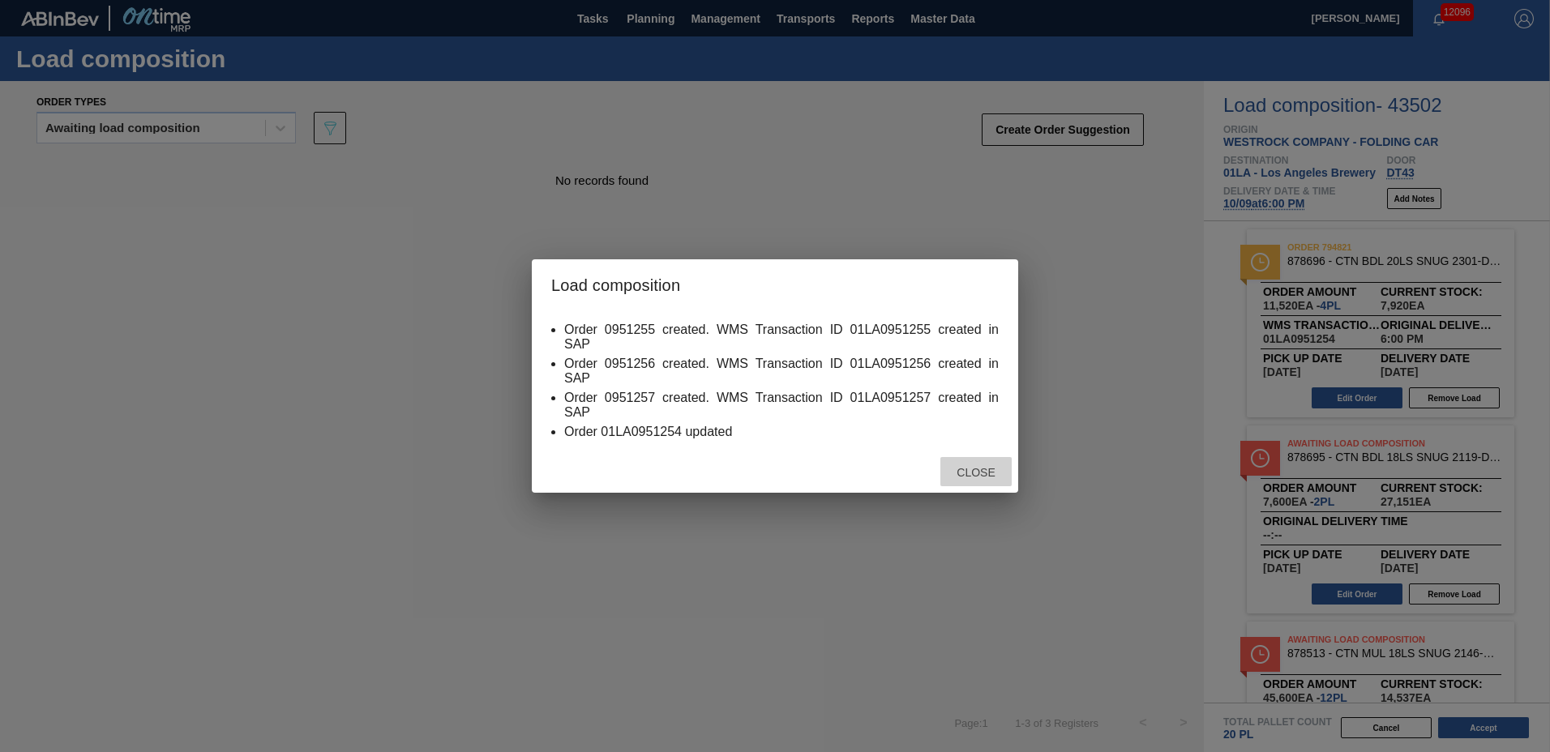
click at [987, 466] on span "Close" at bounding box center [976, 472] width 64 height 13
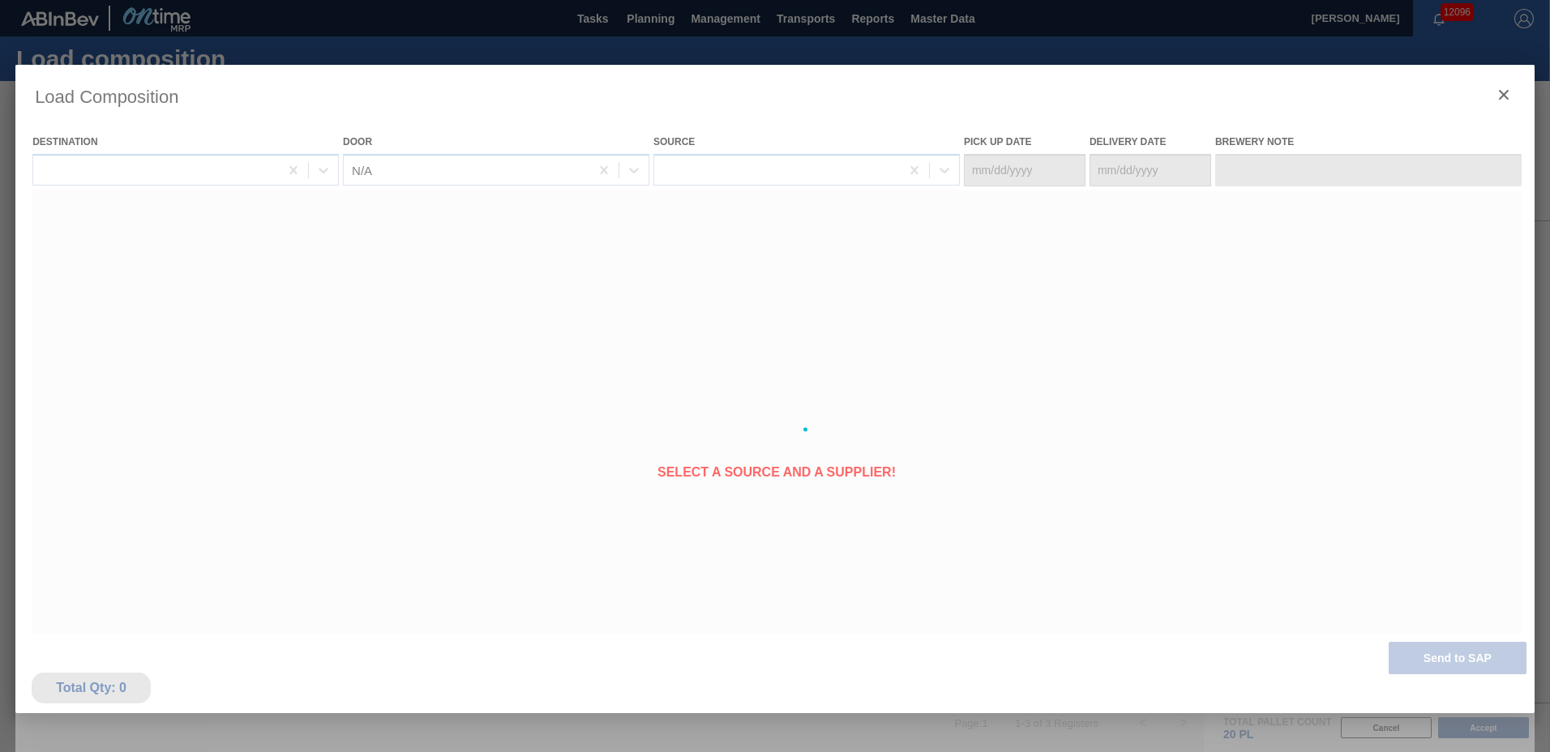
type Date "[DATE]"
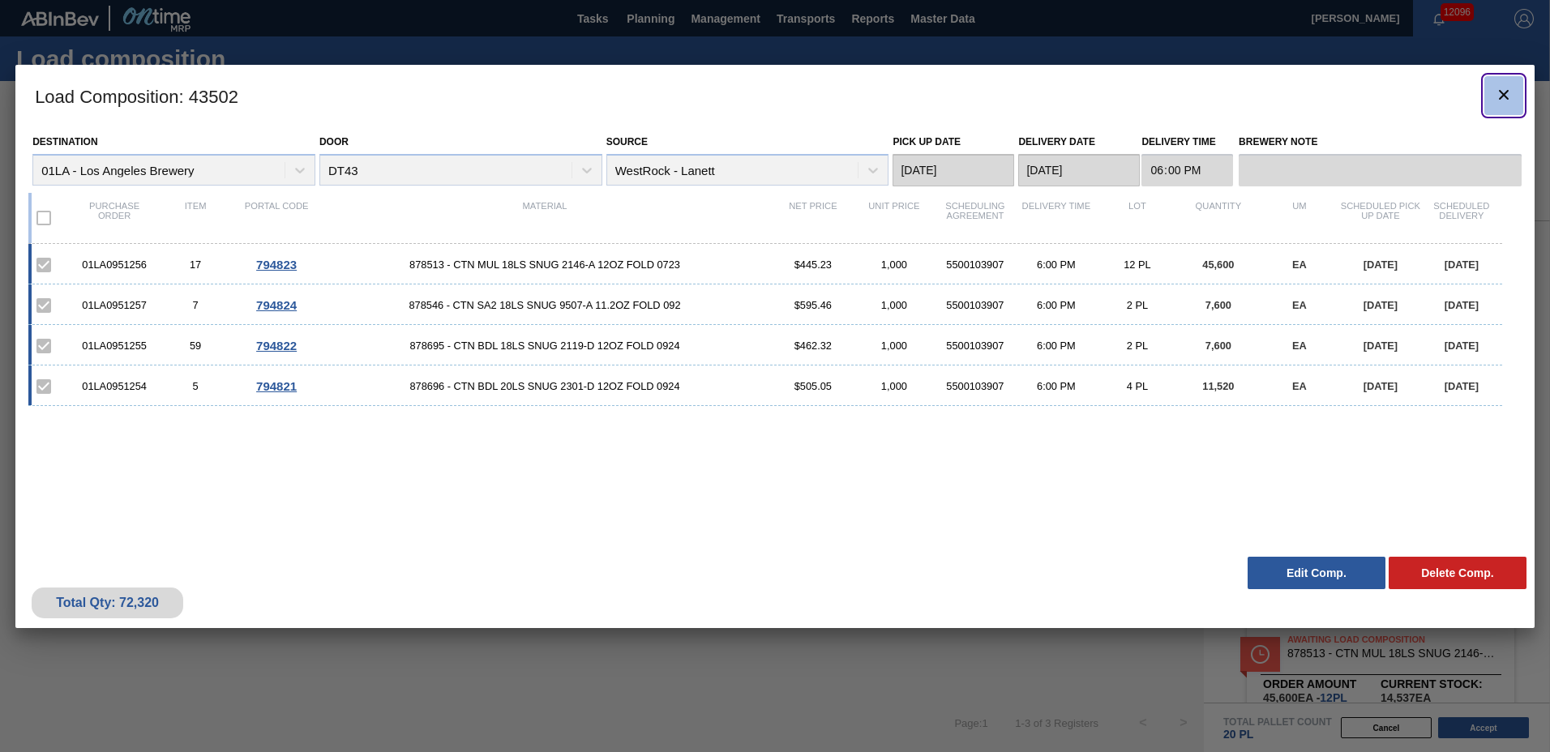
click at [1496, 101] on icon "botão de ícone" at bounding box center [1503, 94] width 19 height 19
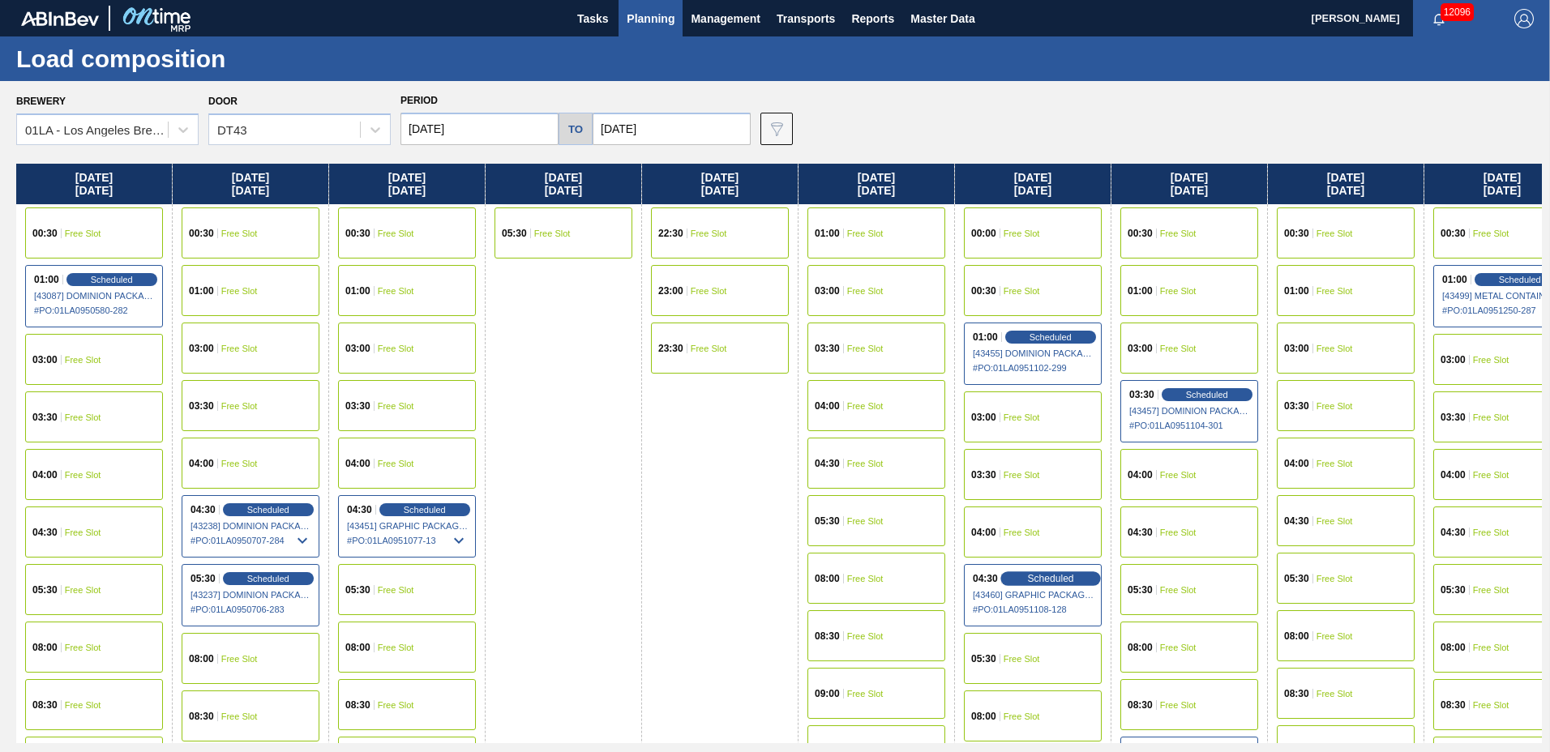
click at [1008, 578] on div "Scheduled" at bounding box center [1050, 579] width 100 height 15
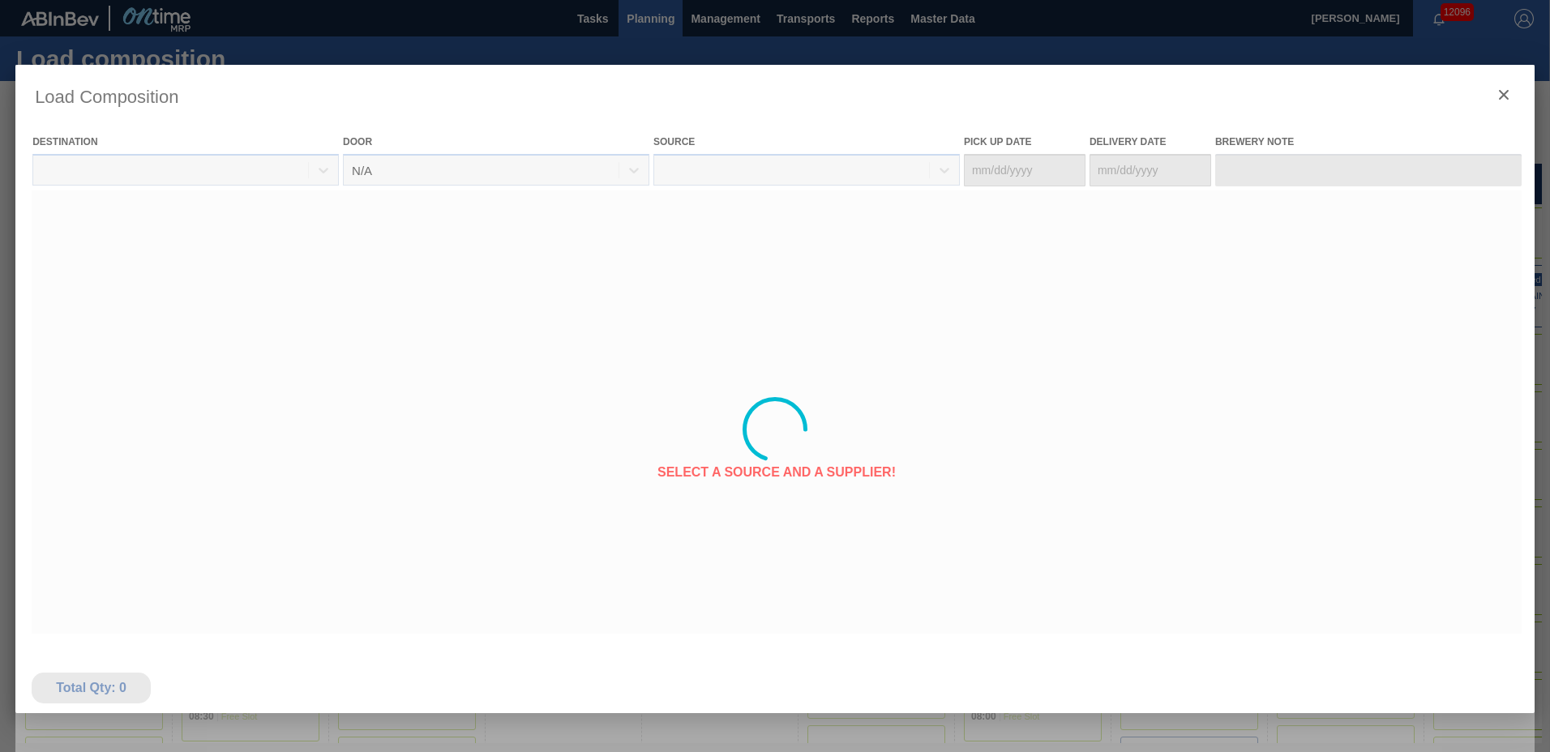
type Date "[DATE]"
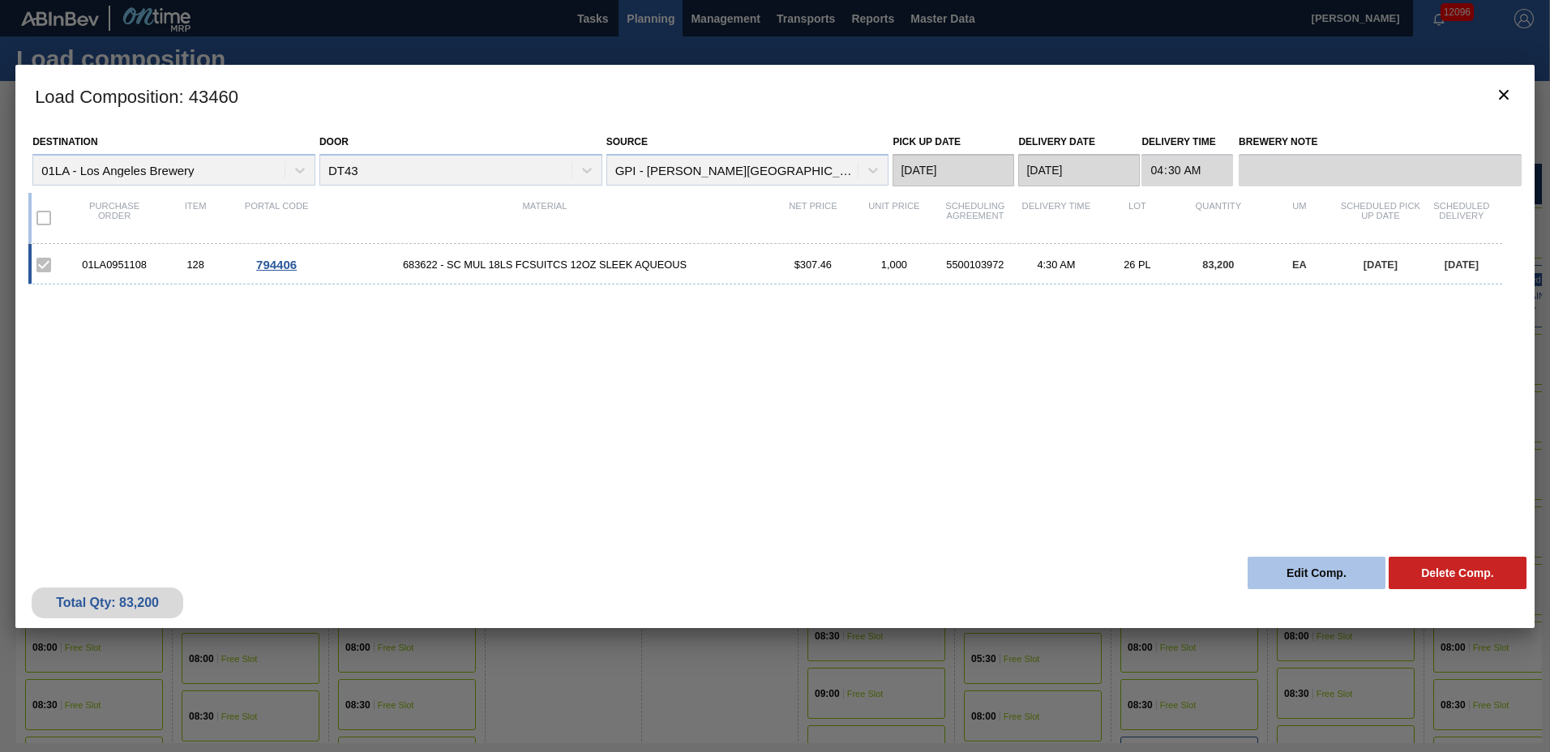
click at [1337, 579] on button "Edit Comp." at bounding box center [1317, 573] width 138 height 32
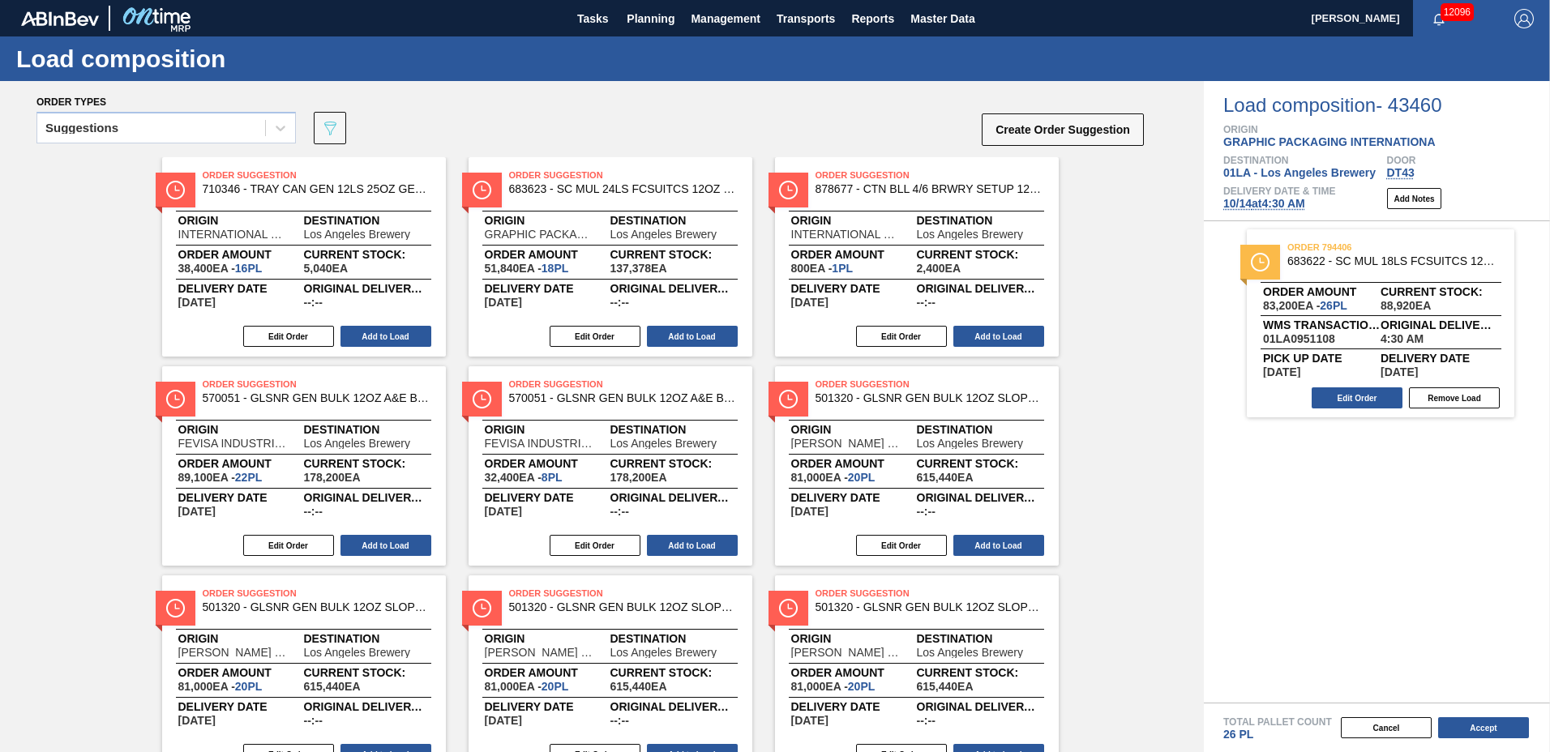
click at [1268, 206] on span "[DATE] 4:30 AM" at bounding box center [1264, 203] width 82 height 13
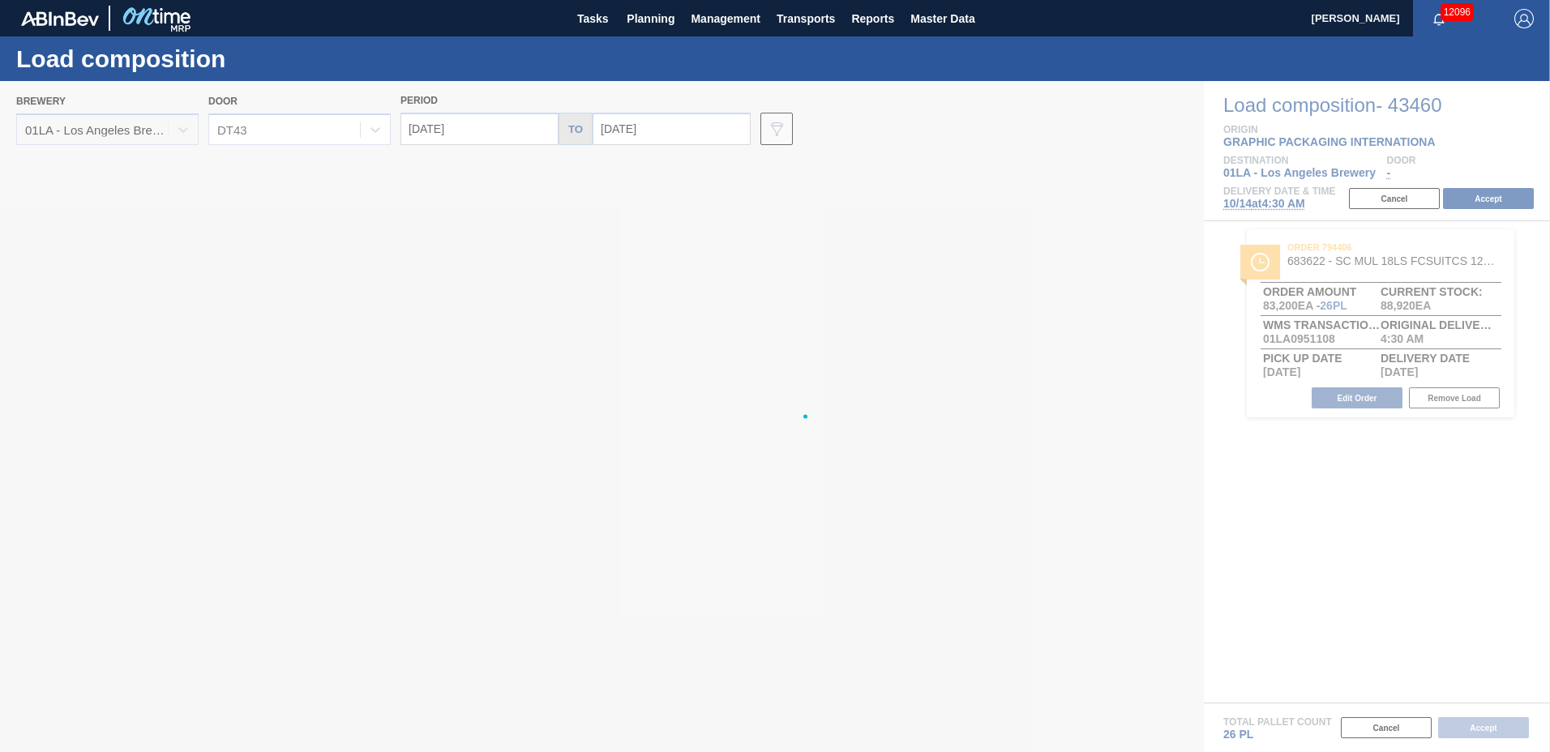
type input "[DATE]"
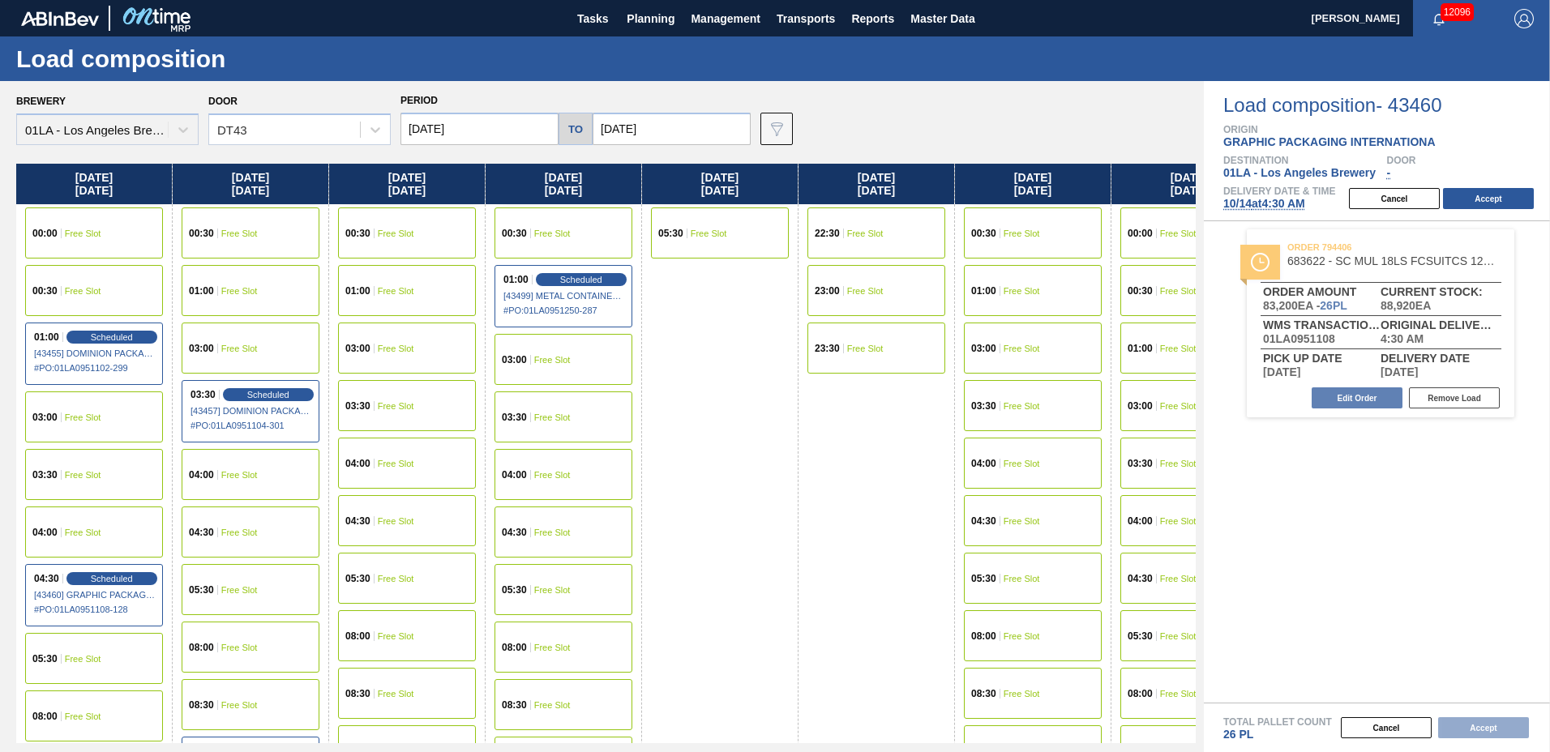
scroll to position [1243, 0]
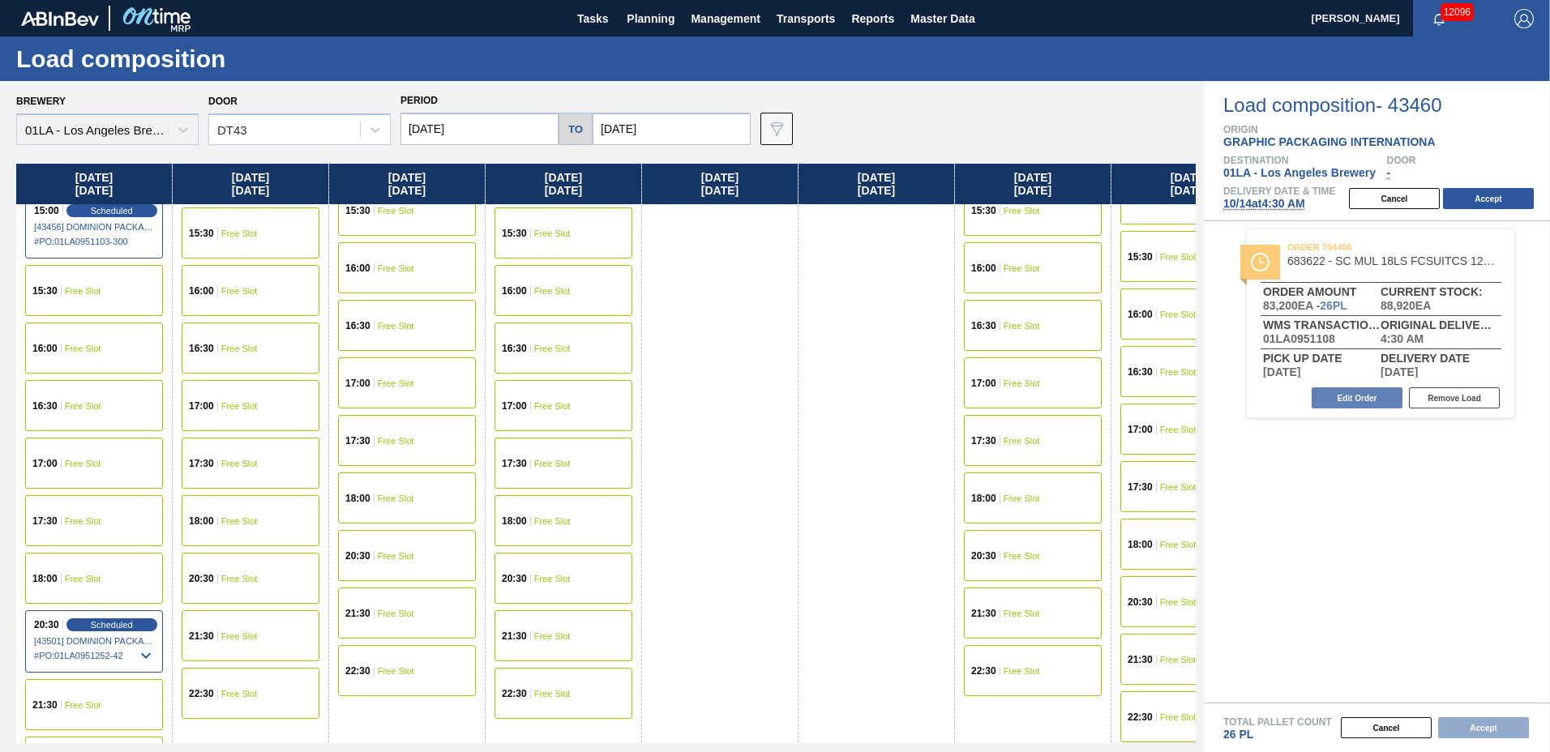
click at [89, 466] on span "Free Slot" at bounding box center [83, 464] width 36 height 10
click at [1502, 199] on button "Accept" at bounding box center [1488, 198] width 91 height 21
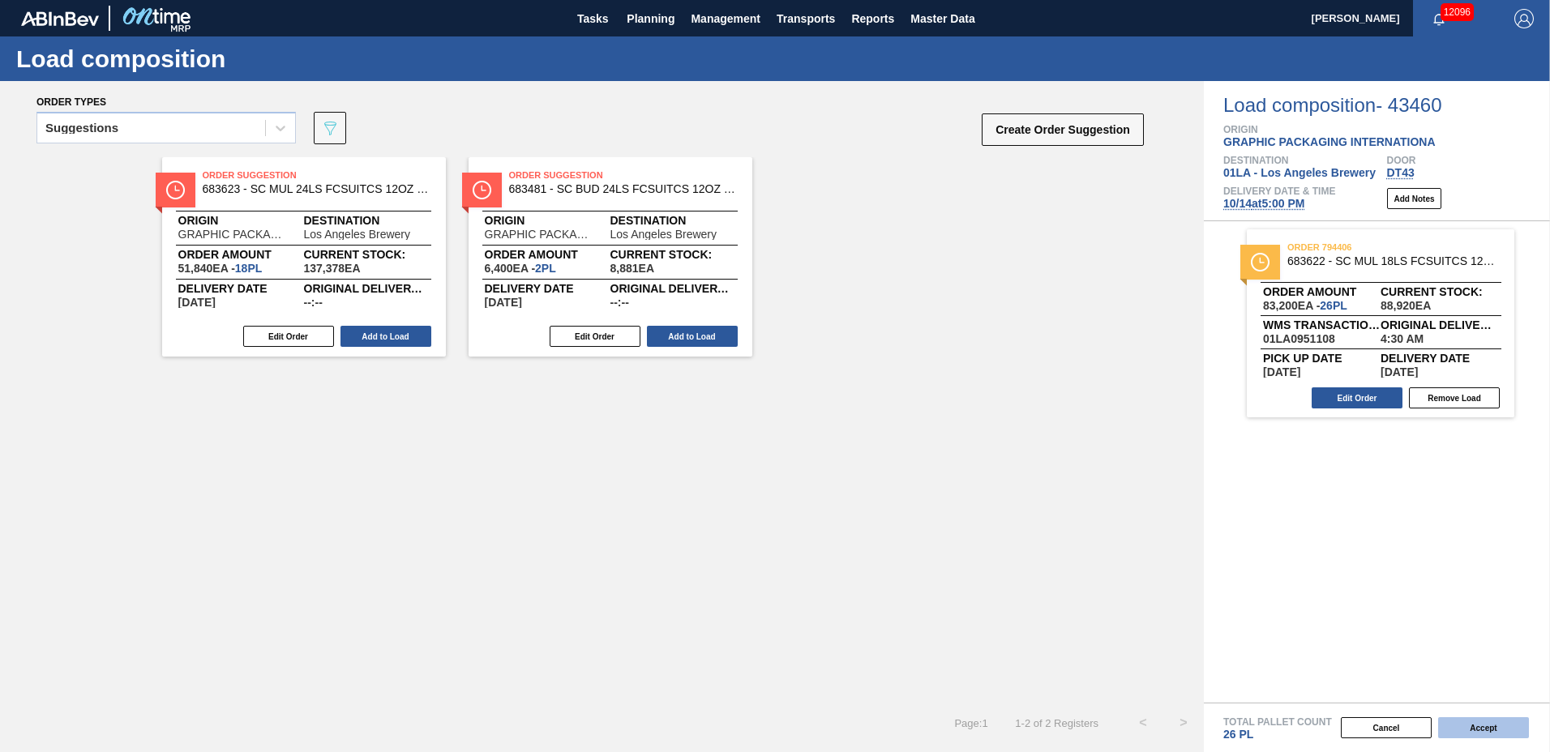
click at [1488, 725] on button "Accept" at bounding box center [1483, 727] width 91 height 21
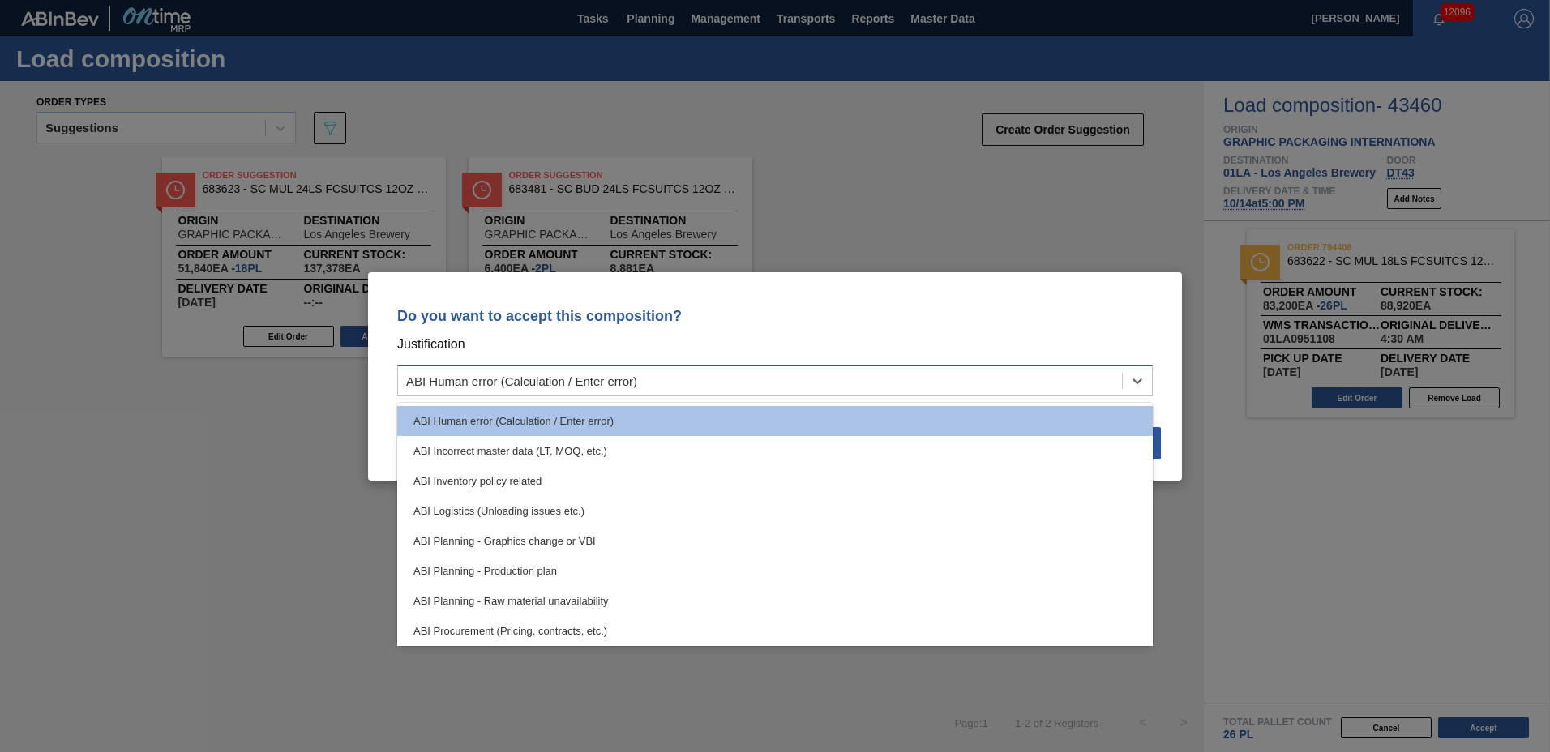
click at [507, 378] on div "ABI Human error (Calculation / Enter error)" at bounding box center [521, 381] width 231 height 14
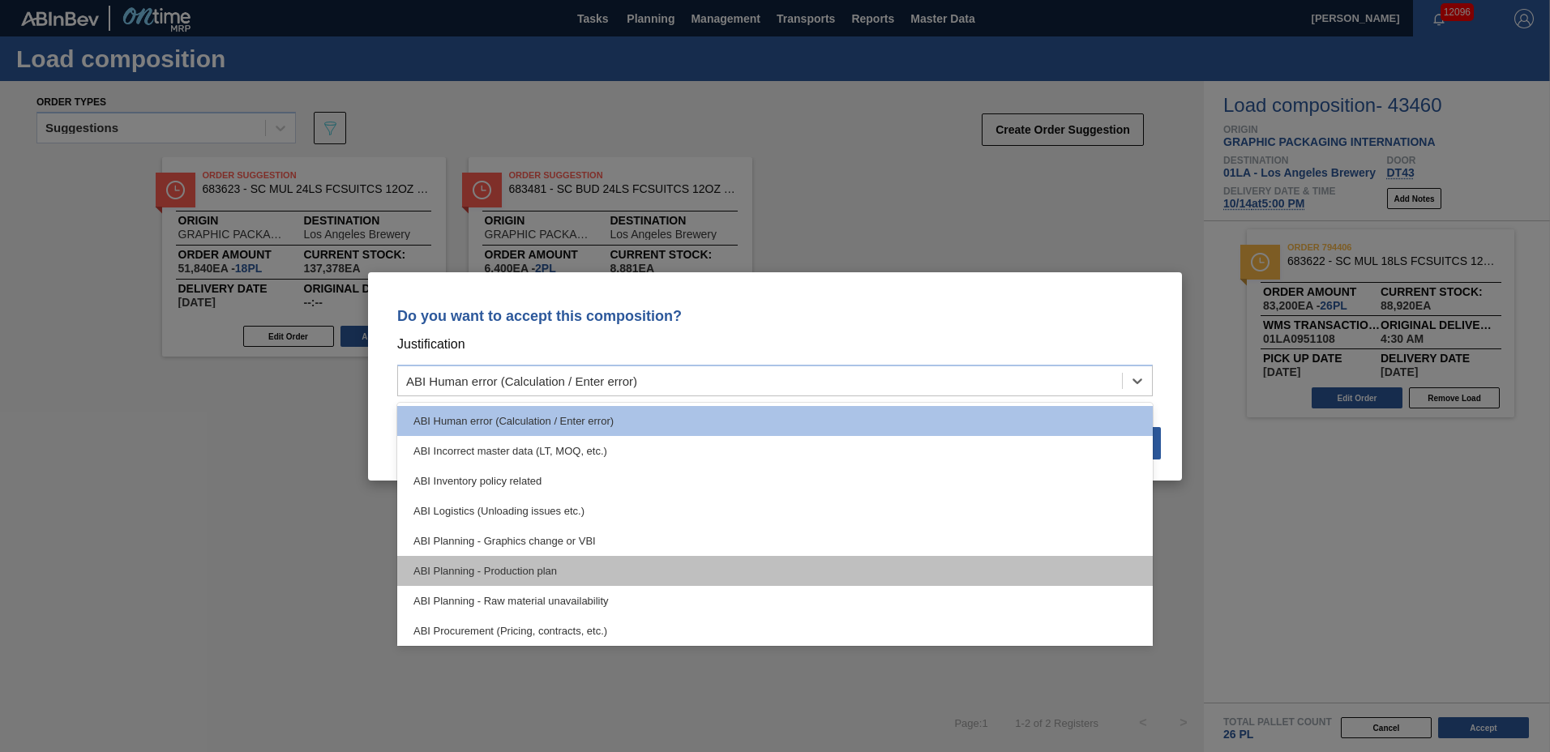
click at [548, 571] on div "ABI Planning - Production plan" at bounding box center [775, 571] width 756 height 30
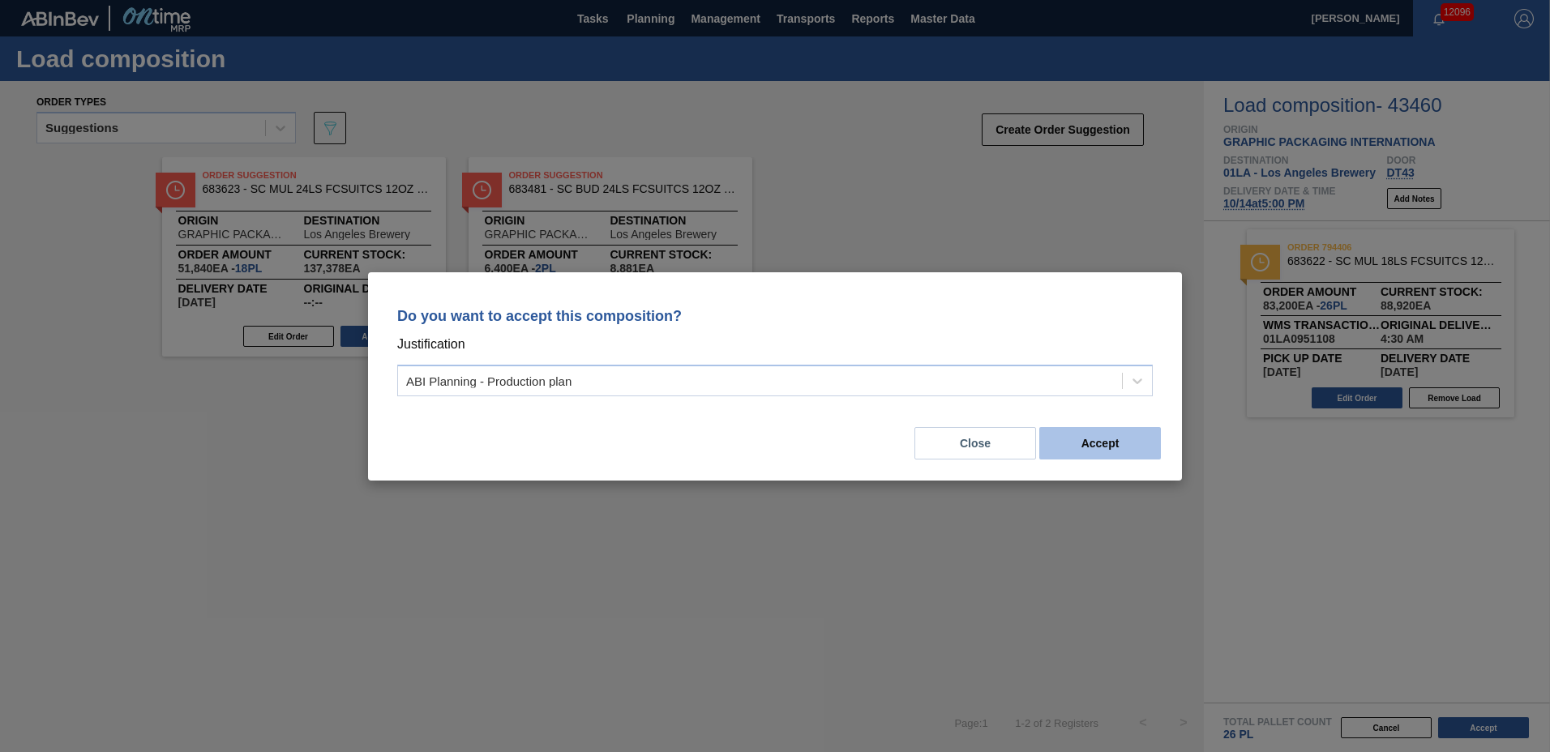
drag, startPoint x: 1095, startPoint y: 420, endPoint x: 1093, endPoint y: 456, distance: 36.6
click at [1095, 438] on div "Close Accept" at bounding box center [774, 433] width 775 height 55
click at [1091, 440] on button "Accept" at bounding box center [1100, 443] width 122 height 32
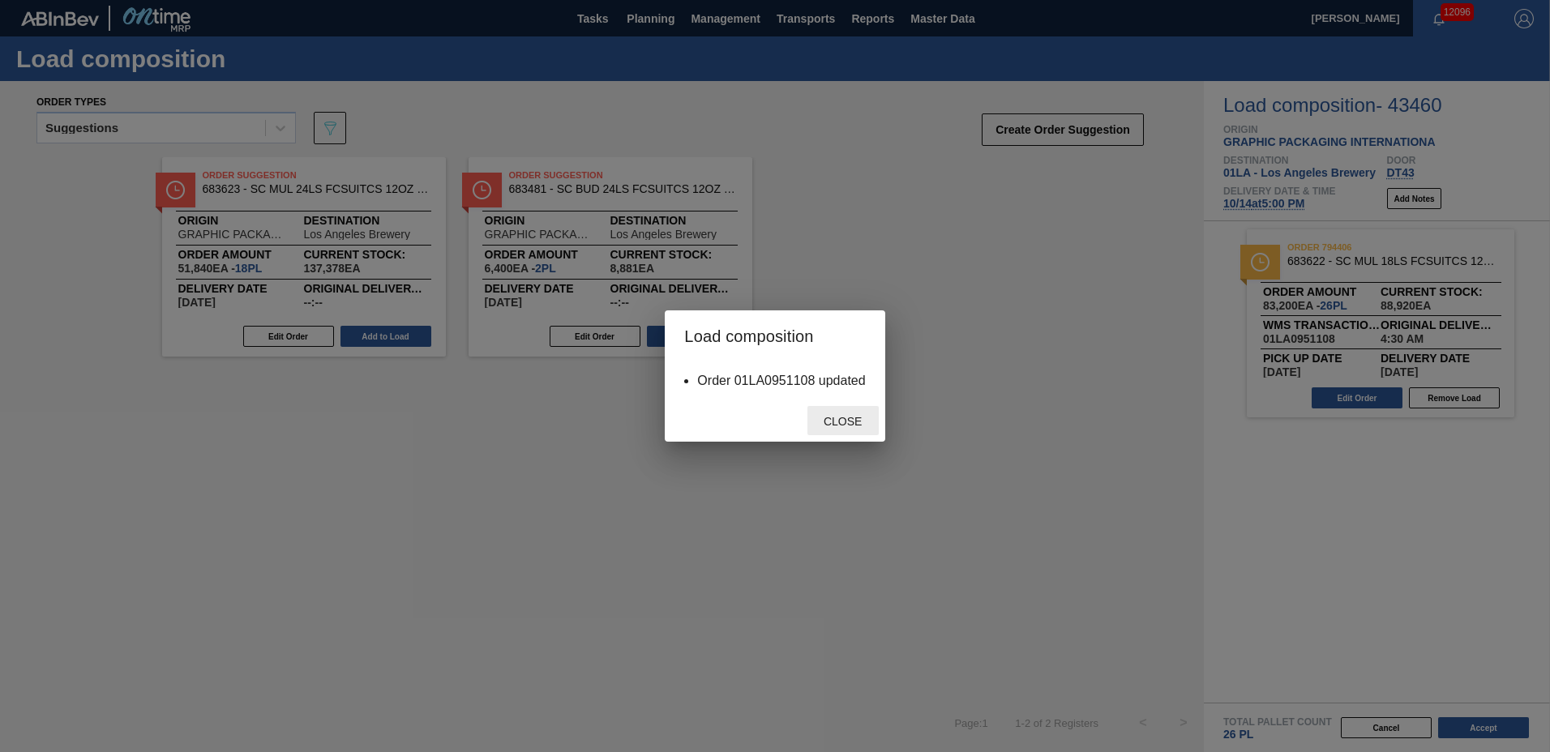
click at [841, 417] on span "Close" at bounding box center [843, 421] width 64 height 13
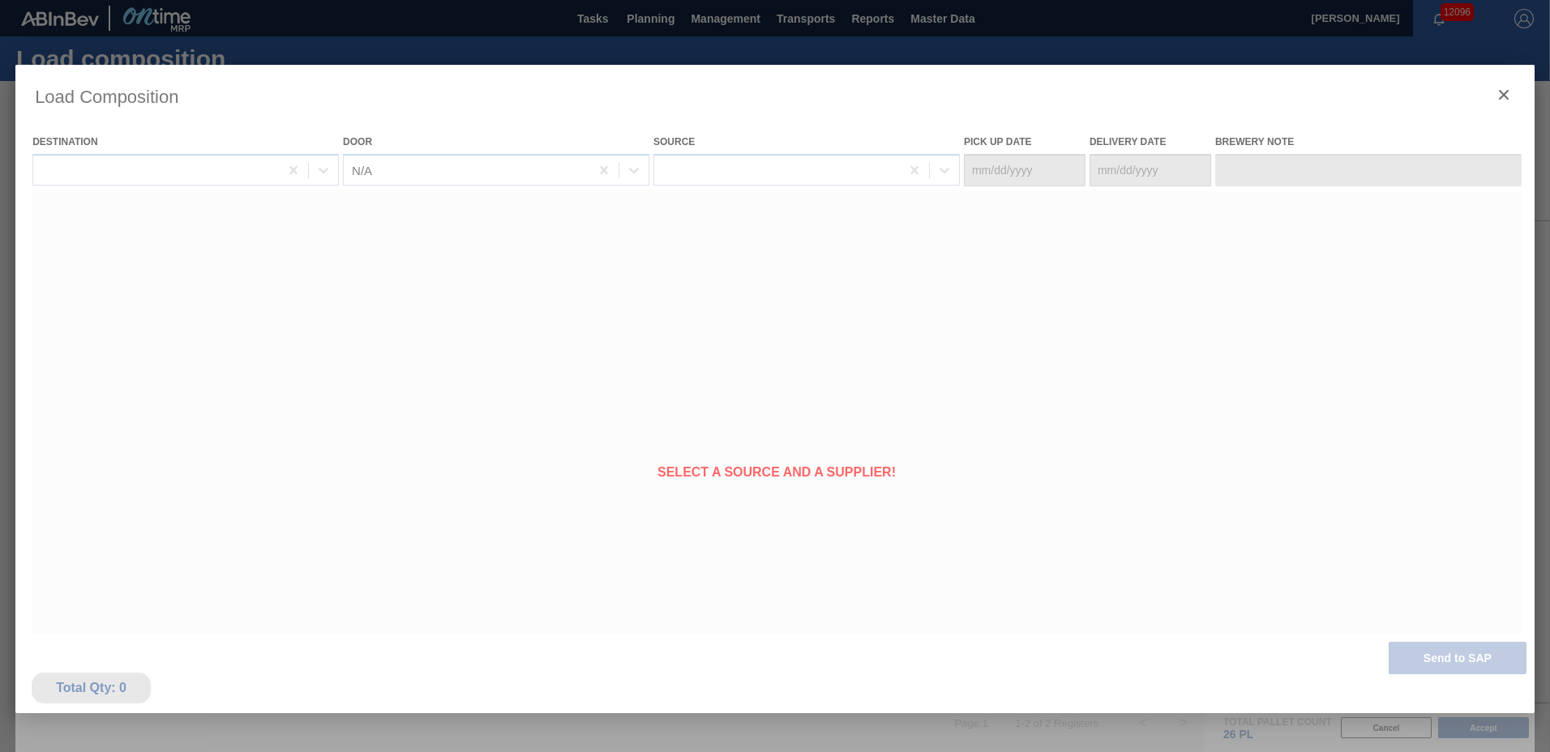
type Date "[DATE]"
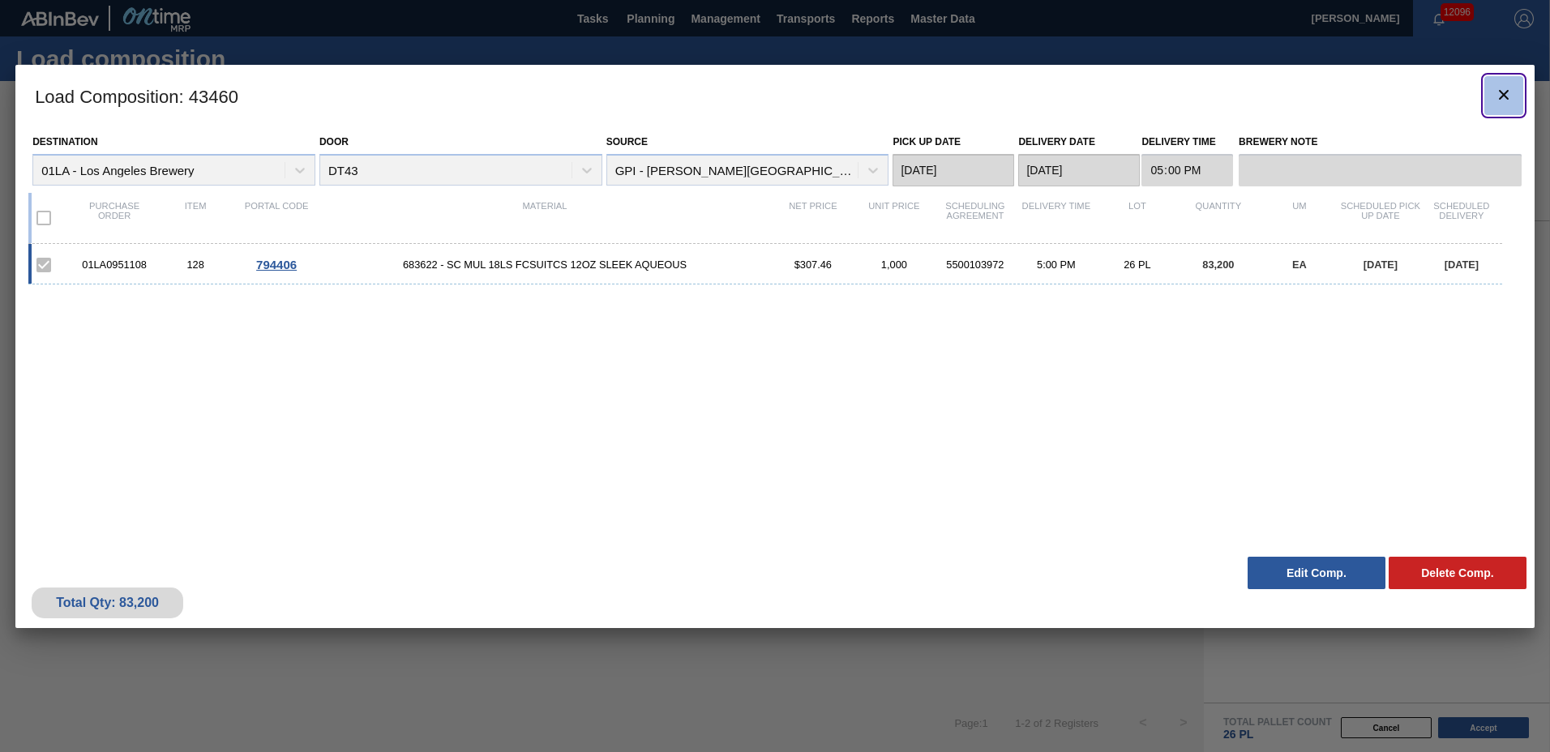
click at [1501, 91] on icon "botão de ícone" at bounding box center [1504, 95] width 10 height 10
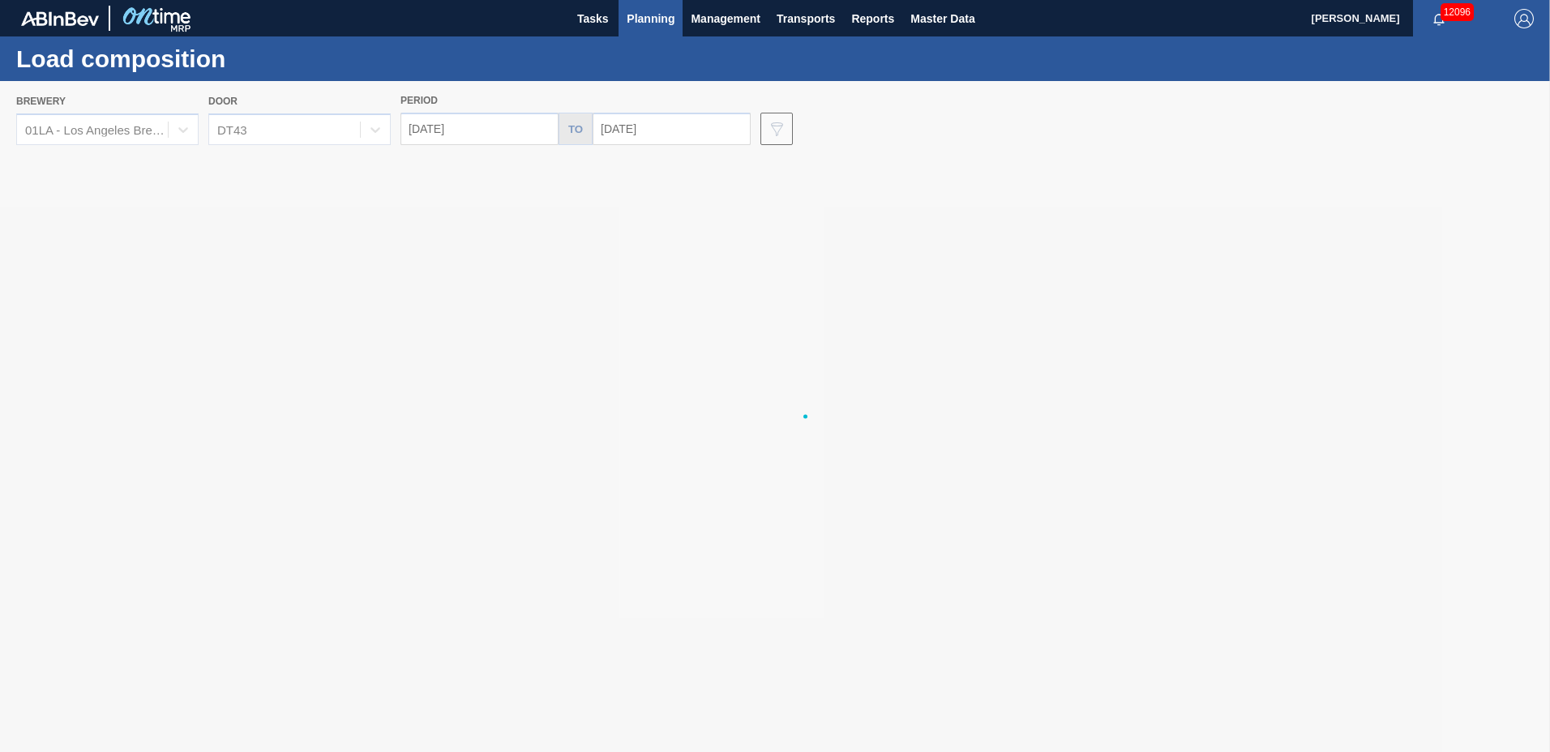
drag, startPoint x: 629, startPoint y: 17, endPoint x: 633, endPoint y: 67, distance: 50.4
click at [630, 17] on span "Planning" at bounding box center [651, 18] width 48 height 19
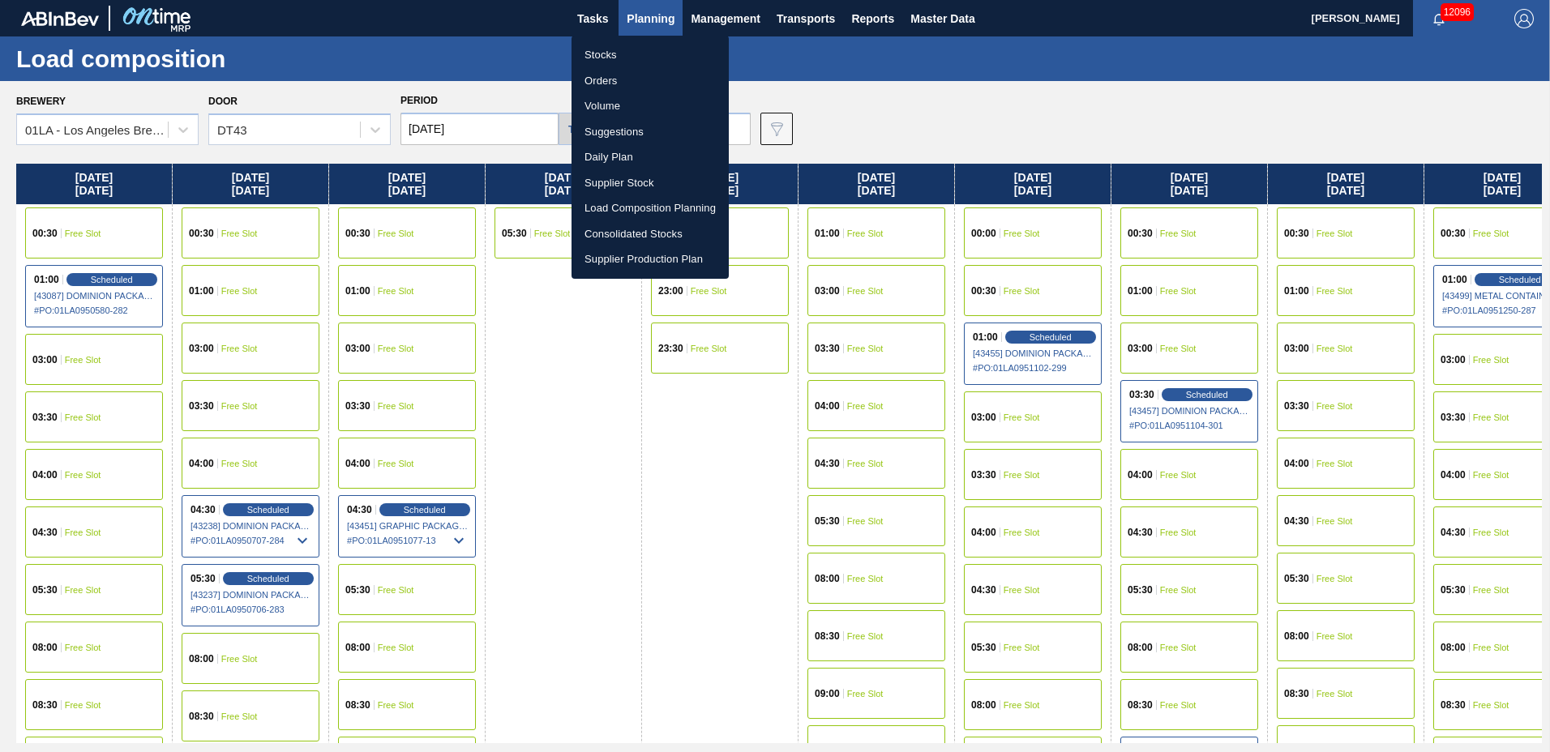
click at [631, 137] on li "Suggestions" at bounding box center [650, 132] width 157 height 26
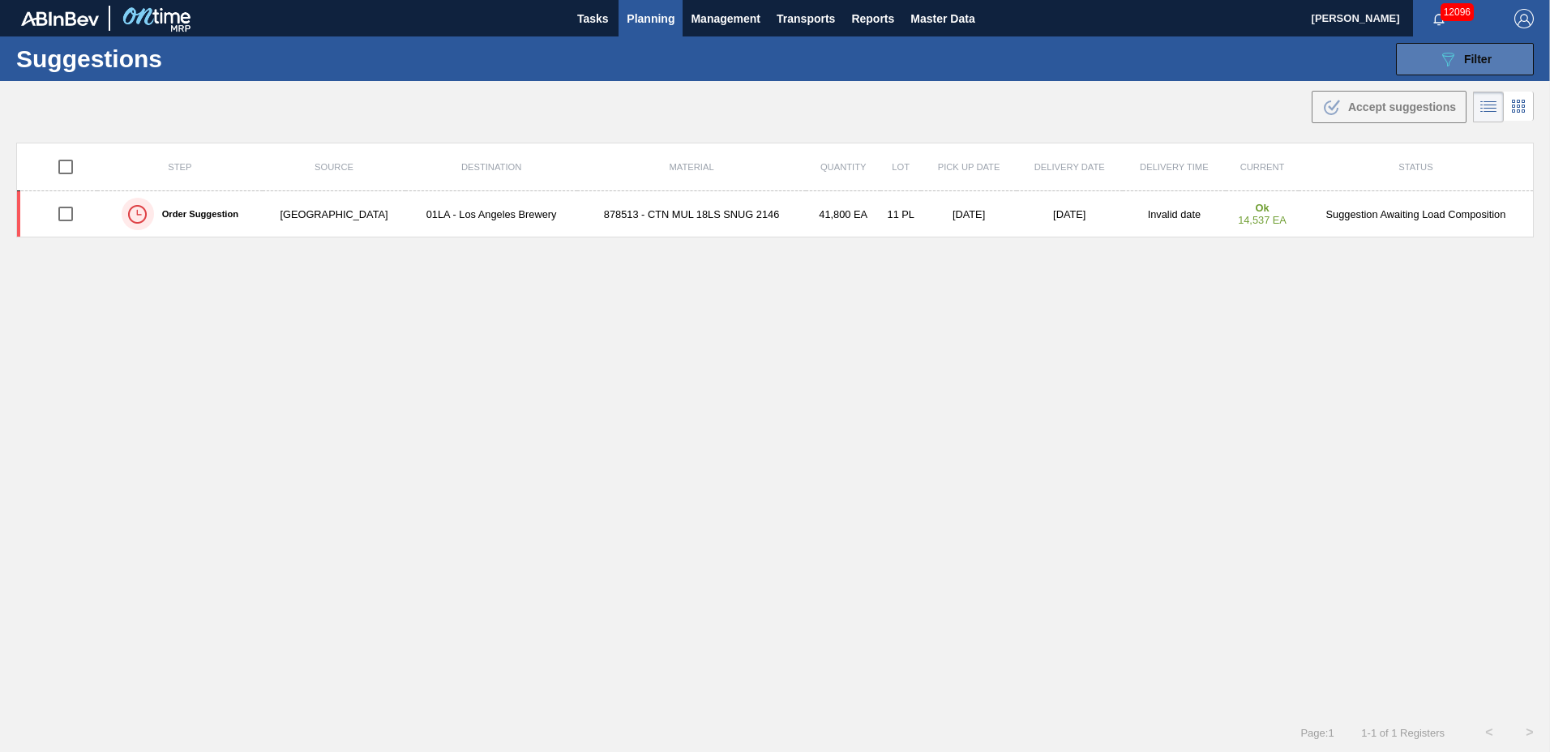
click at [1464, 60] on span "Filter" at bounding box center [1478, 59] width 28 height 13
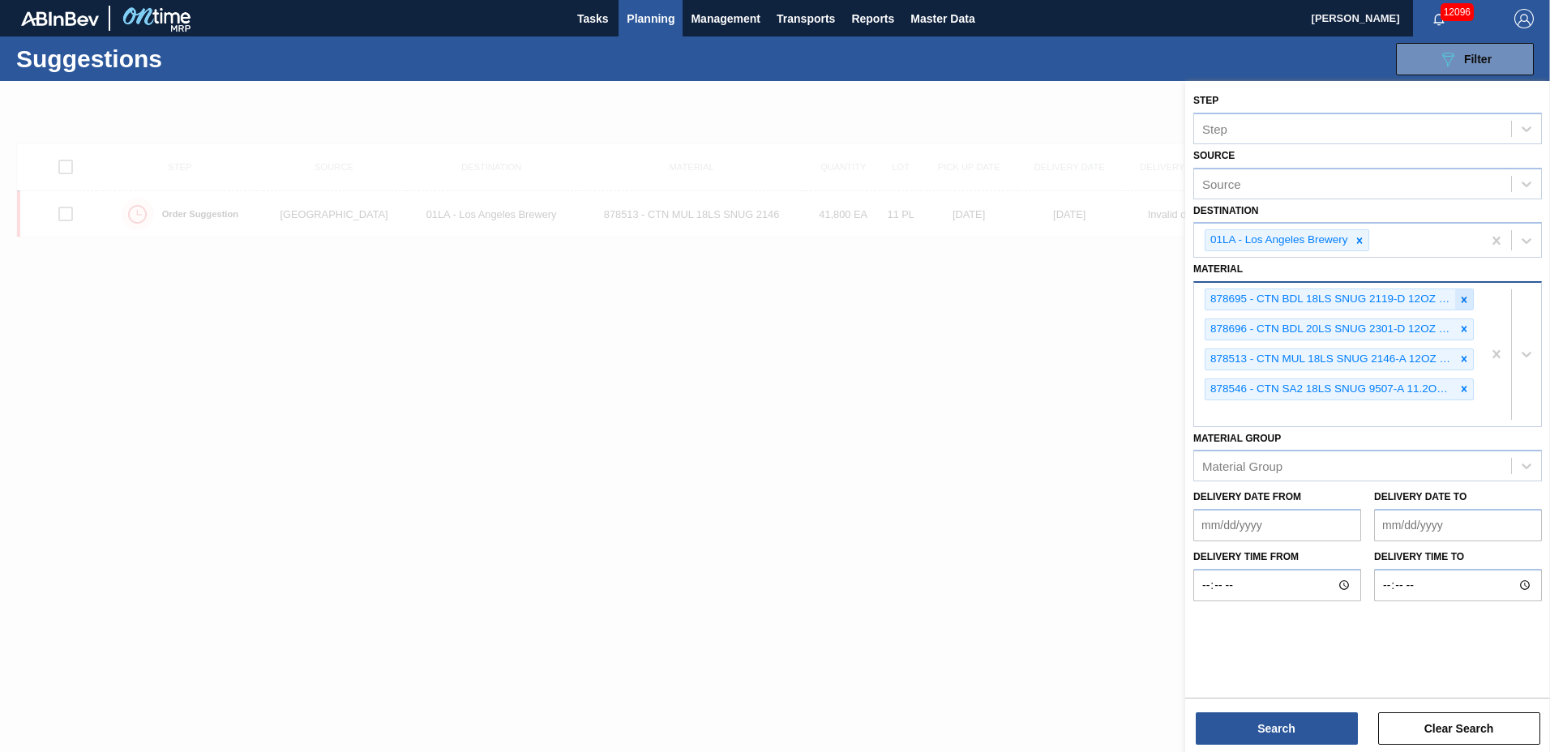
click at [1465, 302] on icon at bounding box center [1463, 299] width 11 height 11
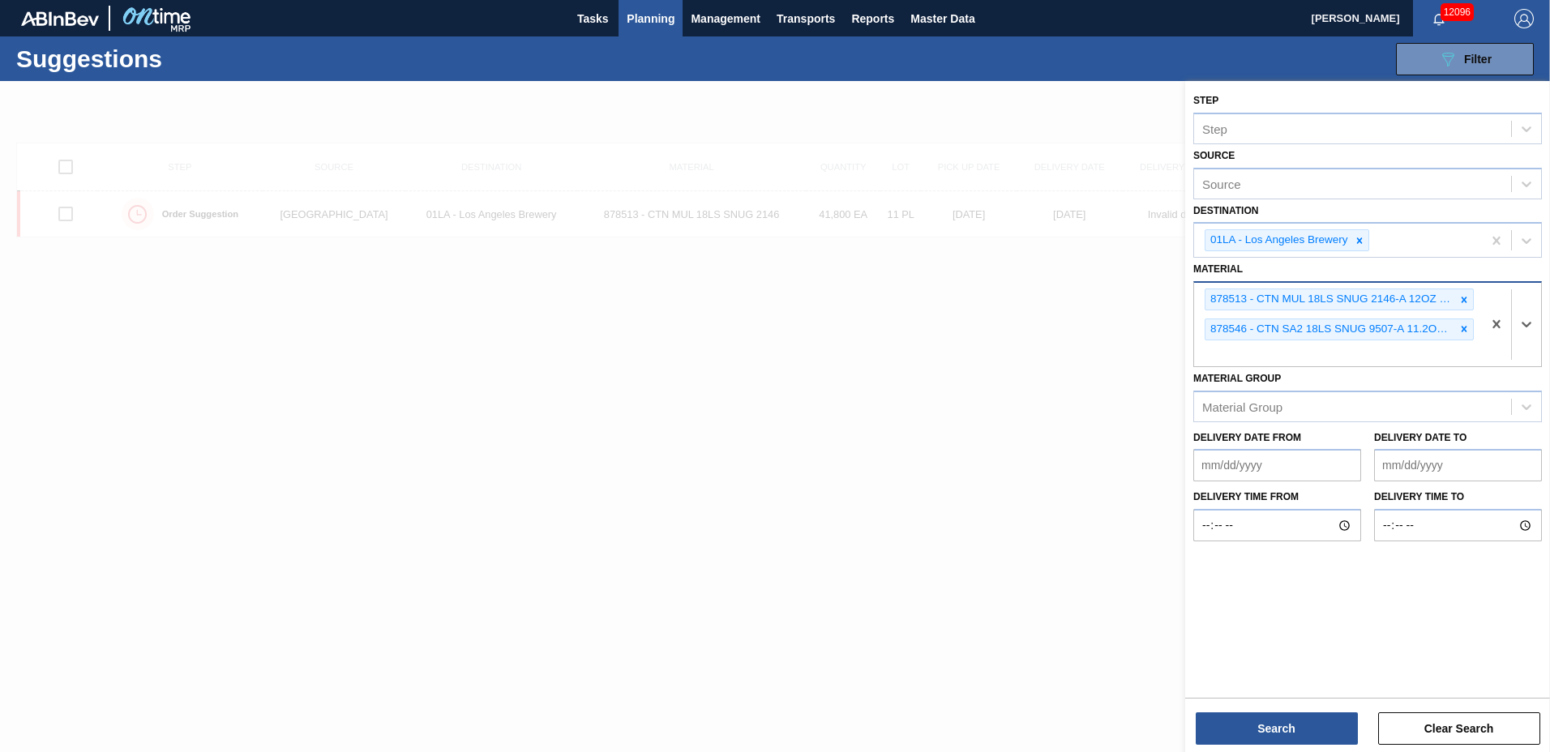
click at [1465, 302] on icon at bounding box center [1463, 299] width 11 height 11
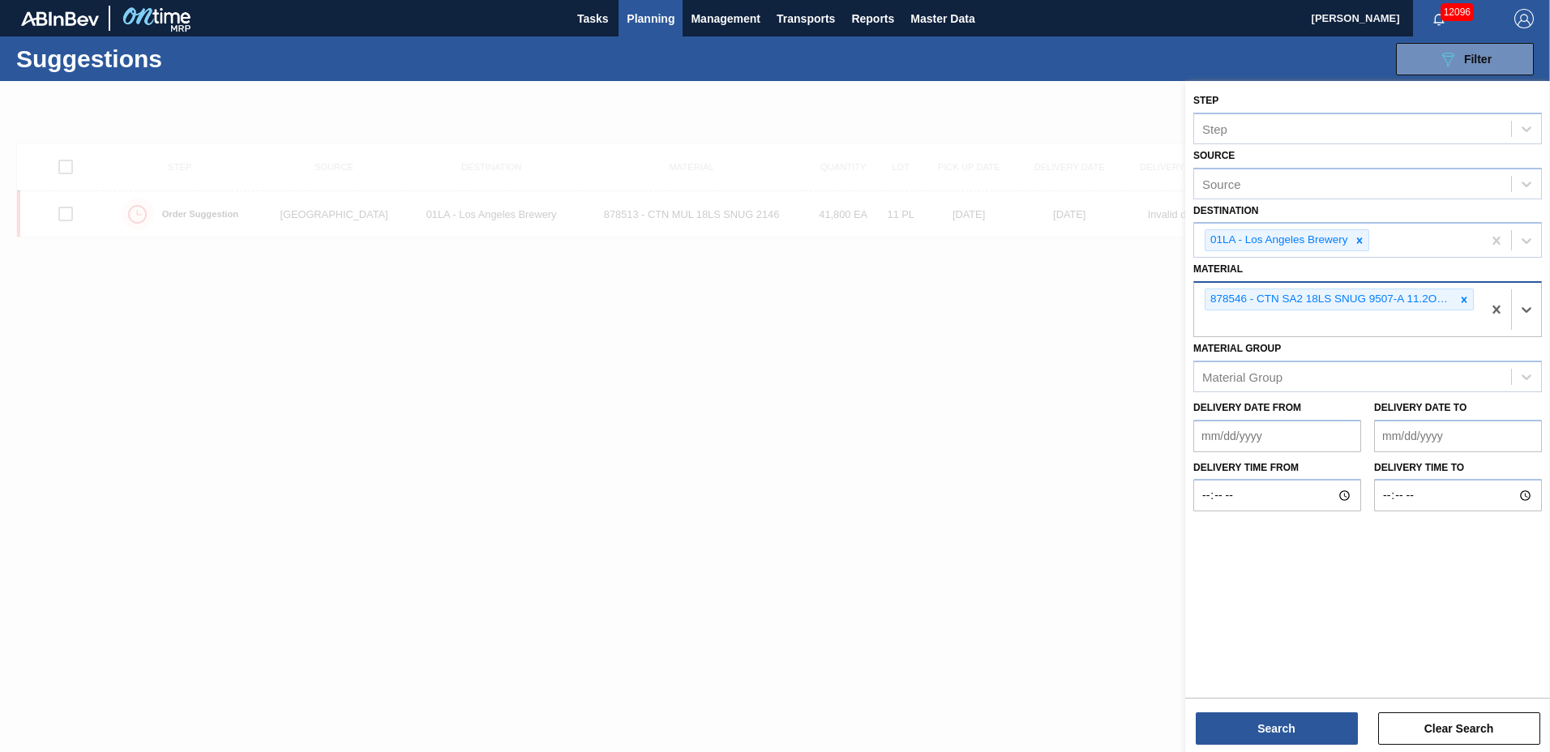
click at [1465, 302] on icon at bounding box center [1463, 299] width 11 height 11
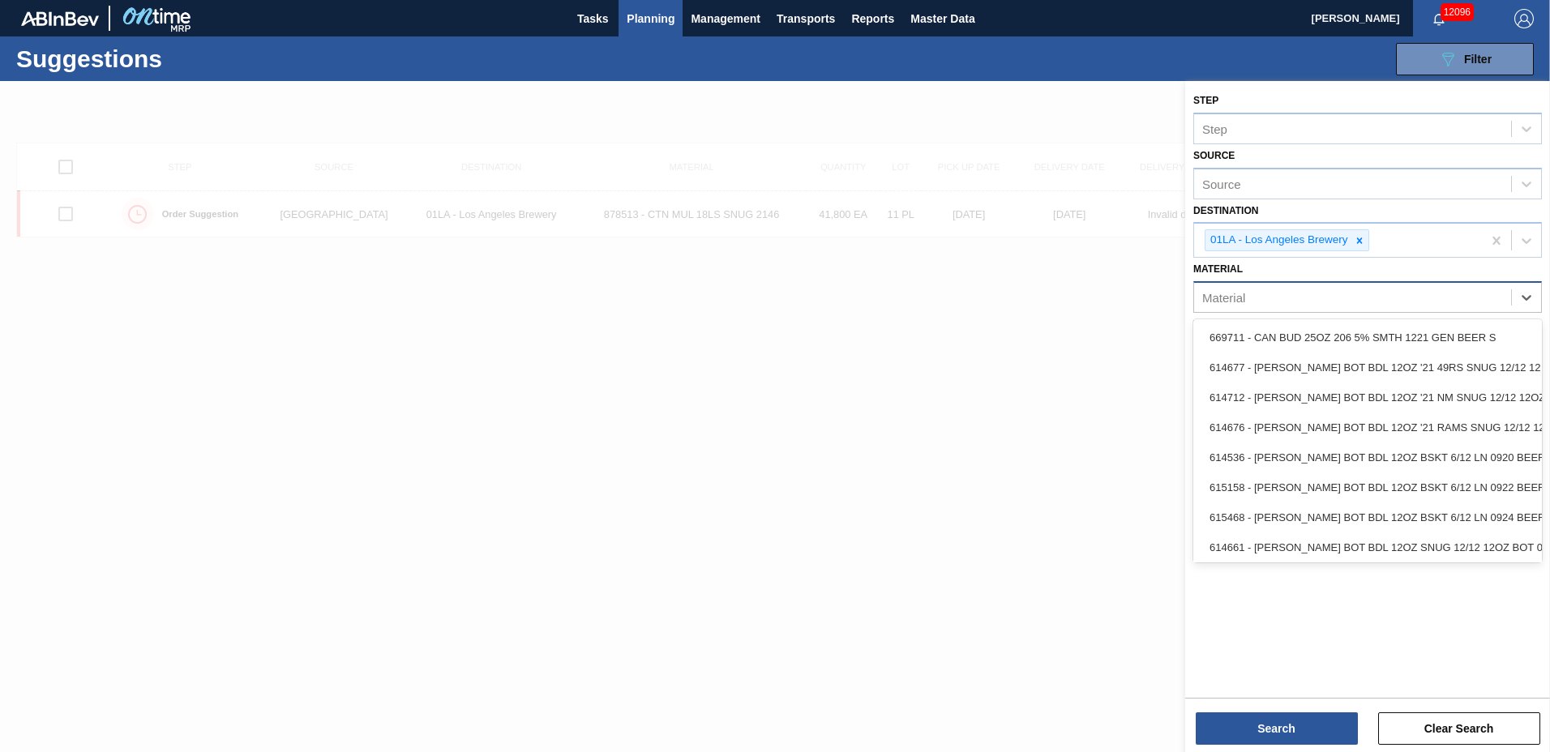
click at [1465, 302] on div "Material" at bounding box center [1352, 298] width 317 height 24
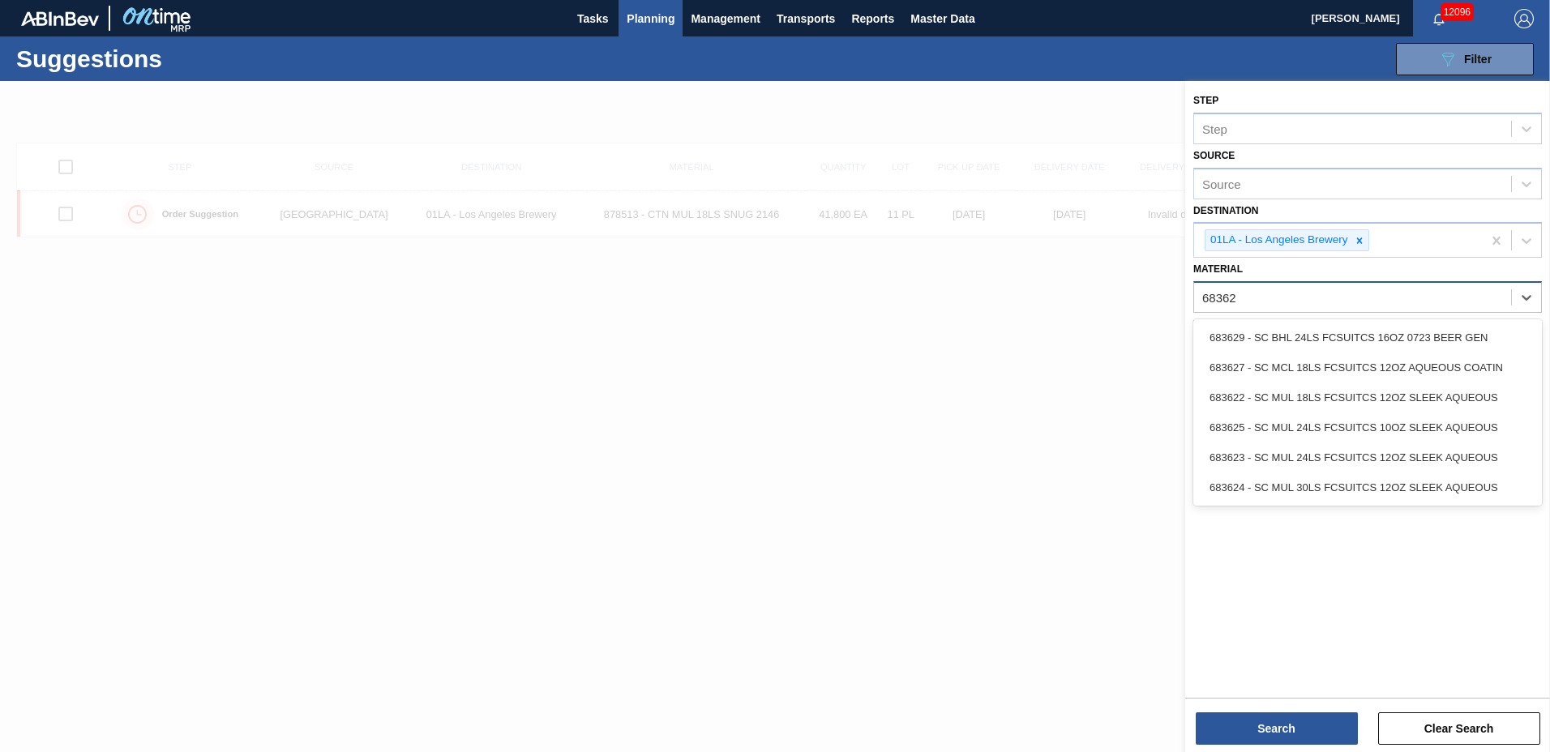
type input "683622"
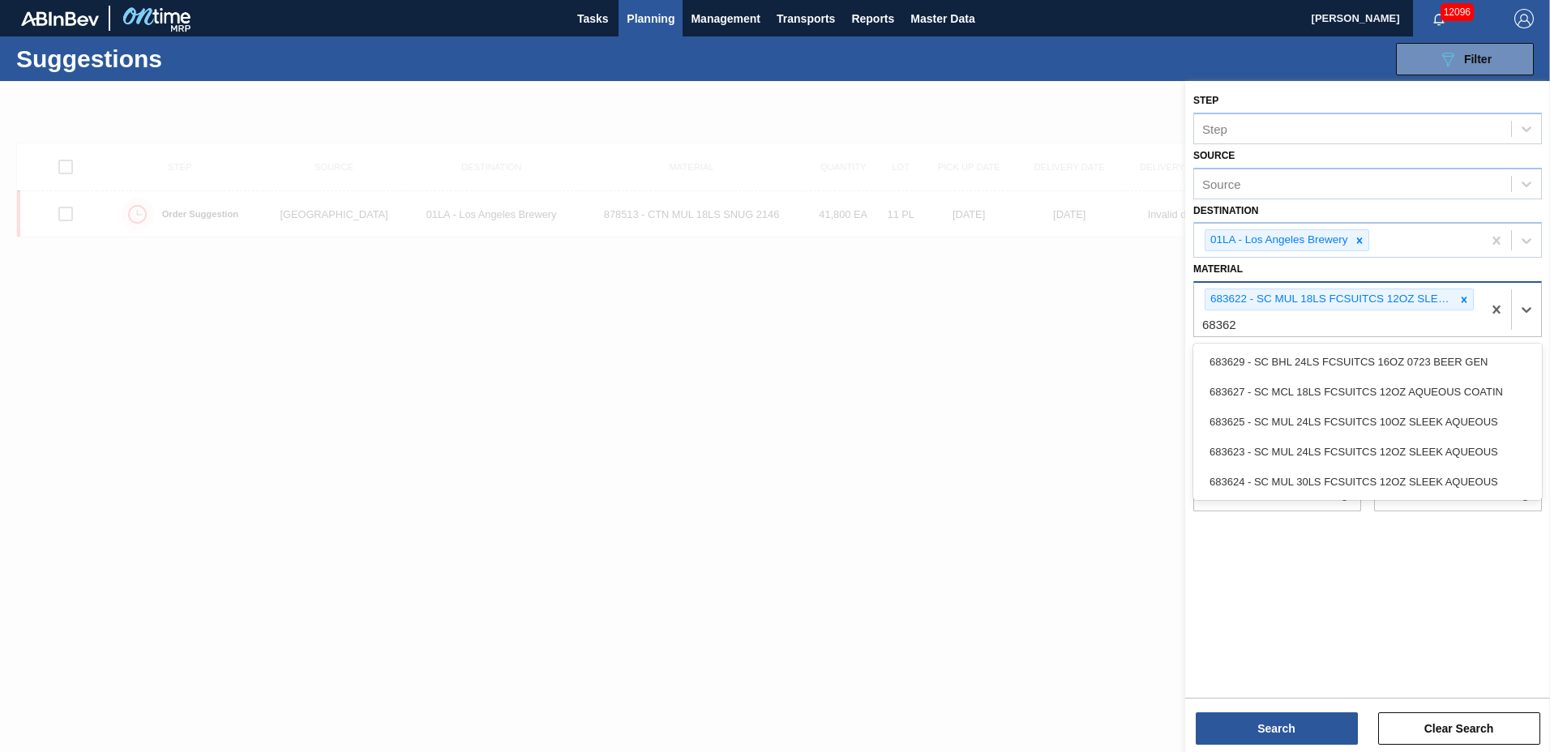
type input "683623"
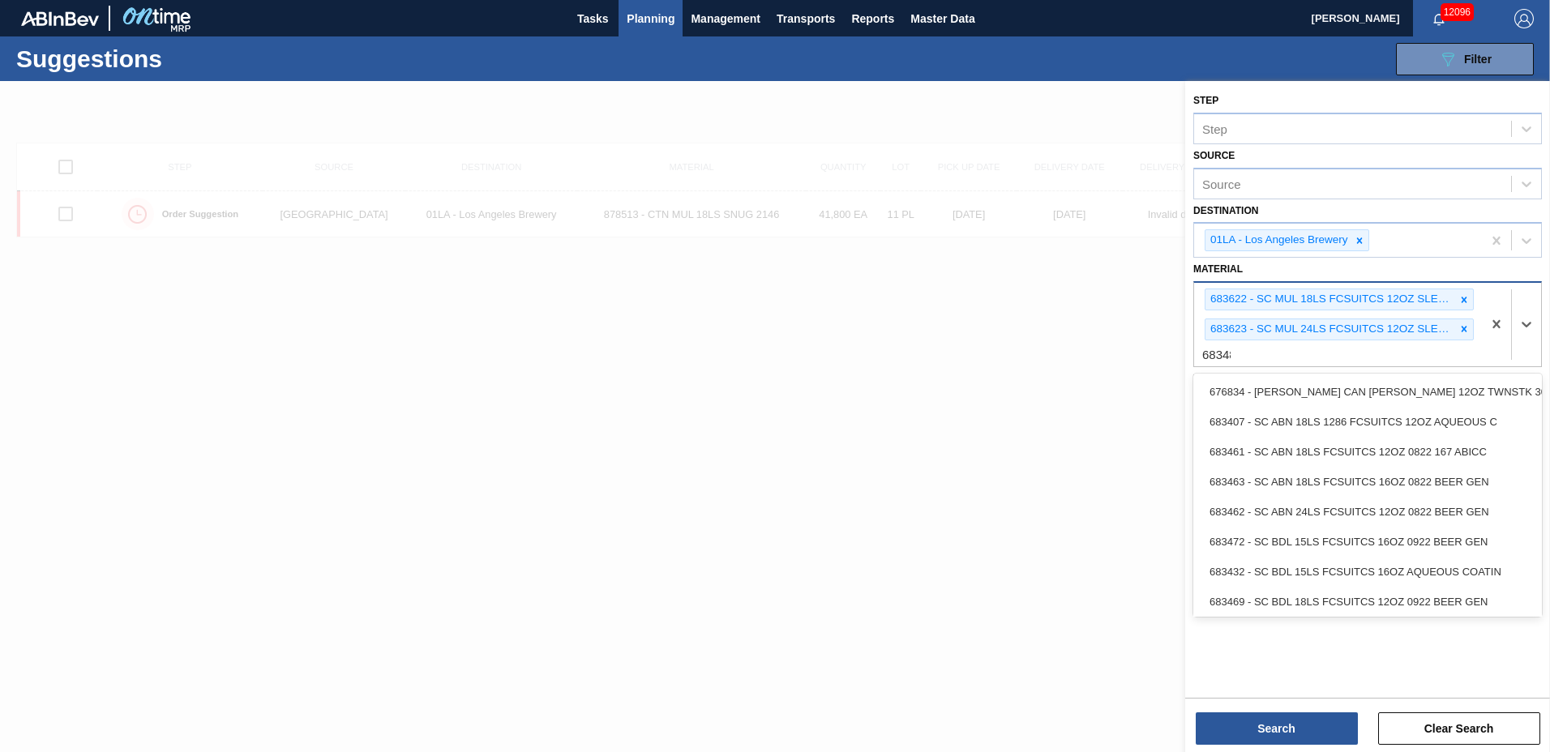
type input "683481"
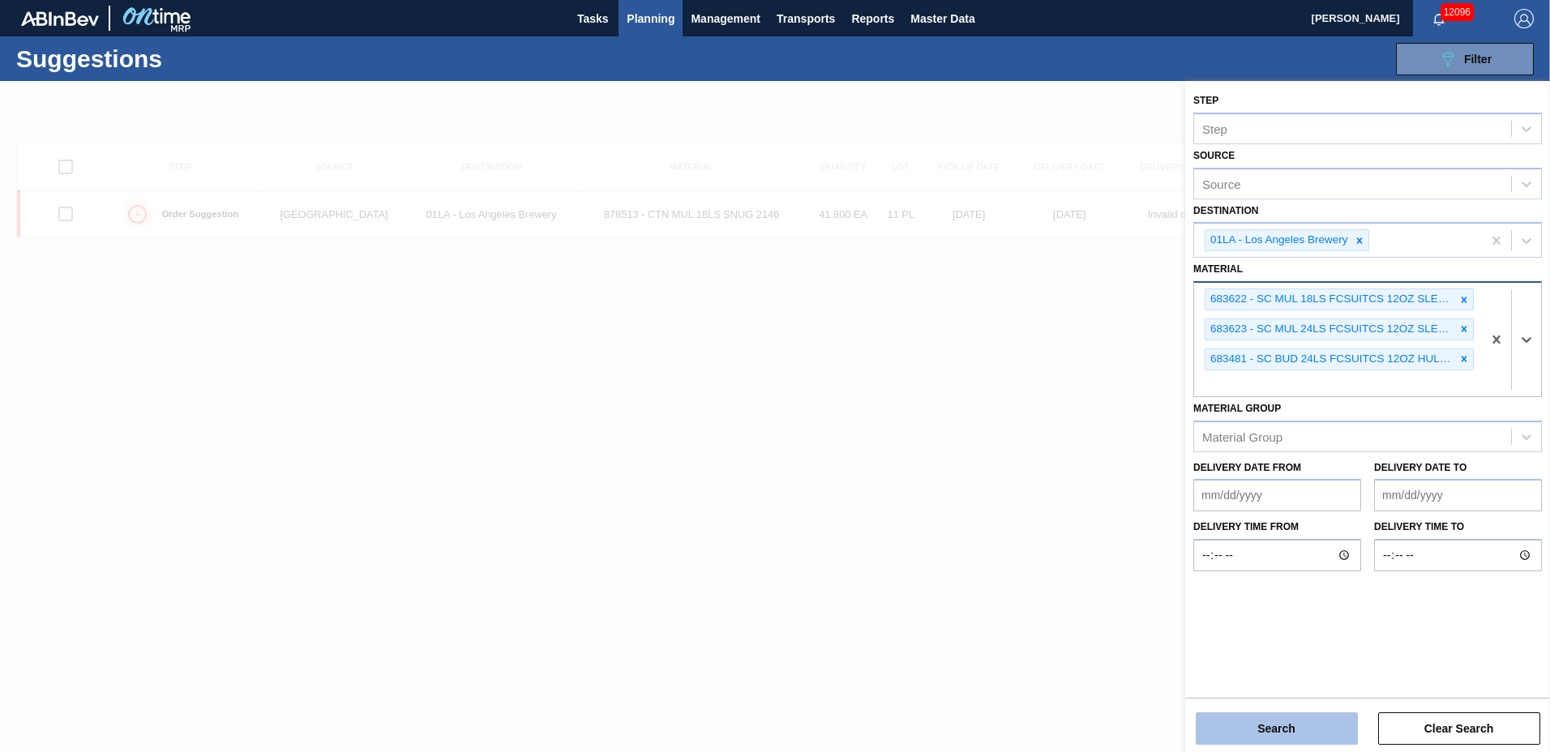
click at [1303, 736] on button "Search" at bounding box center [1277, 729] width 162 height 32
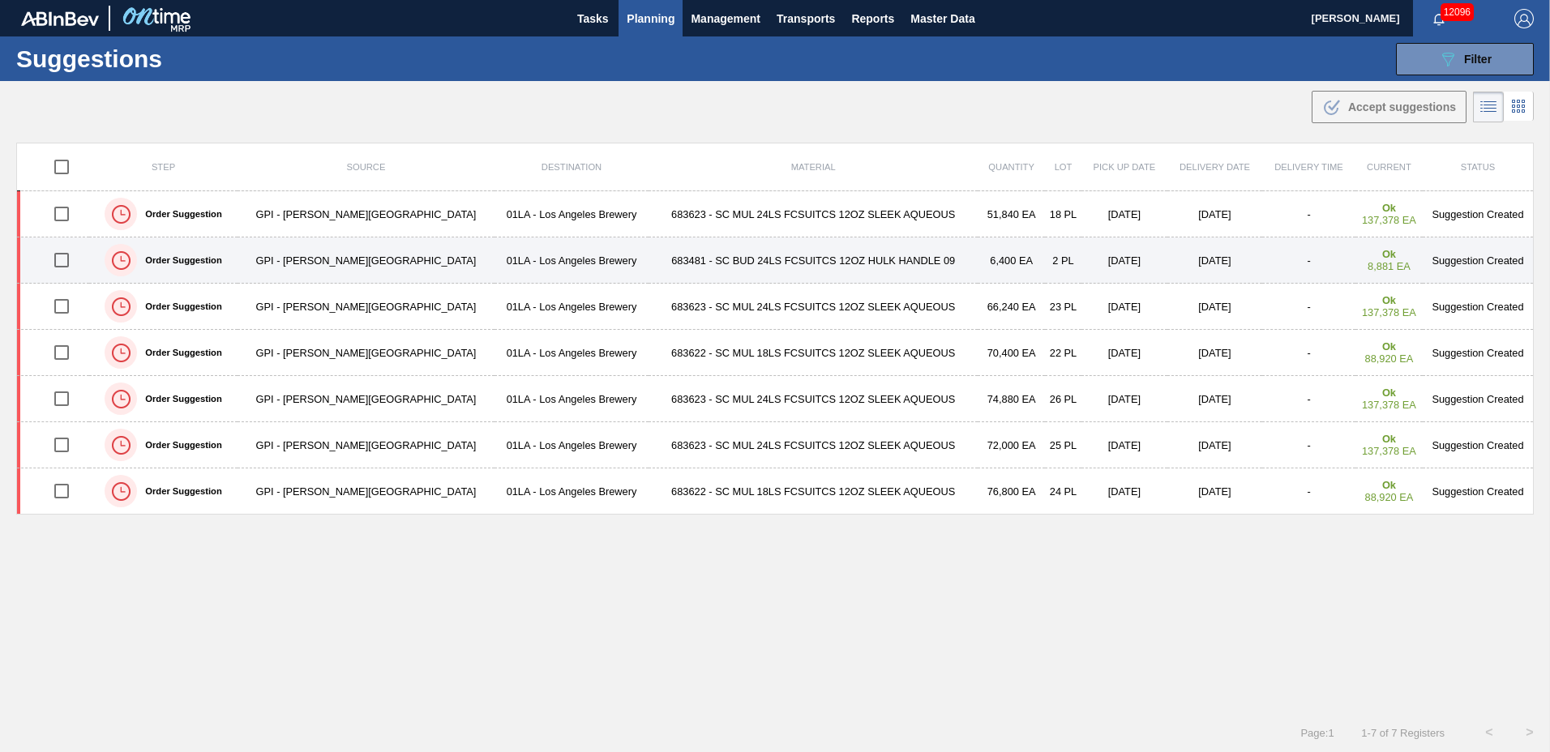
click at [67, 261] on input "checkbox" at bounding box center [62, 260] width 34 height 34
checkbox input "true"
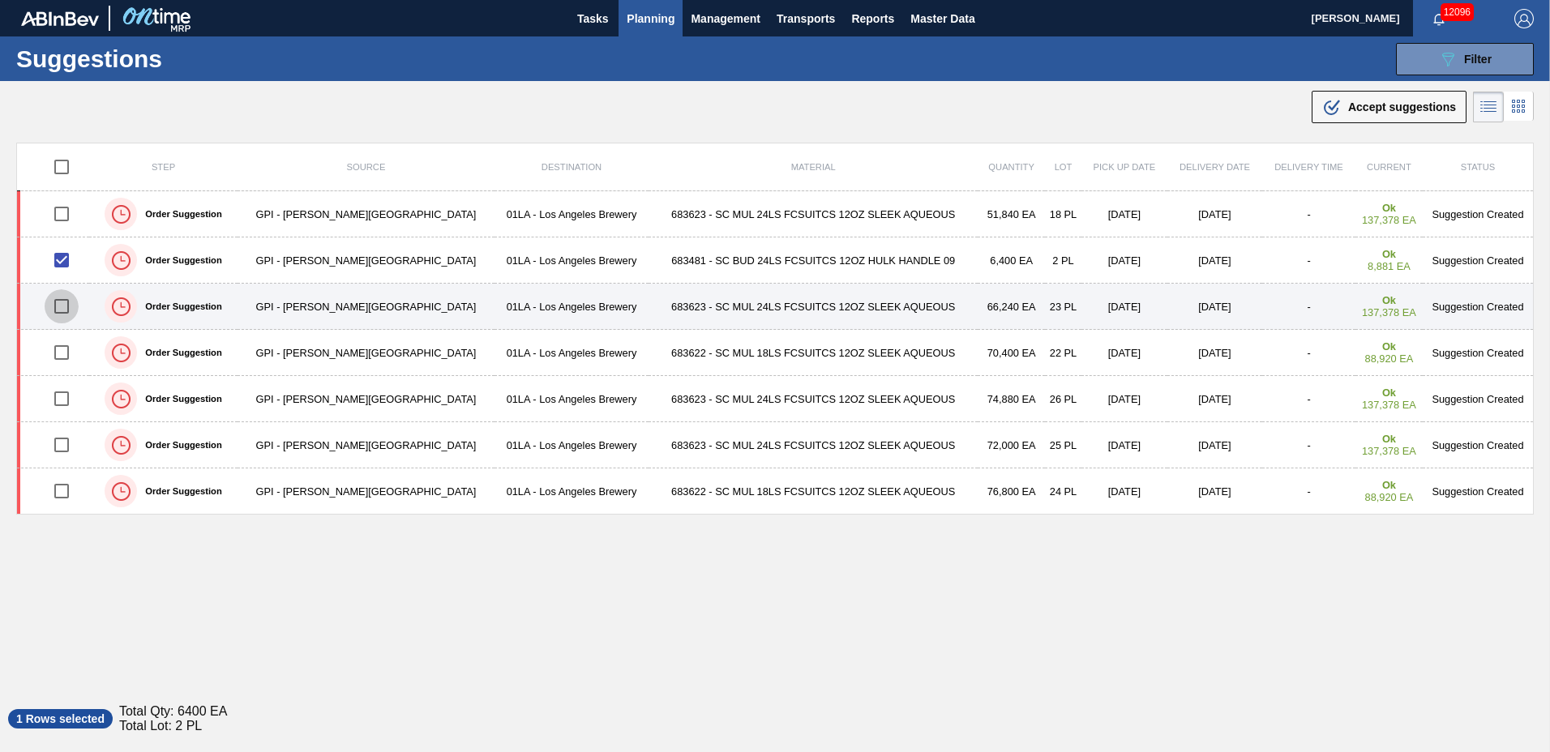
click at [70, 306] on input "checkbox" at bounding box center [62, 306] width 34 height 34
checkbox input "true"
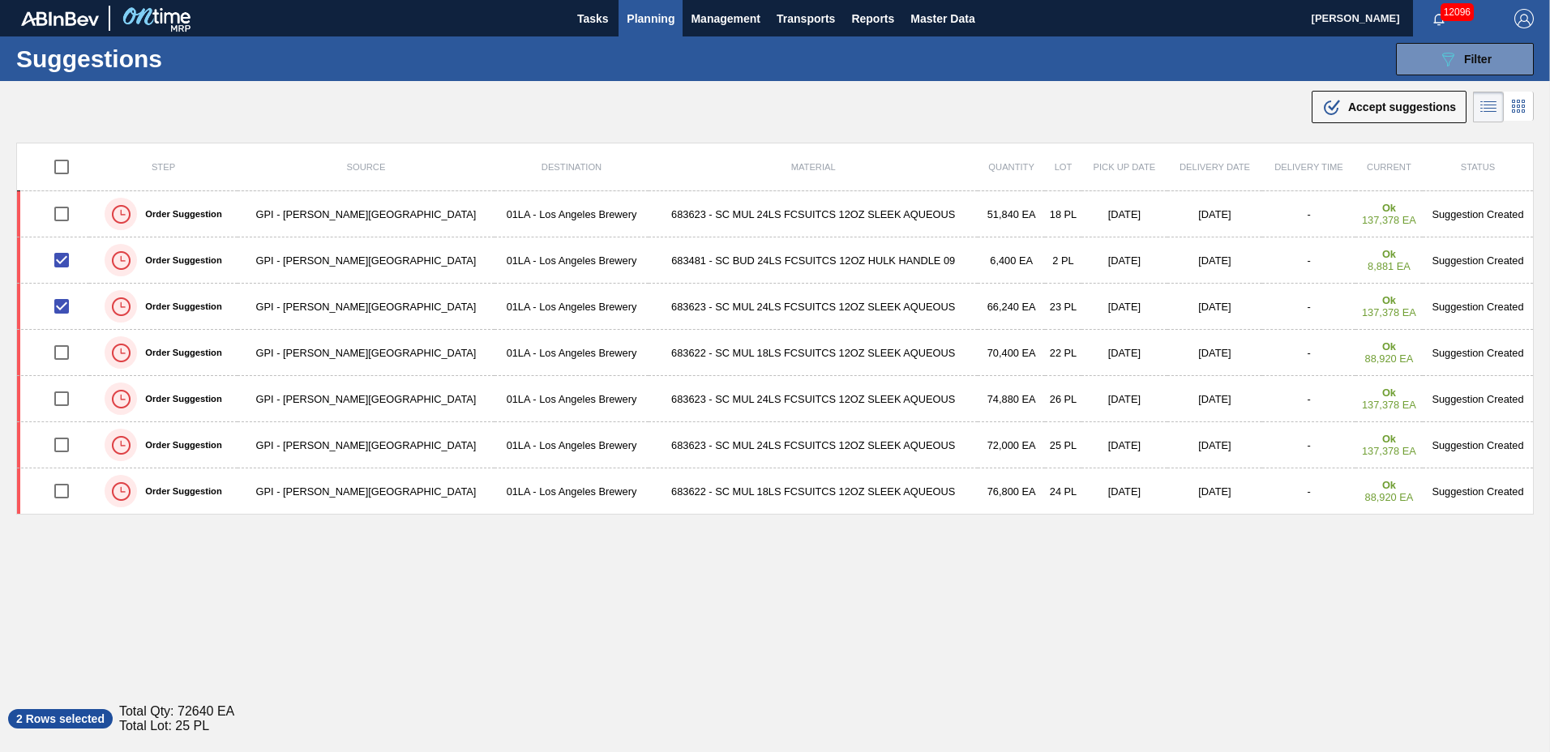
drag, startPoint x: 1385, startPoint y: 107, endPoint x: 1359, endPoint y: 118, distance: 28.8
click at [1385, 109] on span "Accept suggestions" at bounding box center [1402, 107] width 108 height 13
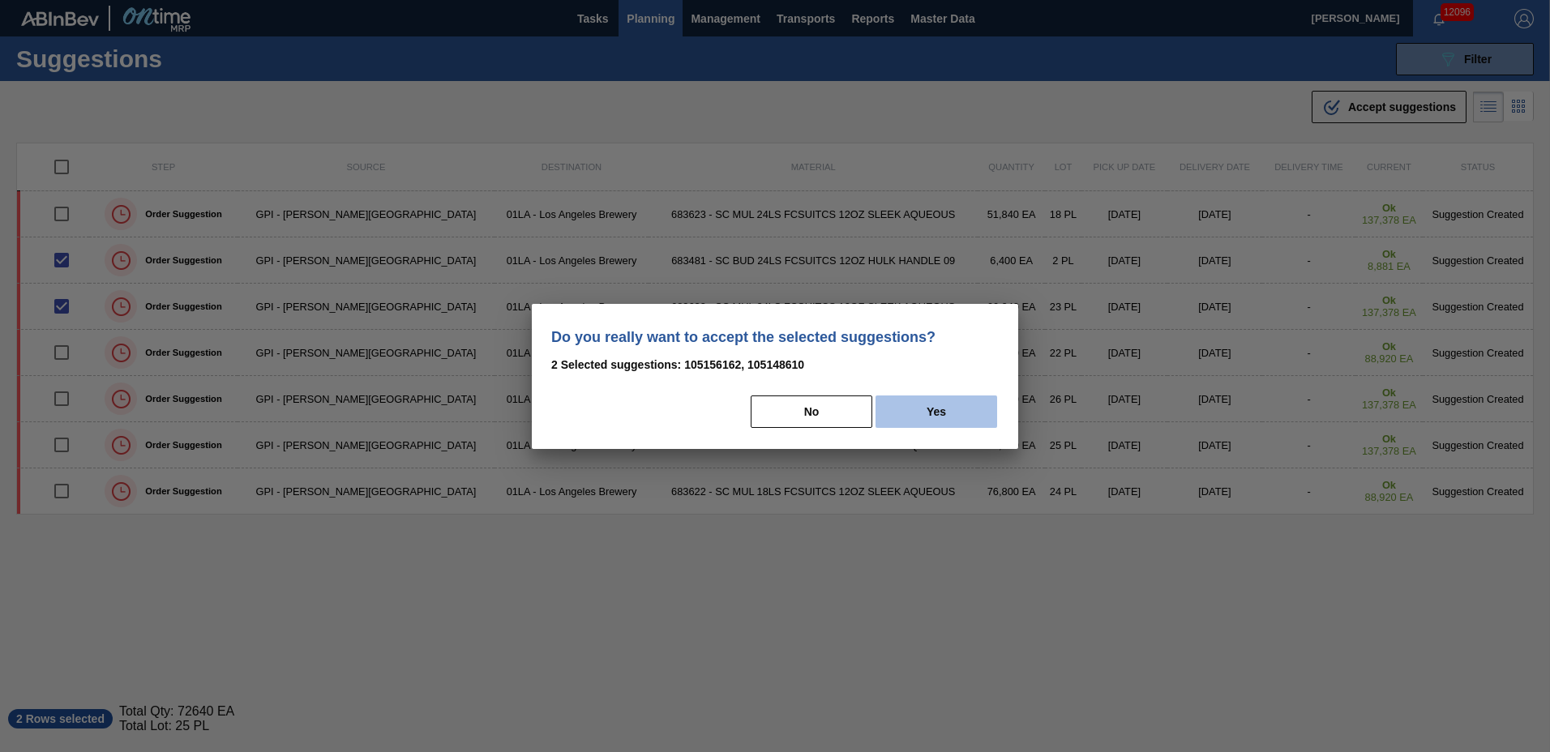
click at [940, 418] on button "Yes" at bounding box center [936, 412] width 122 height 32
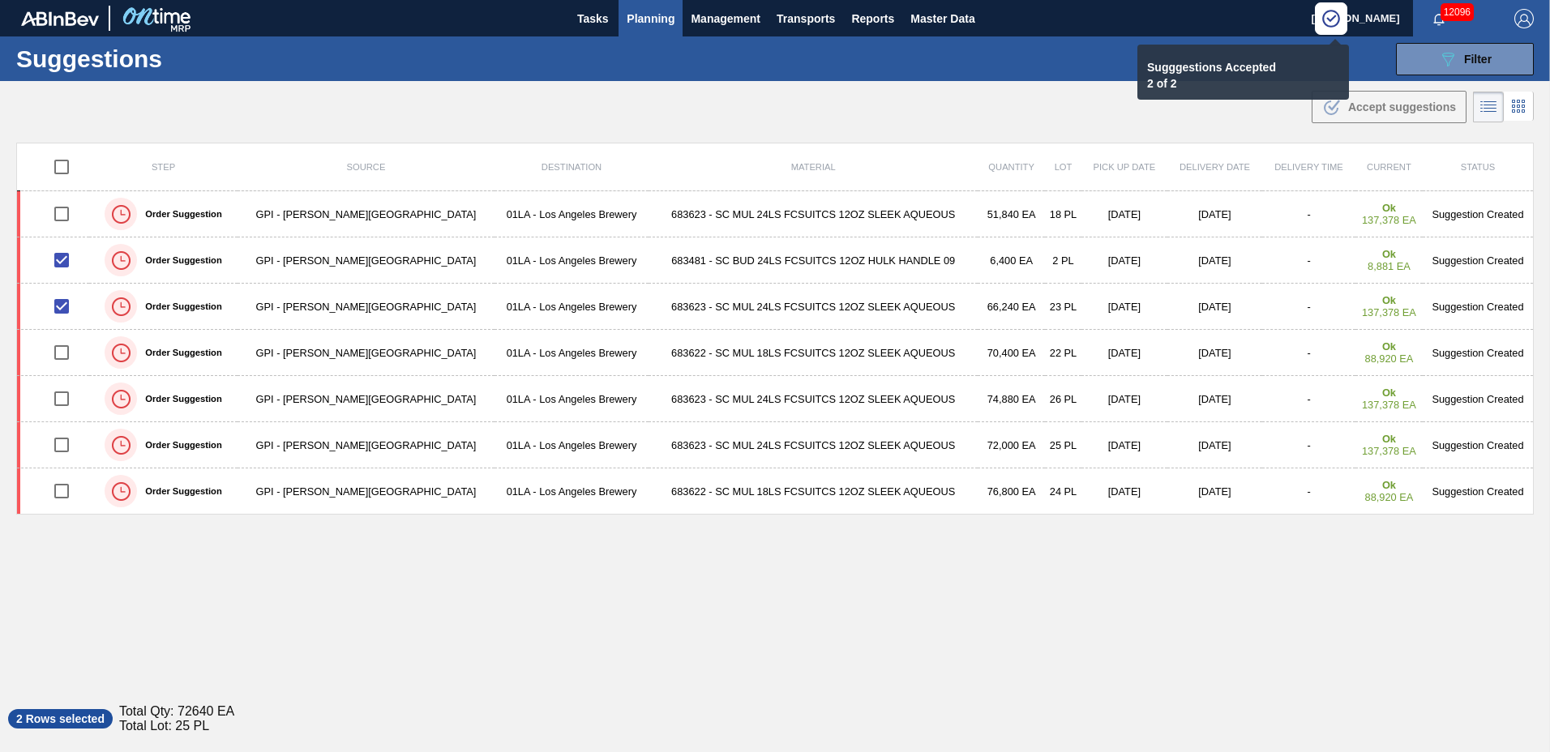
click at [646, 19] on span "Planning" at bounding box center [651, 18] width 48 height 19
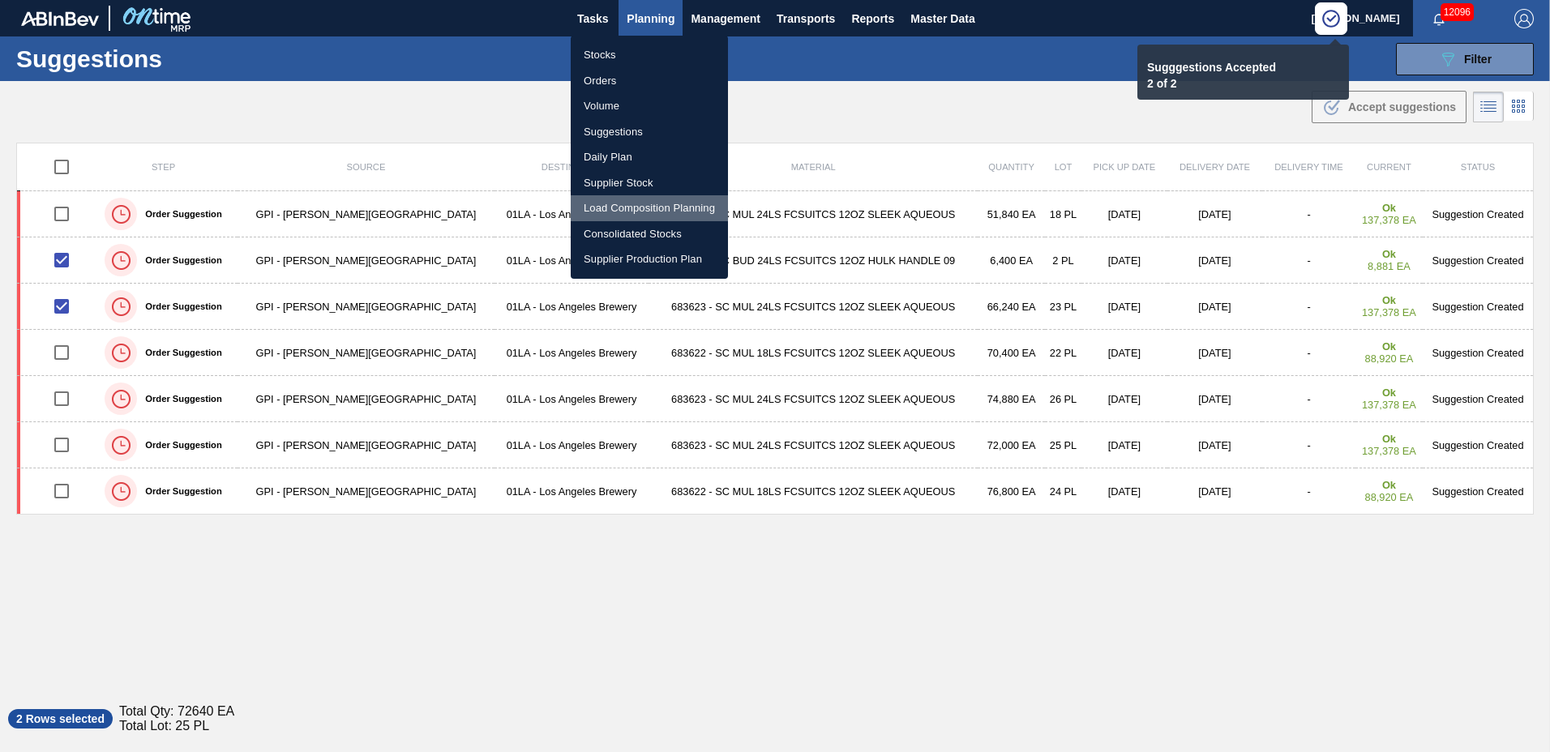
click at [633, 208] on li "Load Composition Planning" at bounding box center [649, 208] width 157 height 26
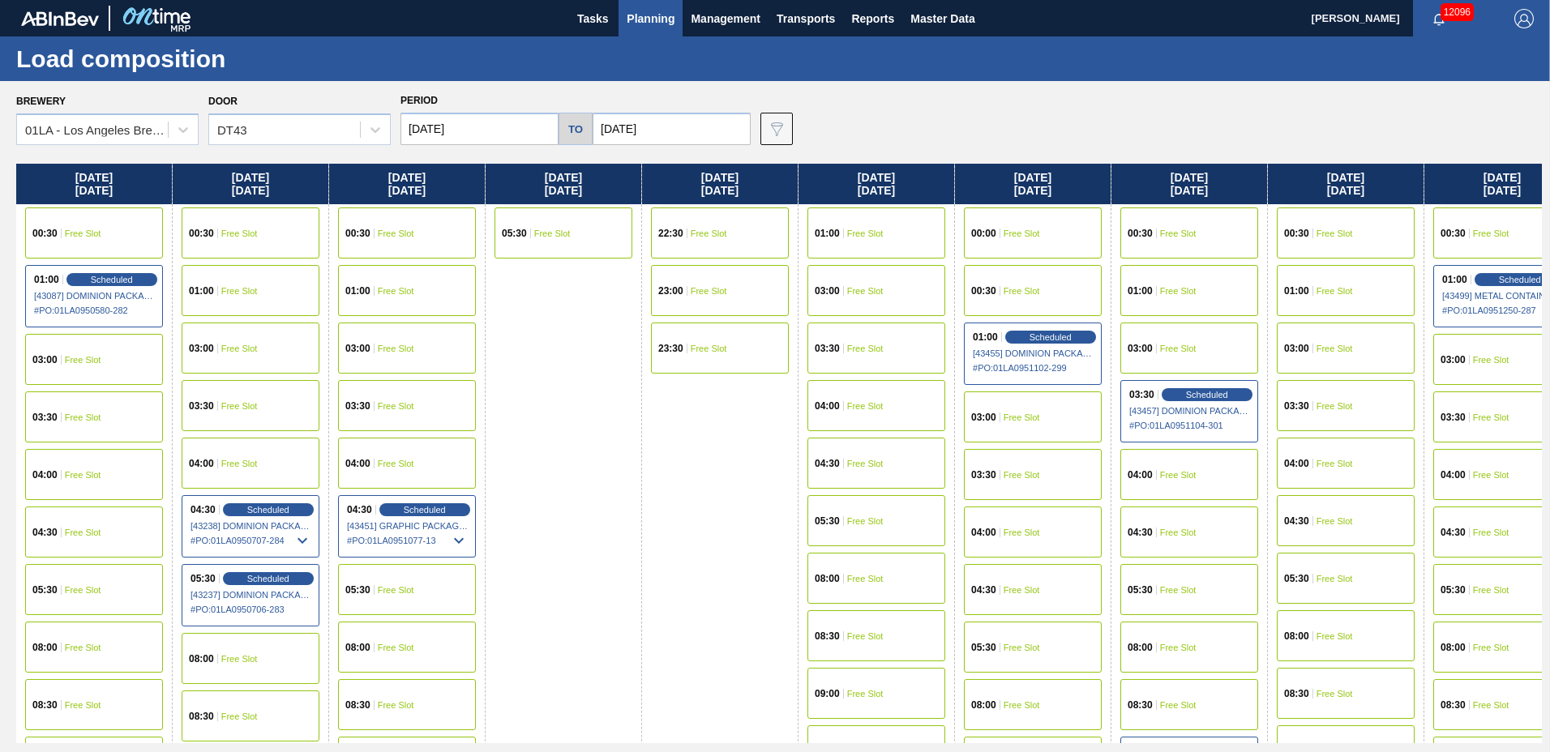
click at [1032, 585] on span "Free Slot" at bounding box center [1022, 590] width 36 height 10
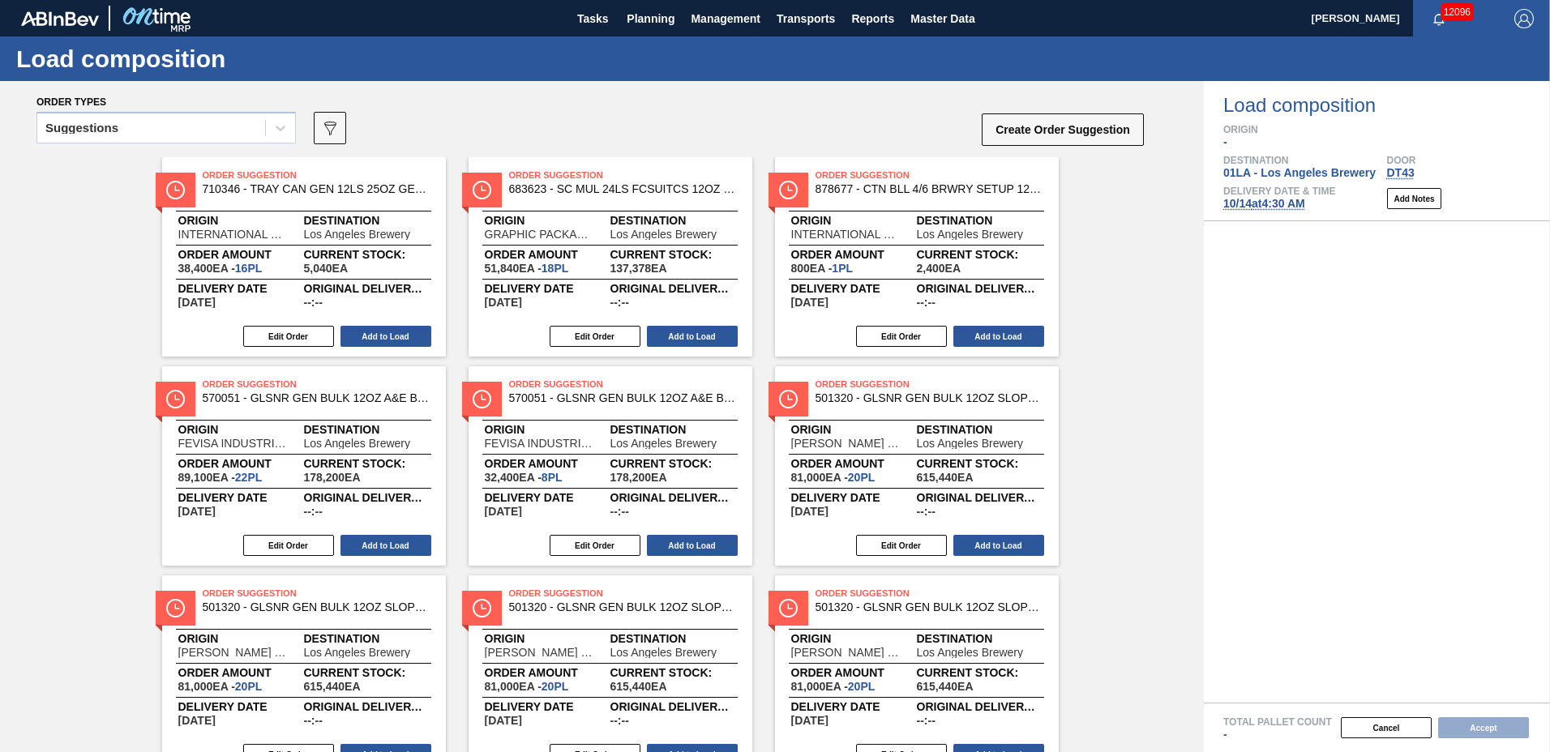
drag, startPoint x: 147, startPoint y: 126, endPoint x: 148, endPoint y: 145, distance: 19.5
click at [148, 133] on div "Suggestions" at bounding box center [151, 129] width 228 height 24
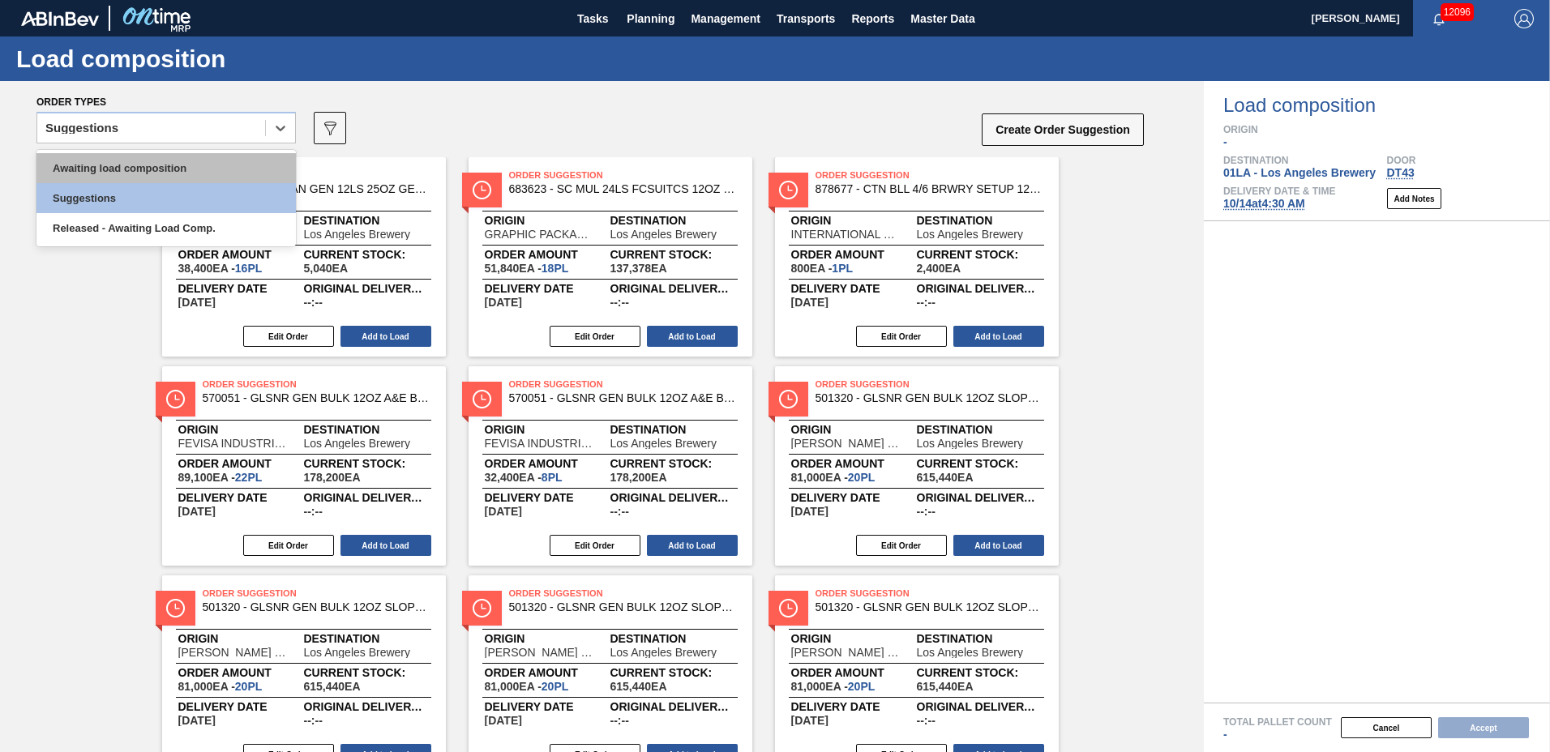
click at [165, 173] on div "Awaiting load composition" at bounding box center [165, 168] width 259 height 30
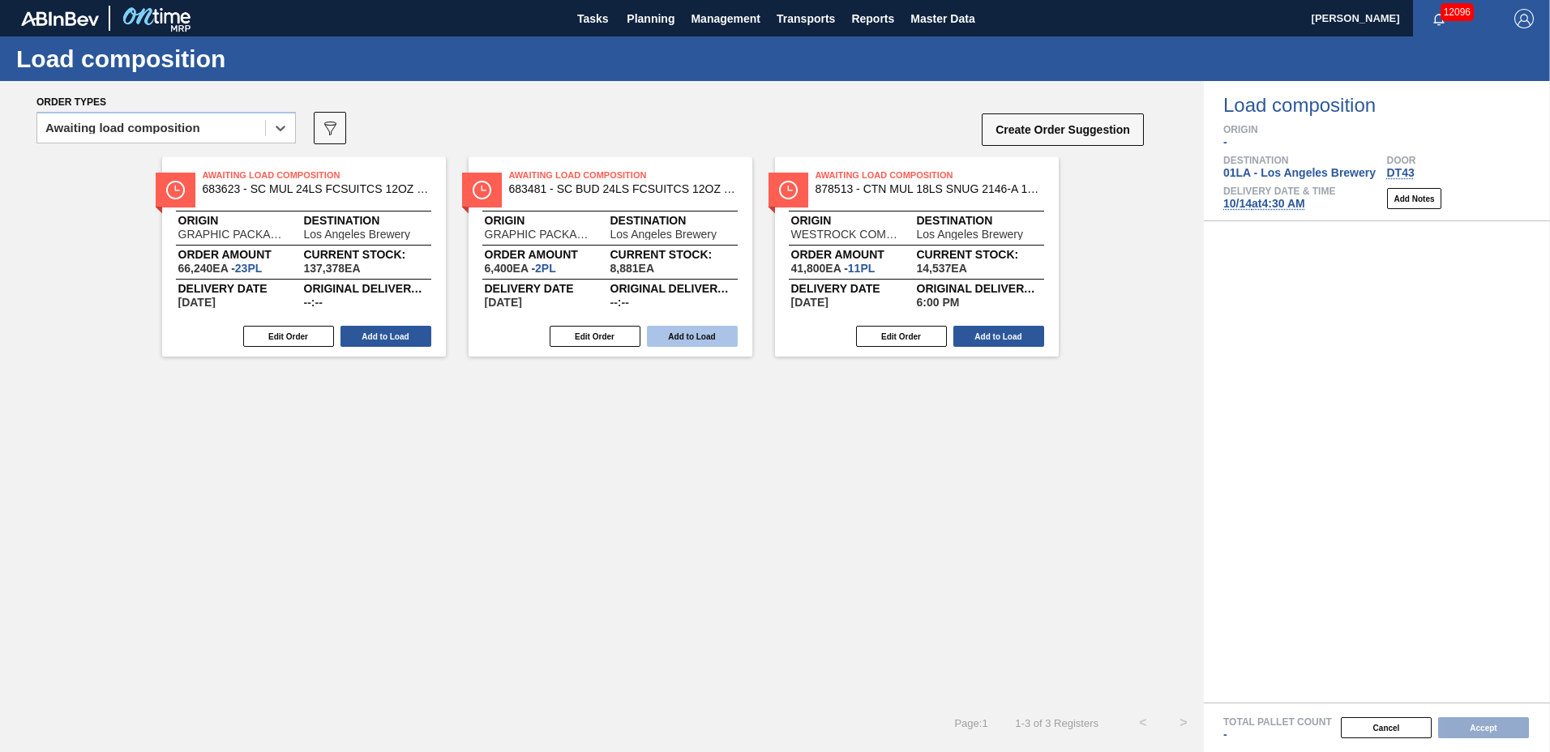
click at [674, 338] on button "Add to Load" at bounding box center [692, 336] width 91 height 21
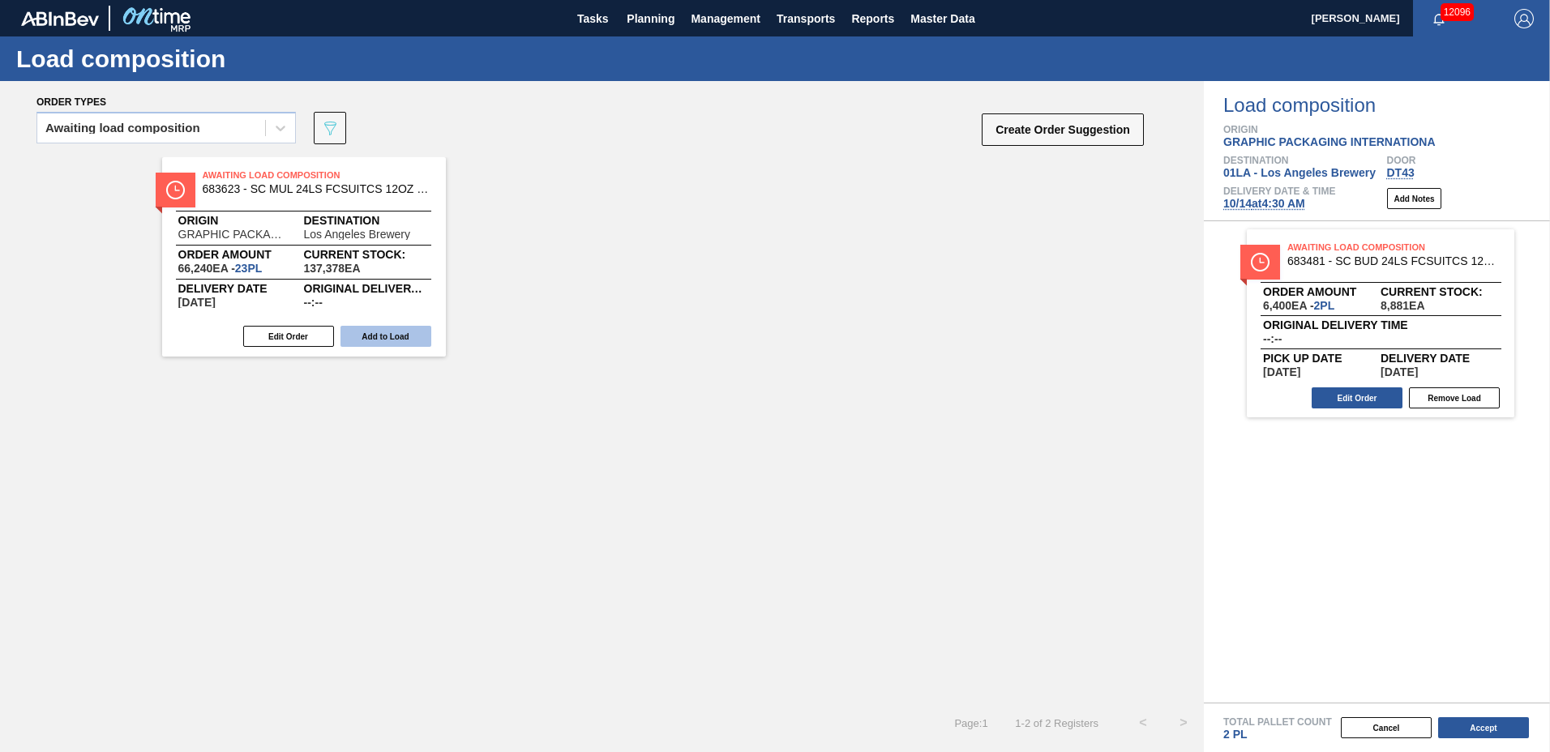
click at [409, 344] on button "Add to Load" at bounding box center [385, 336] width 91 height 21
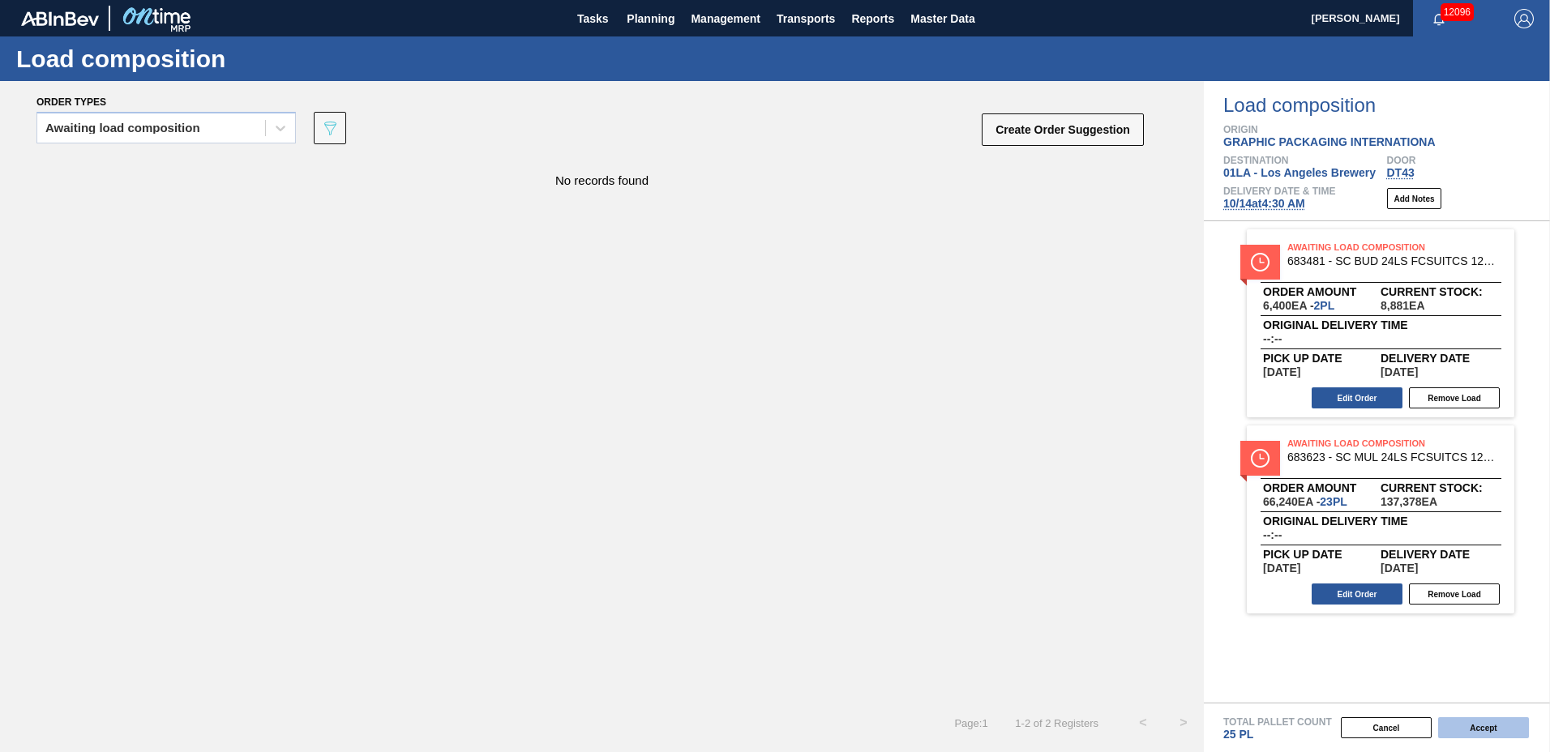
click at [1500, 728] on button "Accept" at bounding box center [1483, 727] width 91 height 21
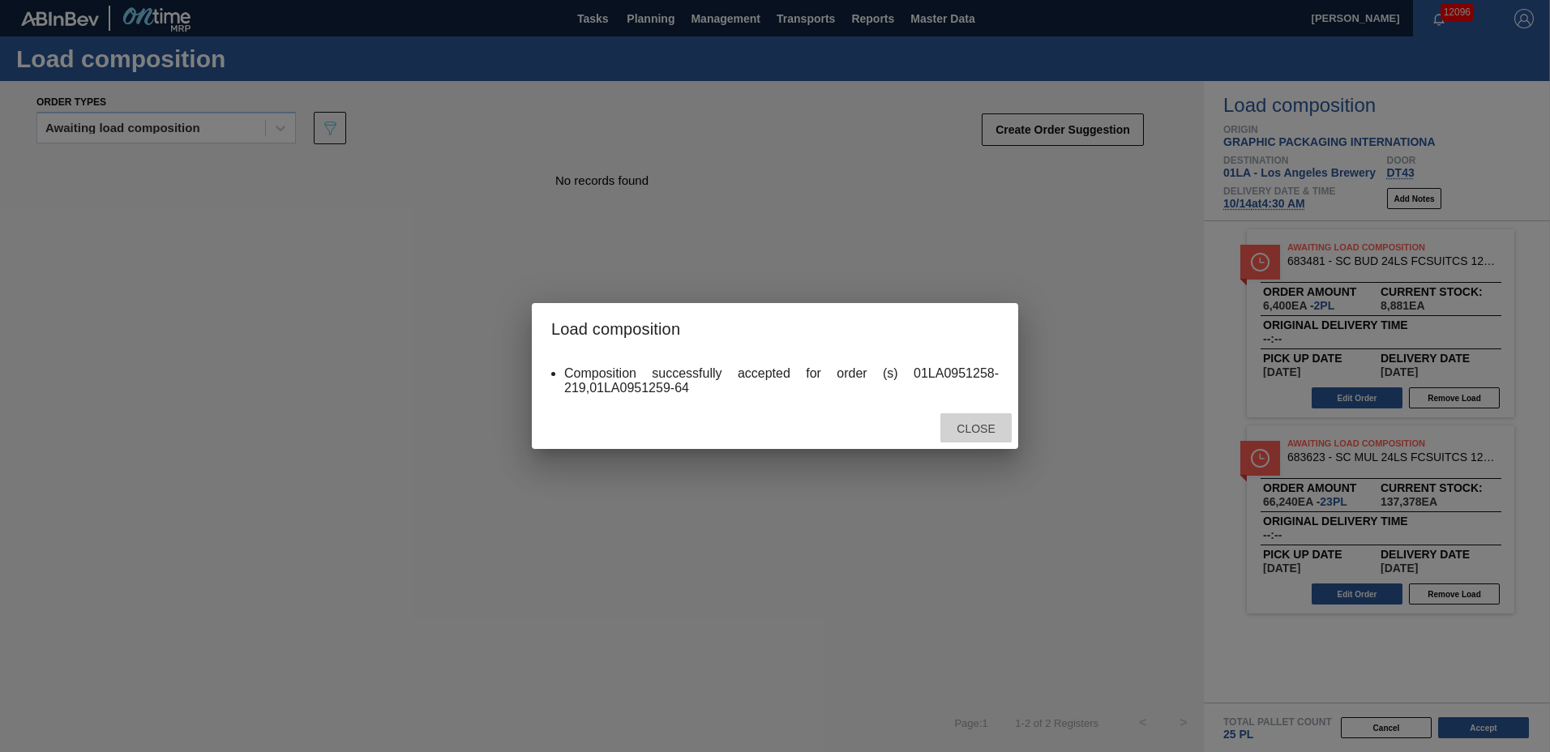
click at [990, 426] on span "Close" at bounding box center [976, 428] width 64 height 13
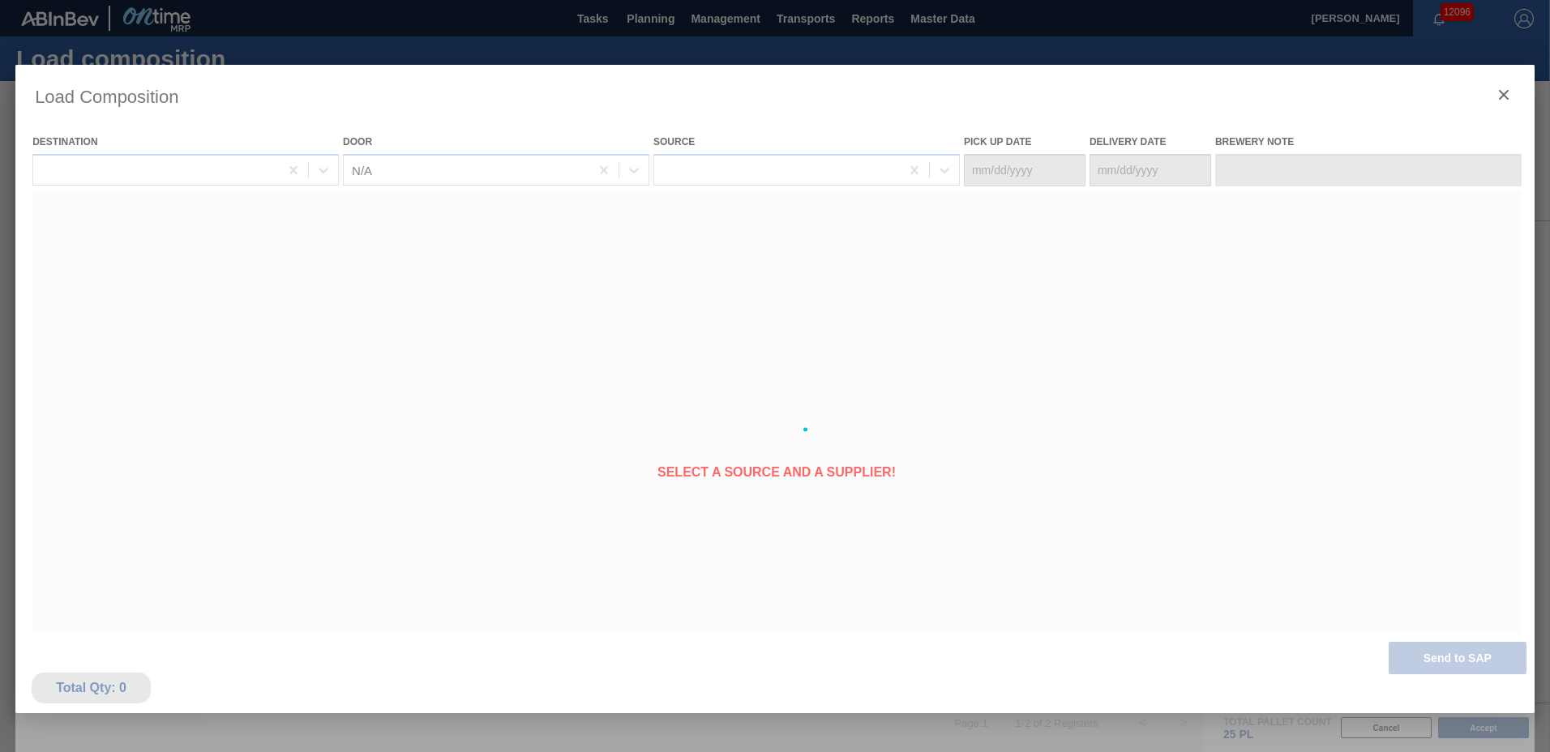
type Date "[DATE]"
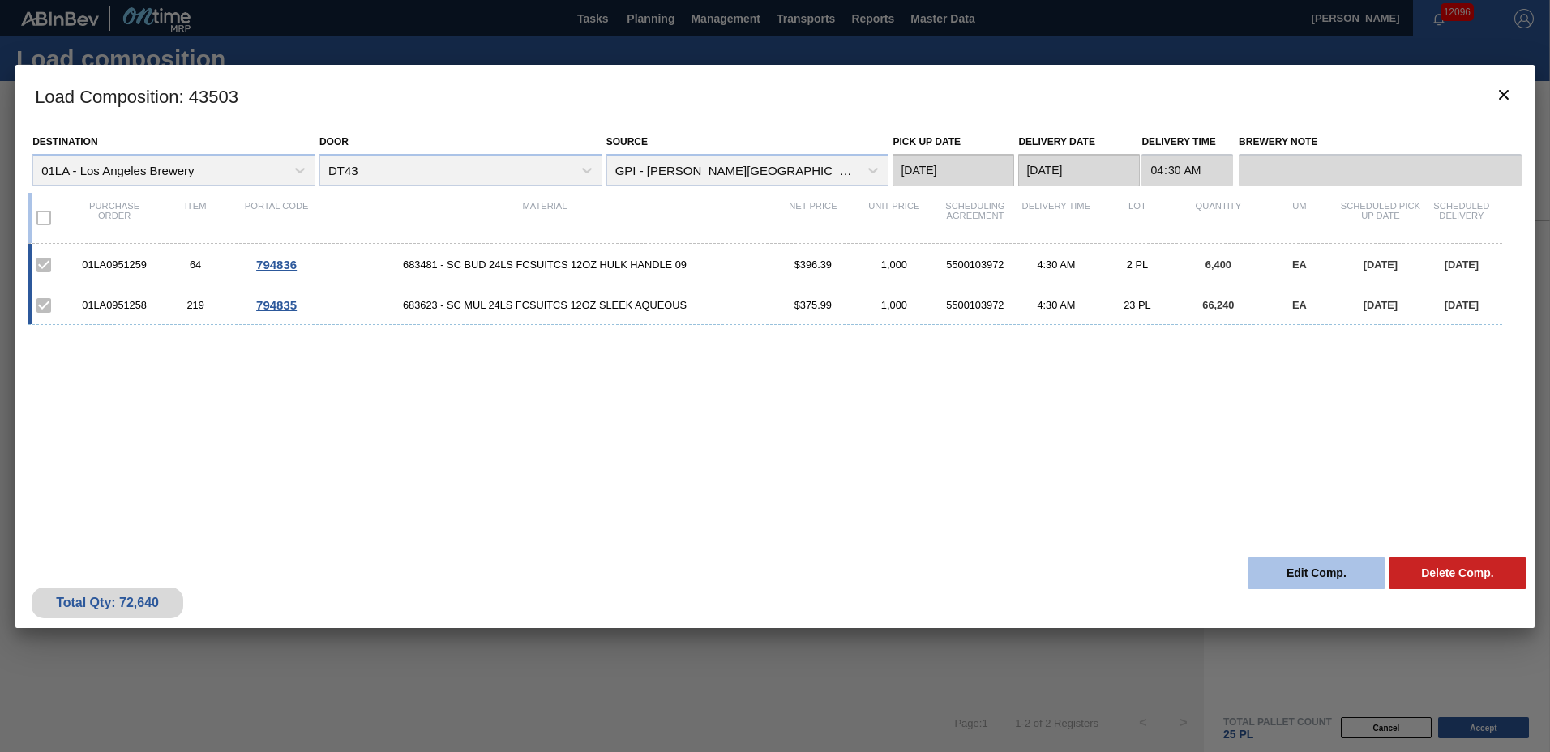
click at [1294, 578] on button "Edit Comp." at bounding box center [1317, 573] width 138 height 32
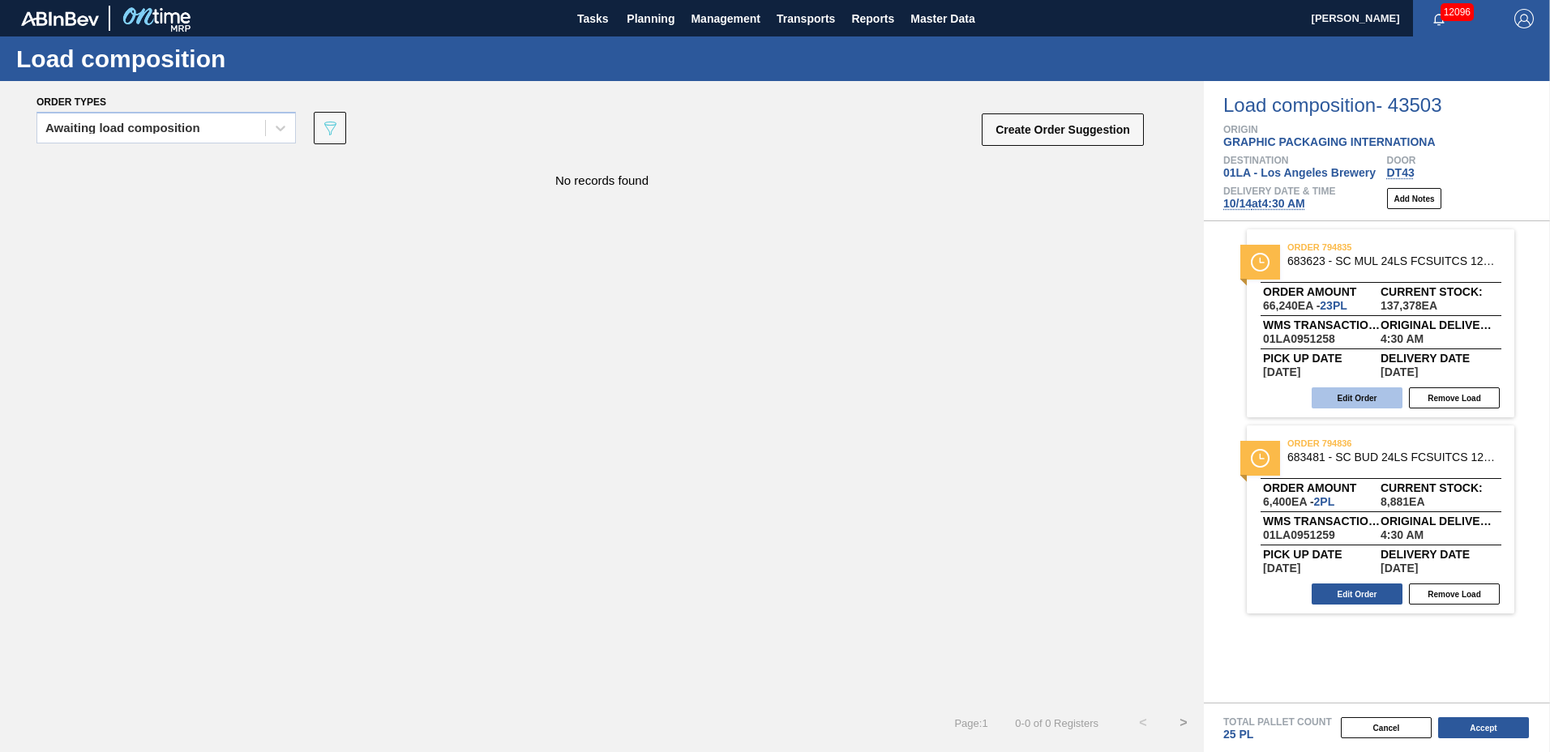
click at [1355, 396] on button "Edit Order" at bounding box center [1357, 397] width 91 height 21
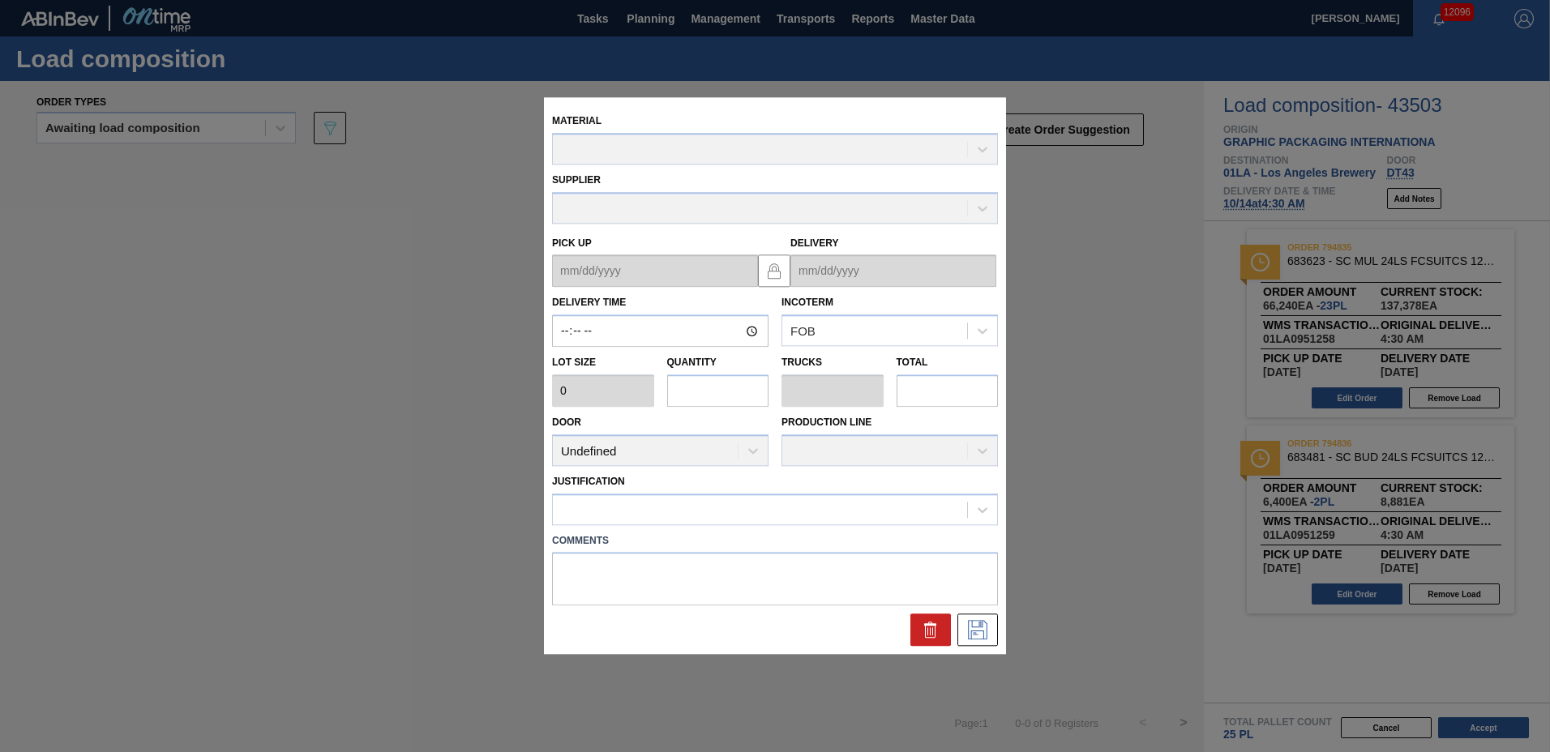
type input "04:30:00"
type input "2,880"
type input "23"
type input "0.885"
type input "66,240"
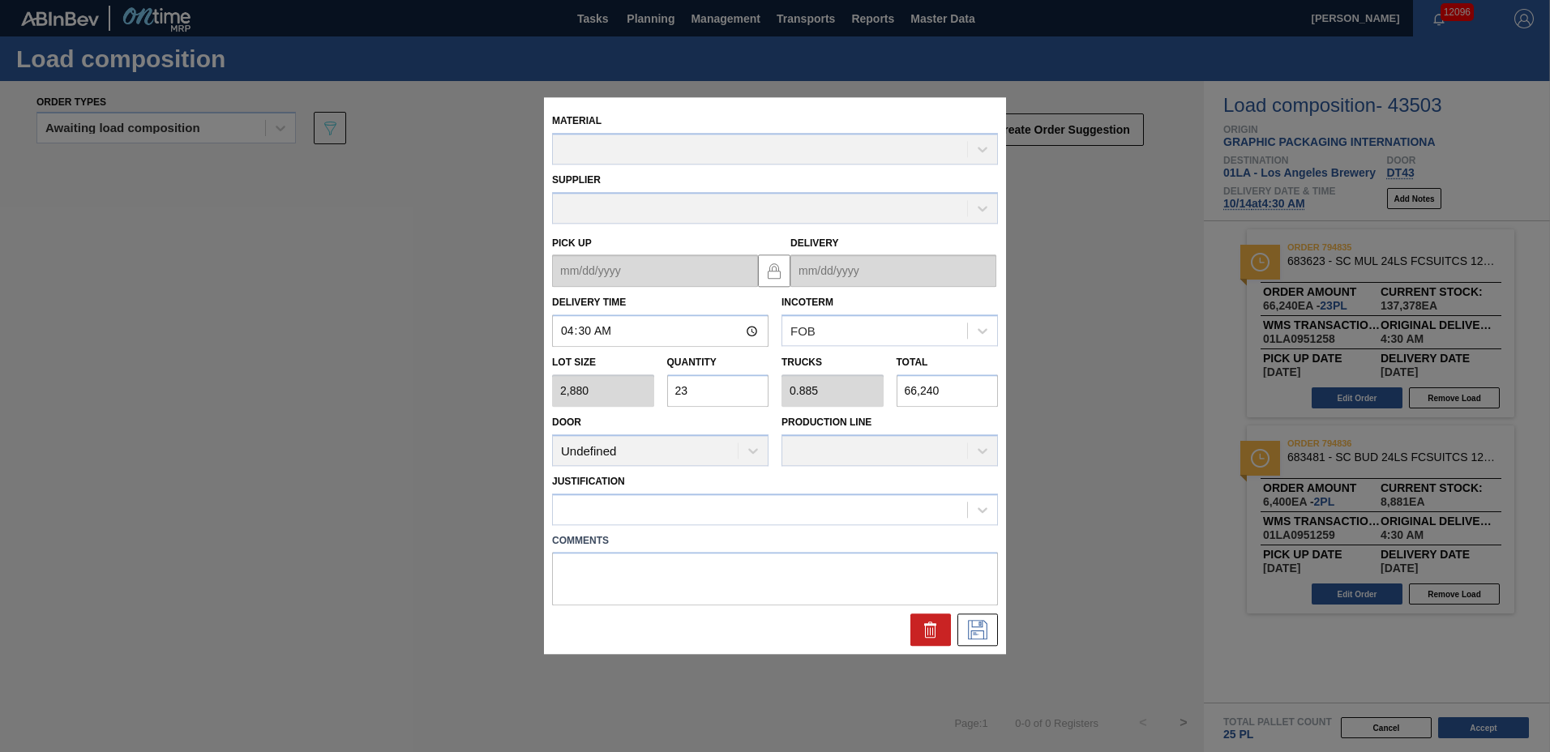
type up "[DATE]"
type input "[DATE]"
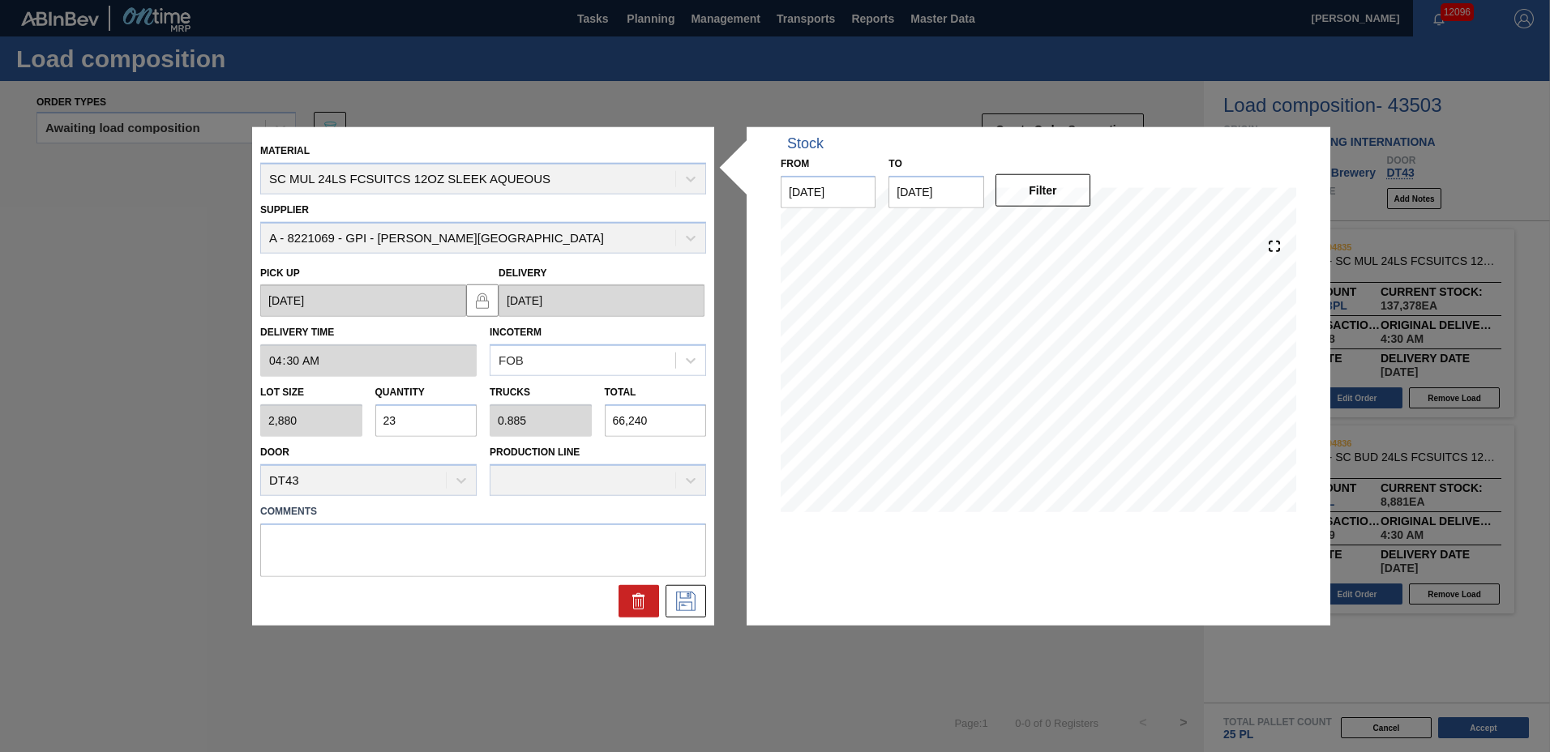
click at [422, 426] on input "23" at bounding box center [426, 421] width 102 height 32
type input "2"
type input "0.077"
type input "5,760"
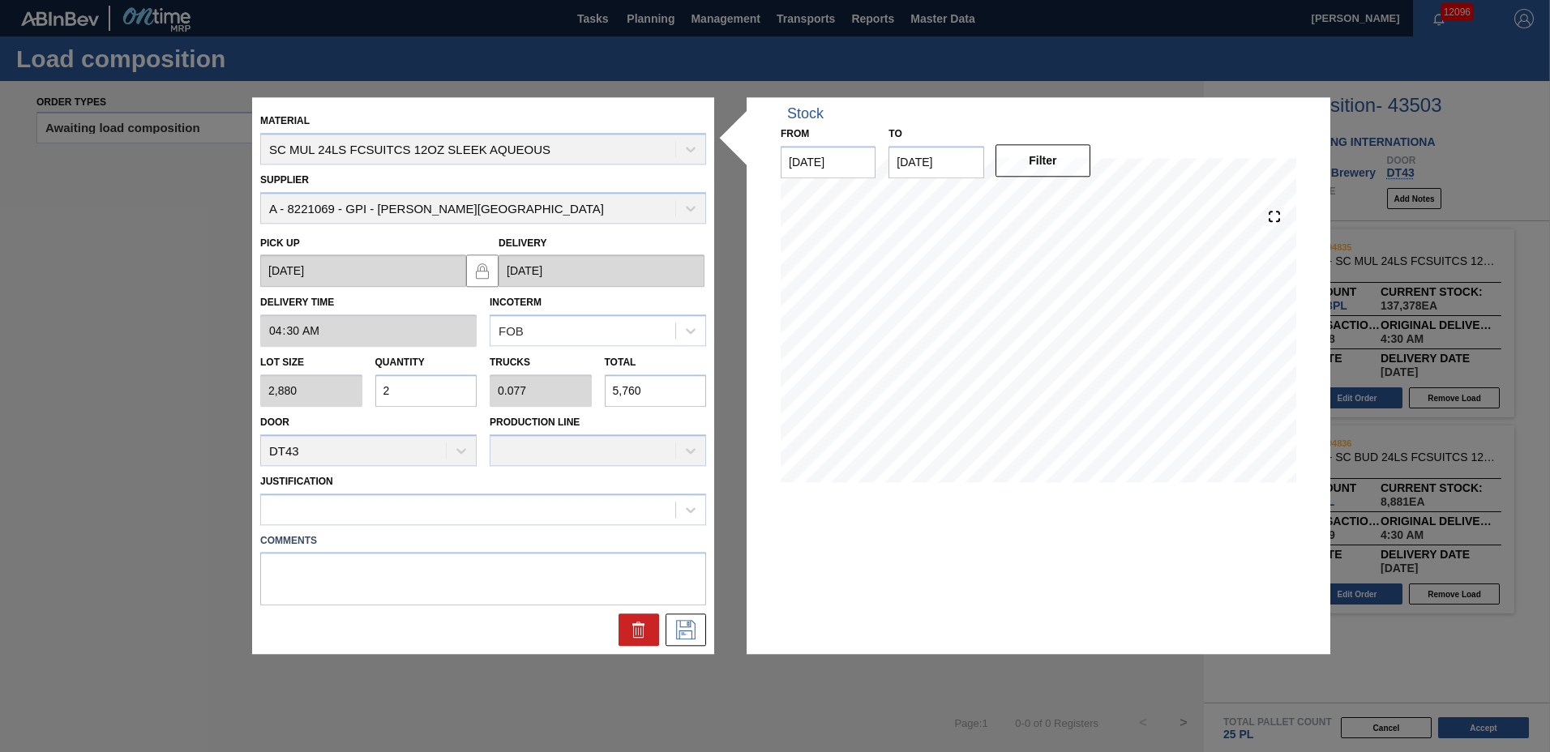
type input "24"
type input "0.923"
type input "69,120"
type input "24"
click at [441, 507] on div at bounding box center [468, 510] width 414 height 24
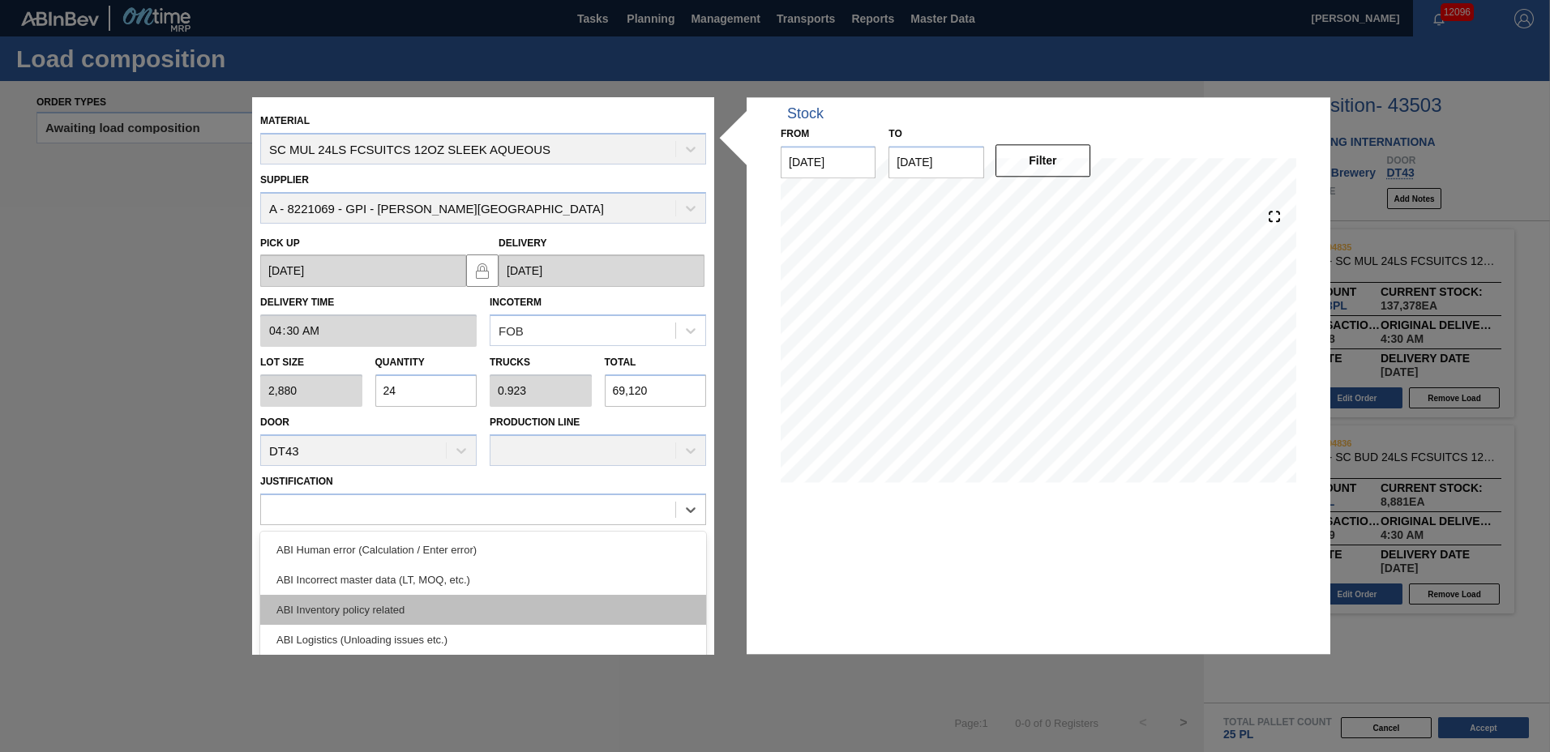
click at [395, 606] on div "ABI Inventory policy related" at bounding box center [483, 610] width 446 height 30
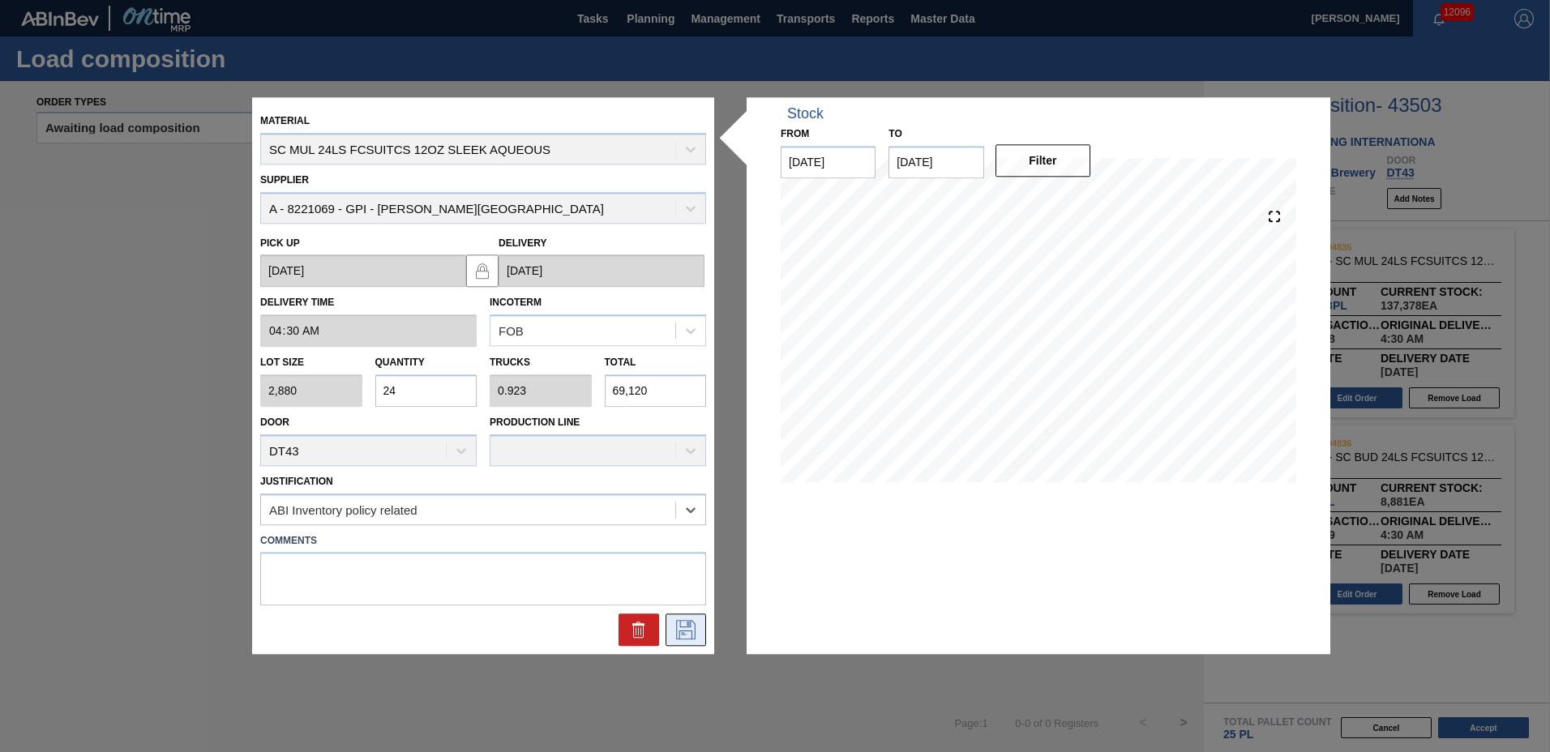
click at [675, 625] on icon at bounding box center [686, 630] width 26 height 19
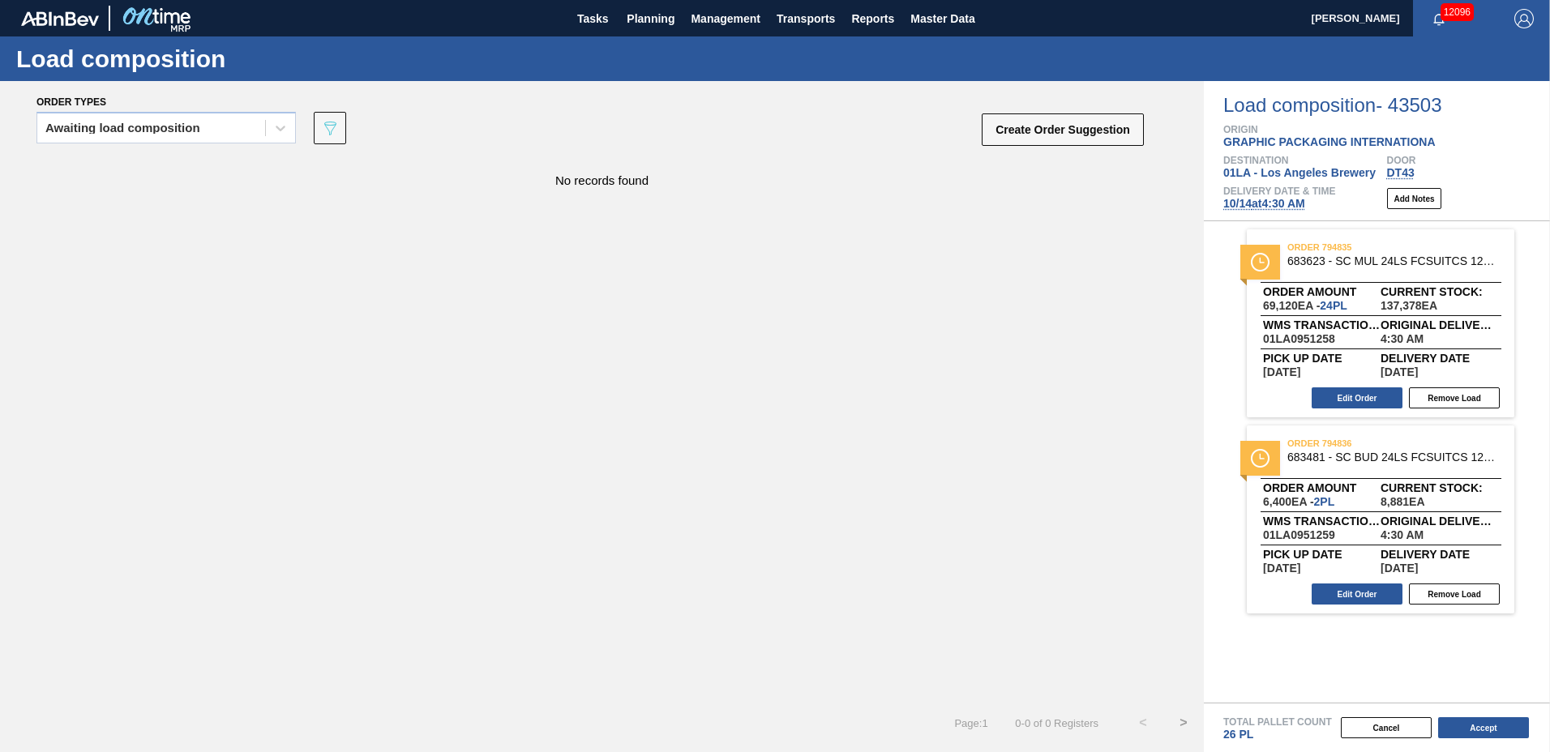
click at [1488, 728] on button "Accept" at bounding box center [1483, 727] width 91 height 21
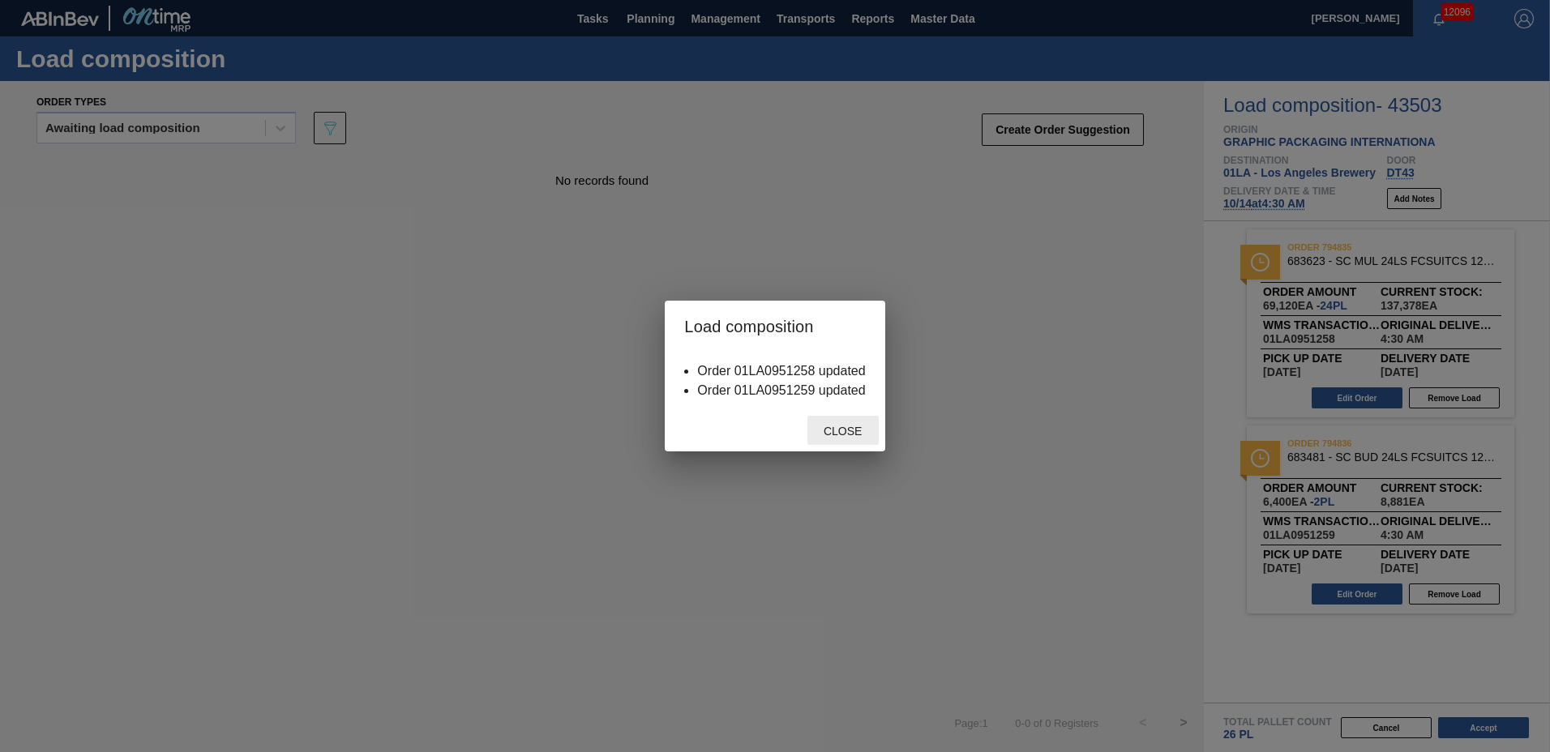
click at [841, 437] on span "Close" at bounding box center [843, 431] width 64 height 13
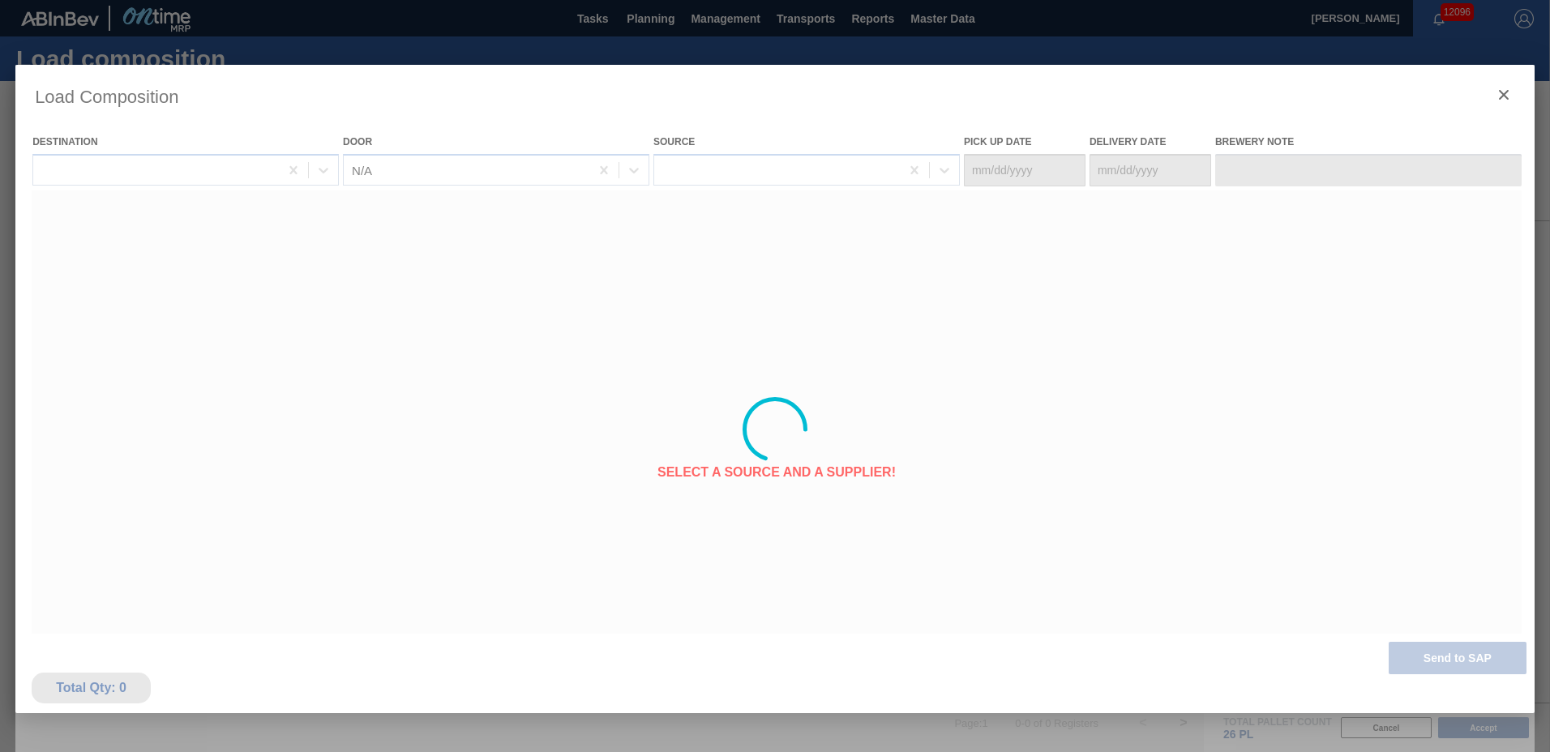
type Date "[DATE]"
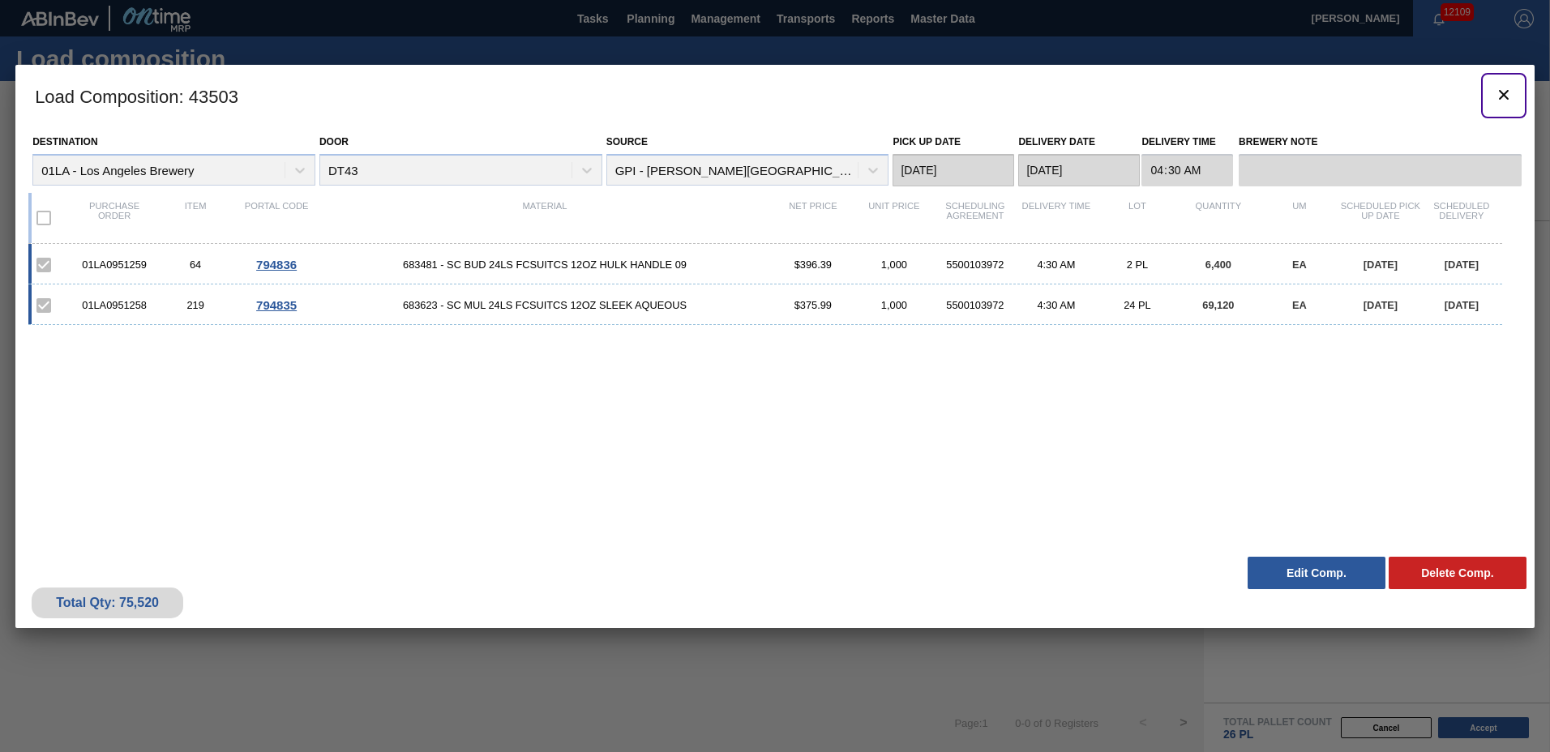
click at [1500, 93] on icon "botão de ícone" at bounding box center [1503, 94] width 19 height 19
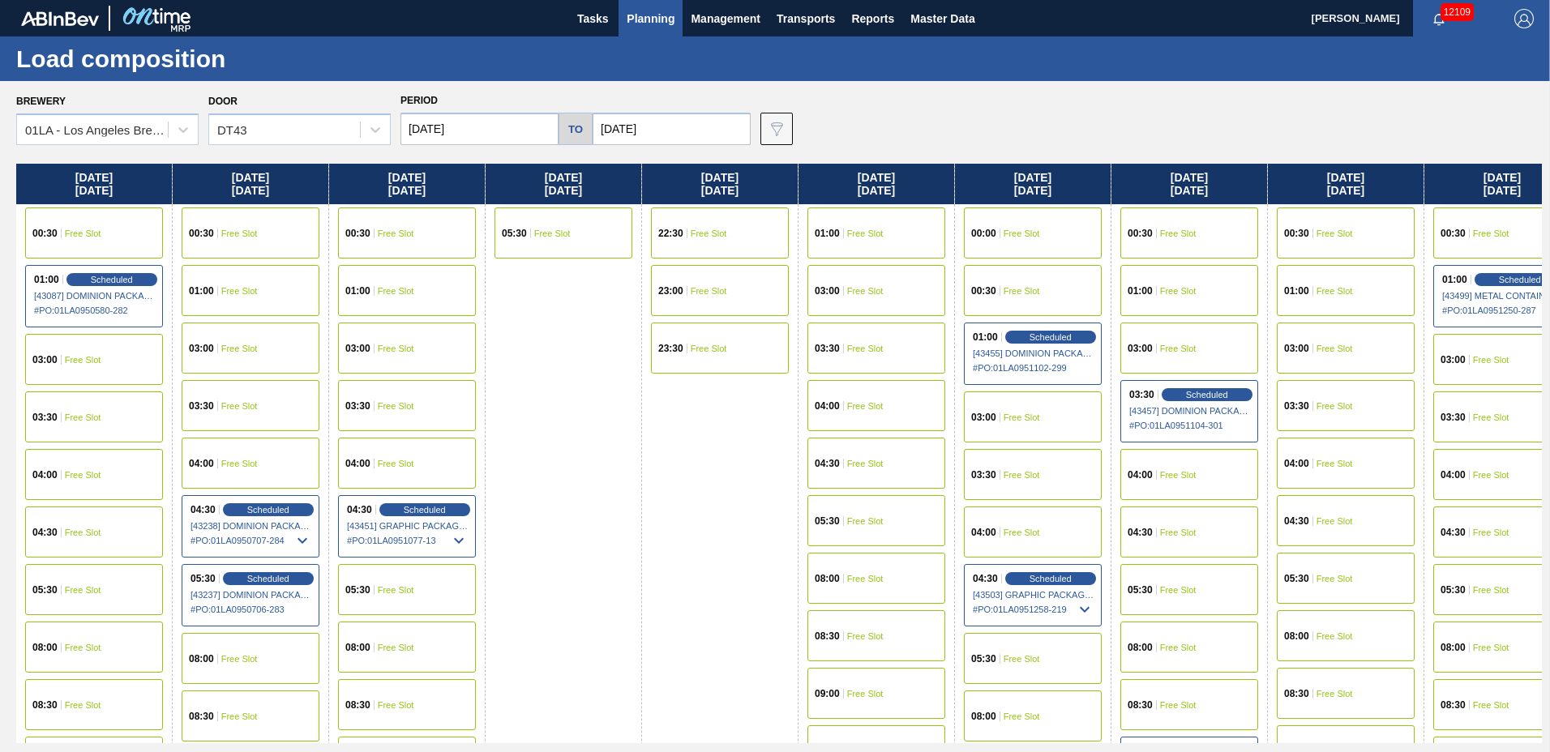
click at [649, 11] on span "Planning" at bounding box center [651, 18] width 48 height 19
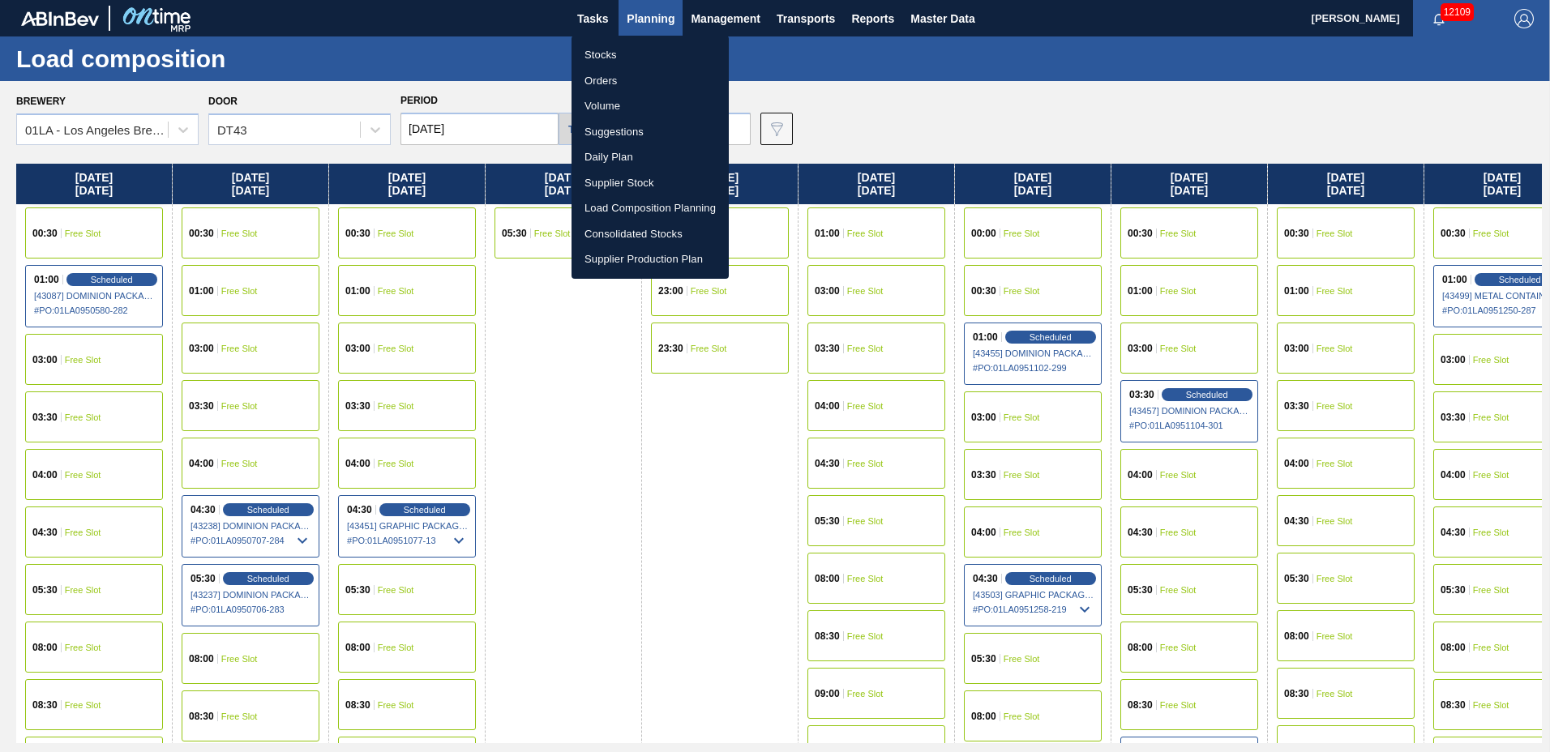
click at [632, 125] on li "Suggestions" at bounding box center [650, 132] width 157 height 26
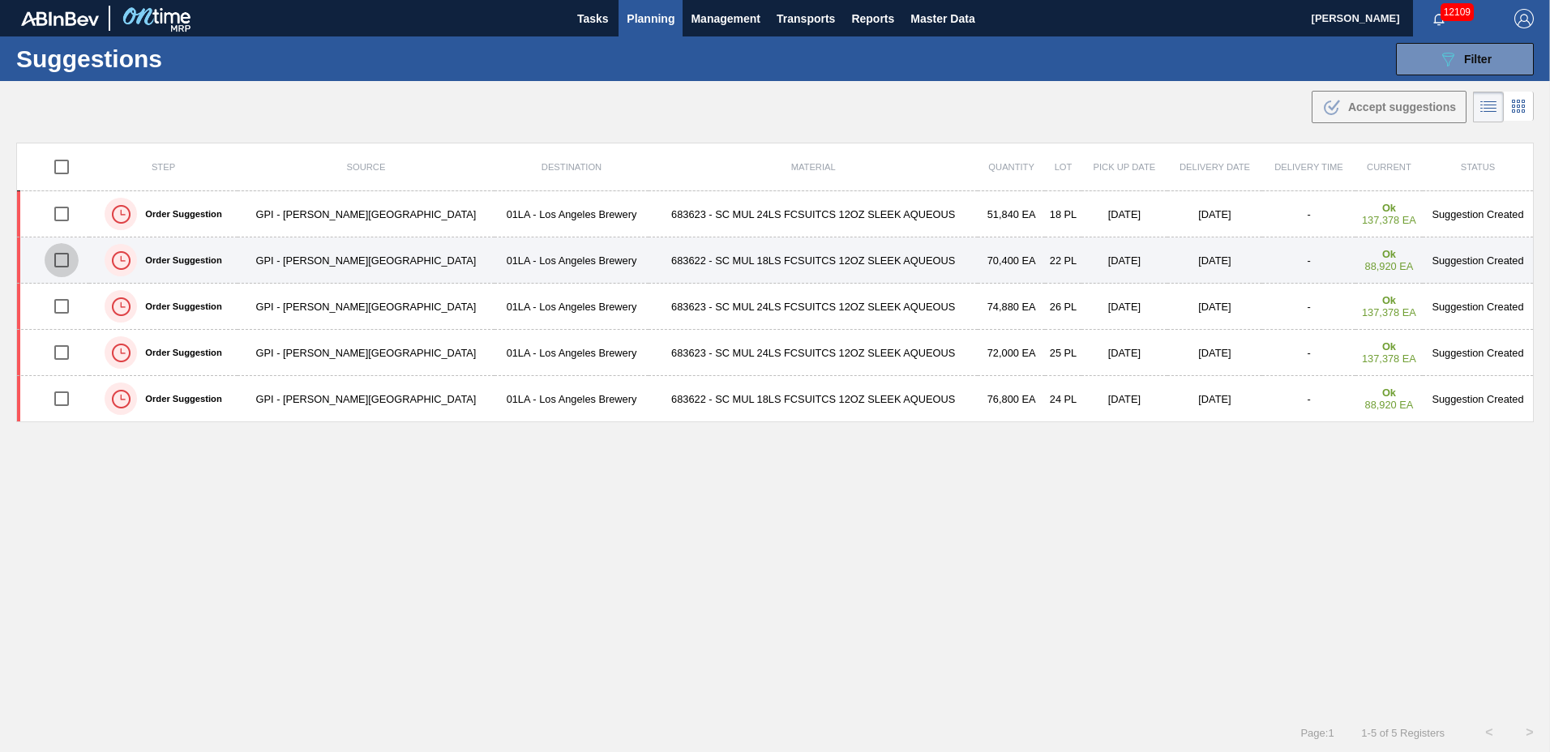
click at [72, 261] on input "checkbox" at bounding box center [62, 260] width 34 height 34
checkbox input "true"
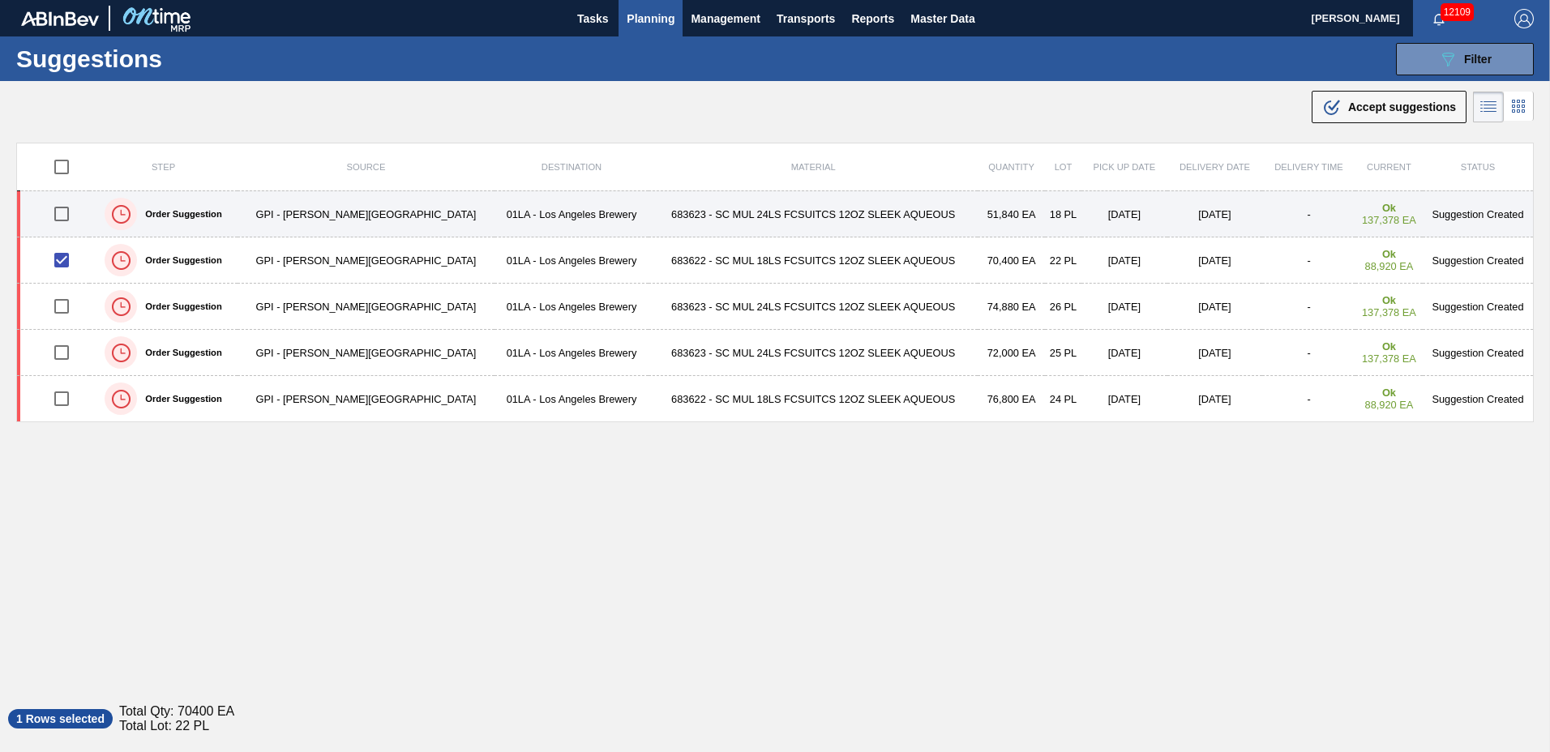
click at [63, 214] on input "checkbox" at bounding box center [62, 214] width 34 height 34
checkbox input "true"
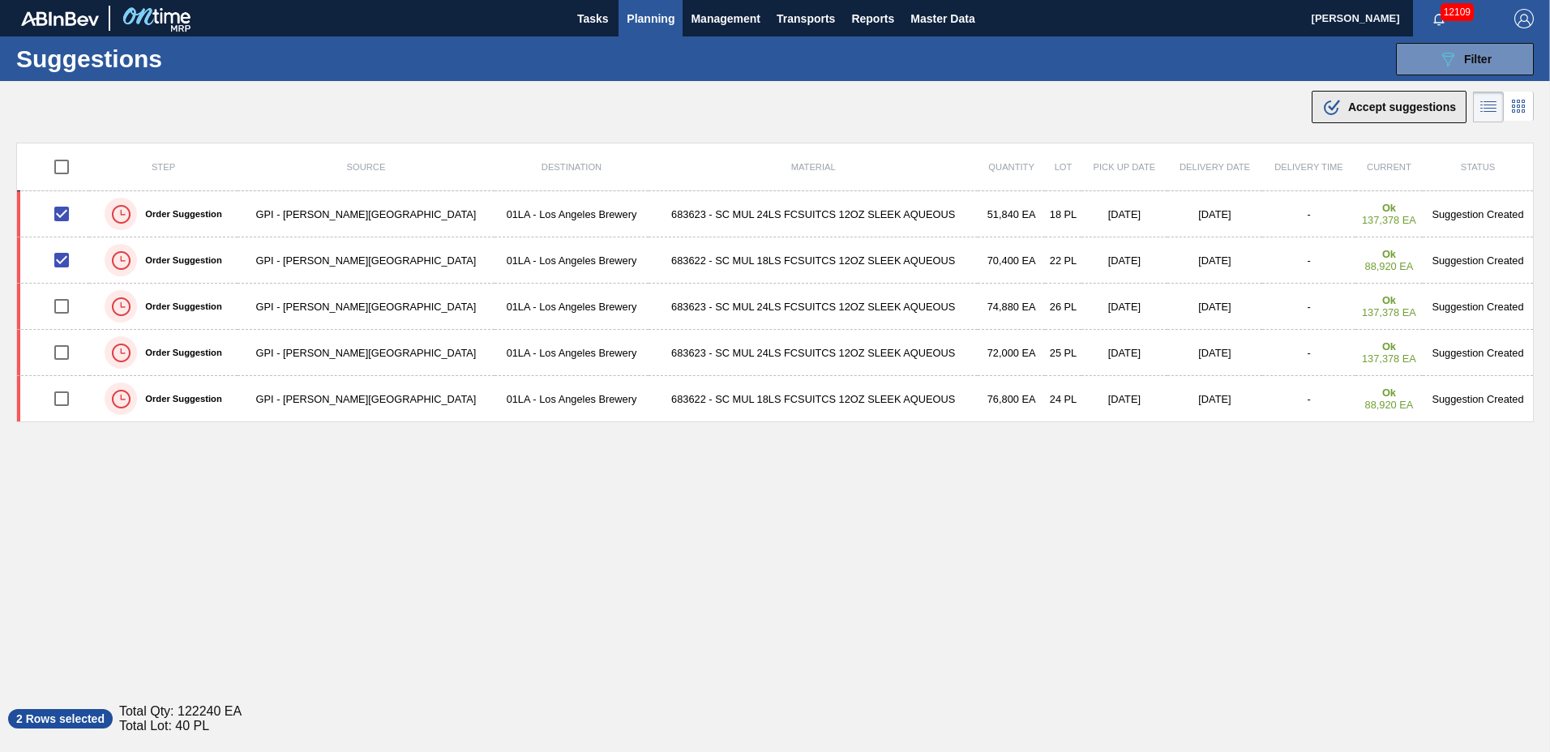
click at [1387, 112] on span "Accept suggestions" at bounding box center [1402, 107] width 108 height 13
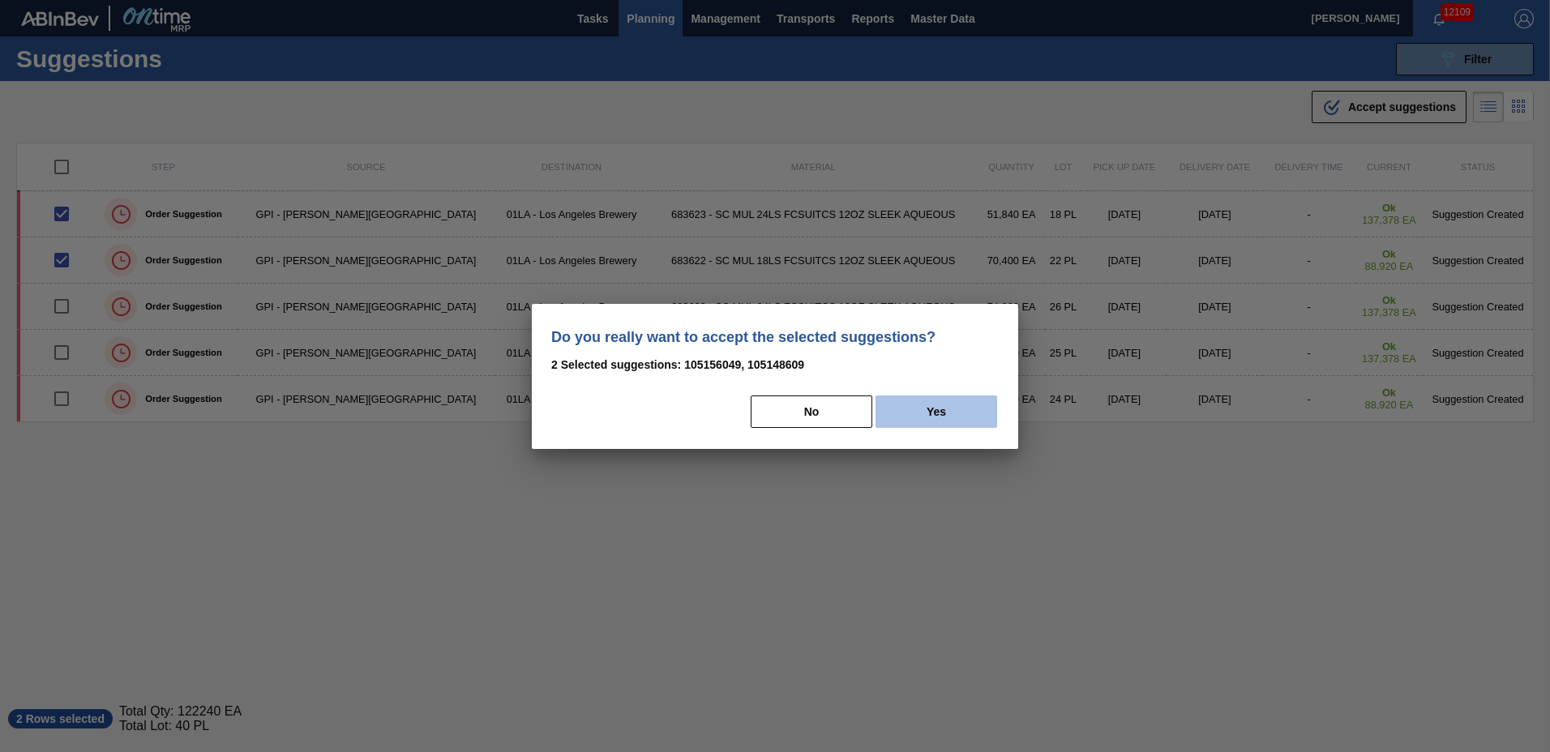
click at [948, 419] on button "Yes" at bounding box center [936, 412] width 122 height 32
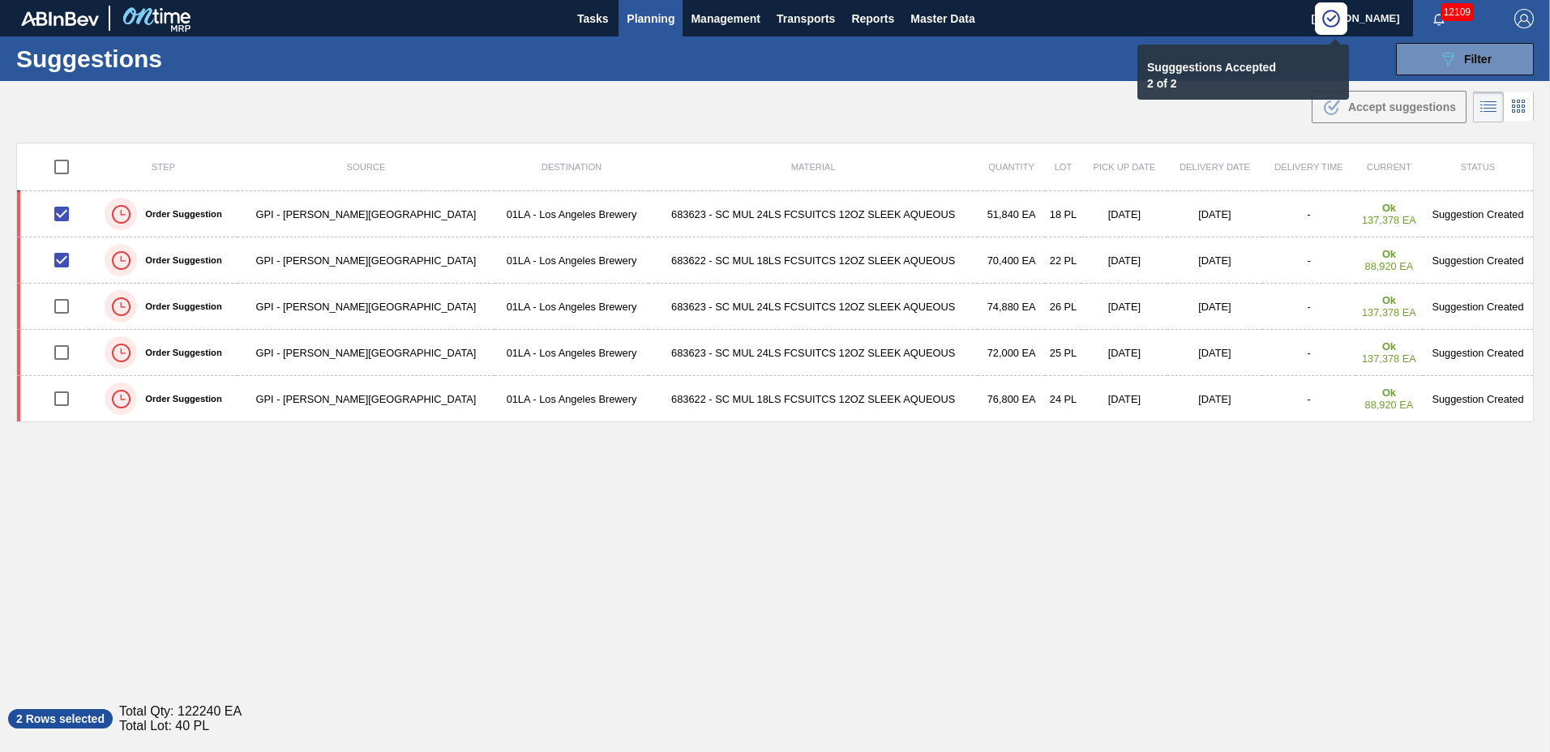
click at [653, 23] on span "Planning" at bounding box center [651, 18] width 48 height 19
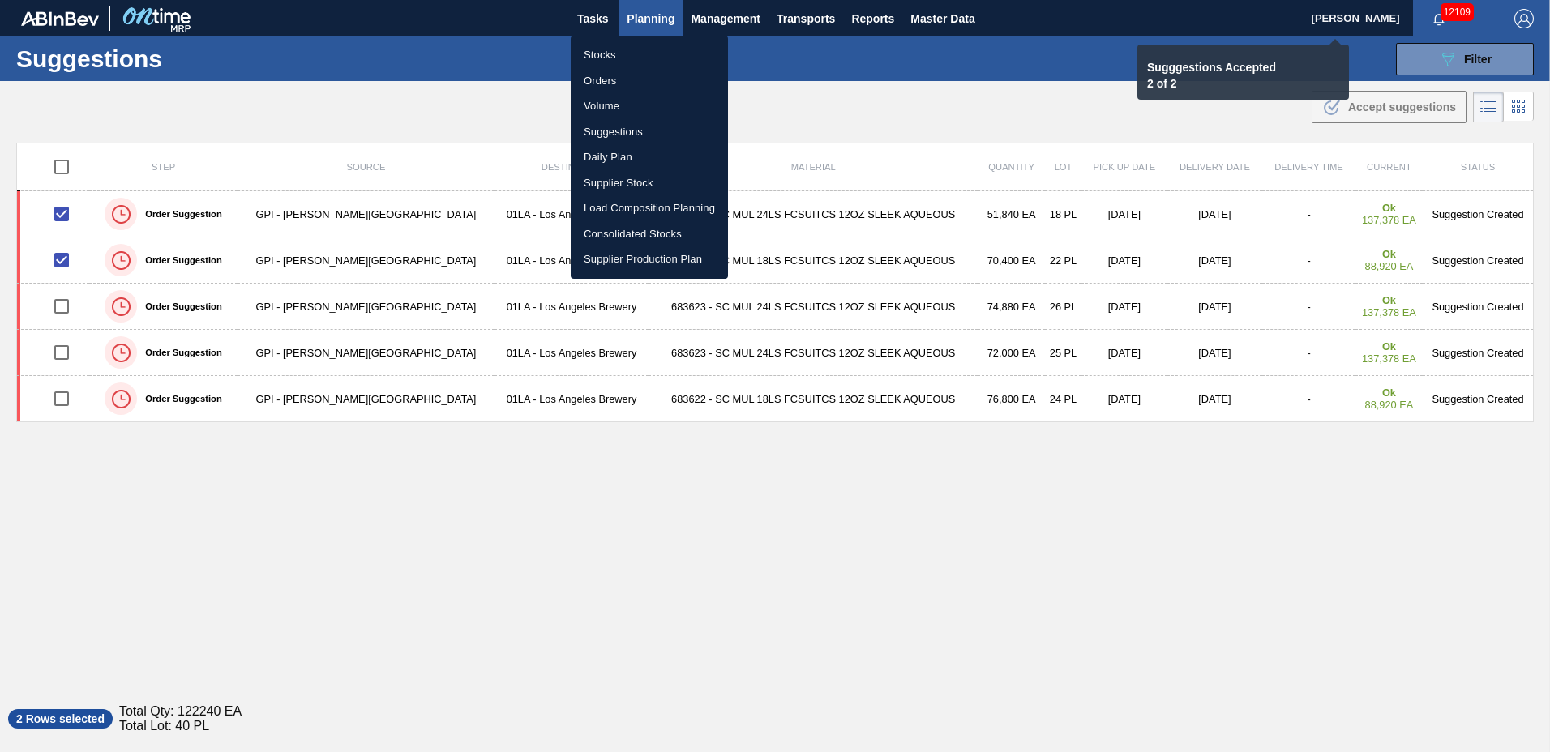
click at [663, 206] on li "Load Composition Planning" at bounding box center [649, 208] width 157 height 26
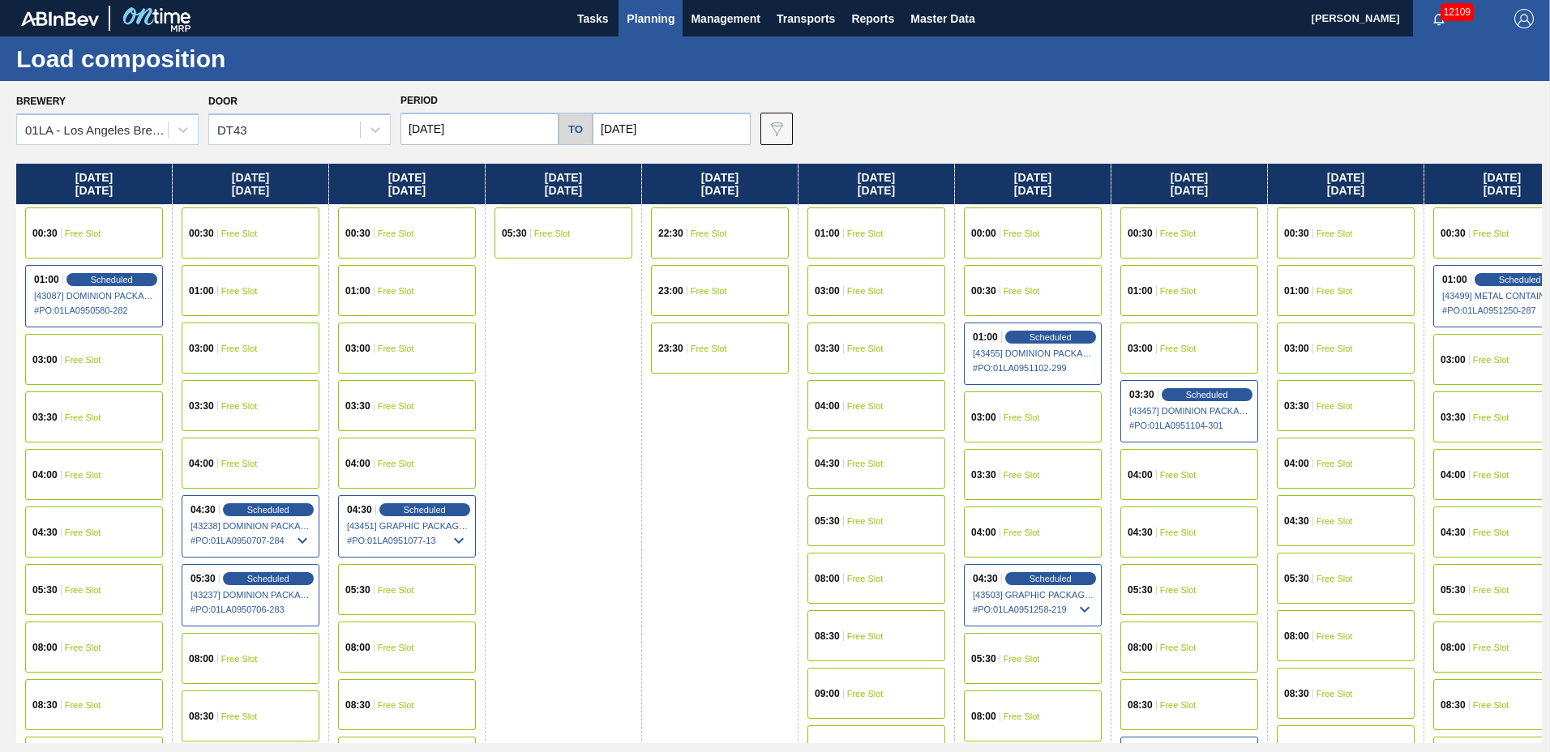
click at [1162, 593] on span "Free Slot" at bounding box center [1178, 590] width 36 height 10
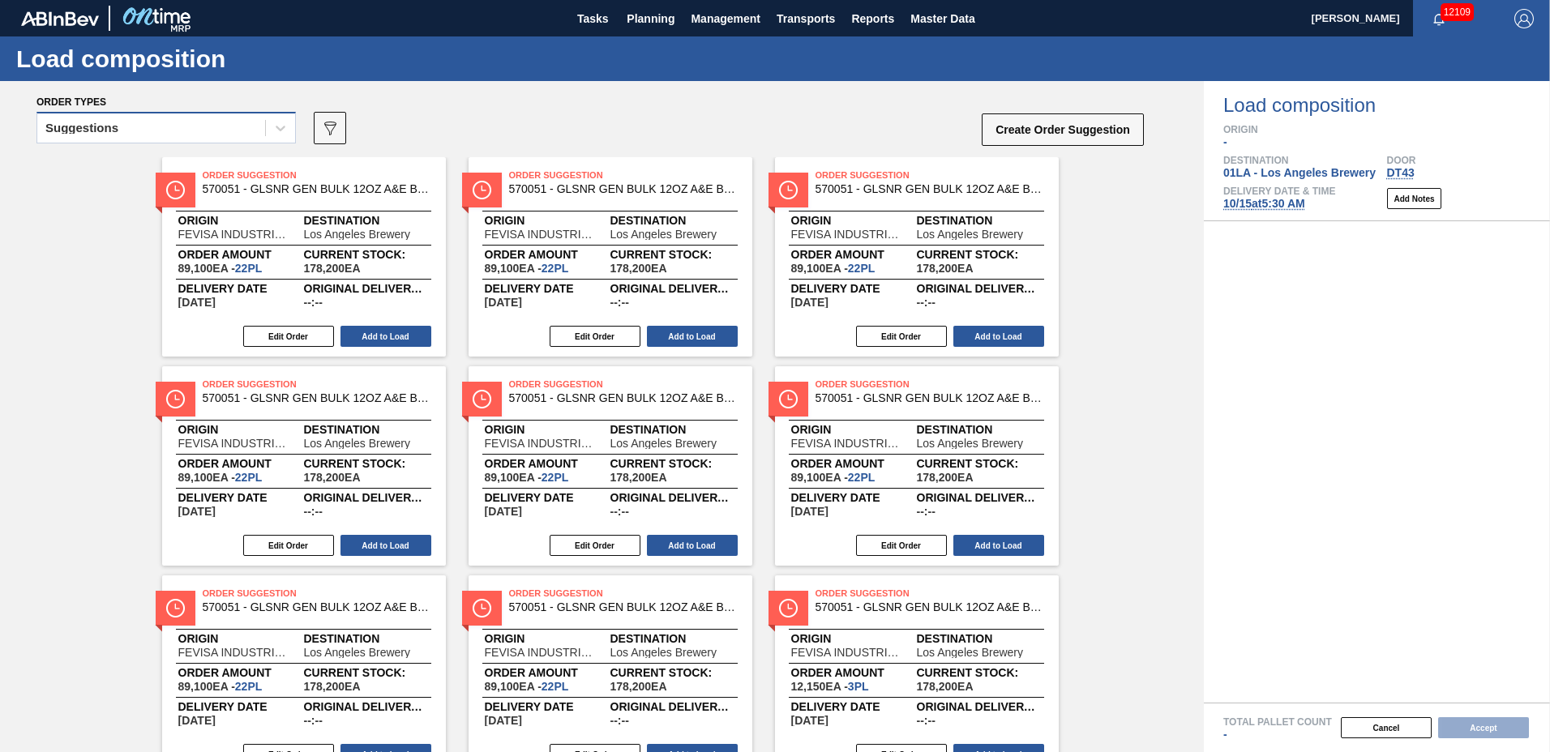
click at [190, 130] on div "Suggestions" at bounding box center [151, 129] width 228 height 24
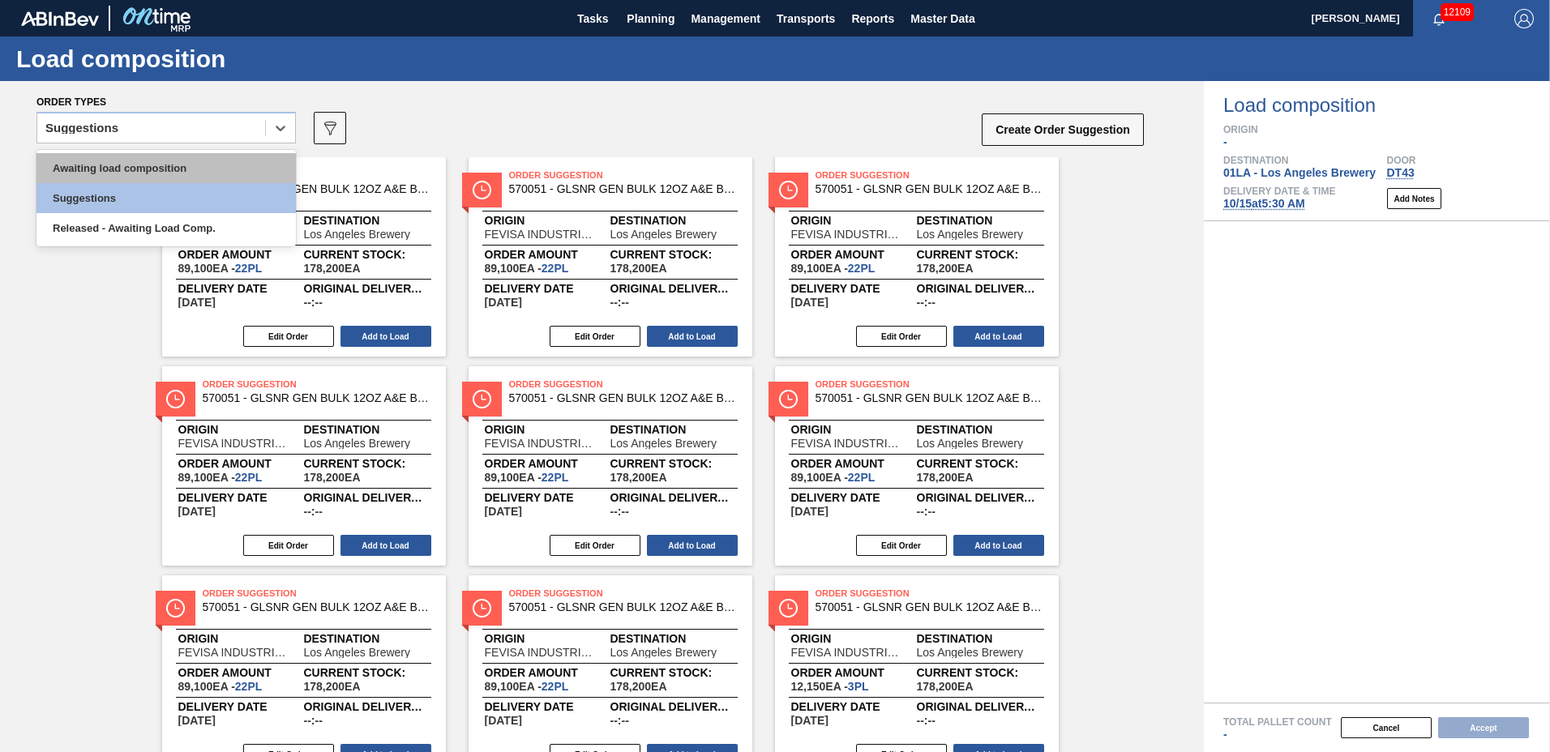
click at [190, 163] on div "Awaiting load composition" at bounding box center [165, 168] width 259 height 30
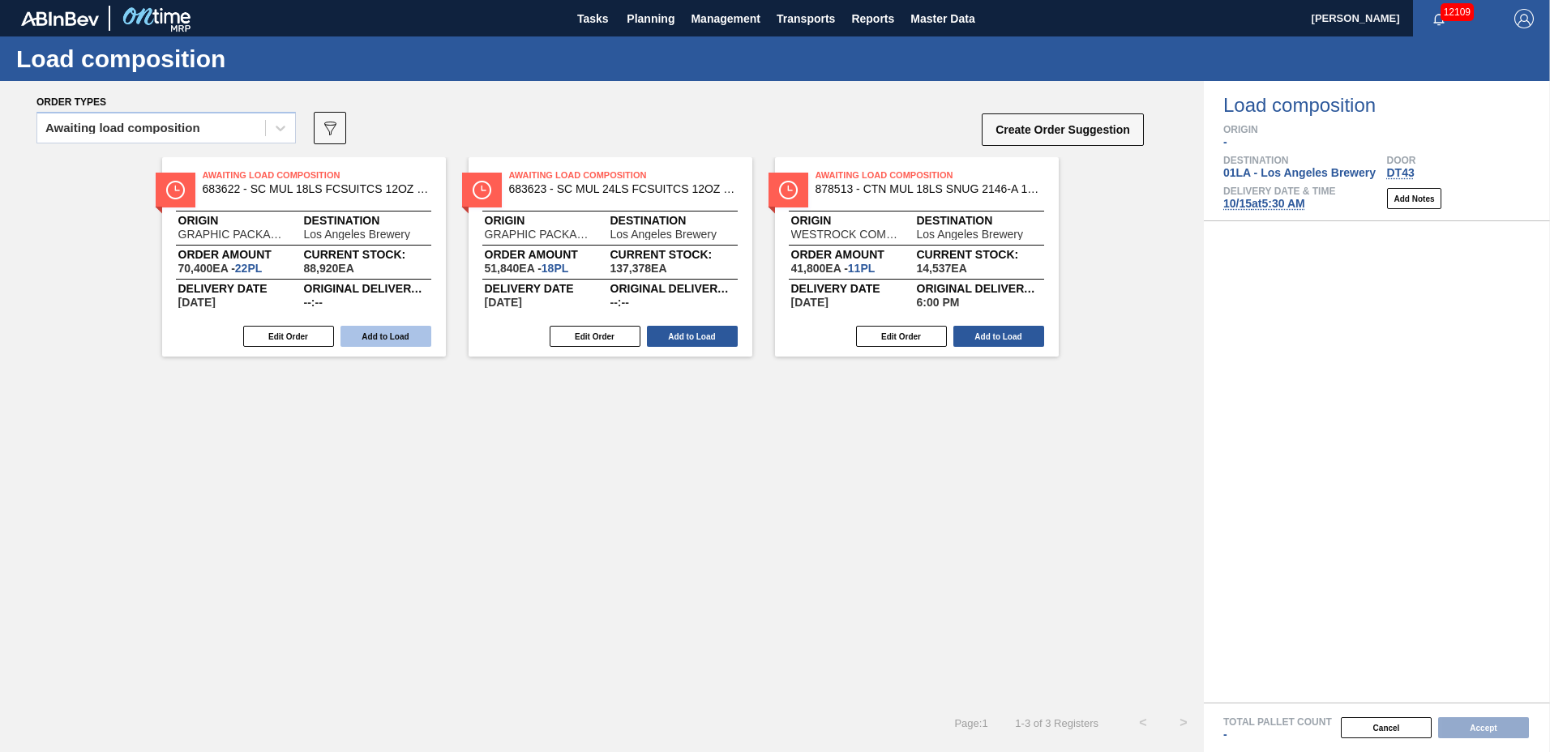
click at [399, 338] on button "Add to Load" at bounding box center [385, 336] width 91 height 21
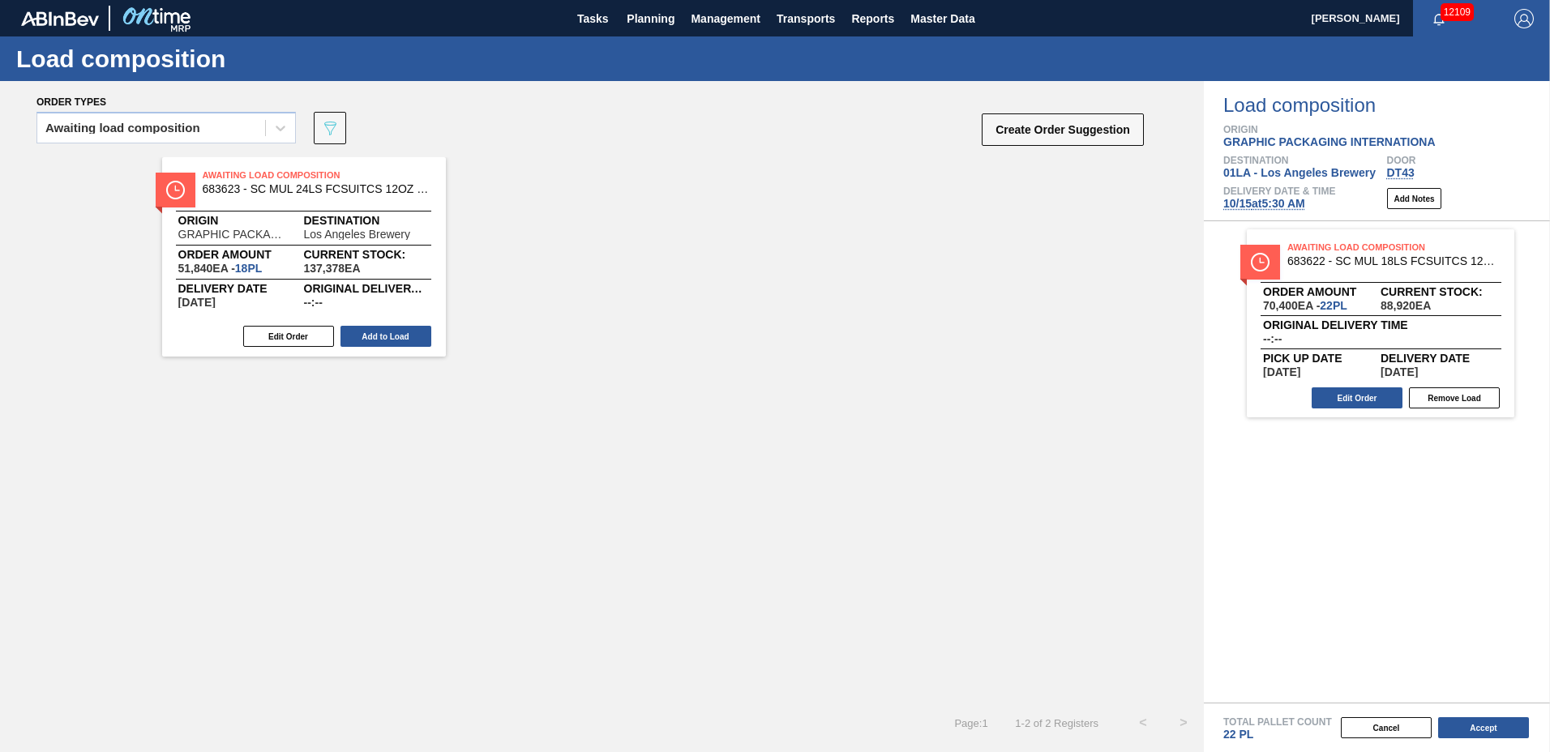
click at [402, 324] on div "Edit Order Add to Load" at bounding box center [297, 336] width 271 height 24
click at [404, 339] on button "Add to Load" at bounding box center [385, 336] width 91 height 21
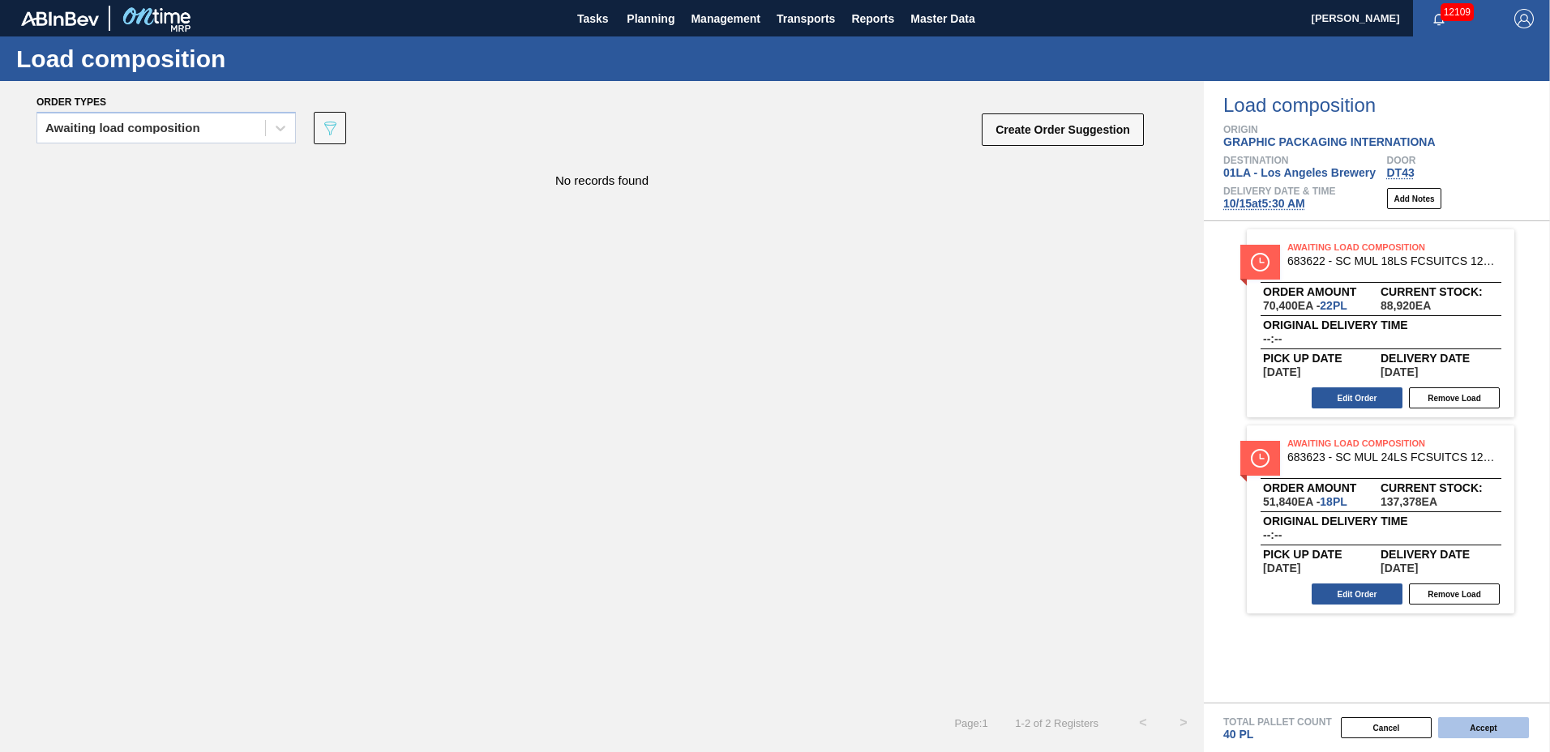
click at [1488, 731] on button "Accept" at bounding box center [1483, 727] width 91 height 21
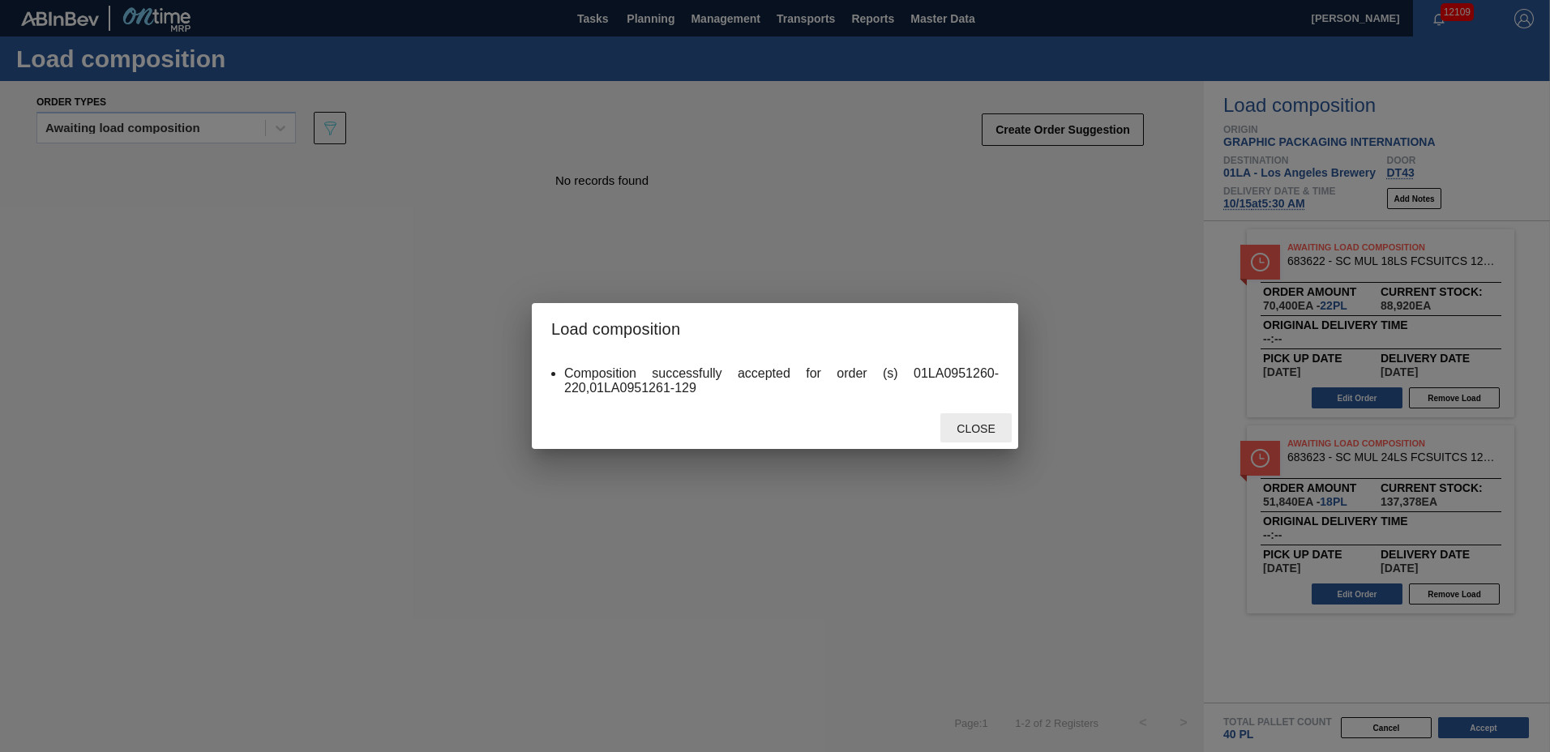
click at [971, 433] on span "Close" at bounding box center [976, 428] width 64 height 13
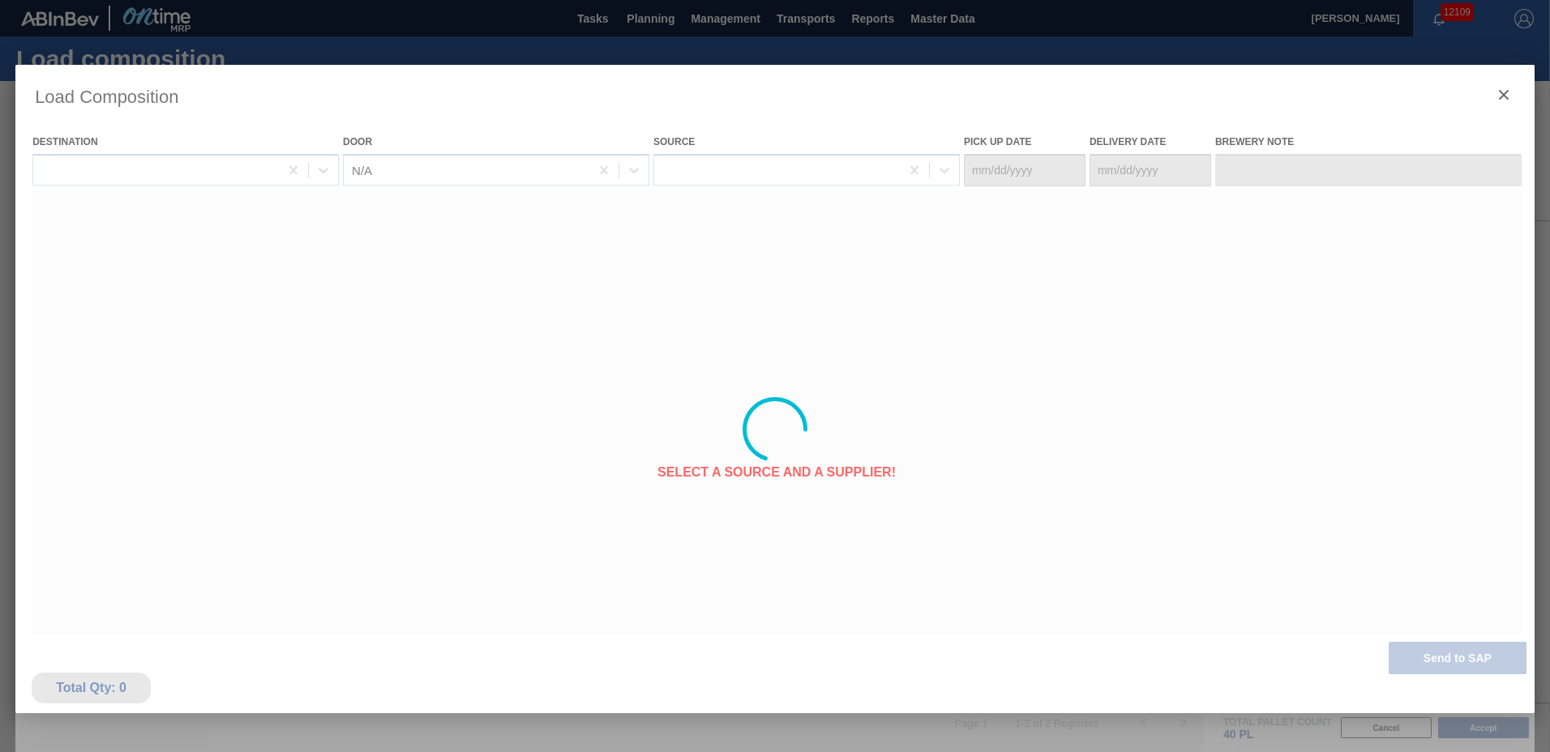
type Date "[DATE]"
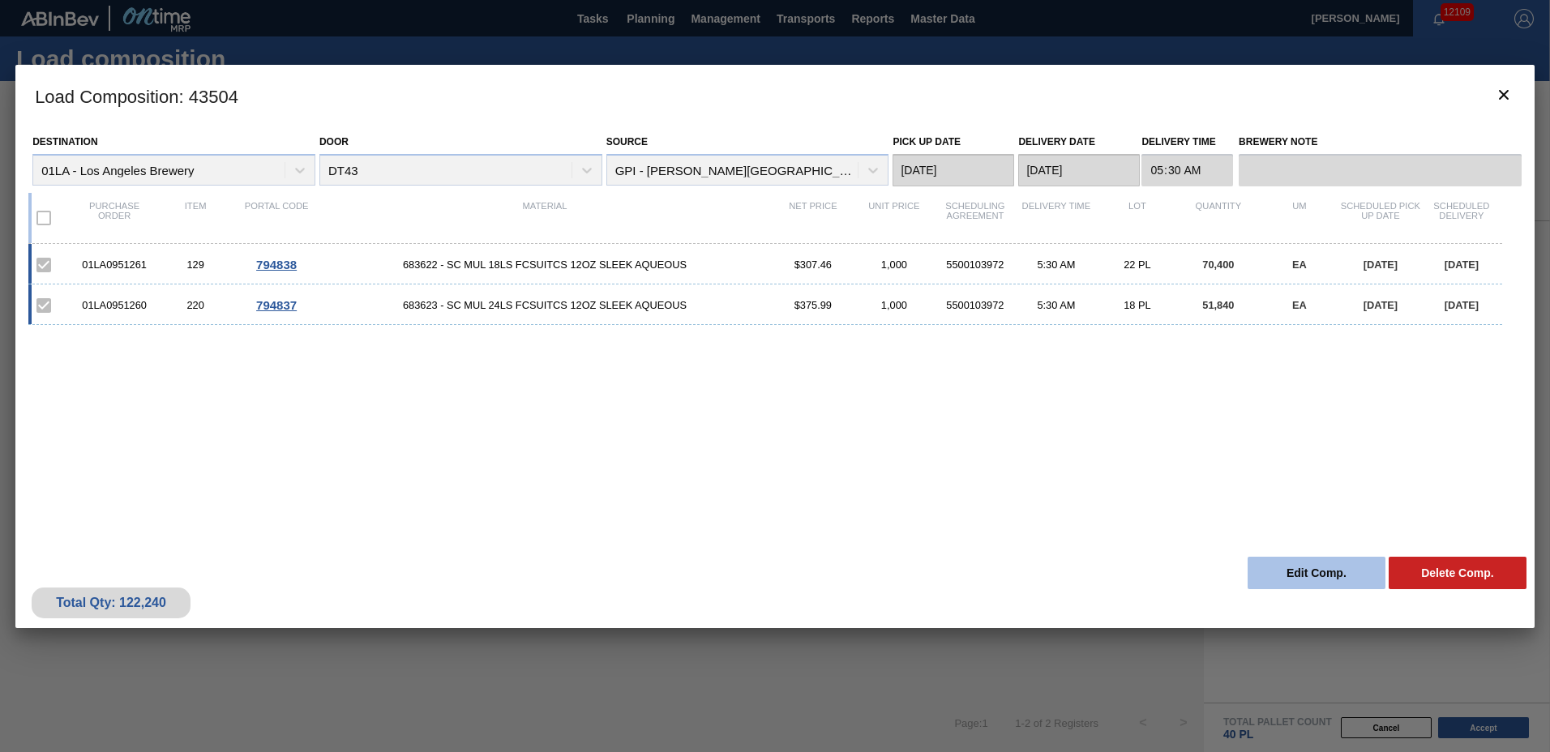
click at [1304, 563] on button "Edit Comp." at bounding box center [1317, 573] width 138 height 32
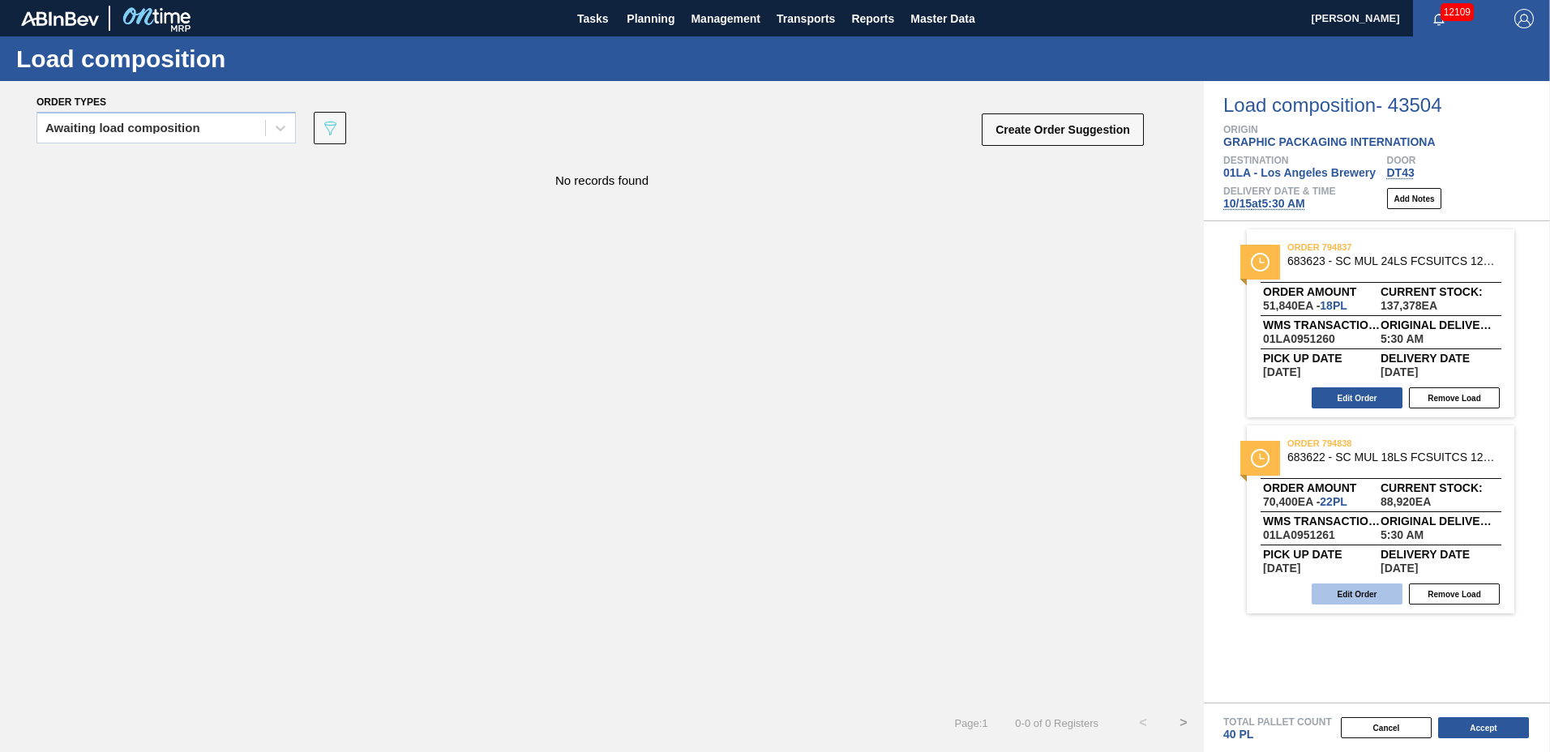
click at [1365, 597] on button "Edit Order" at bounding box center [1357, 594] width 91 height 21
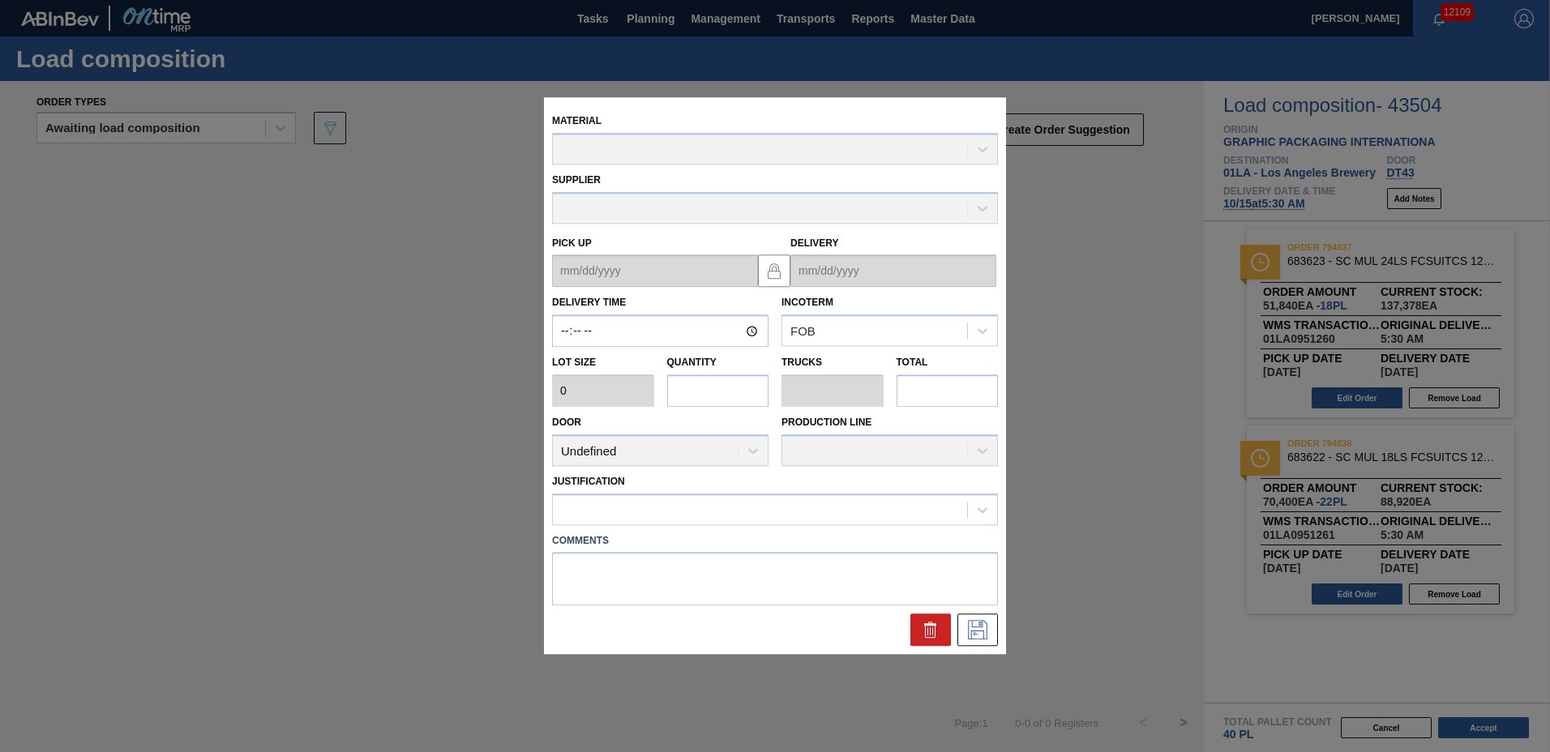
type input "05:30:00"
type input "3,200"
type input "22"
type input "0.846"
type input "70,400"
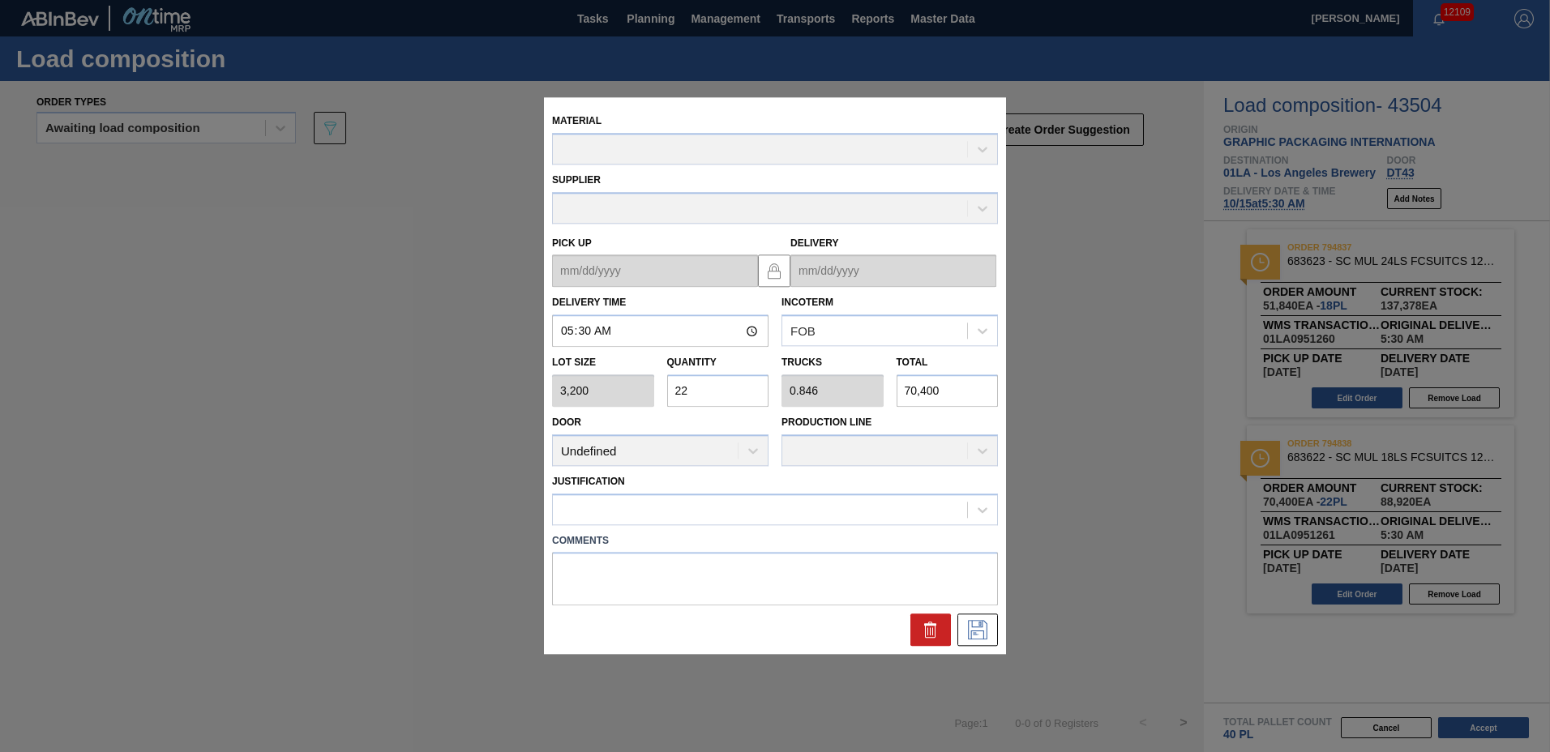
type up "[DATE]"
type input "[DATE]"
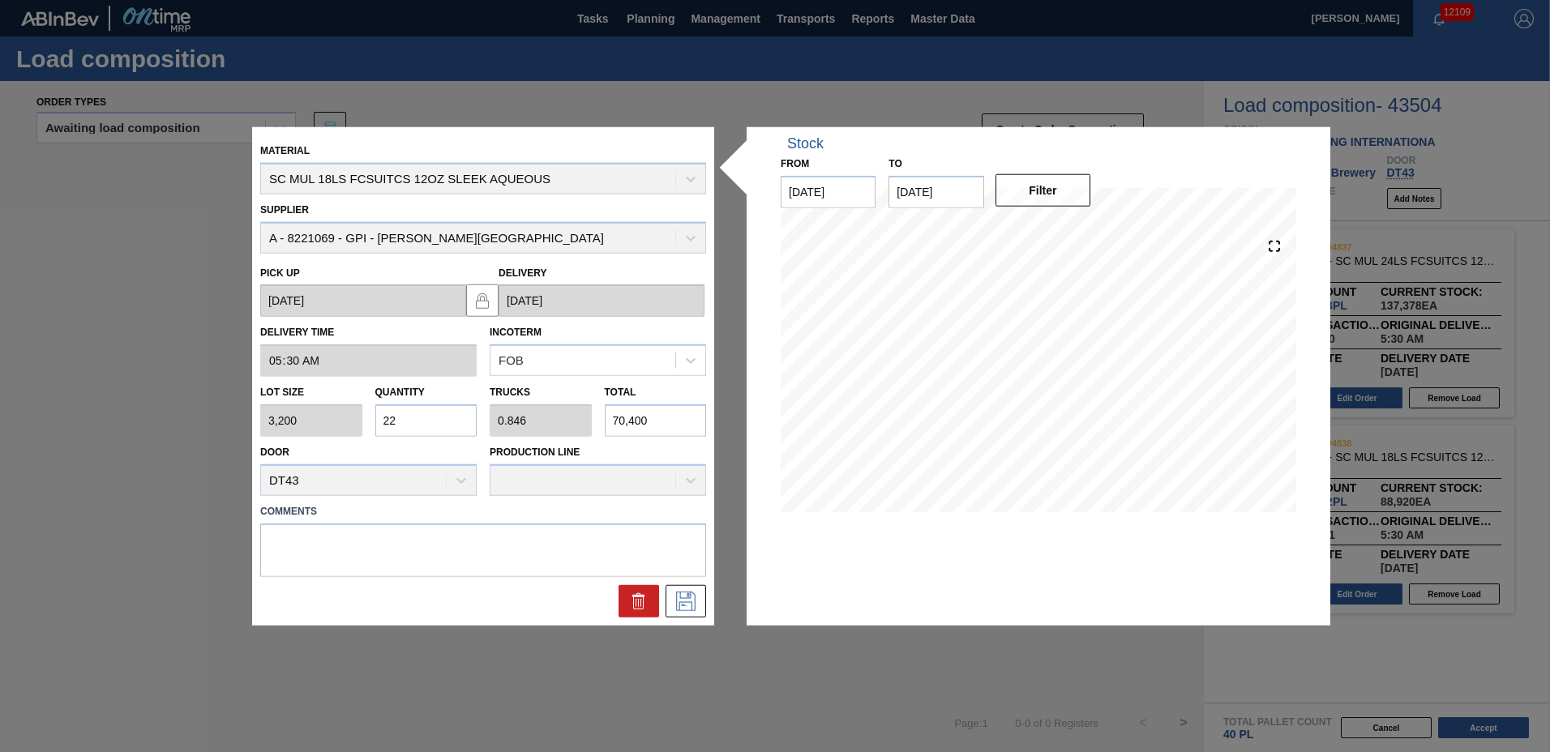
click at [427, 423] on input "22" at bounding box center [426, 421] width 102 height 32
type input "2"
type input "0.077"
type input "6,400"
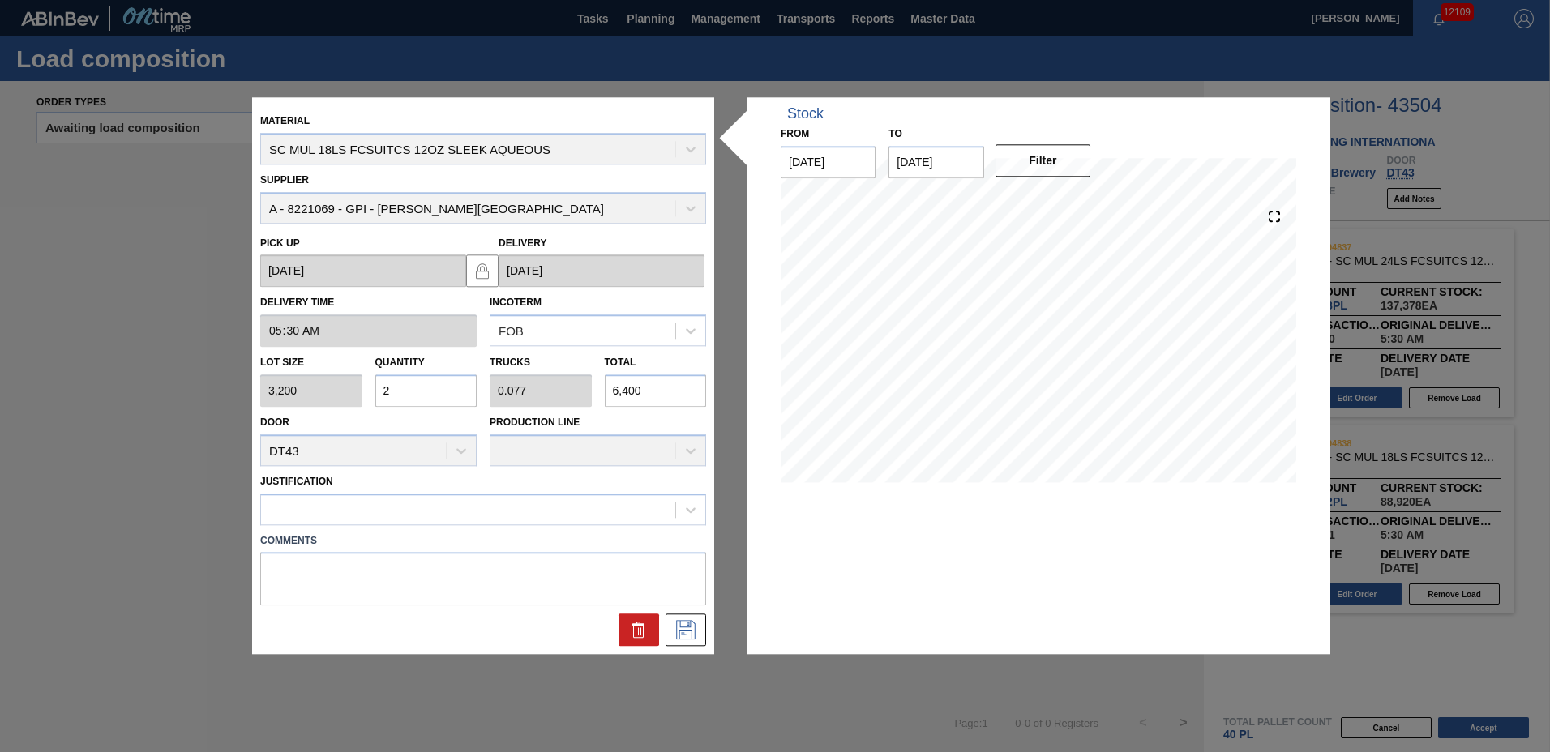
type input "0"
type input "1"
type input "0.038"
type input "3,200"
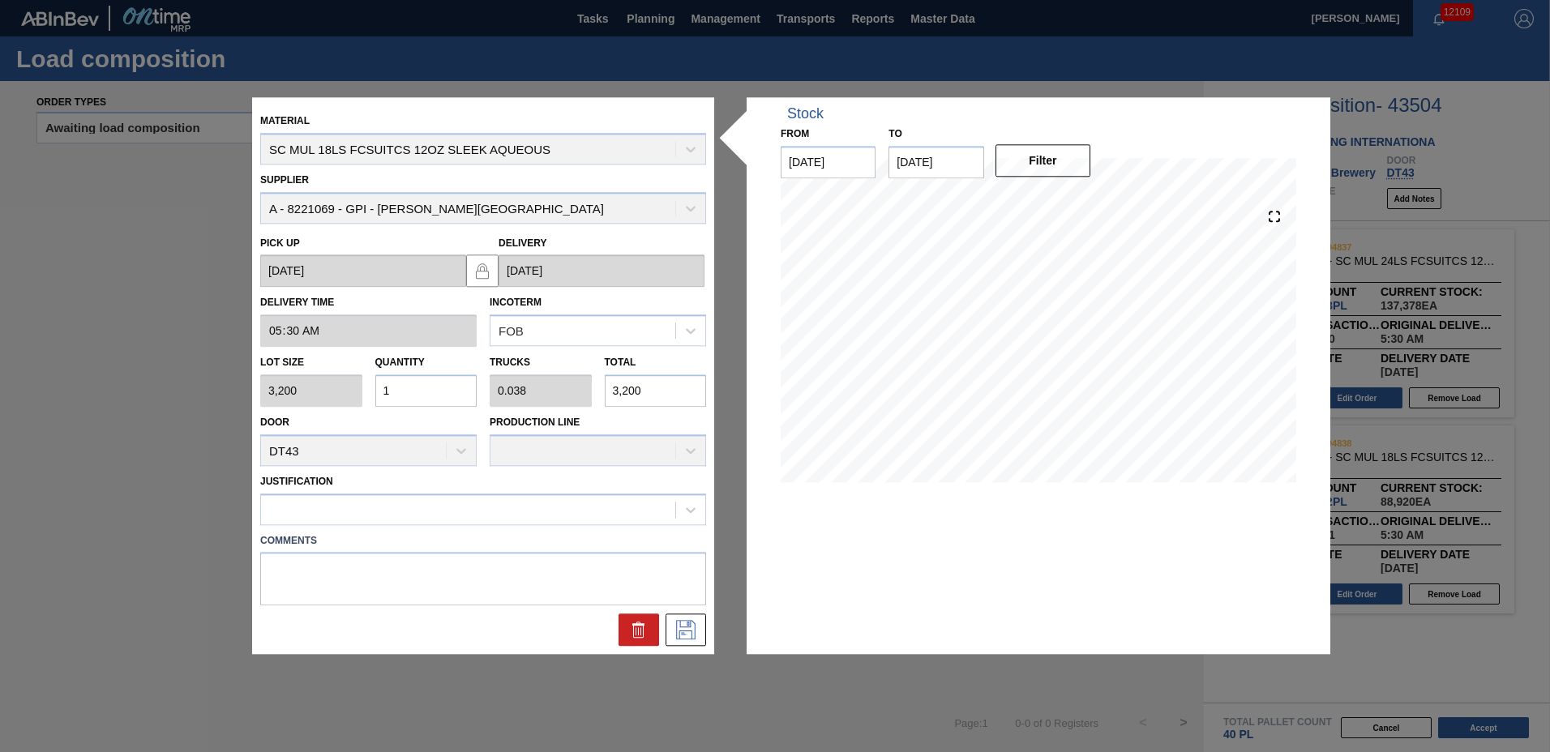
type input "16"
type input "0.615"
type input "51,200"
type input "16"
click at [409, 512] on div at bounding box center [468, 510] width 414 height 24
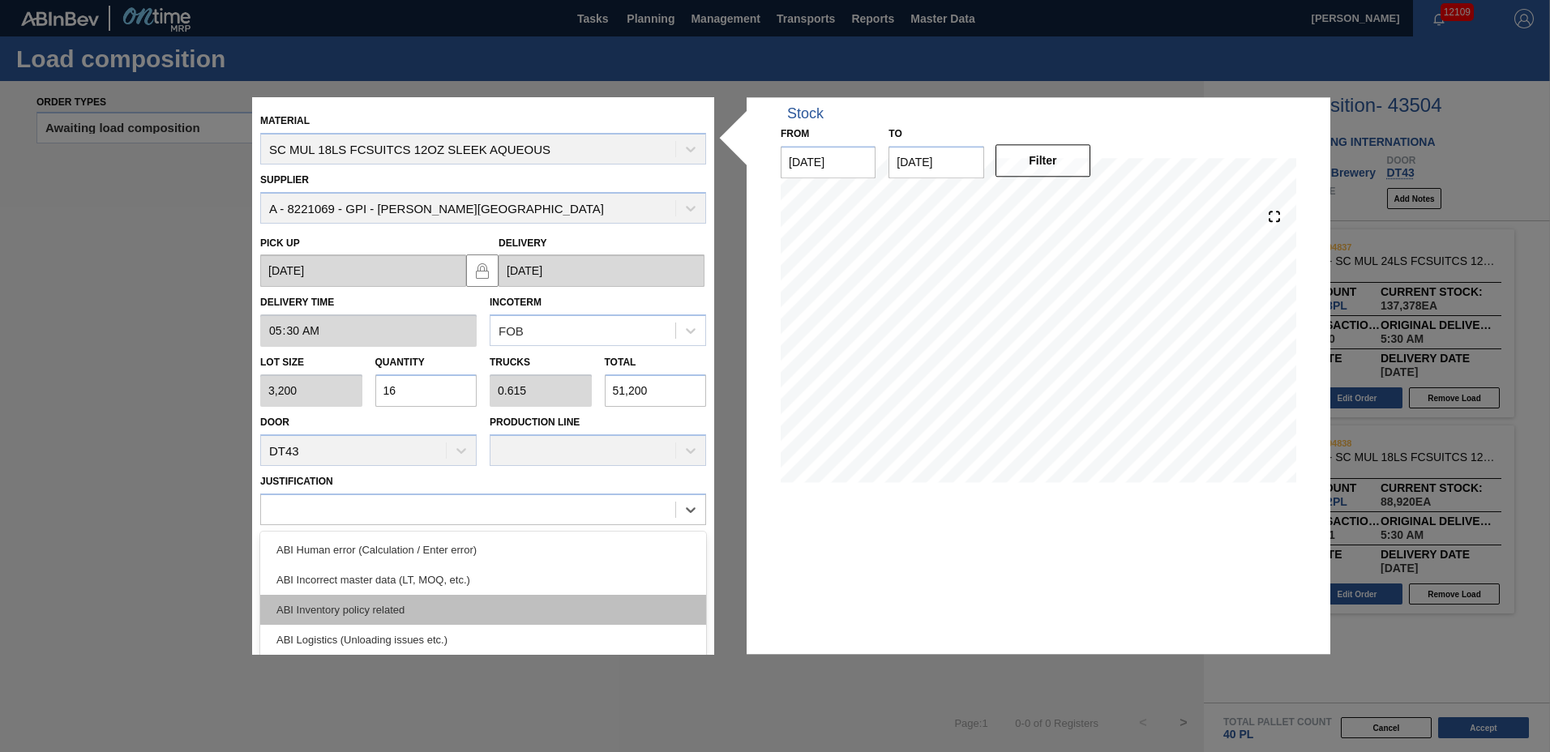
click at [424, 604] on div "ABI Inventory policy related" at bounding box center [483, 610] width 446 height 30
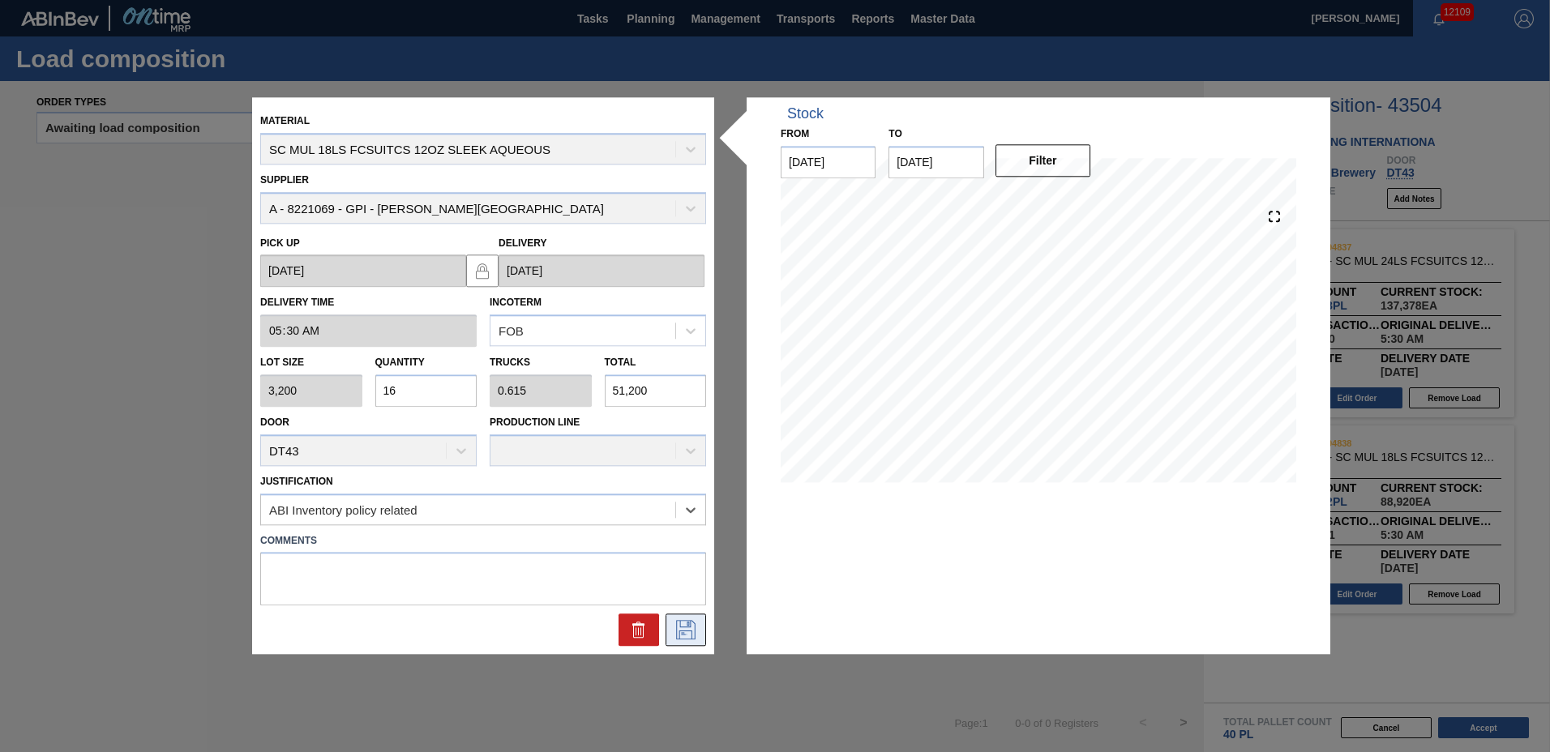
click at [678, 627] on icon at bounding box center [686, 630] width 26 height 19
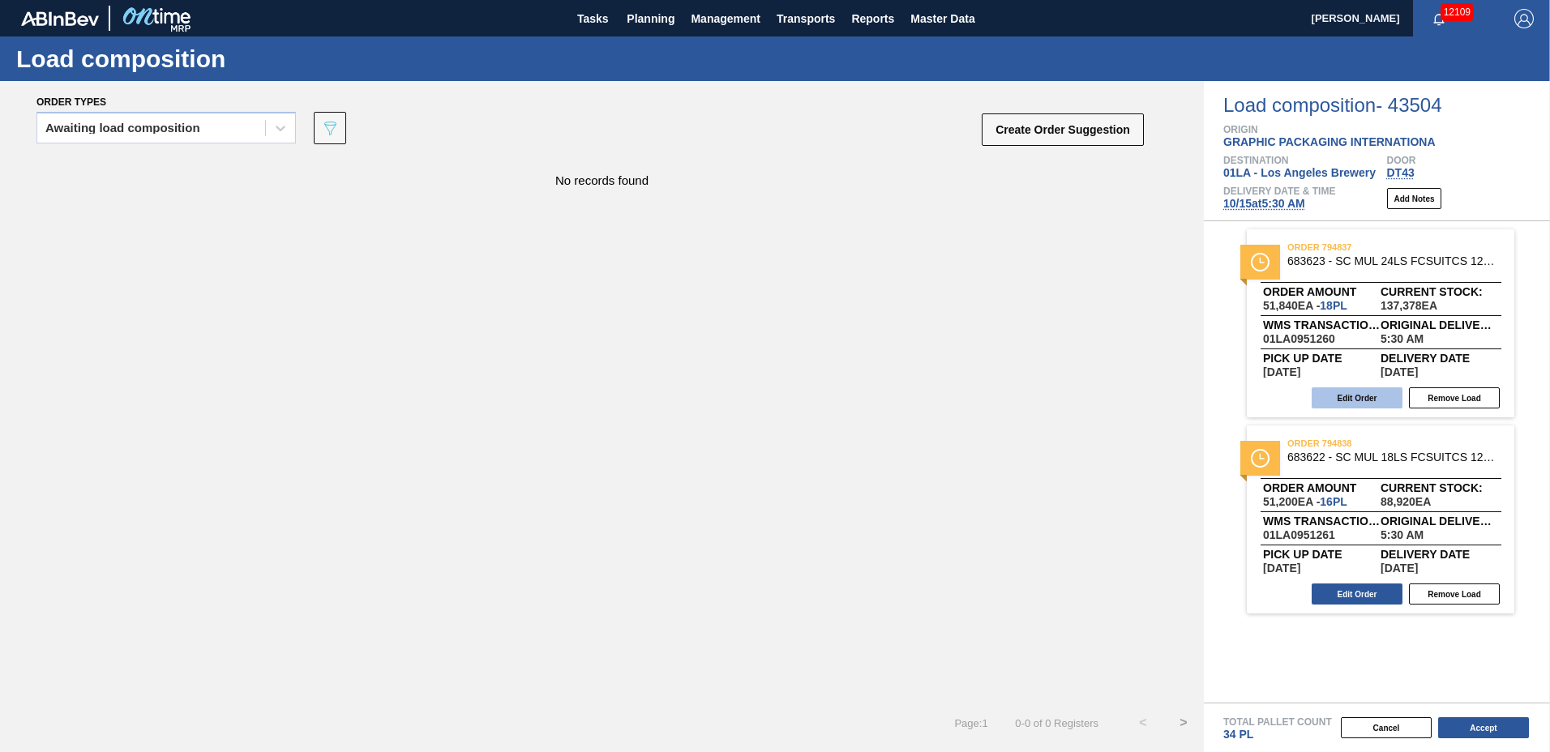
click at [1362, 392] on button "Edit Order" at bounding box center [1357, 397] width 91 height 21
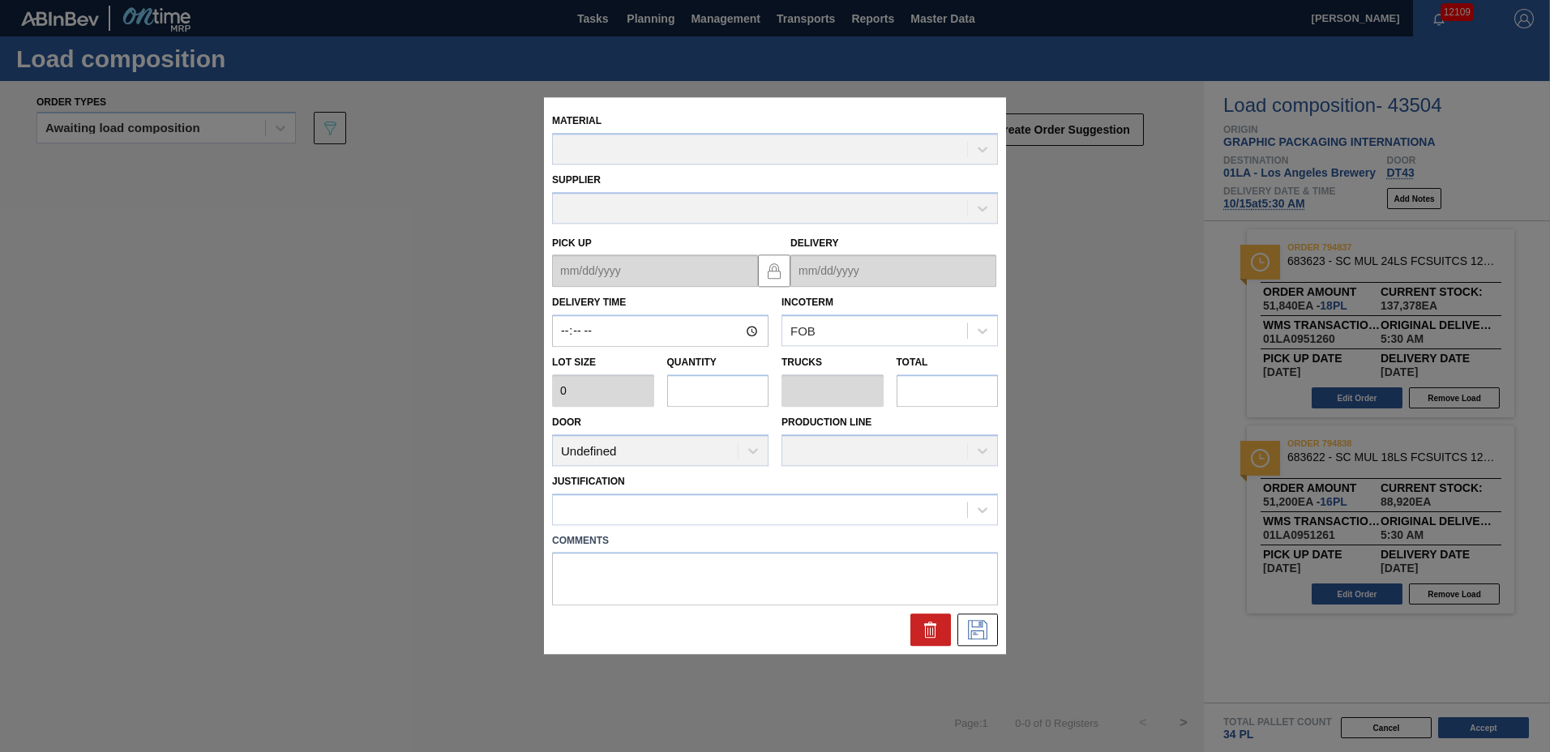
type input "05:30:00"
type input "2,880"
type input "18"
type input "0.692"
type input "51,840"
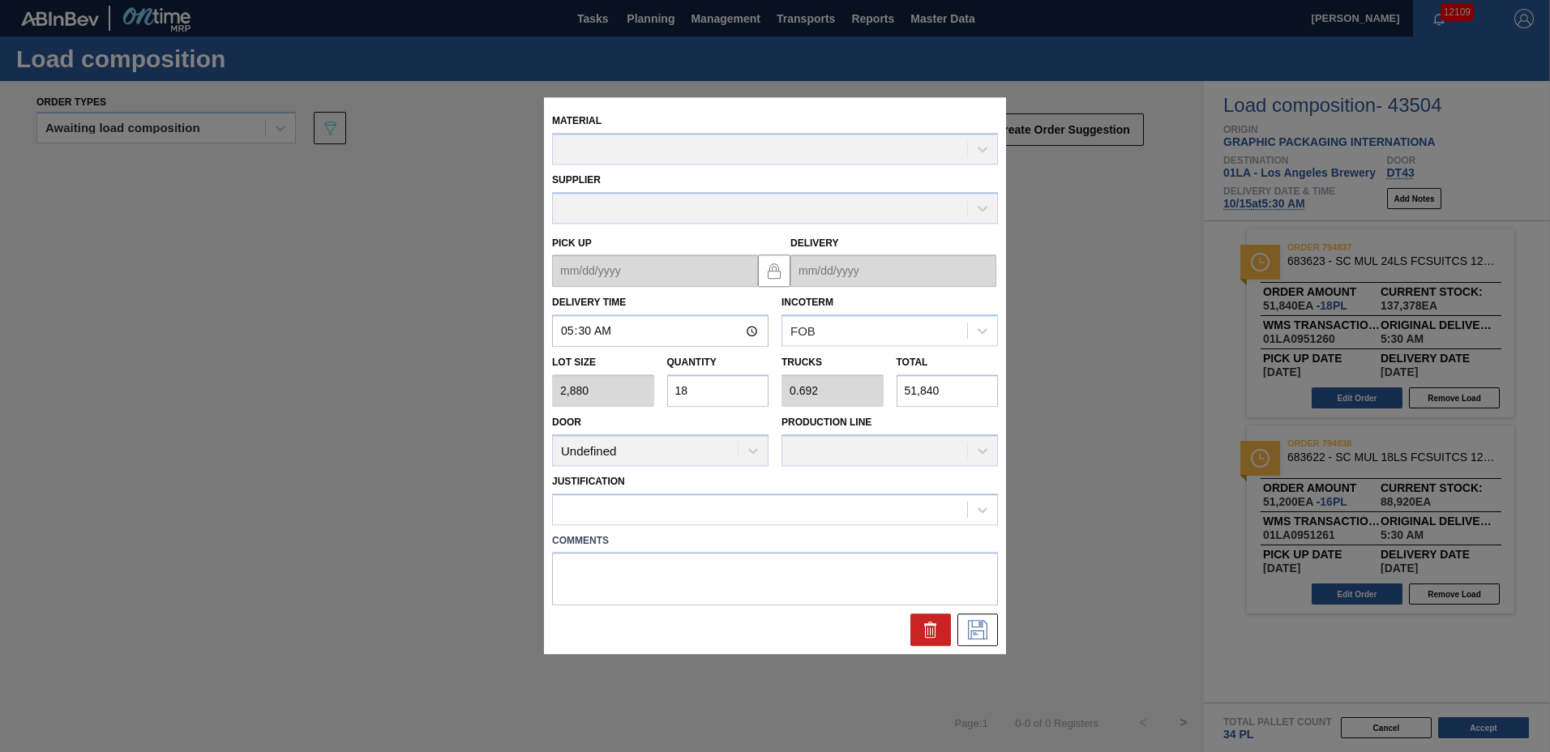
type up "[DATE]"
type input "[DATE]"
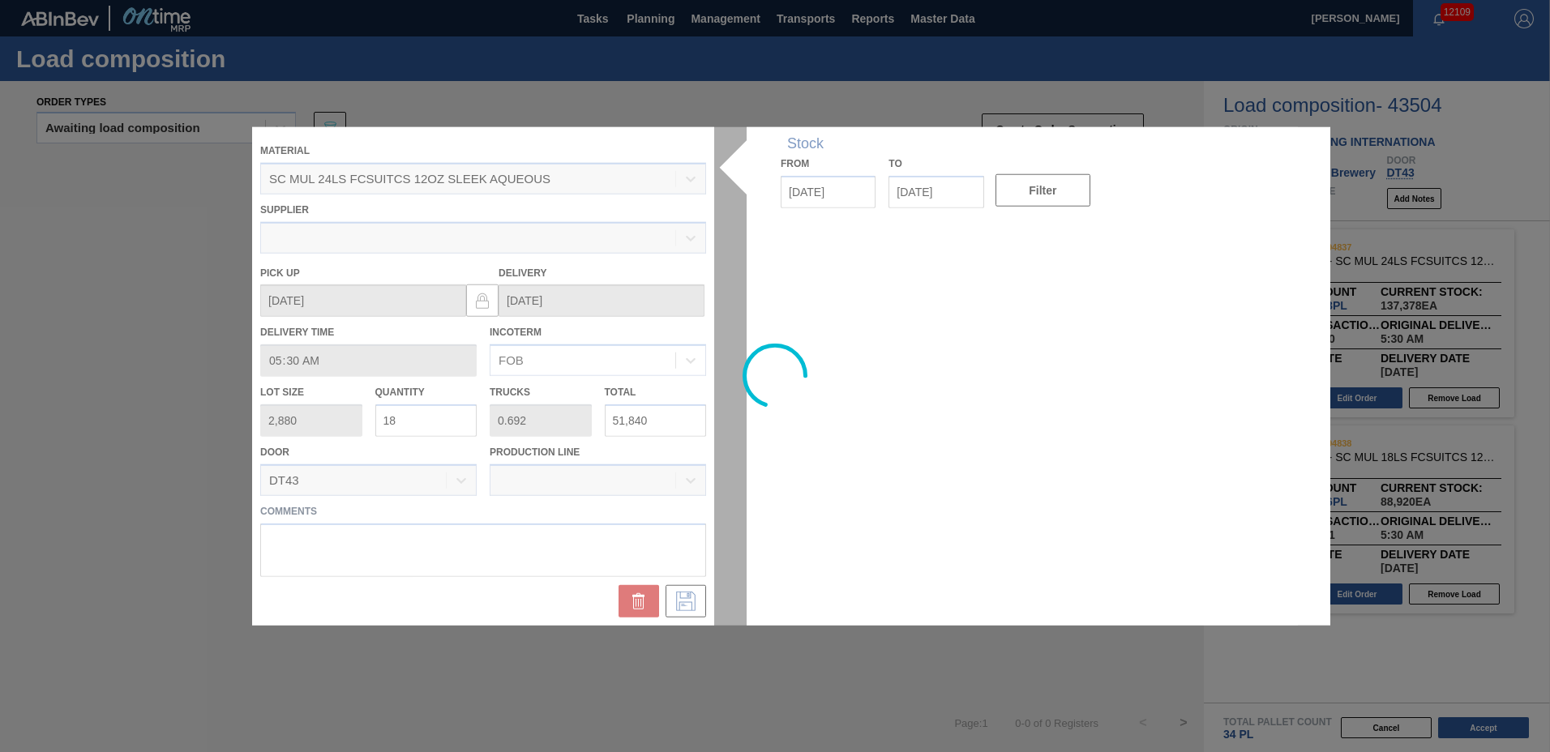
click at [426, 423] on div at bounding box center [775, 376] width 1046 height 499
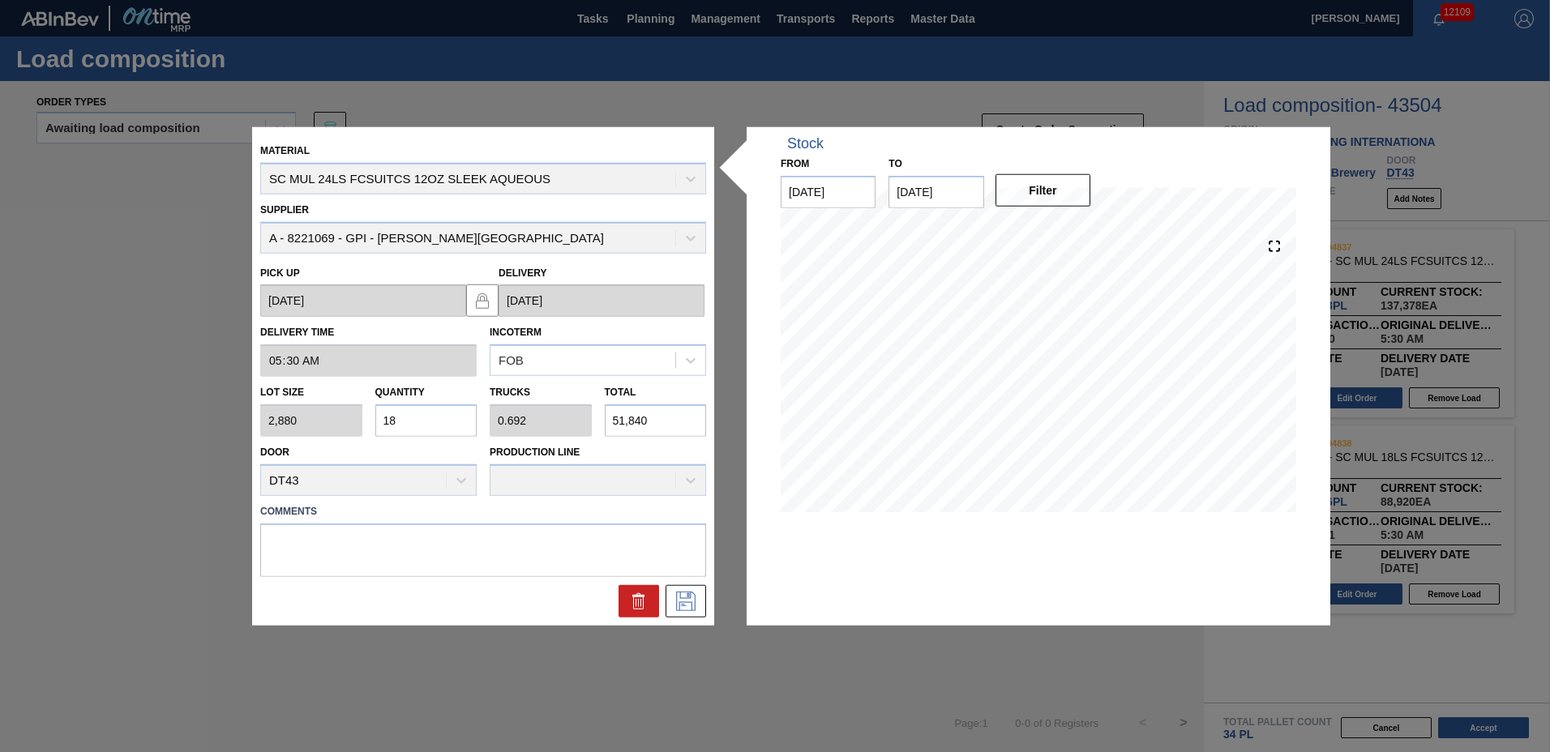
click at [426, 423] on input "18" at bounding box center [426, 421] width 102 height 32
type input "1"
type input "0.038"
type input "2,880"
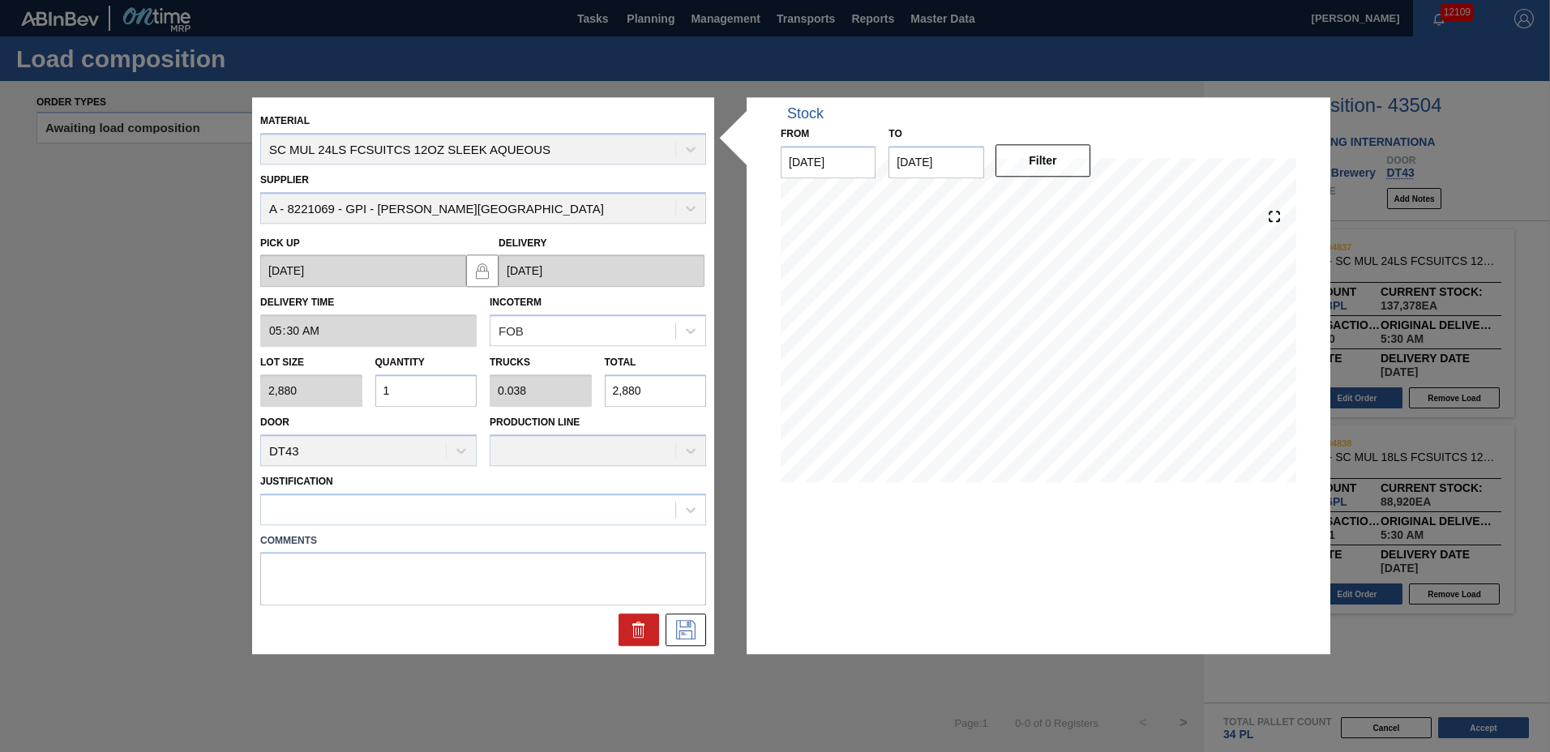
type input "10"
type input "0.385"
type input "28,800"
type input "10"
click at [336, 513] on div at bounding box center [468, 510] width 414 height 24
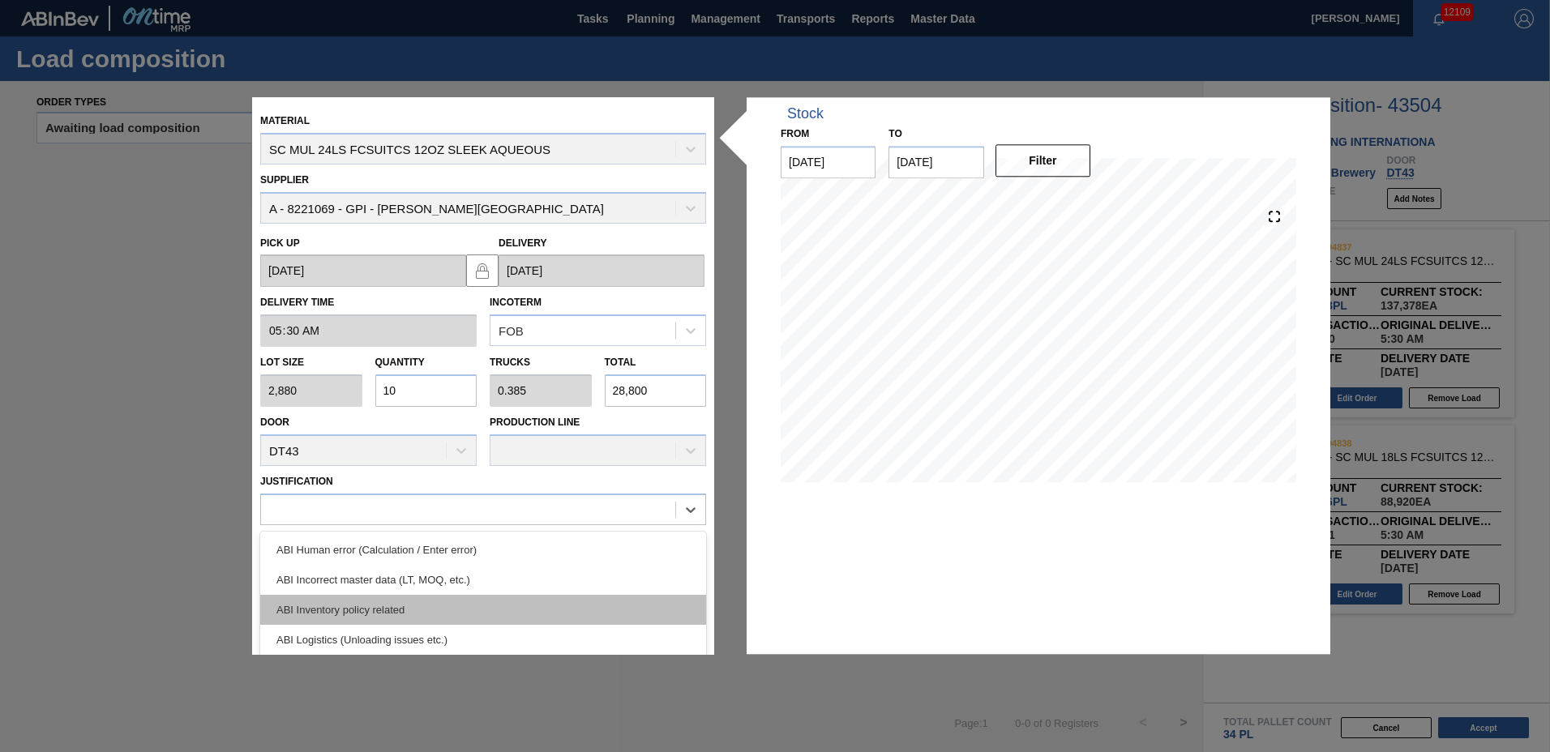
click at [345, 612] on div "ABI Inventory policy related" at bounding box center [483, 610] width 446 height 30
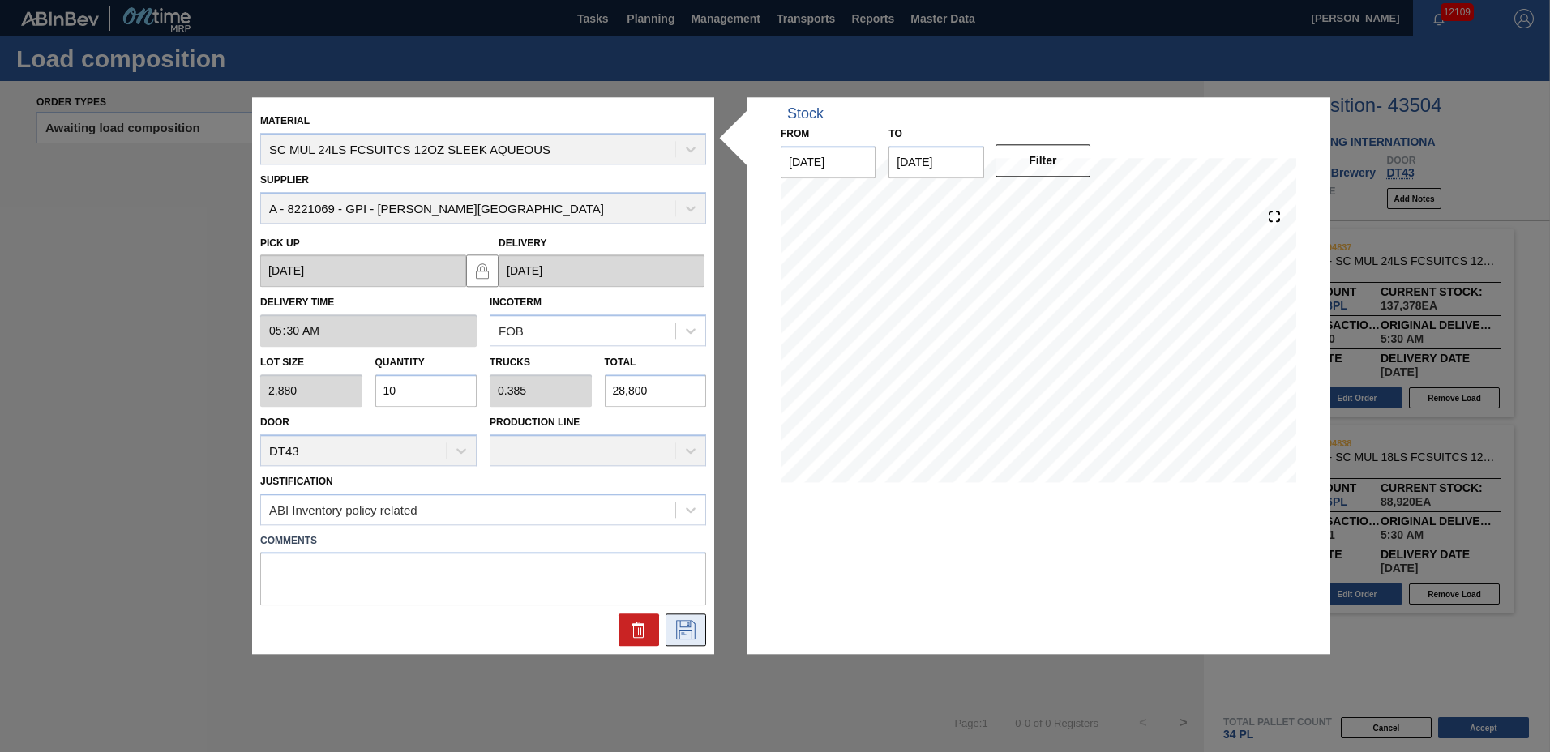
click at [680, 636] on icon at bounding box center [686, 630] width 26 height 19
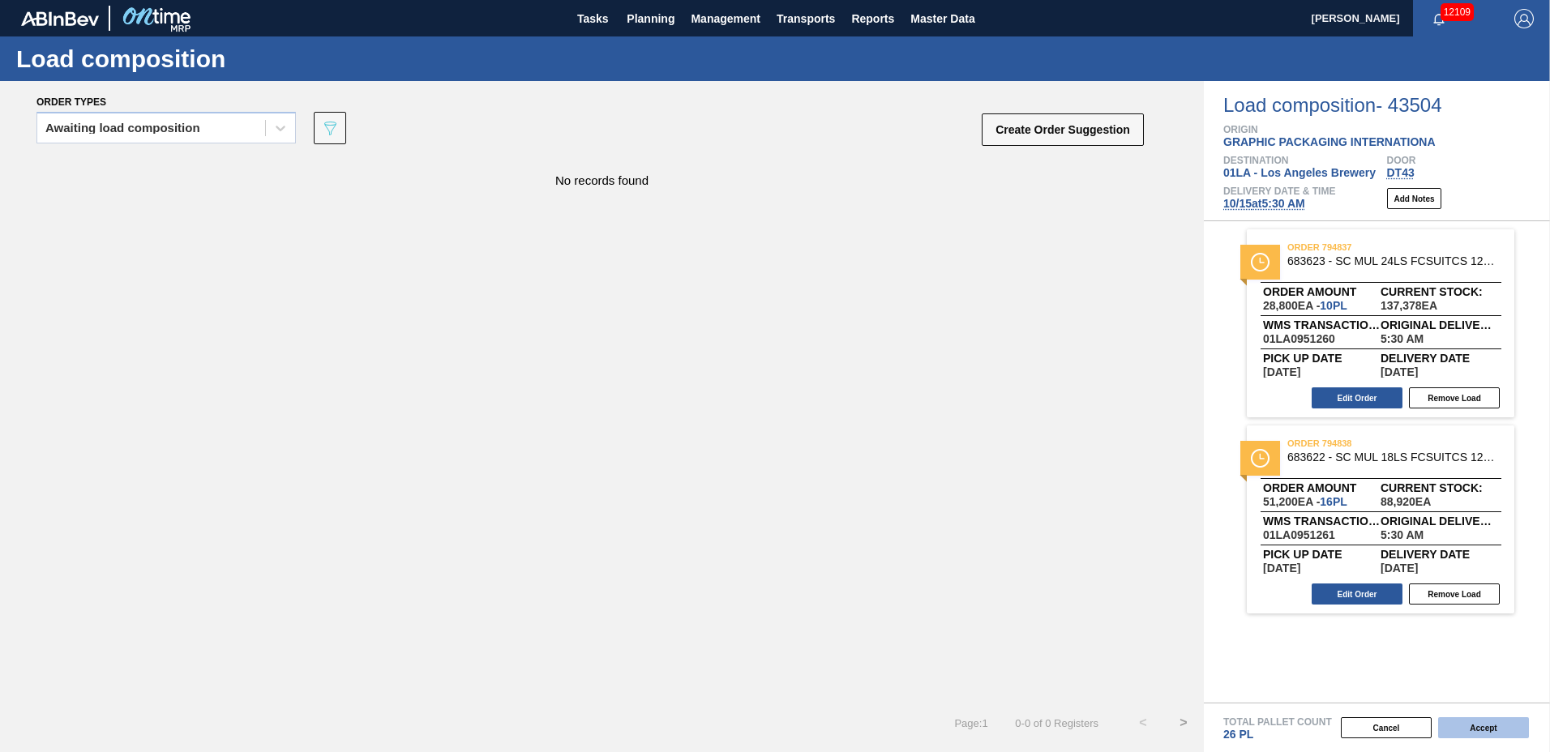
click at [1479, 729] on button "Accept" at bounding box center [1483, 727] width 91 height 21
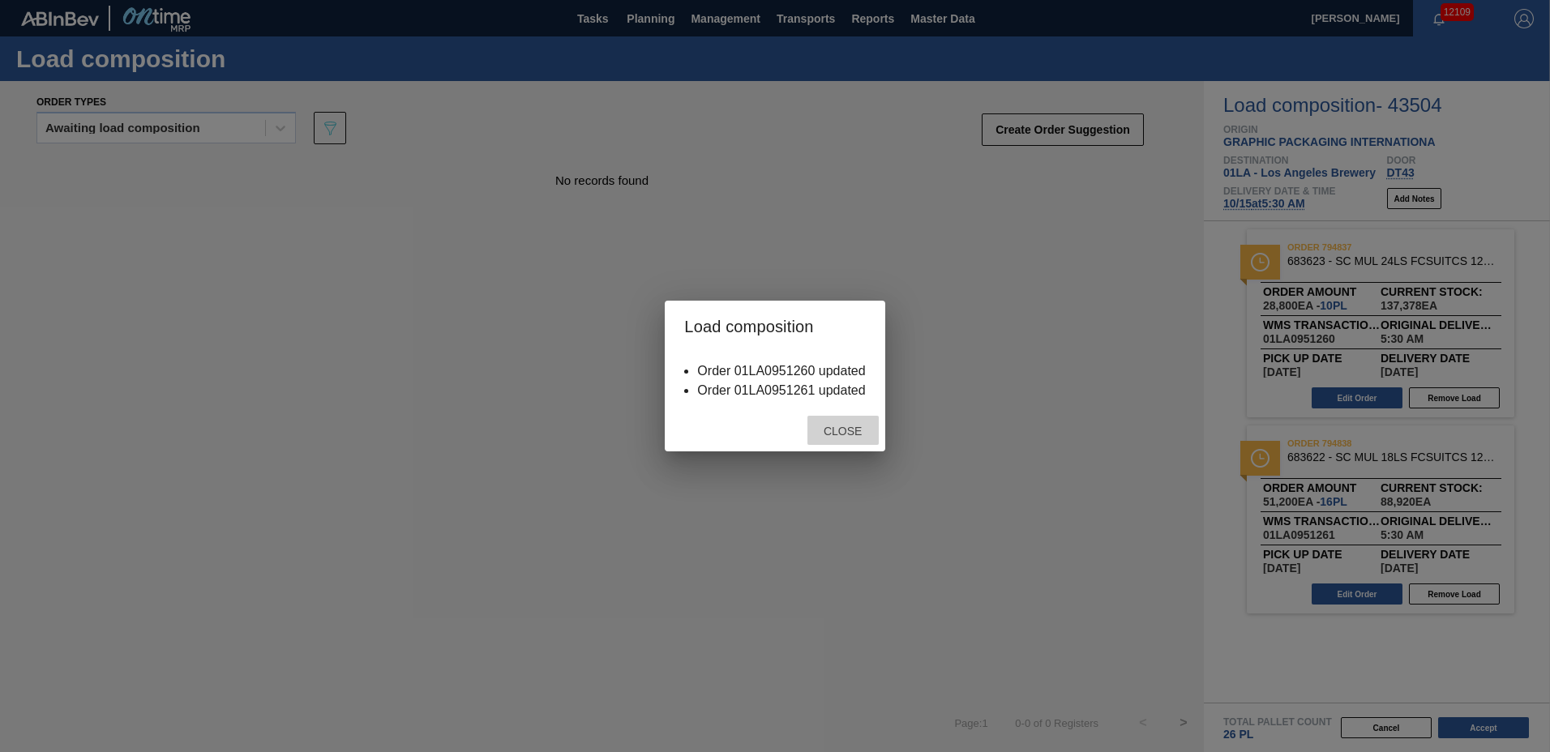
click at [856, 431] on span "Close" at bounding box center [843, 431] width 64 height 13
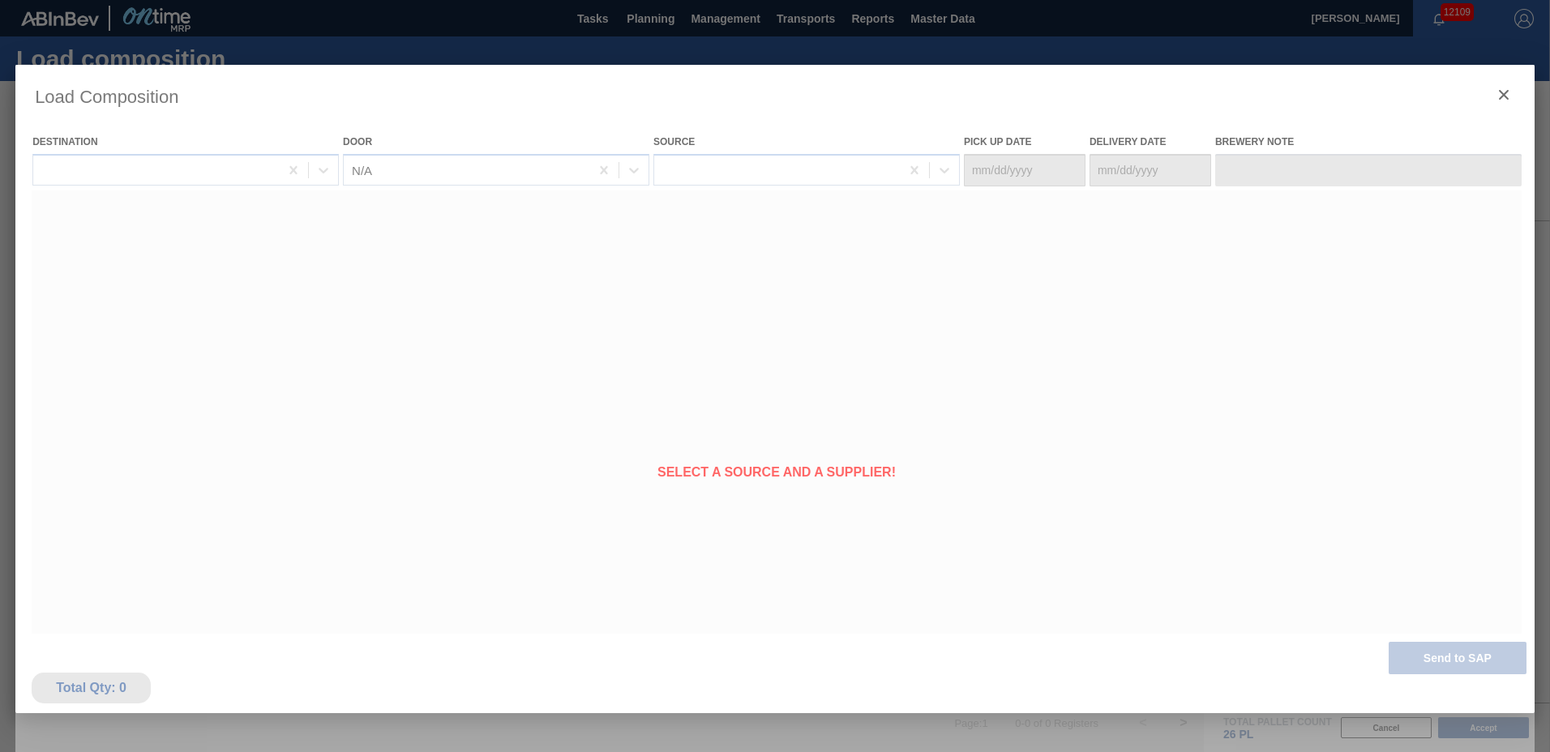
type Date "[DATE]"
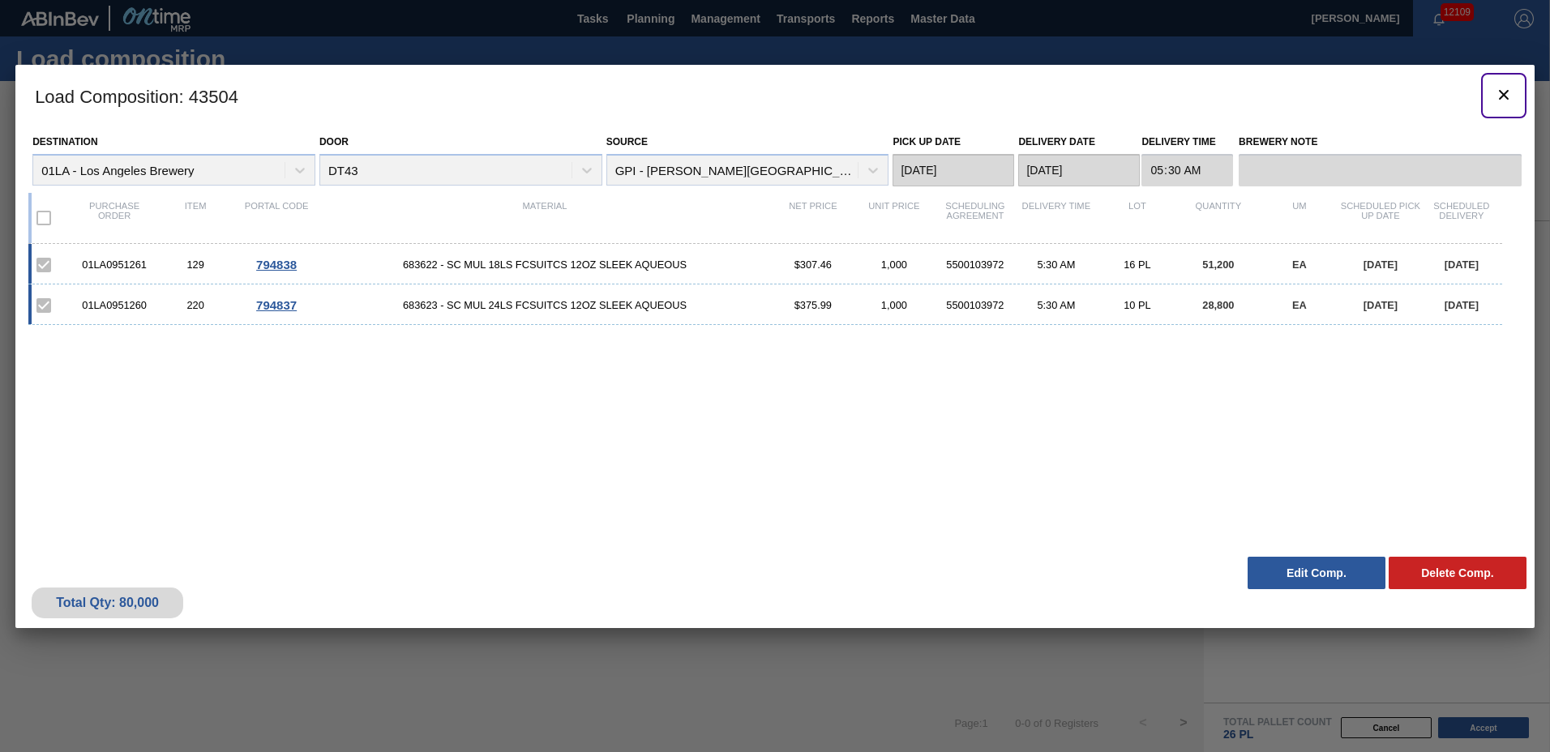
click at [1500, 97] on icon "botão de ícone" at bounding box center [1504, 95] width 10 height 10
